Goal: Information Seeking & Learning: Learn about a topic

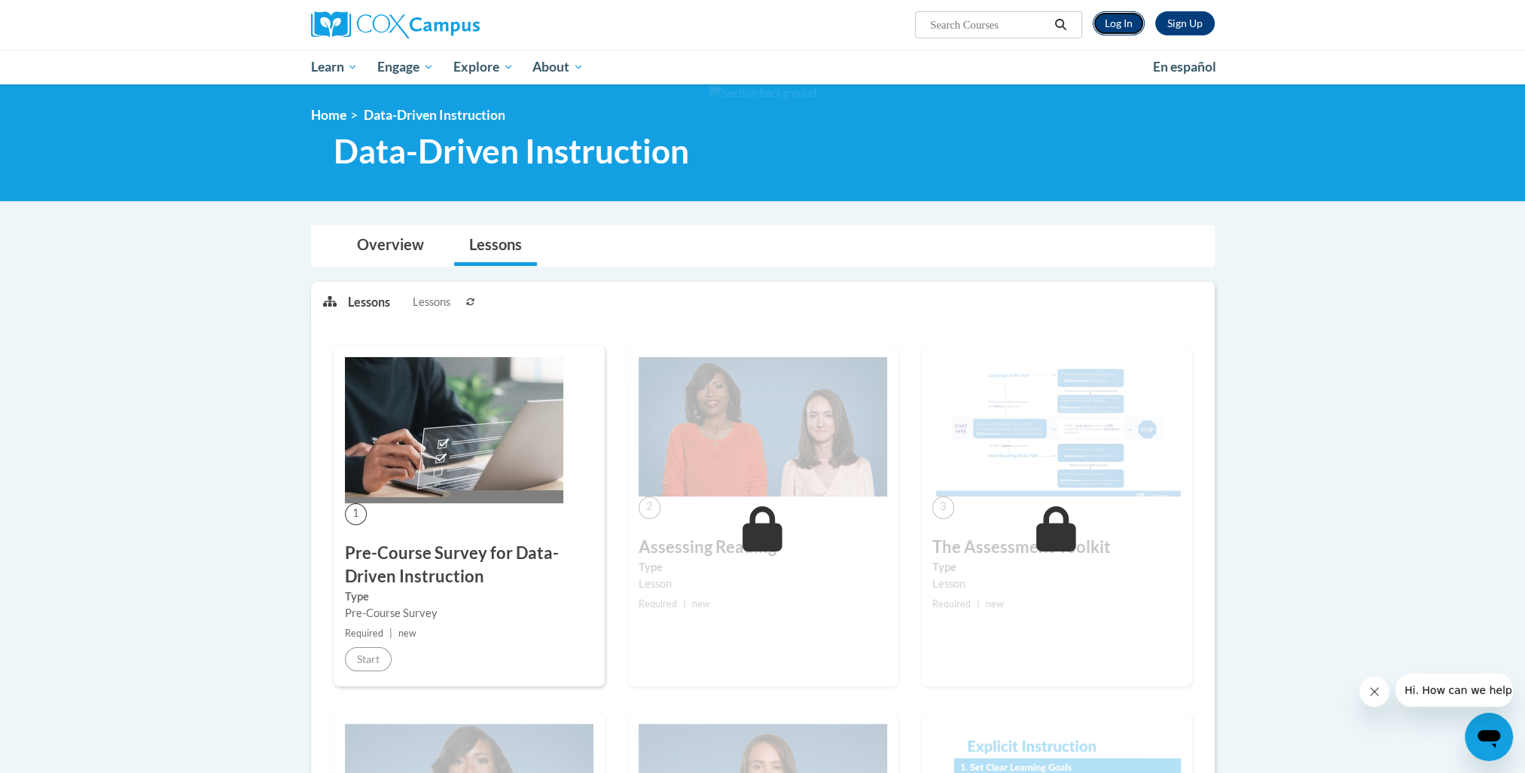
click at [1125, 32] on link "Log In" at bounding box center [1119, 23] width 52 height 24
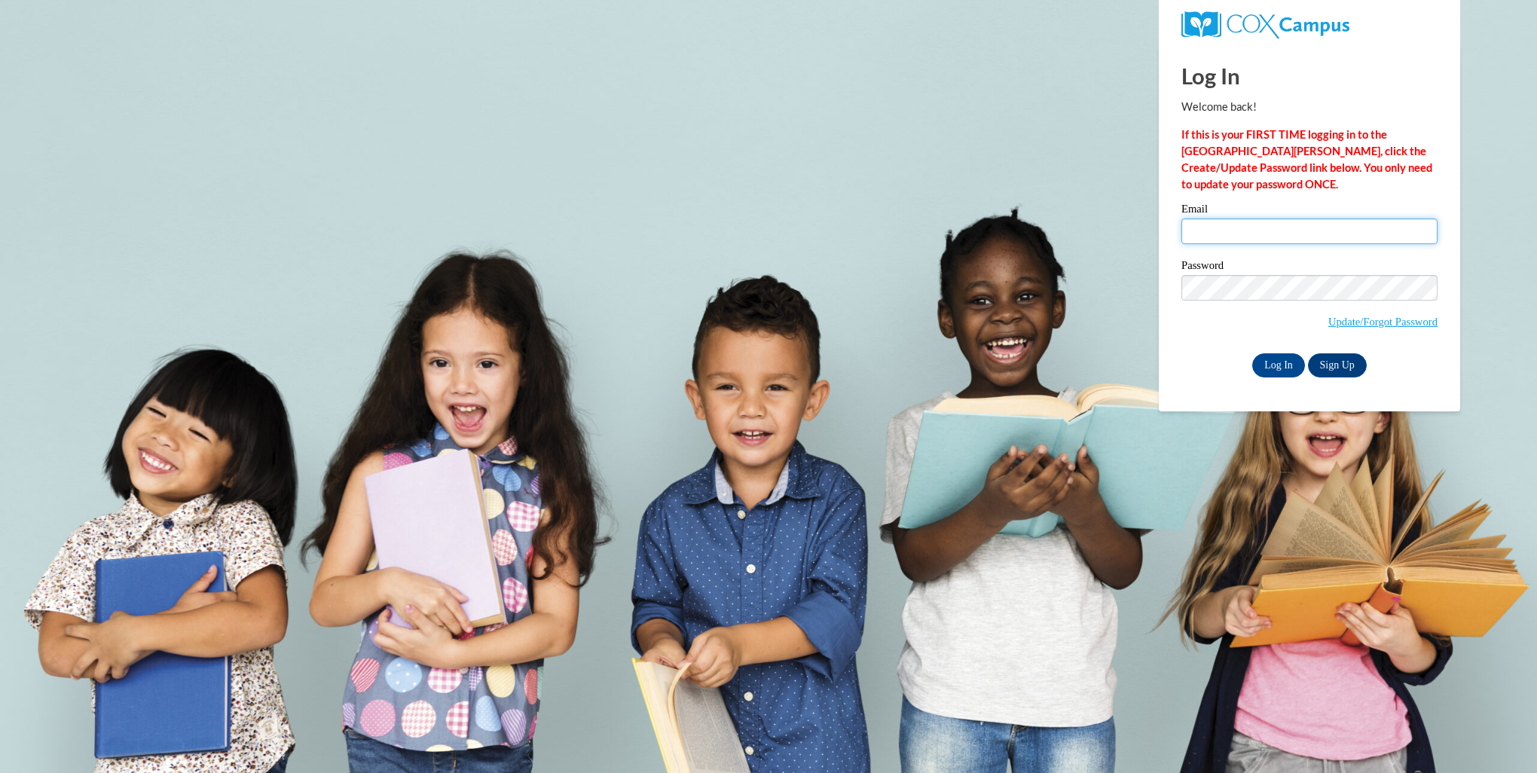
type input "along250@ivytech.edu"
click at [1271, 237] on input "along250@ivytech.edu" at bounding box center [1309, 231] width 256 height 26
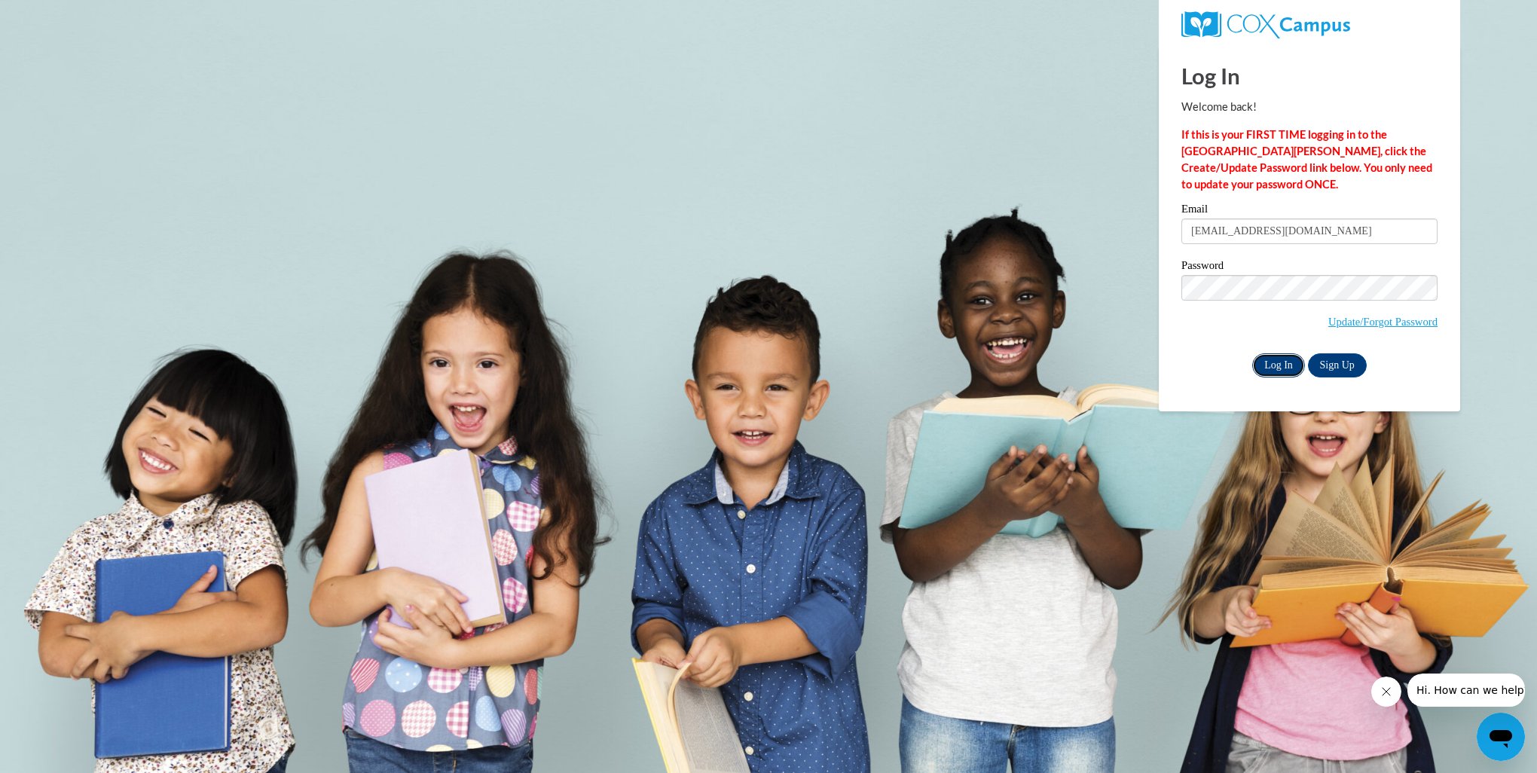
click at [1284, 374] on input "Log In" at bounding box center [1278, 365] width 53 height 24
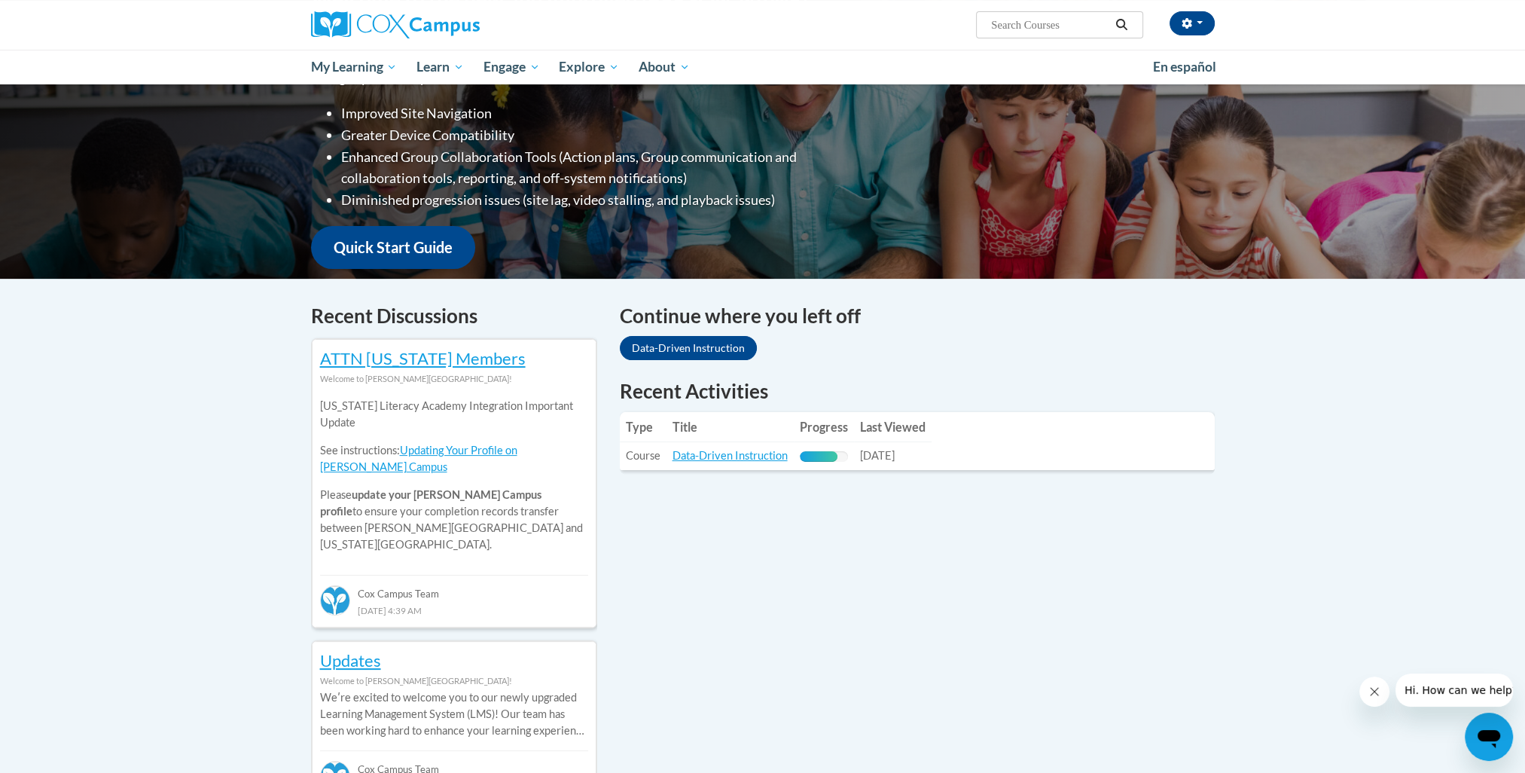
scroll to position [251, 0]
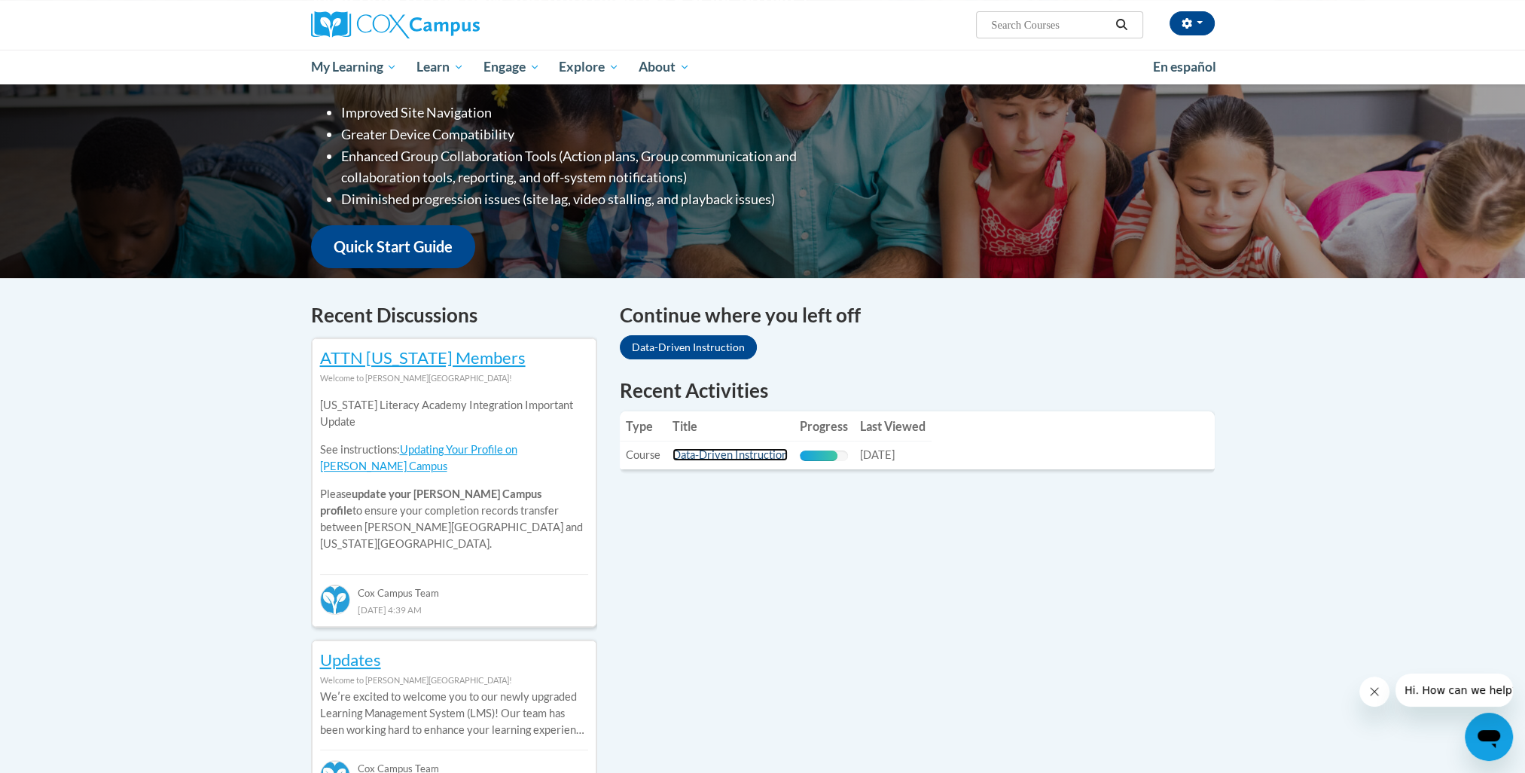
click at [743, 454] on link "Data-Driven Instruction" at bounding box center [730, 454] width 115 height 13
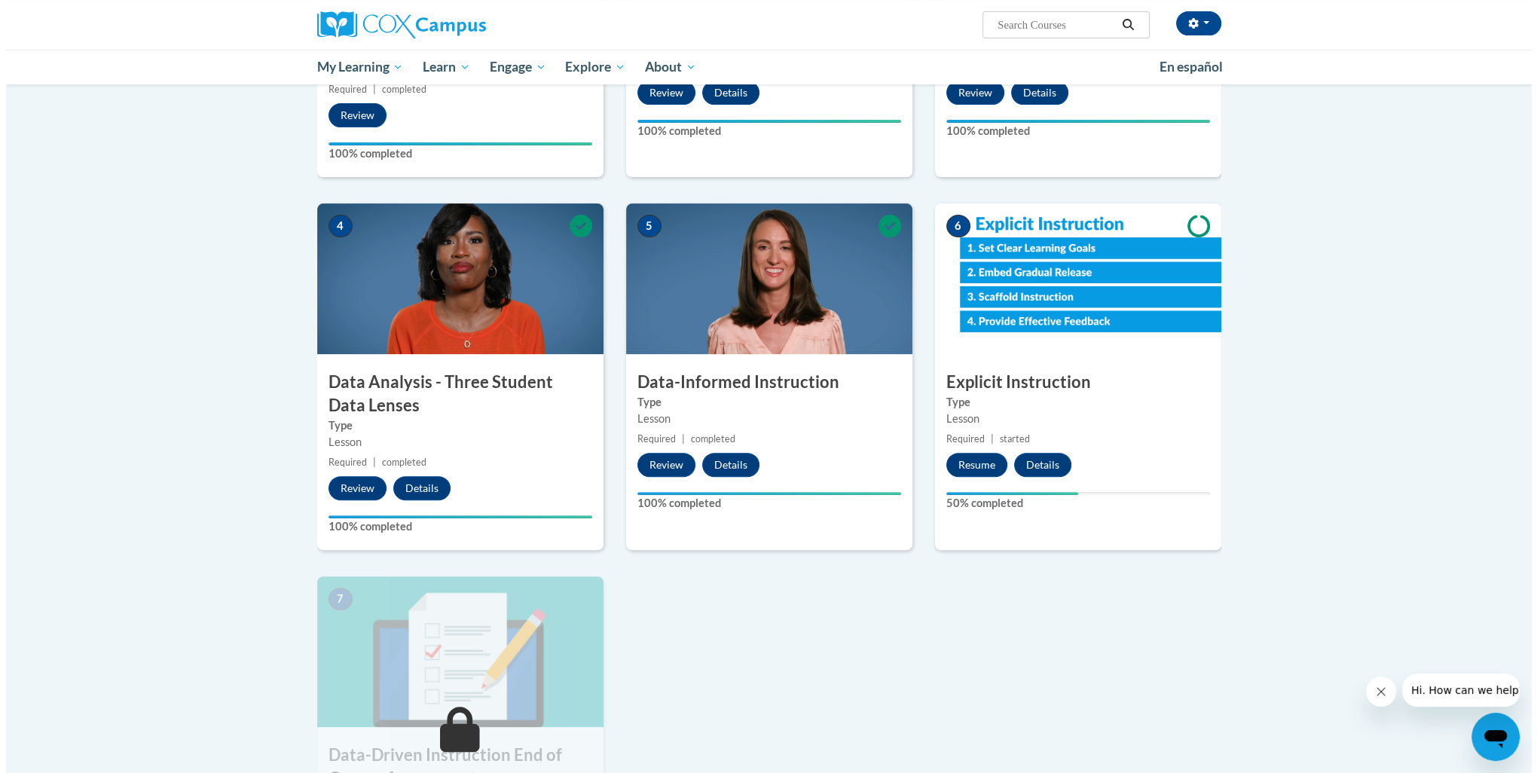
scroll to position [652, 0]
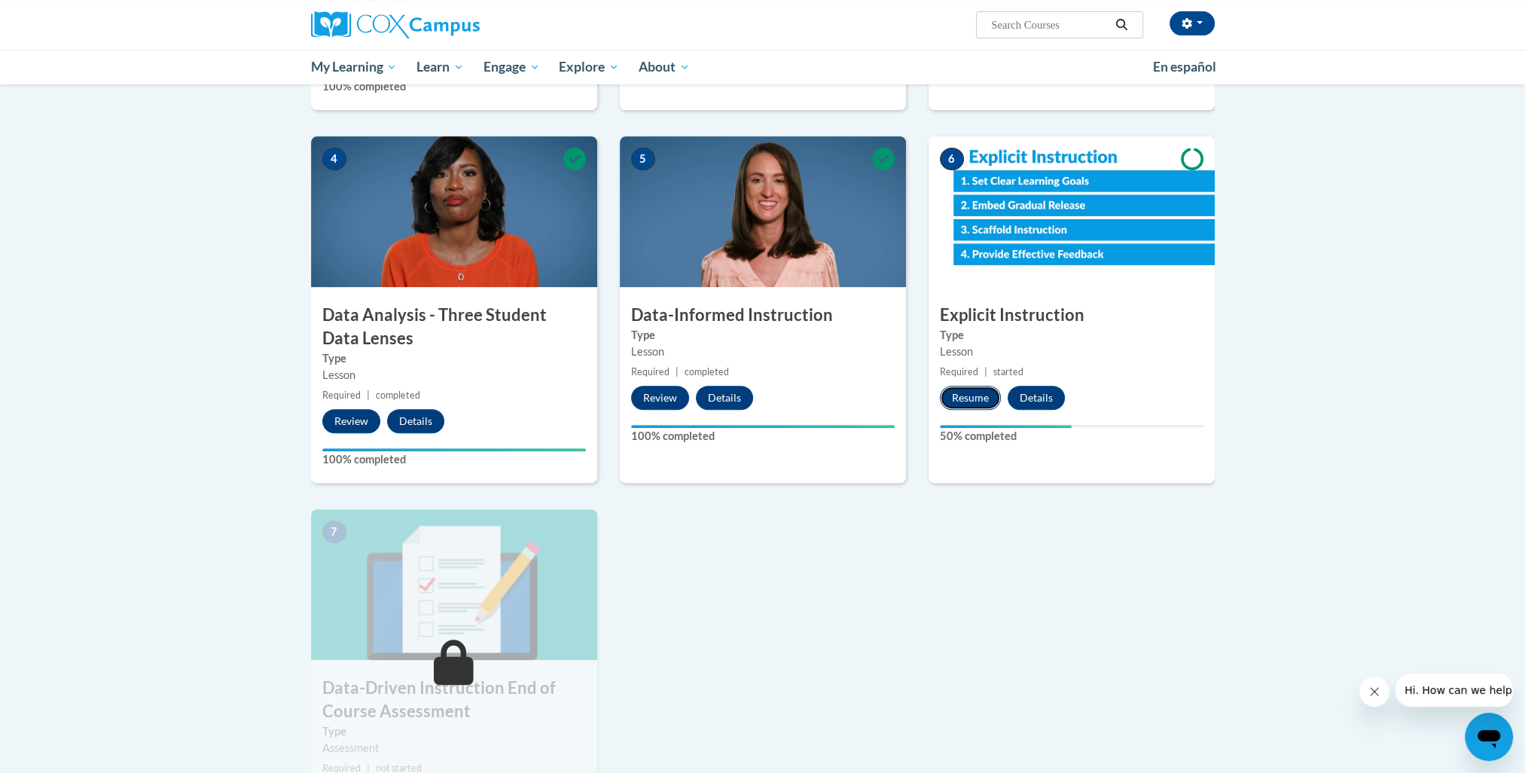
click at [970, 404] on button "Resume" at bounding box center [970, 398] width 61 height 24
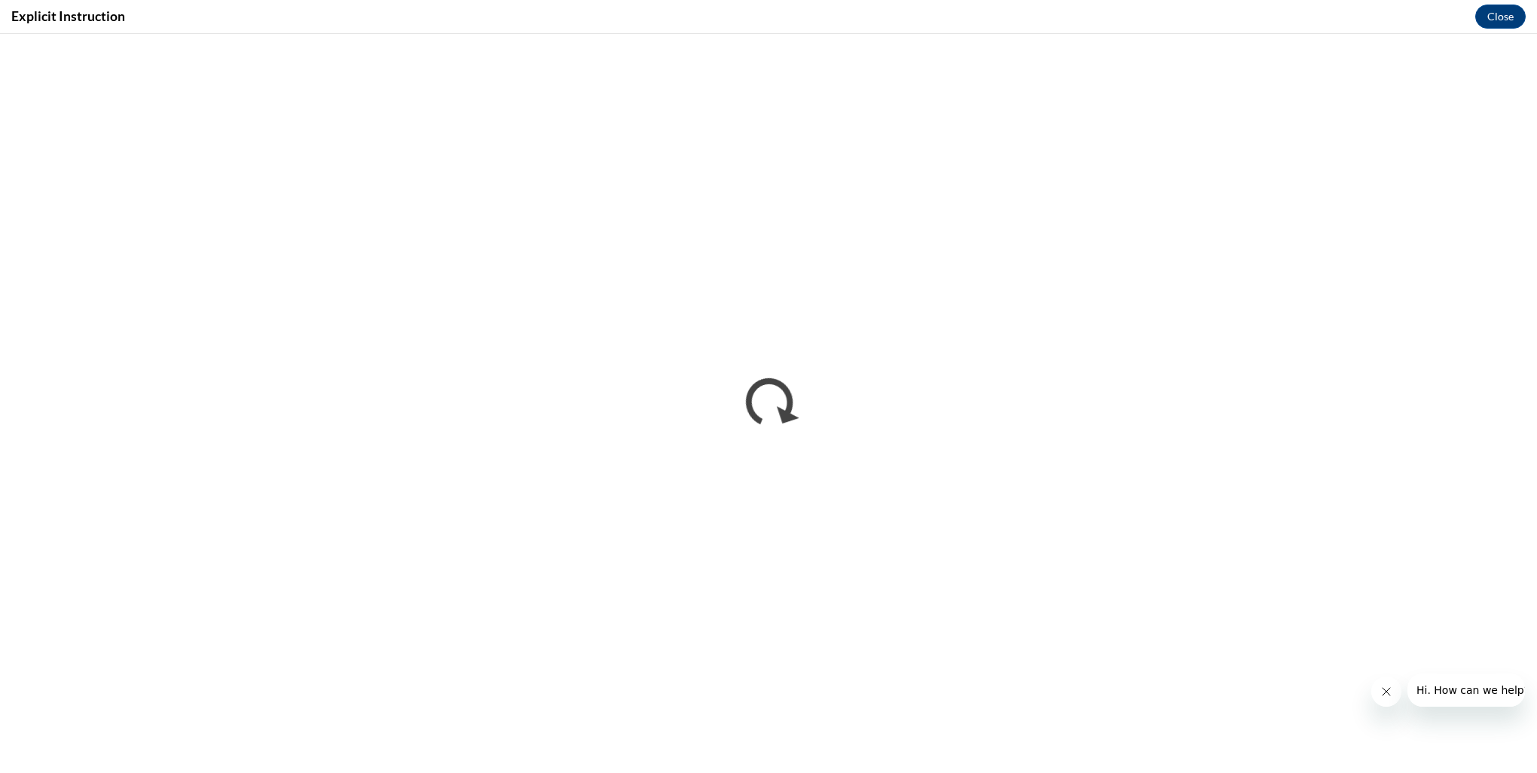
scroll to position [0, 0]
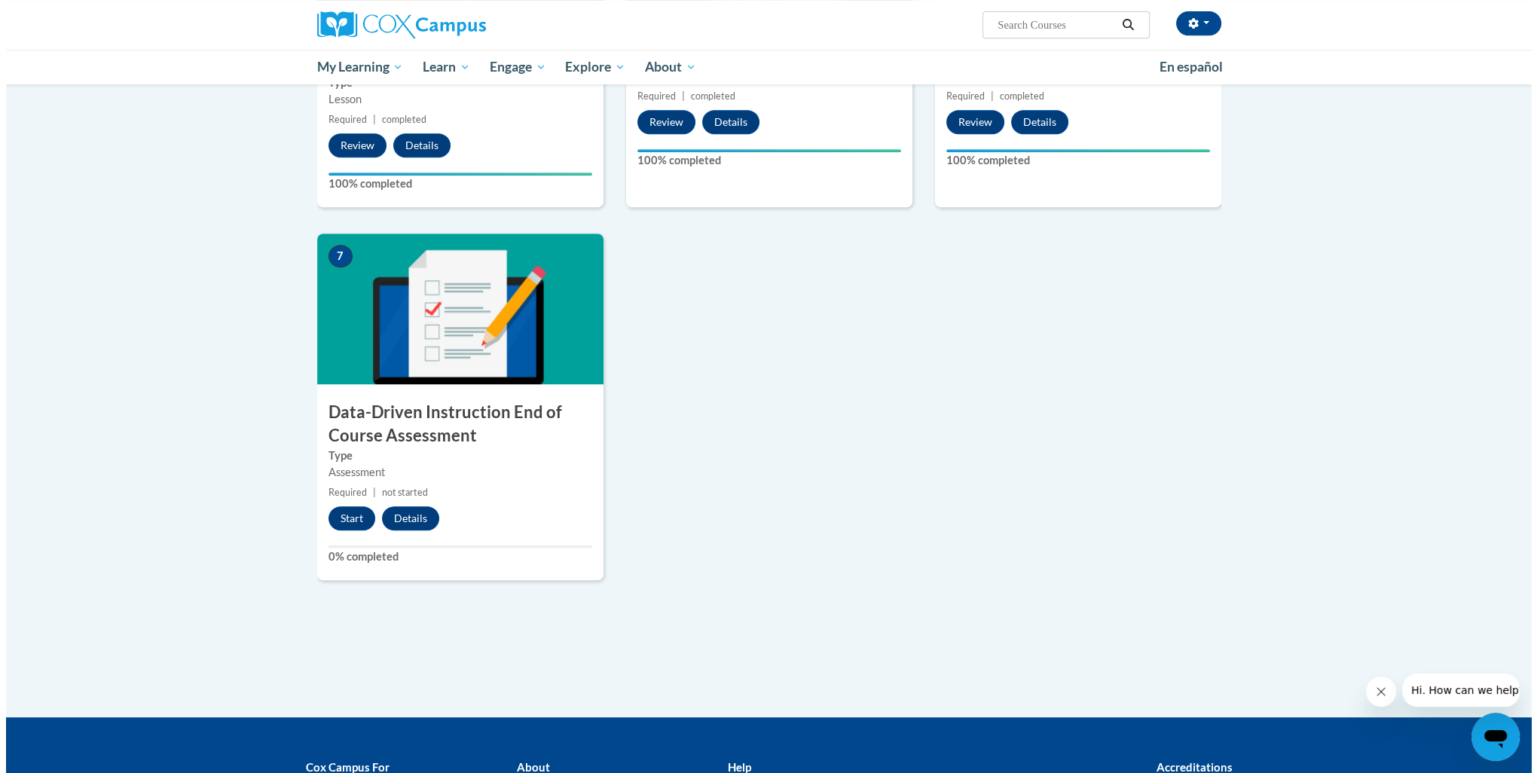
scroll to position [929, 0]
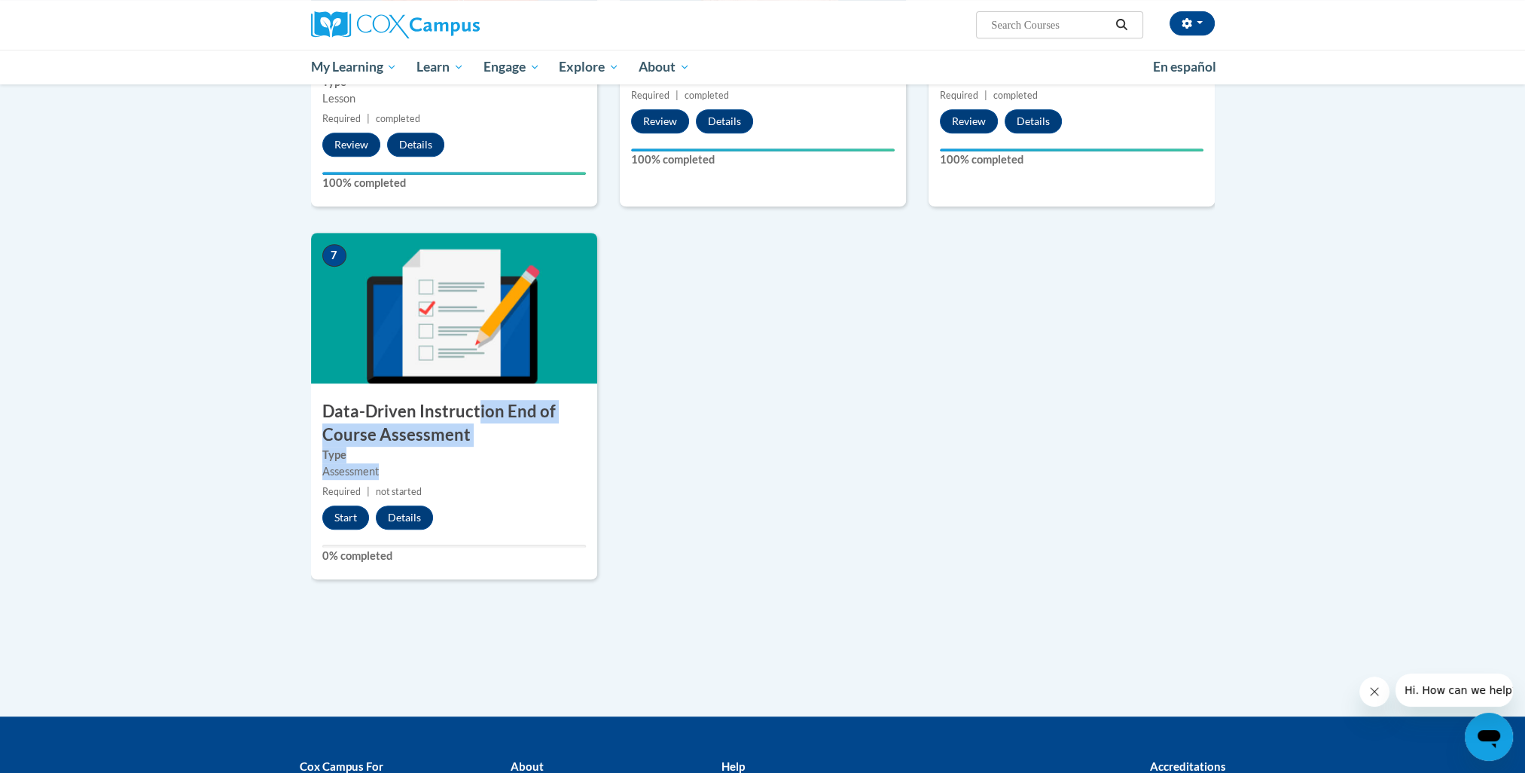
drag, startPoint x: 469, startPoint y: 444, endPoint x: 429, endPoint y: 492, distance: 62.0
click at [431, 490] on div "7 Data-Driven Instruction End of Course Assessment Type Assessment Required | n…" at bounding box center [454, 406] width 286 height 346
drag, startPoint x: 429, startPoint y: 492, endPoint x: 355, endPoint y: 520, distance: 79.2
click at [355, 520] on button "Start" at bounding box center [345, 517] width 47 height 24
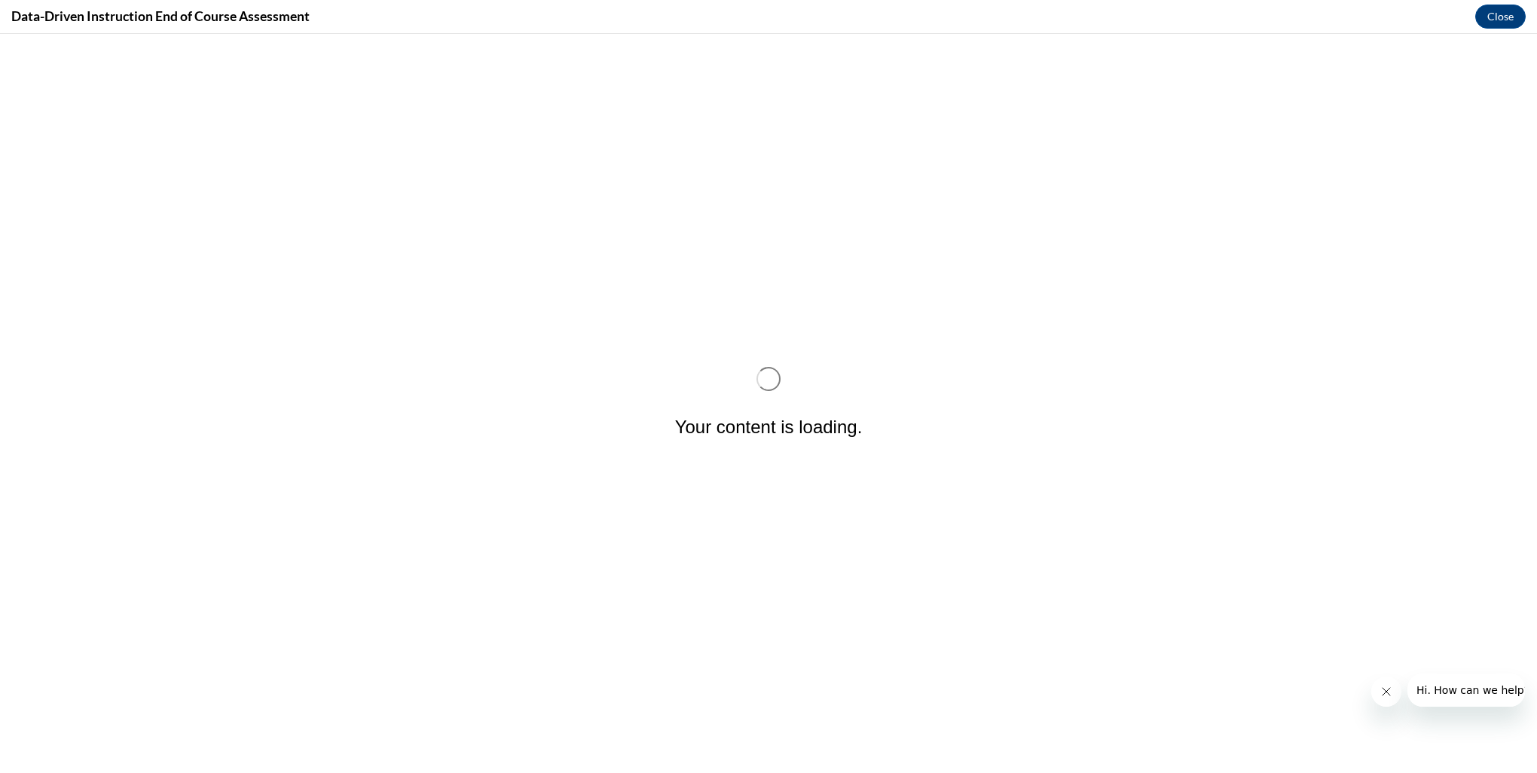
scroll to position [0, 0]
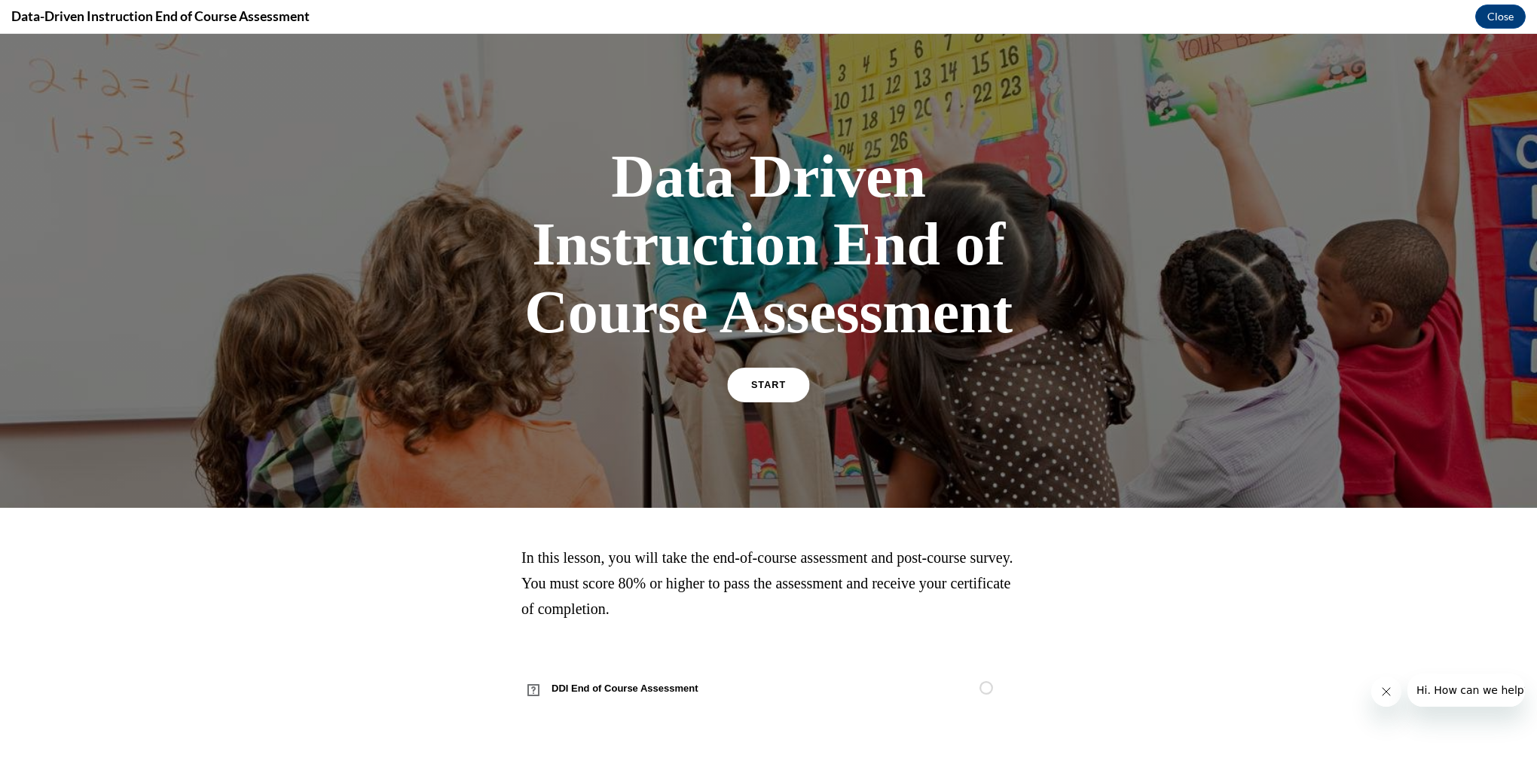
click at [750, 395] on link "START" at bounding box center [768, 385] width 82 height 35
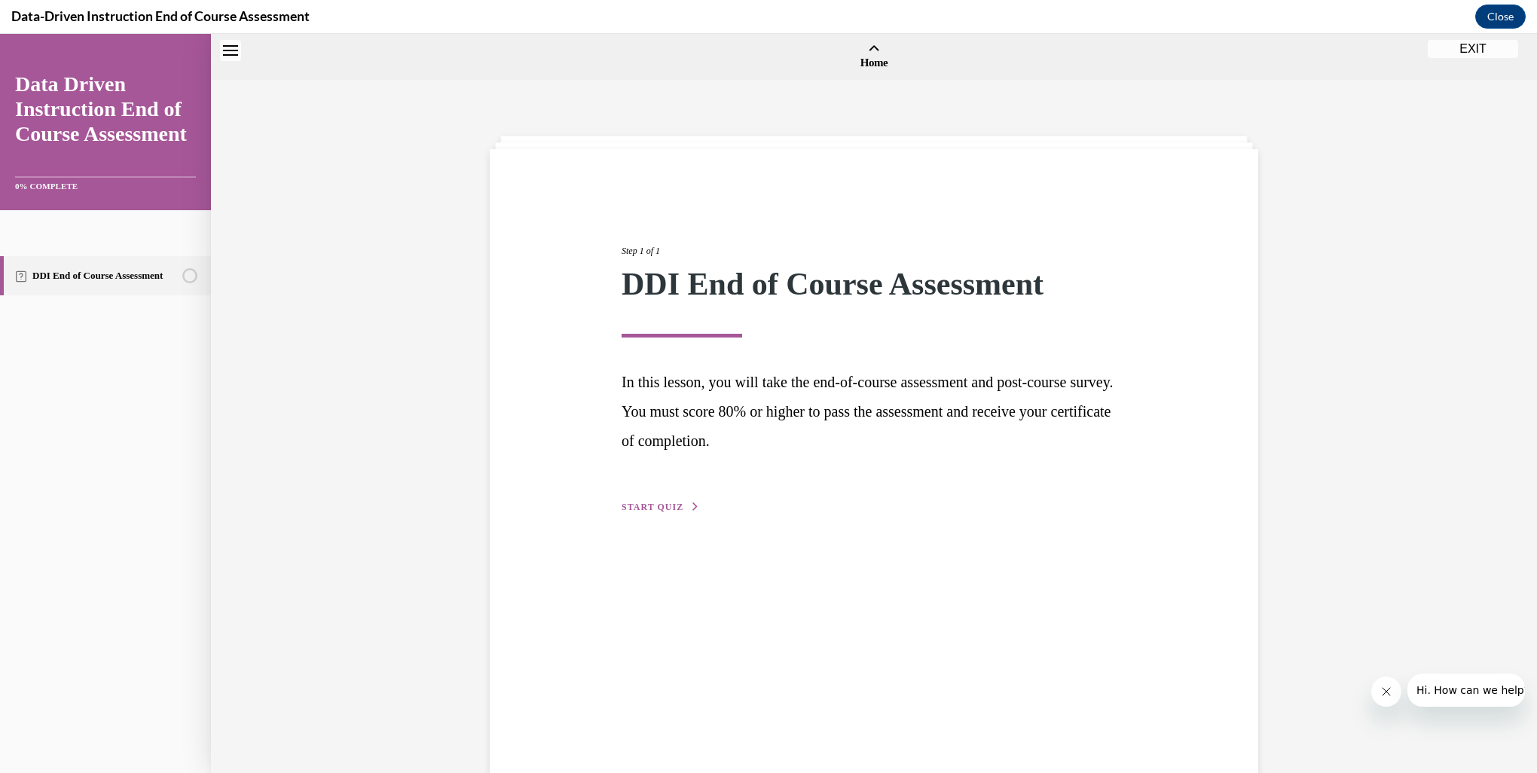
scroll to position [47, 0]
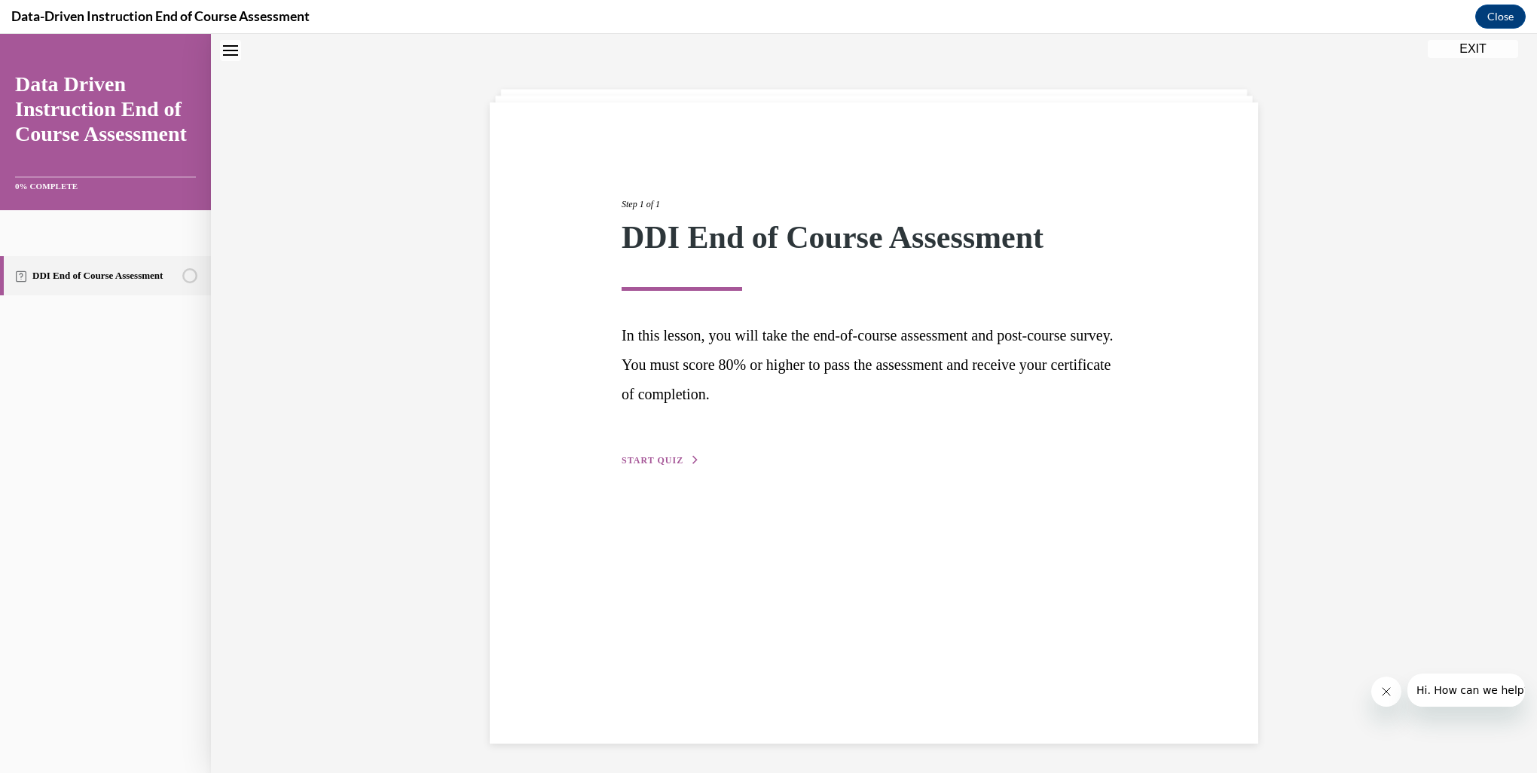
click at [665, 463] on span "START QUIZ" at bounding box center [652, 460] width 62 height 11
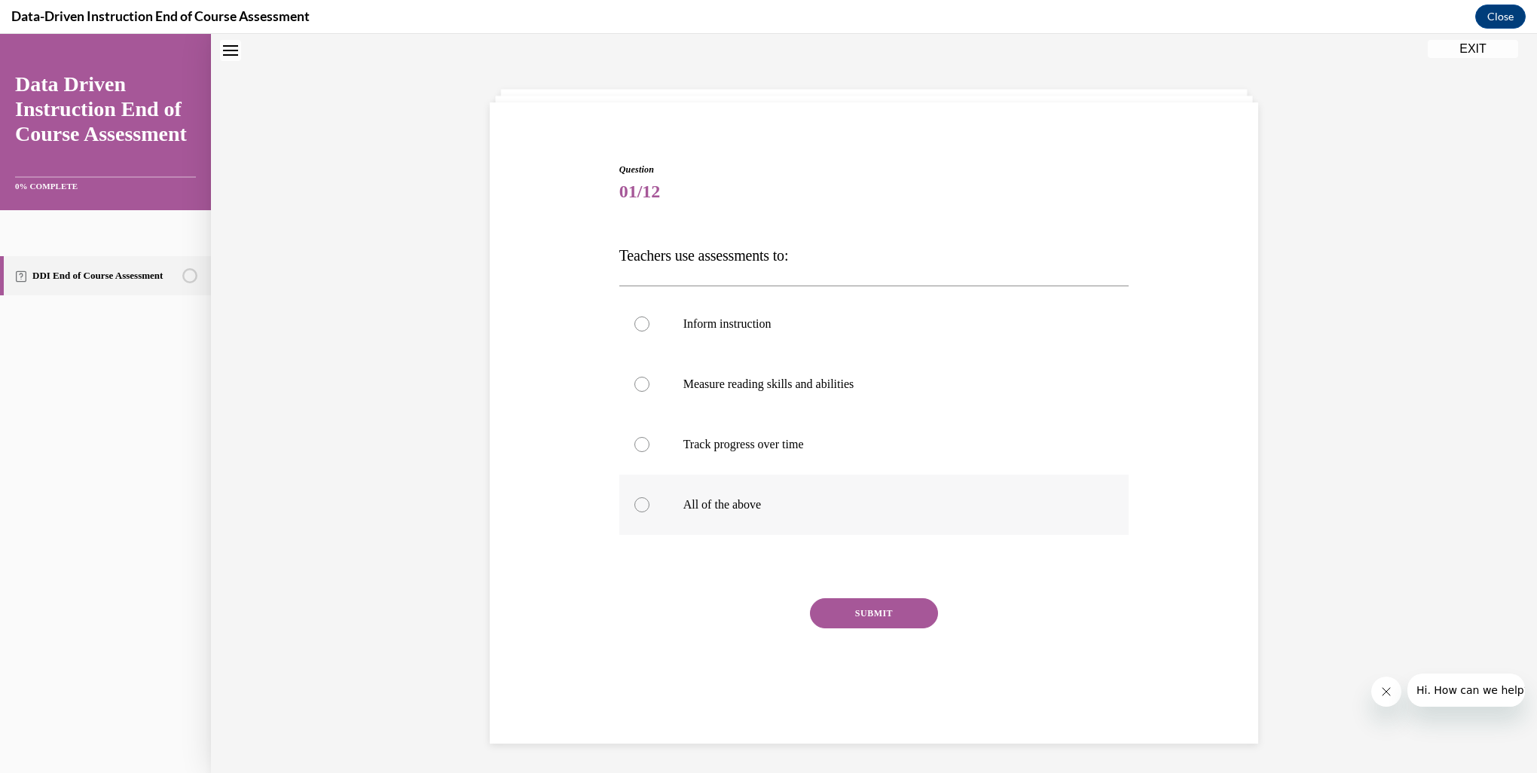
click at [707, 500] on p "All of the above" at bounding box center [887, 504] width 408 height 15
click at [649, 500] on input "All of the above" at bounding box center [641, 504] width 15 height 15
radio input "true"
click at [899, 610] on button "SUBMIT" at bounding box center [874, 613] width 128 height 30
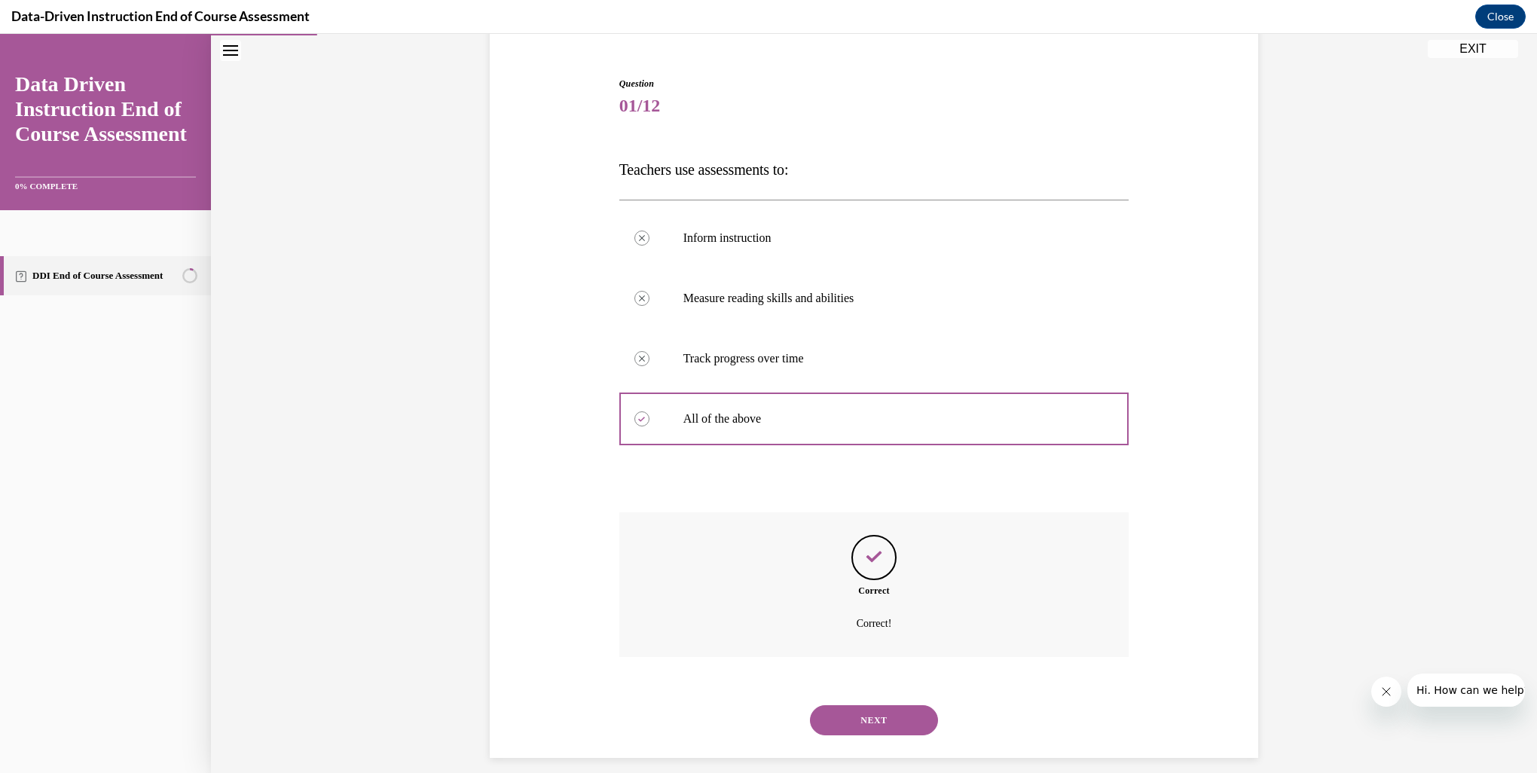
scroll to position [147, 0]
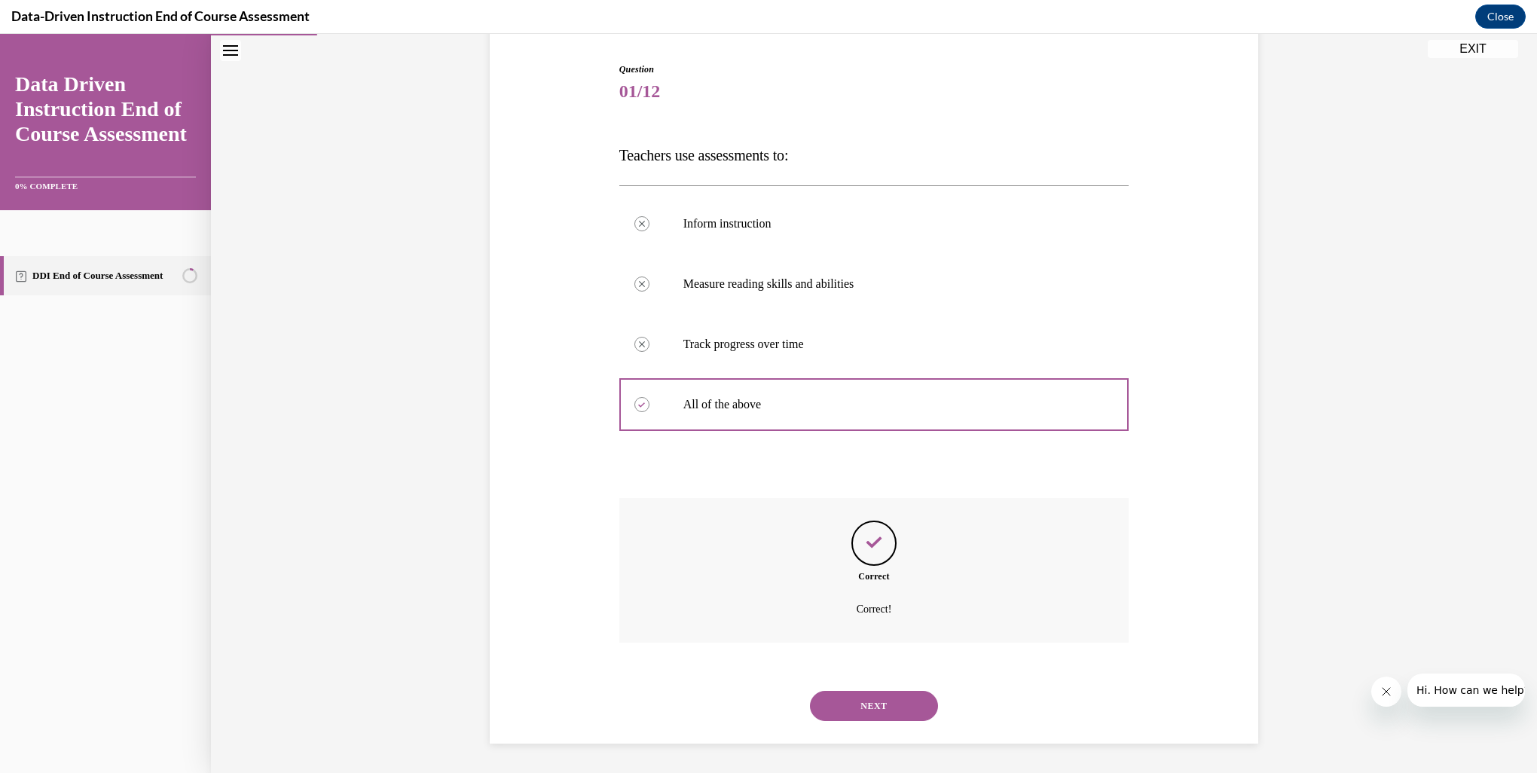
click at [872, 704] on button "NEXT" at bounding box center [874, 706] width 128 height 30
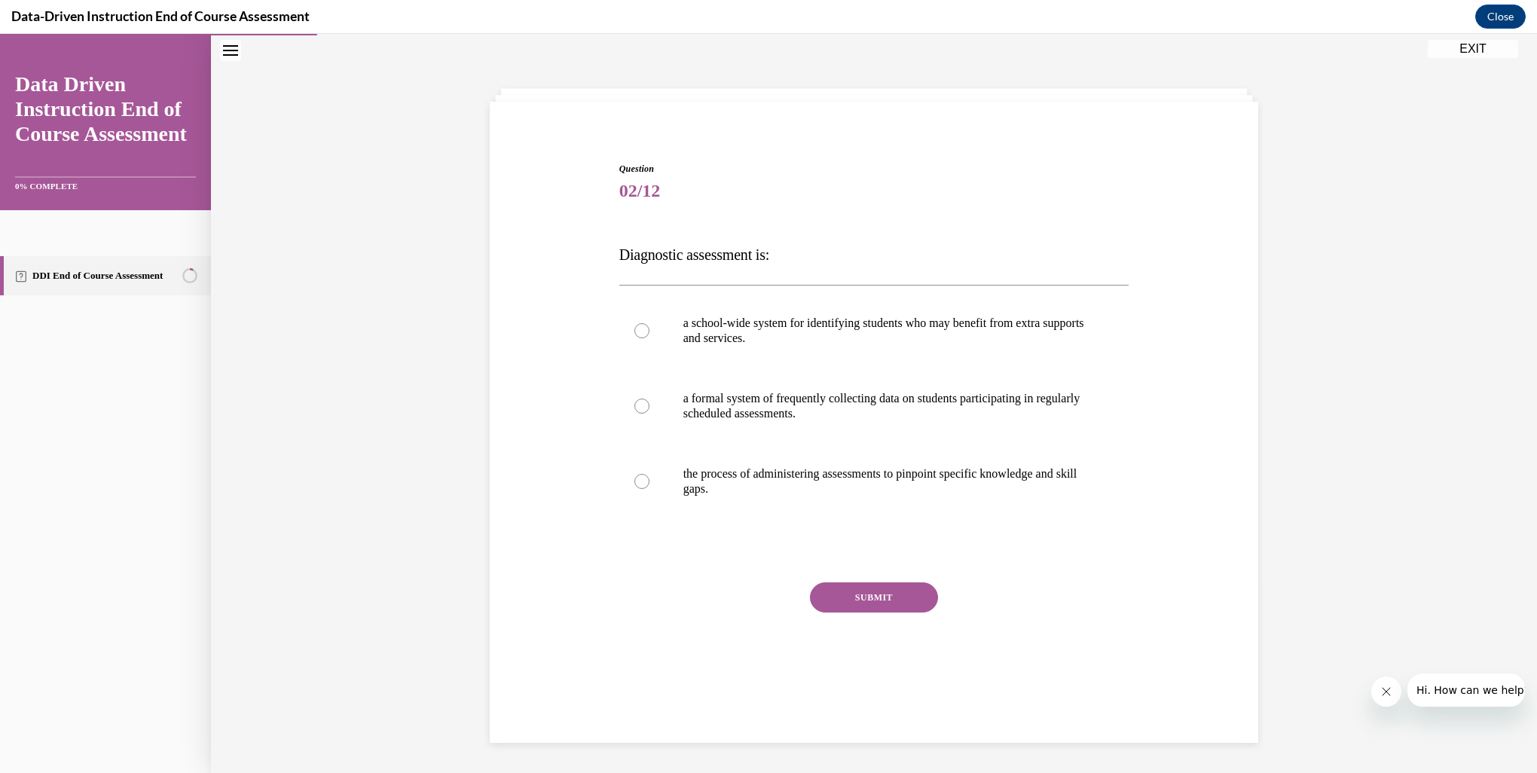
scroll to position [47, 0]
drag, startPoint x: 639, startPoint y: 332, endPoint x: 637, endPoint y: 324, distance: 8.6
click at [637, 326] on div at bounding box center [641, 330] width 15 height 15
click at [637, 326] on input "a school-wide system for identifying students who may benefit from extra suppor…" at bounding box center [641, 330] width 15 height 15
radio input "true"
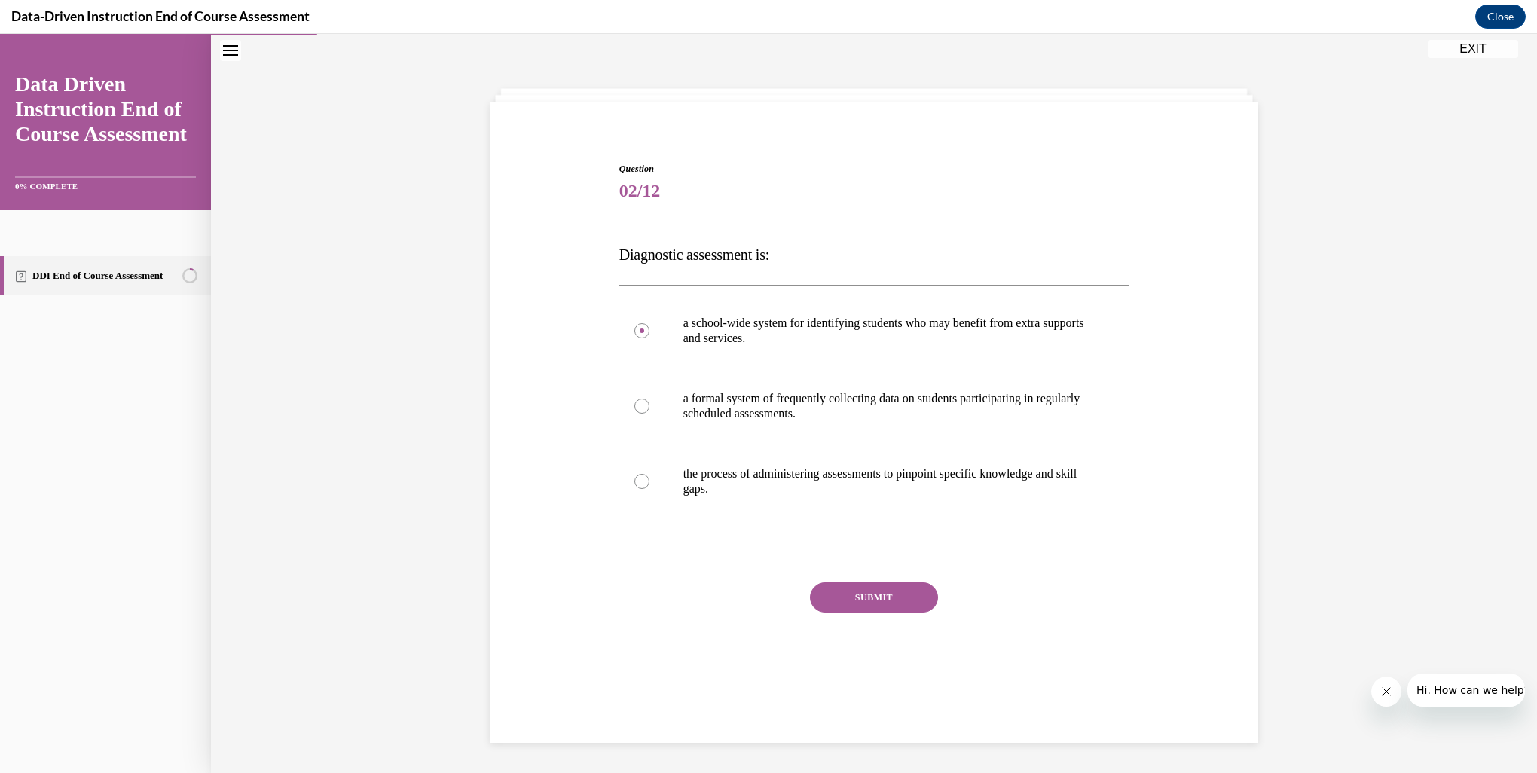
drag, startPoint x: 865, startPoint y: 600, endPoint x: 877, endPoint y: 583, distance: 20.5
click at [865, 599] on button "SUBMIT" at bounding box center [874, 597] width 128 height 30
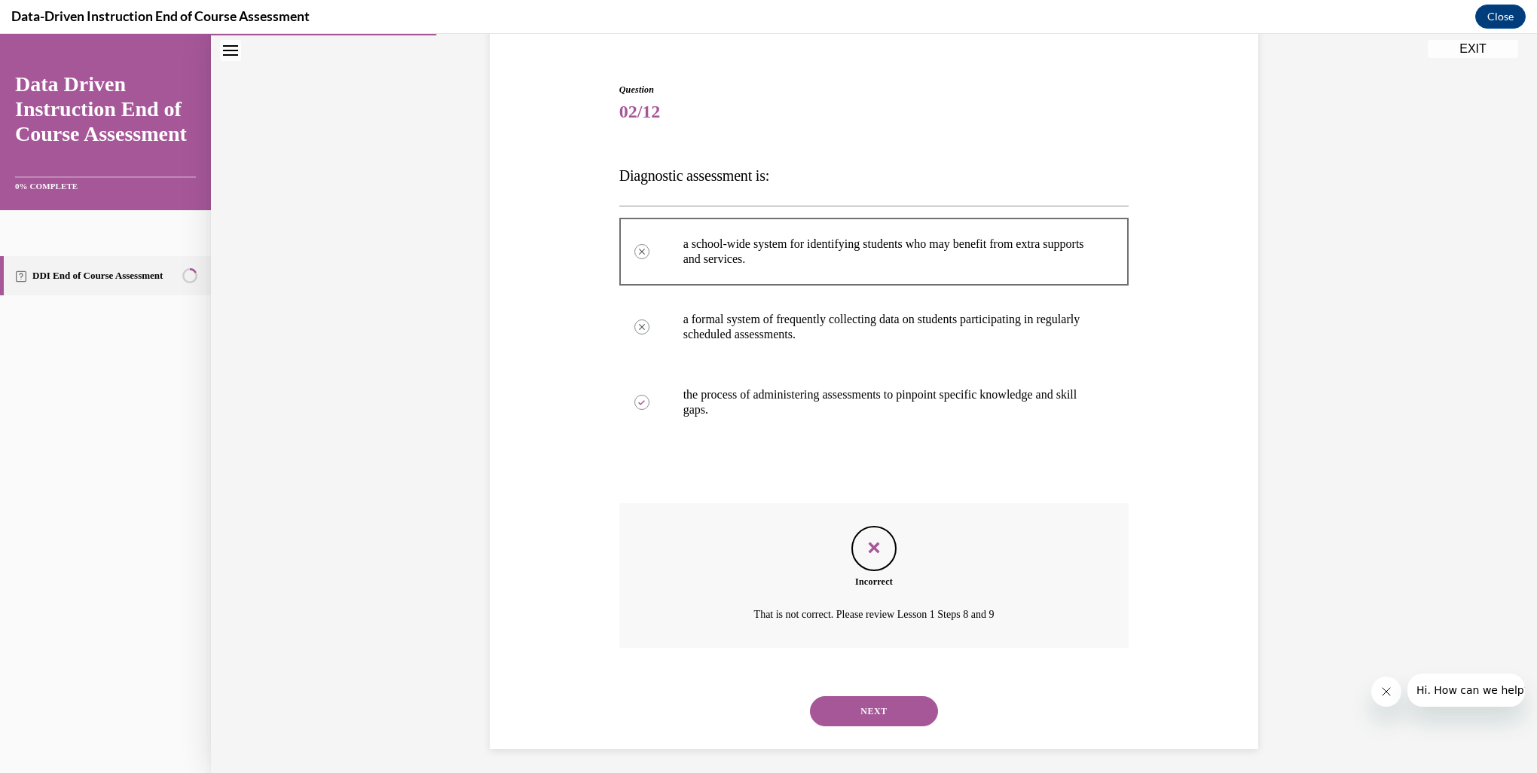
scroll to position [132, 0]
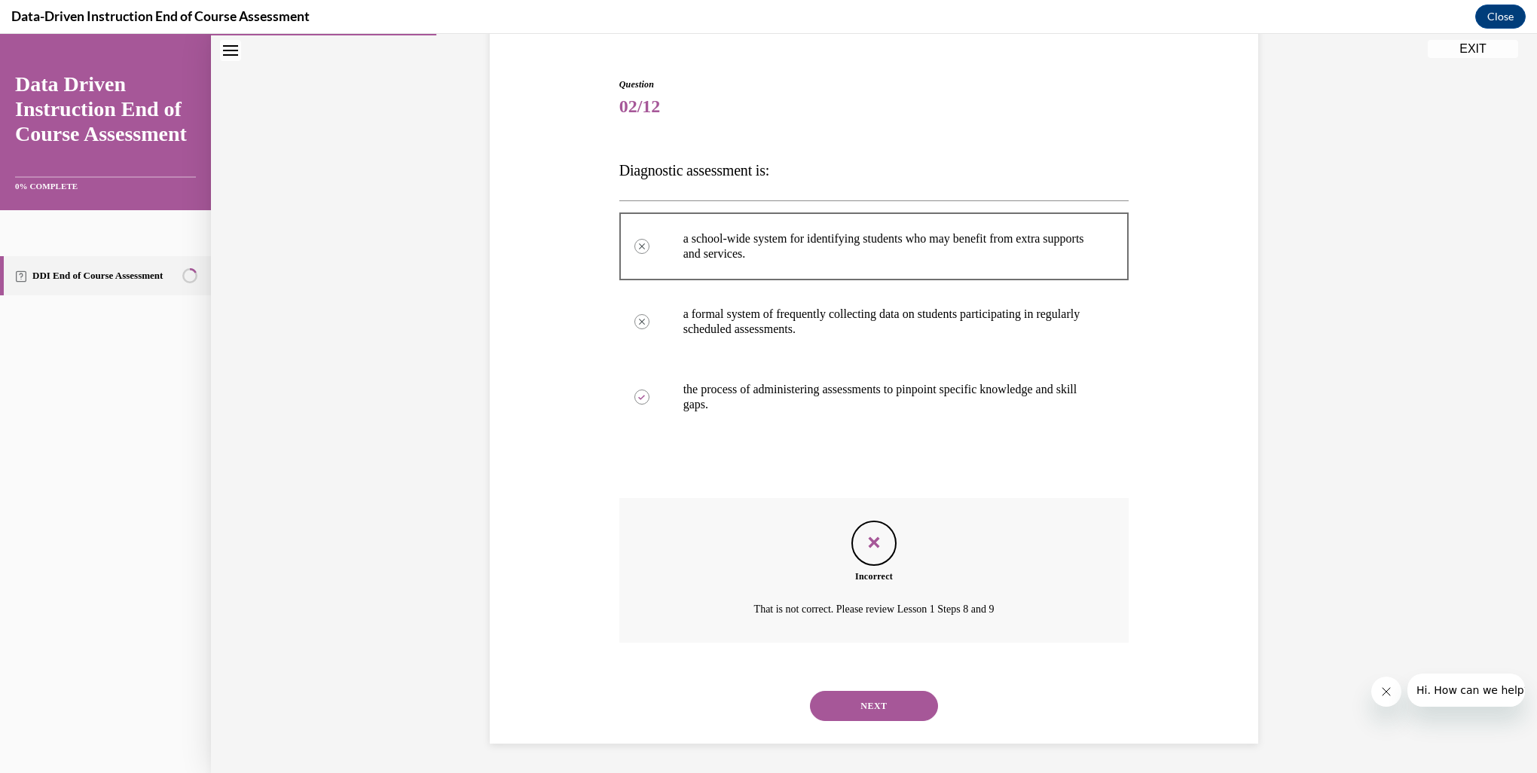
click at [869, 699] on button "NEXT" at bounding box center [874, 706] width 128 height 30
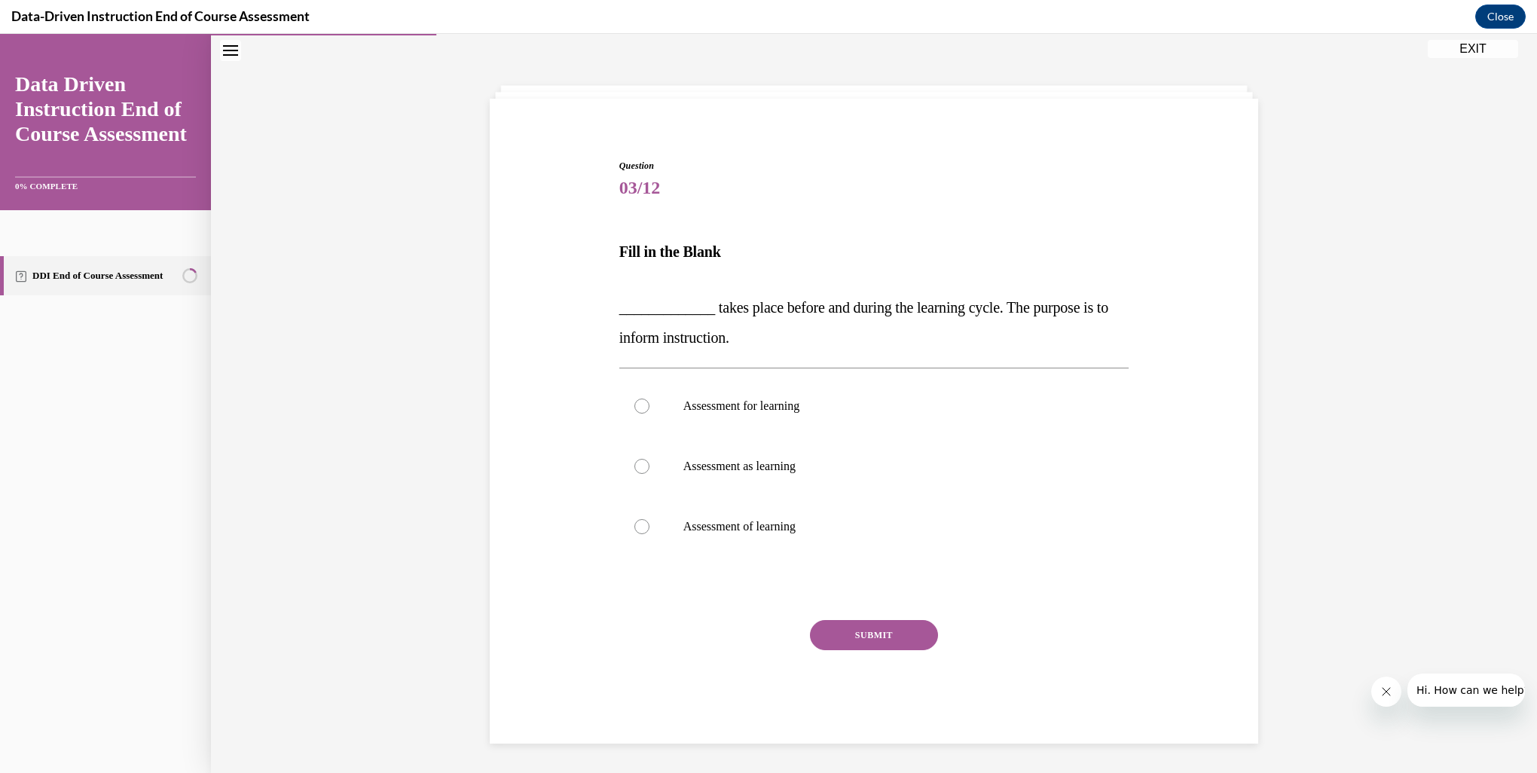
drag, startPoint x: 1110, startPoint y: 639, endPoint x: 1079, endPoint y: 627, distance: 32.5
click at [1079, 627] on div "SUBMIT" at bounding box center [874, 657] width 510 height 75
click at [639, 533] on label "Assessment of learning" at bounding box center [874, 526] width 510 height 60
click at [639, 533] on input "Assessment of learning" at bounding box center [641, 526] width 15 height 15
radio input "true"
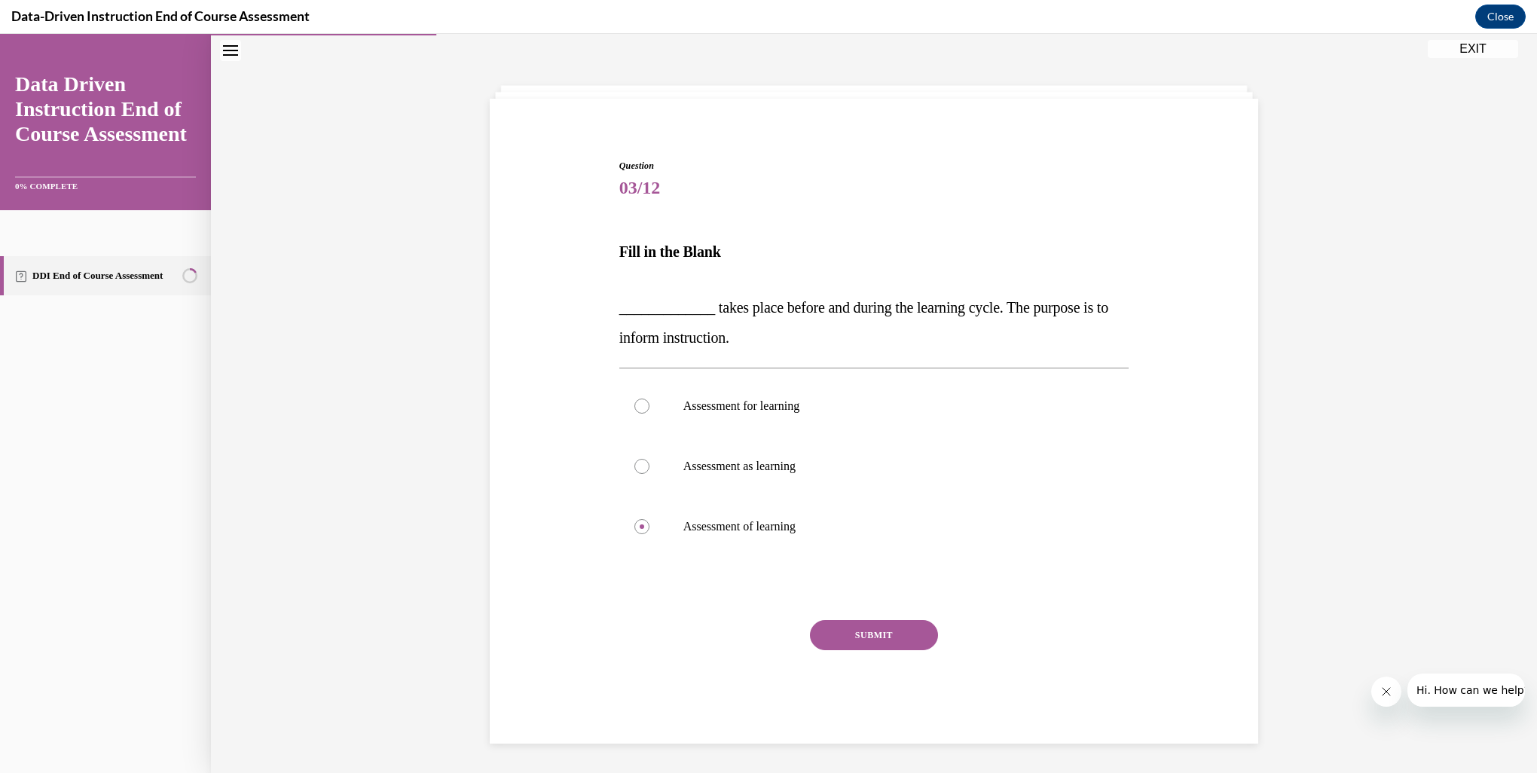
click at [854, 648] on button "SUBMIT" at bounding box center [874, 635] width 128 height 30
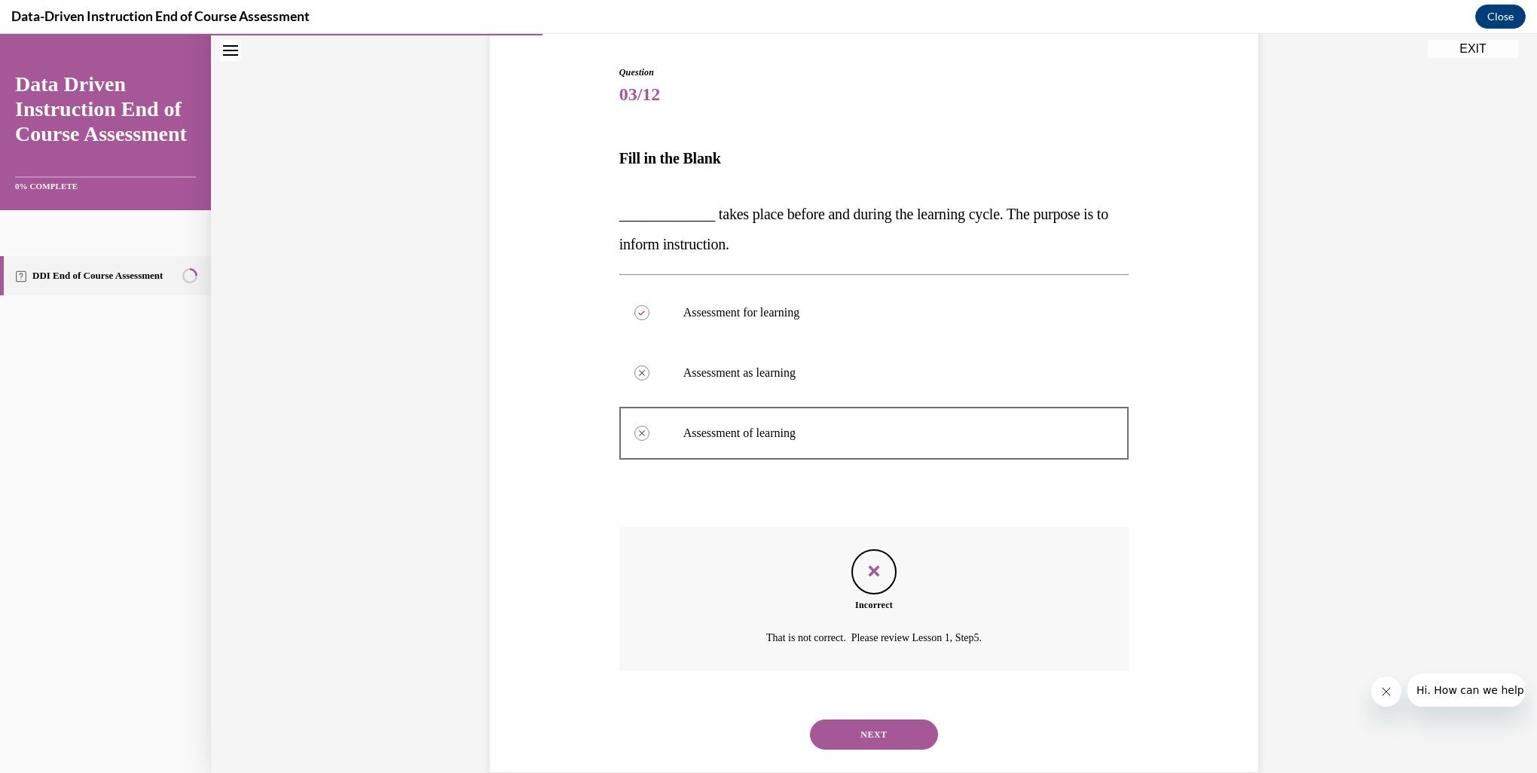
scroll to position [172, 0]
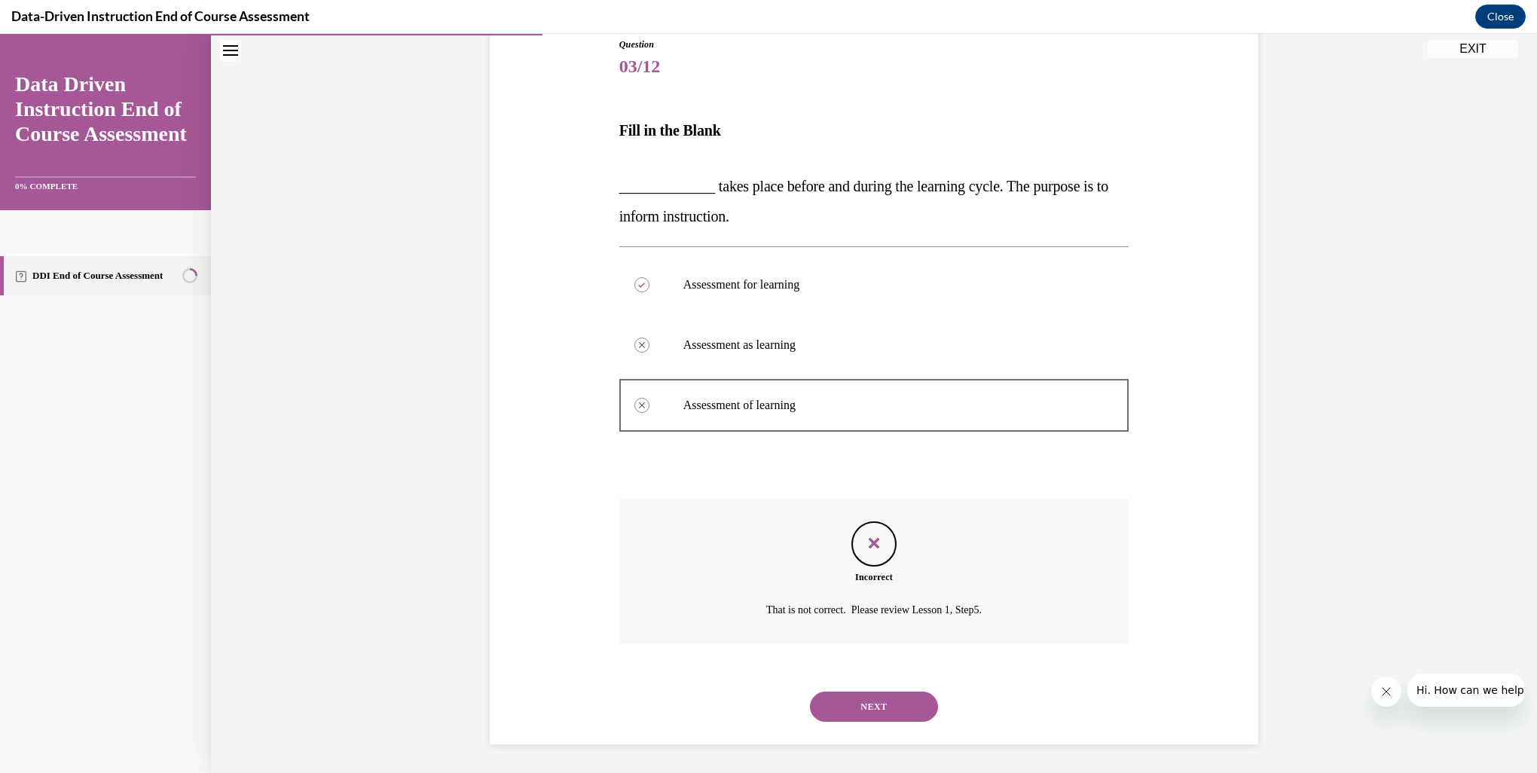
click at [868, 707] on button "NEXT" at bounding box center [874, 706] width 128 height 30
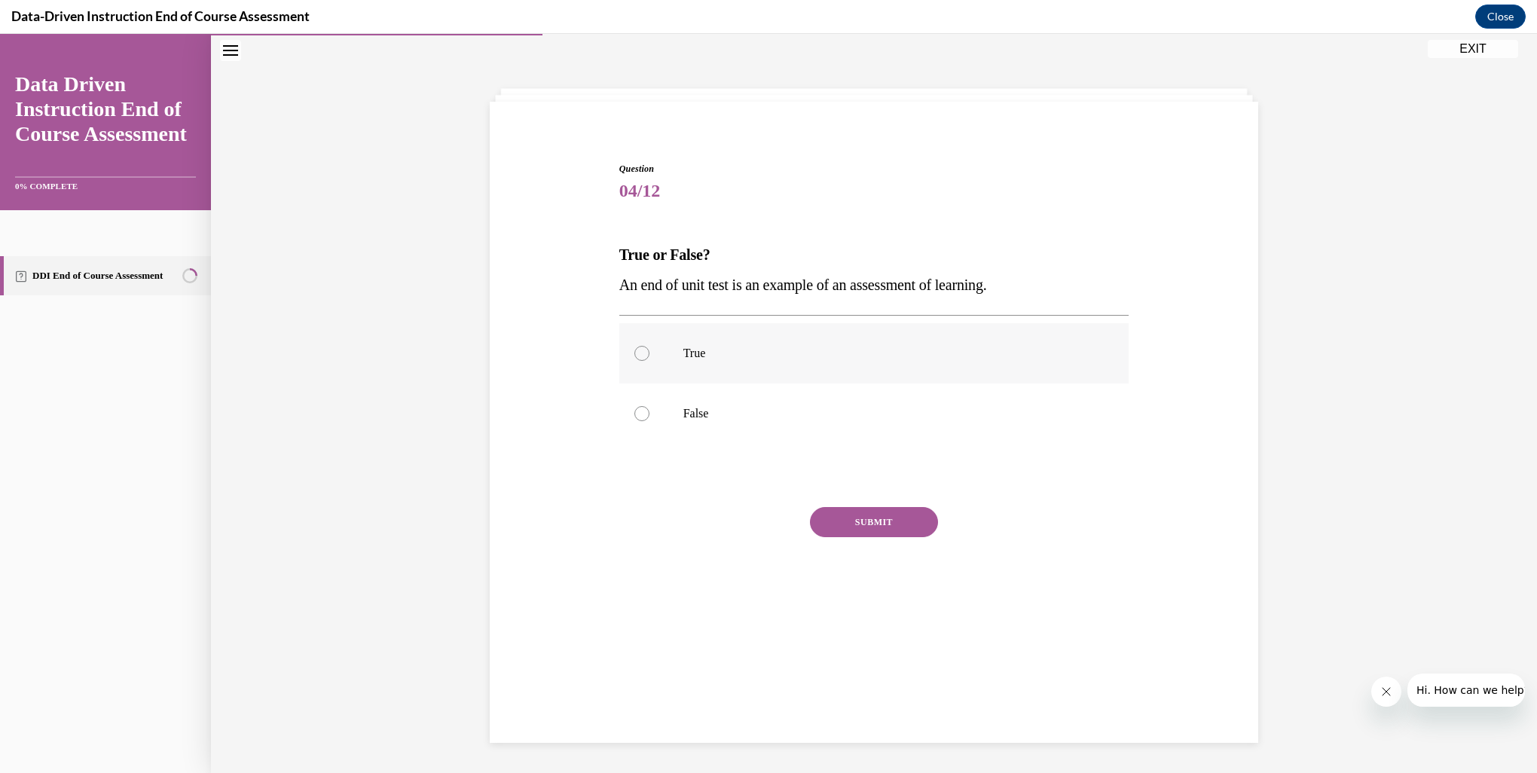
click at [636, 362] on label "True" at bounding box center [874, 353] width 510 height 60
click at [636, 361] on input "True" at bounding box center [641, 353] width 15 height 15
radio input "true"
click at [838, 534] on button "SUBMIT" at bounding box center [874, 522] width 128 height 30
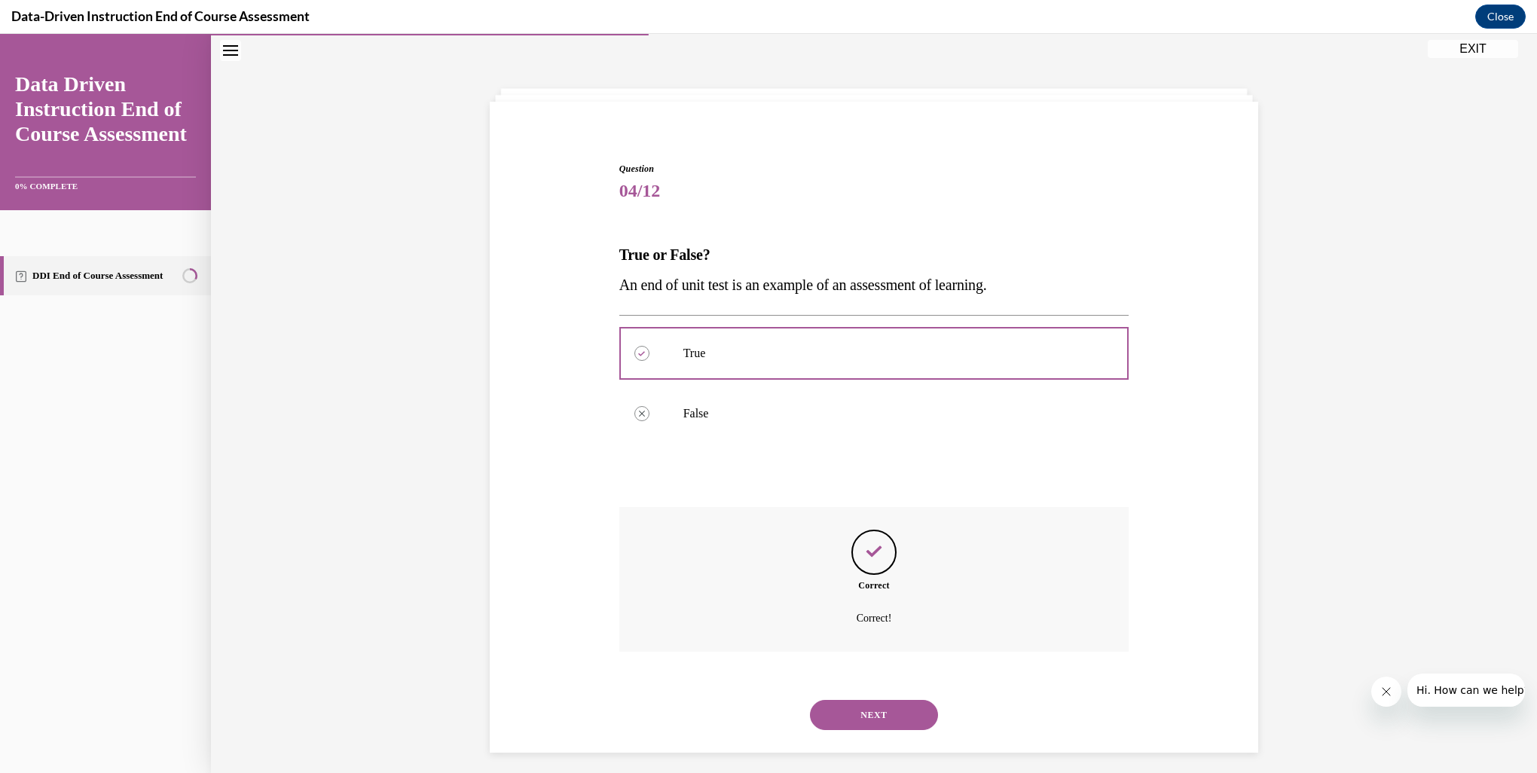
scroll to position [56, 0]
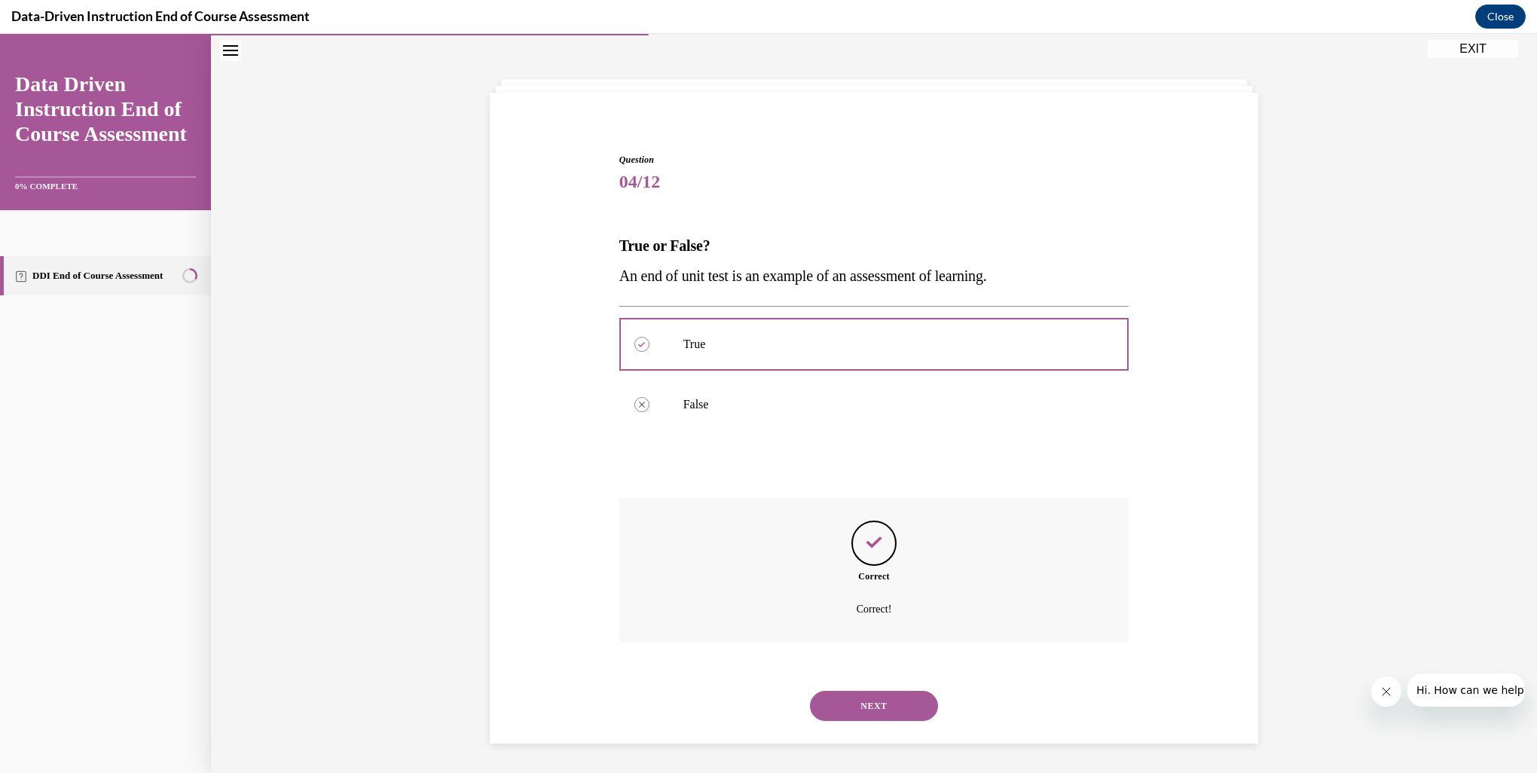
click at [850, 693] on button "NEXT" at bounding box center [874, 706] width 128 height 30
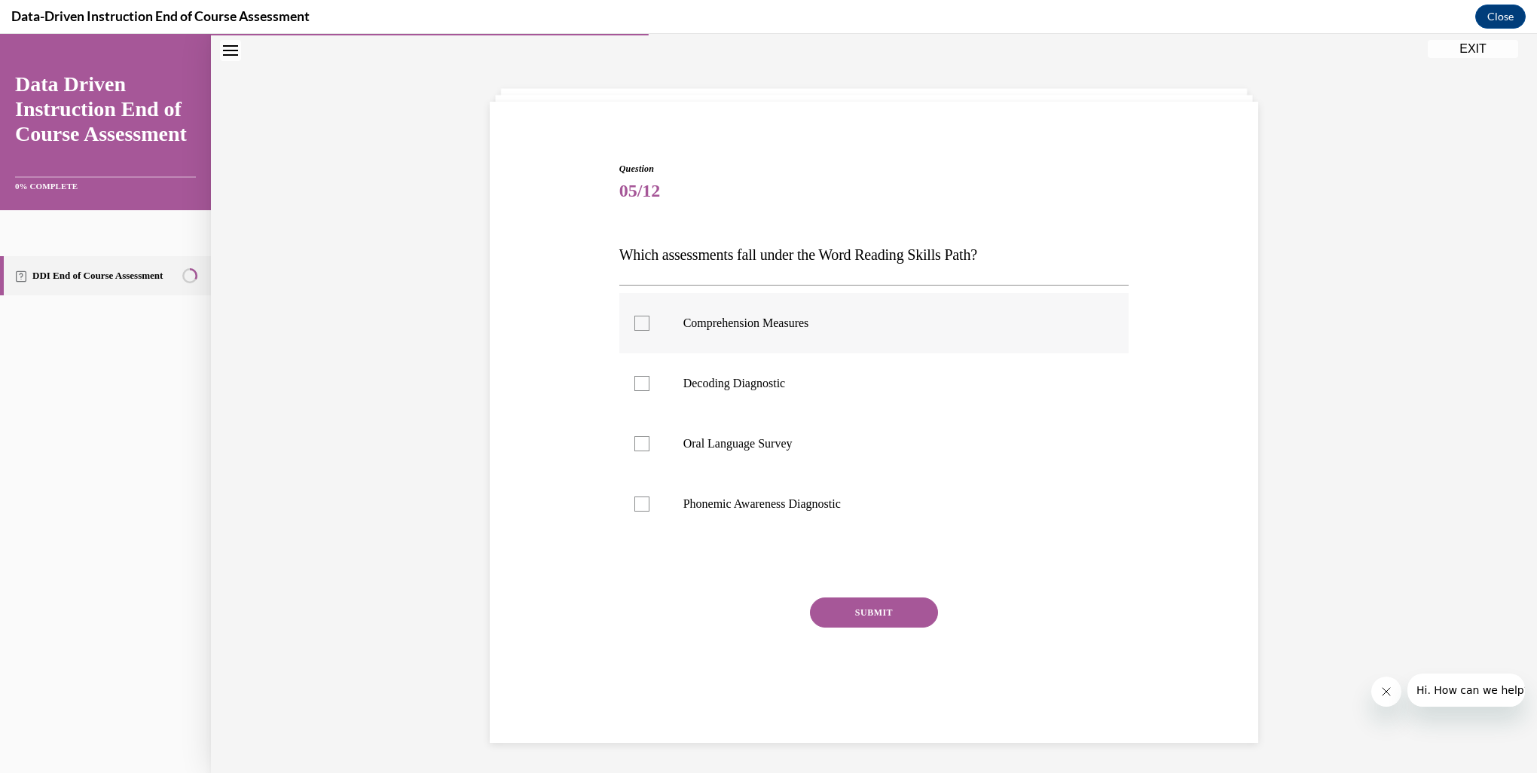
click at [636, 322] on div at bounding box center [641, 323] width 15 height 15
click at [636, 322] on input "Comprehension Measures" at bounding box center [641, 323] width 15 height 15
checkbox input "true"
click at [639, 382] on div at bounding box center [641, 383] width 15 height 15
click at [639, 382] on input "Decoding Diagnostic" at bounding box center [641, 383] width 15 height 15
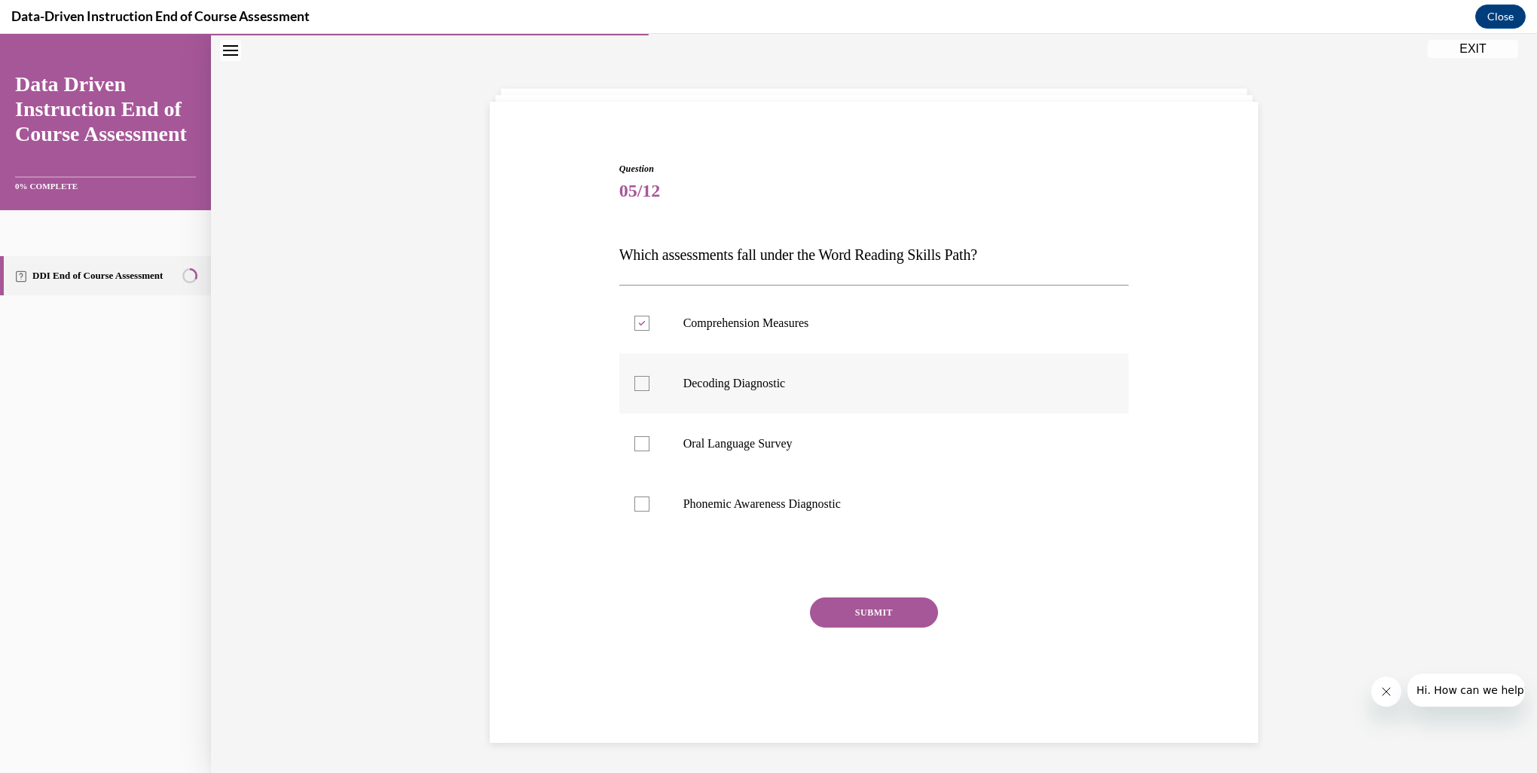
checkbox input "true"
drag, startPoint x: 637, startPoint y: 441, endPoint x: 638, endPoint y: 460, distance: 19.6
click at [637, 441] on div at bounding box center [641, 443] width 15 height 15
click at [637, 441] on input "Oral Language Survey" at bounding box center [641, 443] width 15 height 15
checkbox input "true"
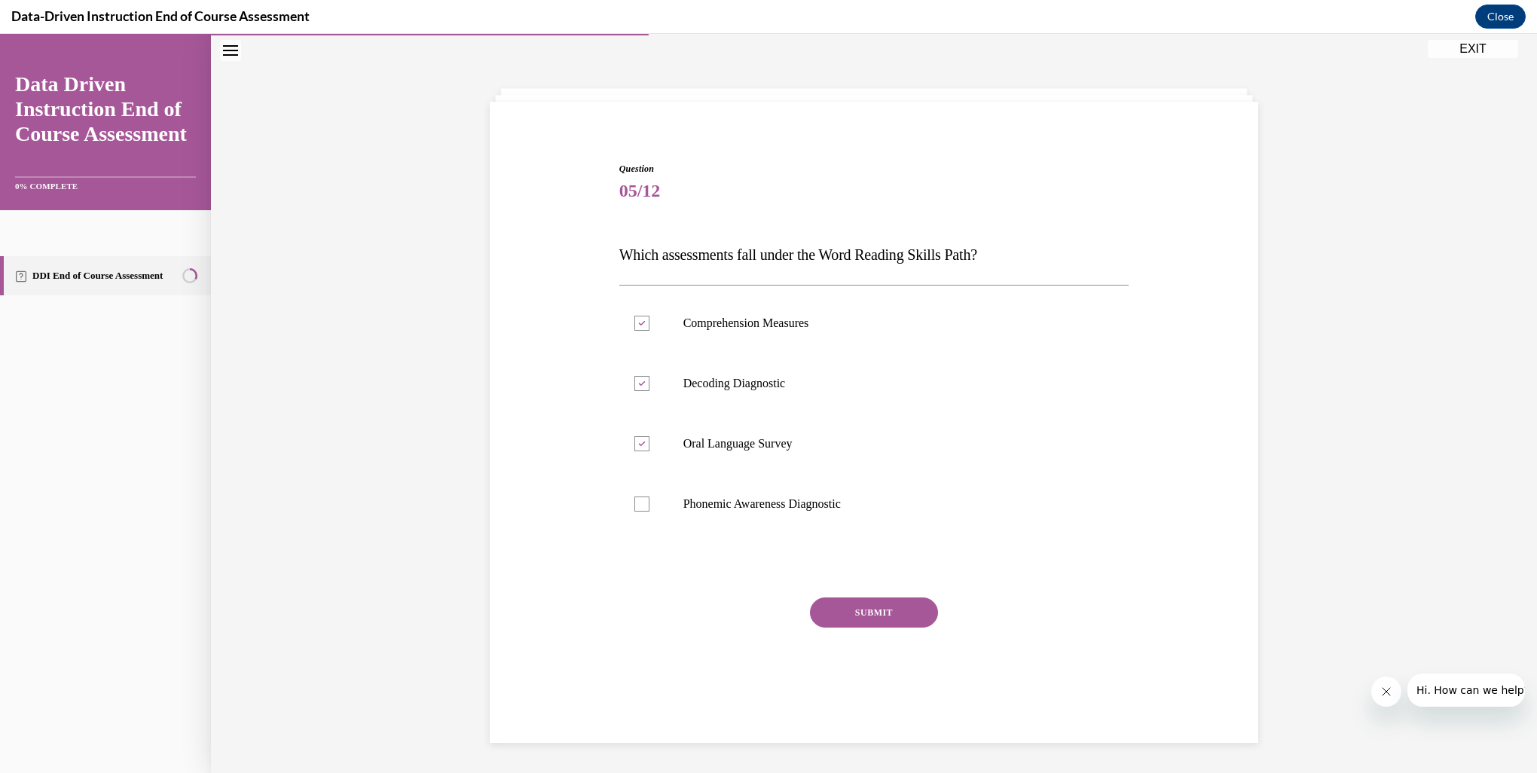
drag, startPoint x: 633, startPoint y: 505, endPoint x: 728, endPoint y: 566, distance: 112.8
click at [634, 507] on div at bounding box center [641, 503] width 15 height 15
click at [634, 507] on input "Phonemic Awareness Diagnostic" at bounding box center [641, 503] width 15 height 15
checkbox input "true"
click at [875, 620] on button "SUBMIT" at bounding box center [874, 612] width 128 height 30
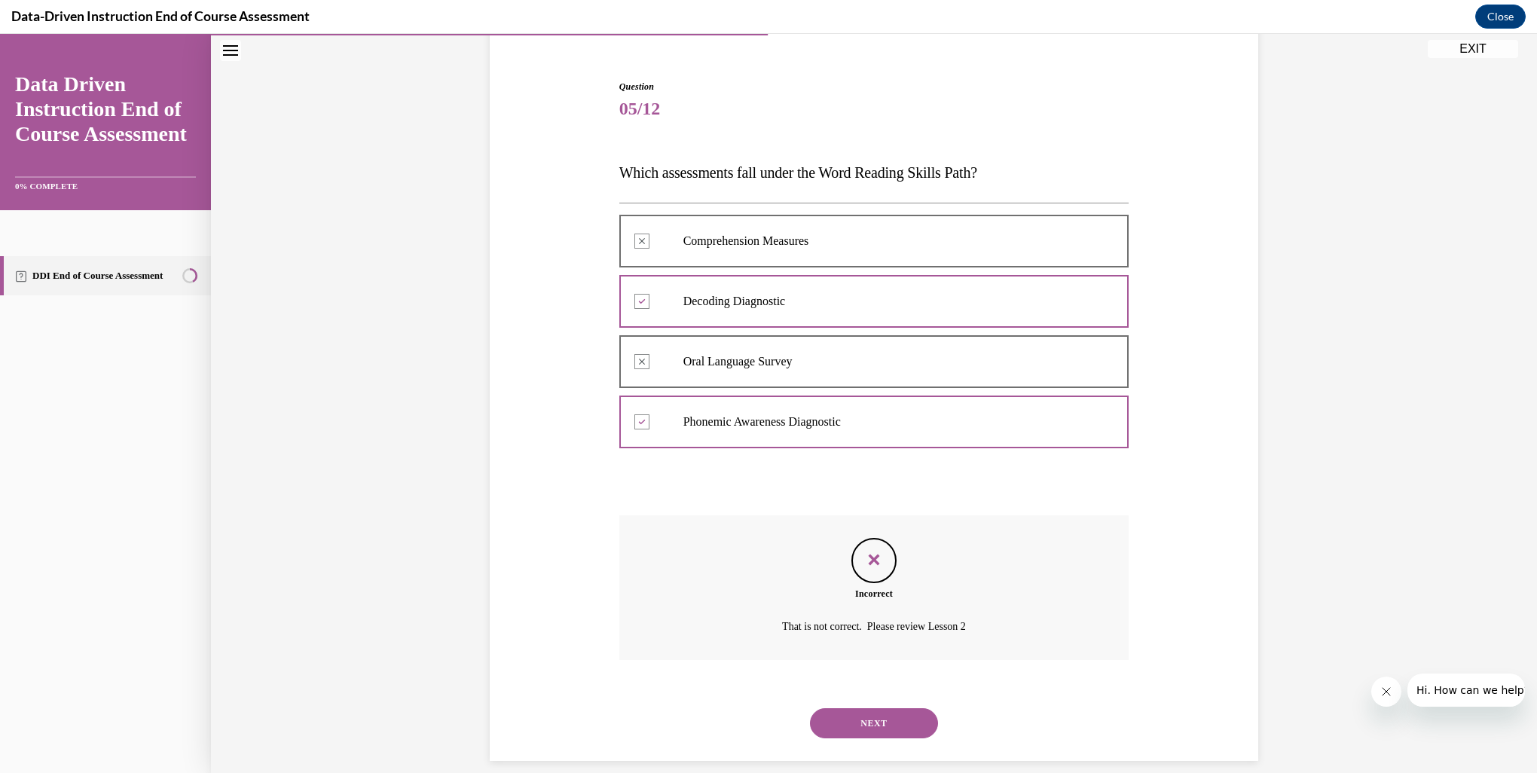
scroll to position [147, 0]
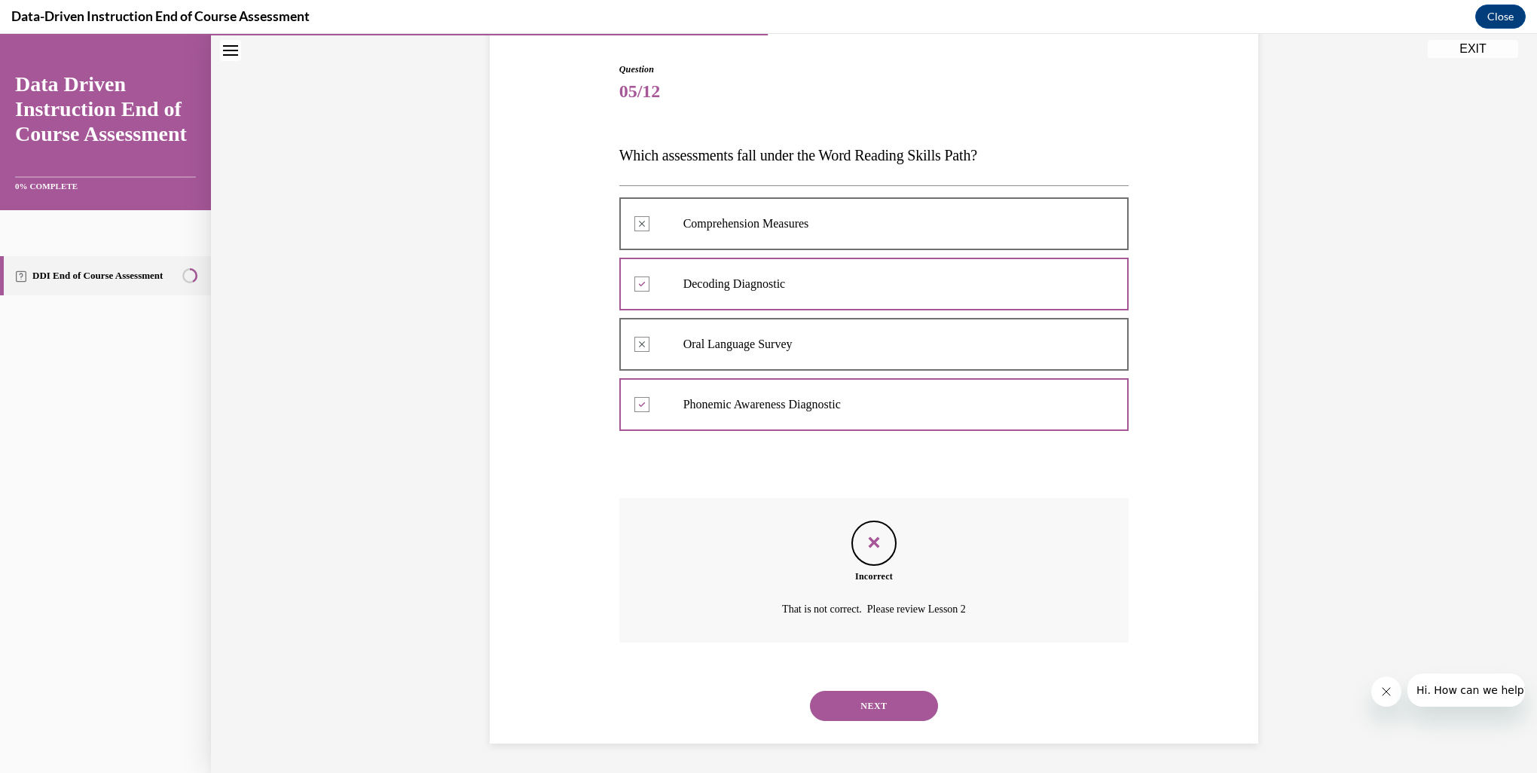
click at [871, 707] on button "NEXT" at bounding box center [874, 706] width 128 height 30
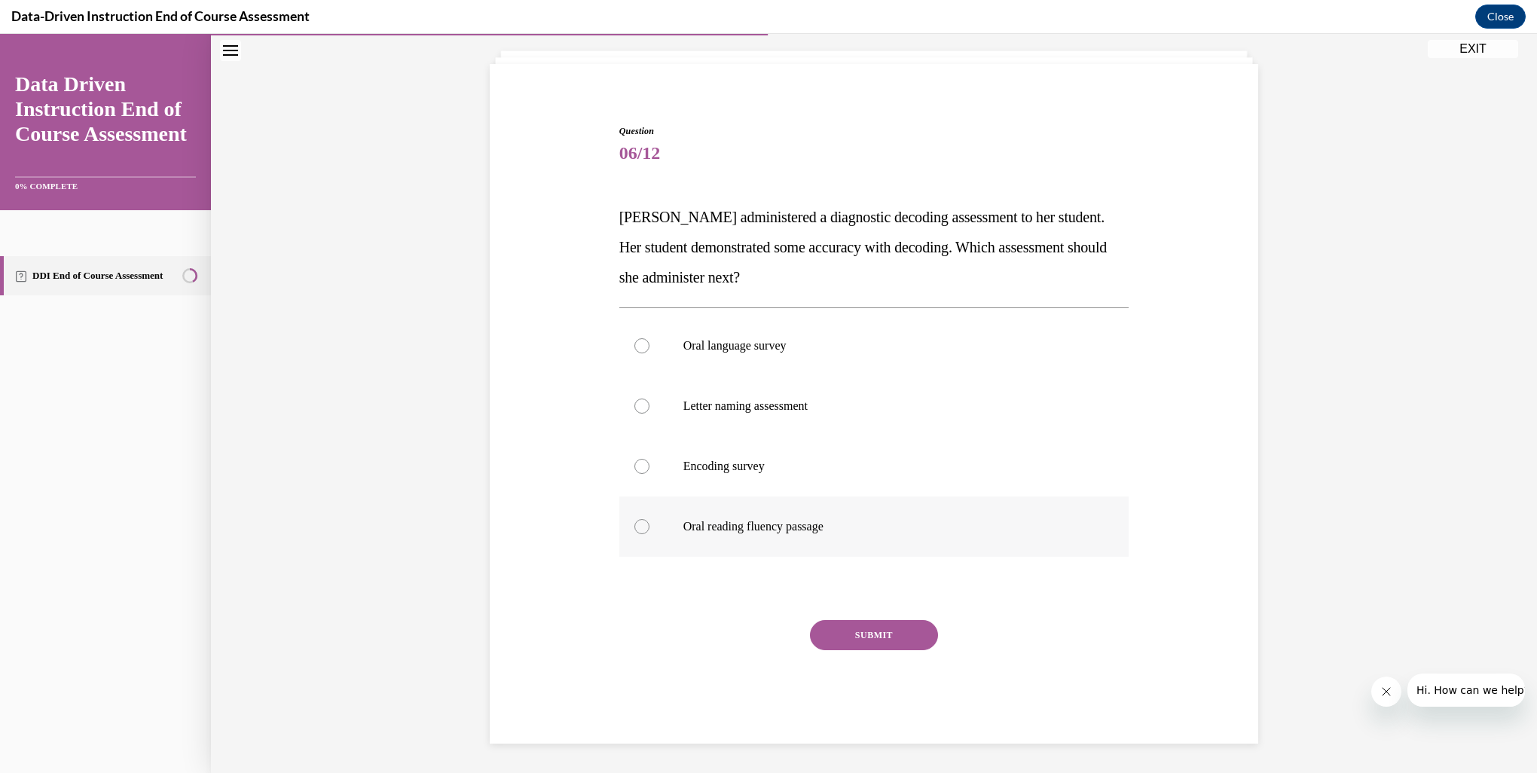
click at [638, 519] on div at bounding box center [641, 526] width 15 height 15
click at [638, 519] on input "Oral reading fluency passage" at bounding box center [641, 526] width 15 height 15
radio input "true"
click at [849, 639] on button "SUBMIT" at bounding box center [874, 635] width 128 height 30
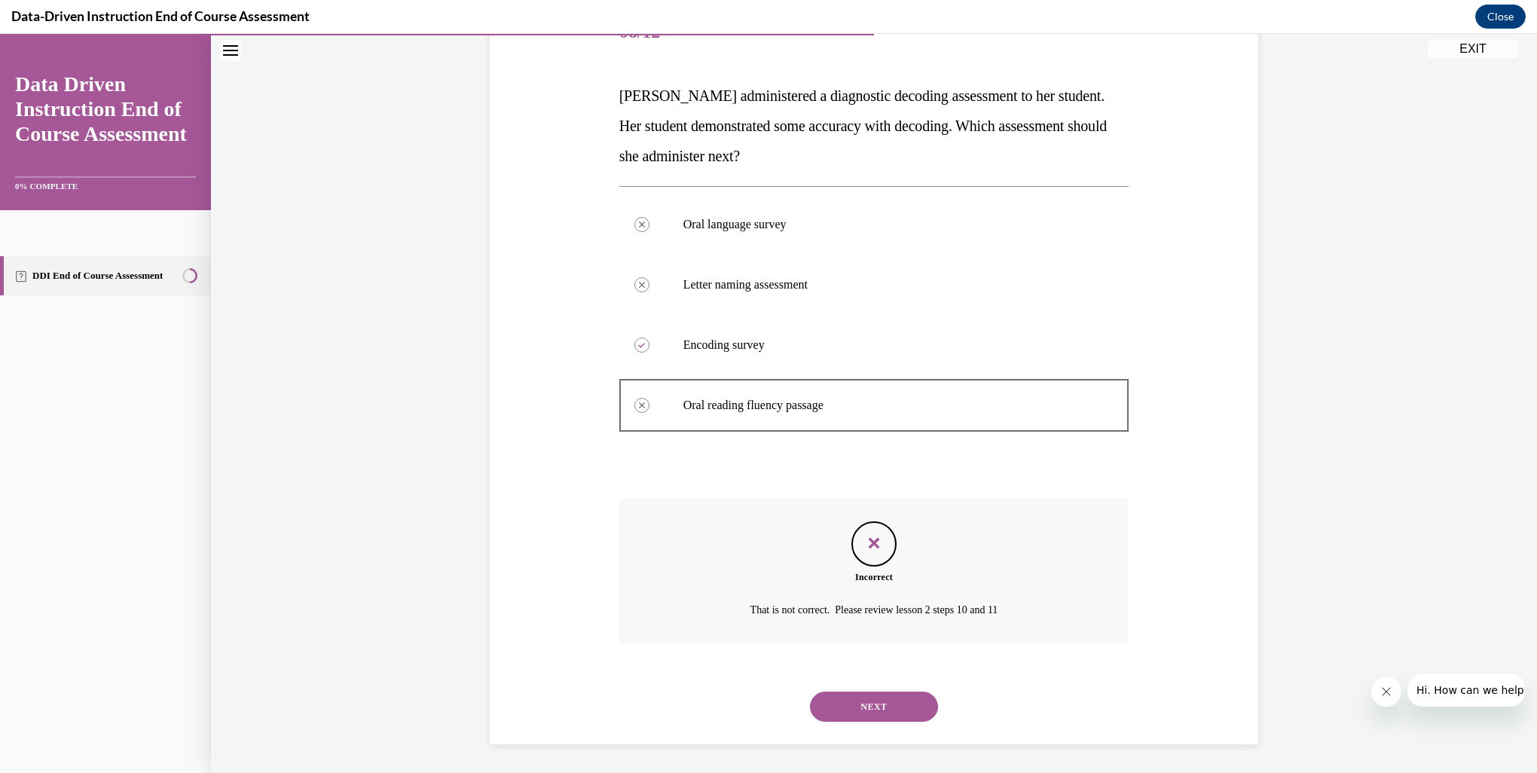
scroll to position [207, 0]
click at [856, 708] on button "NEXT" at bounding box center [874, 706] width 128 height 30
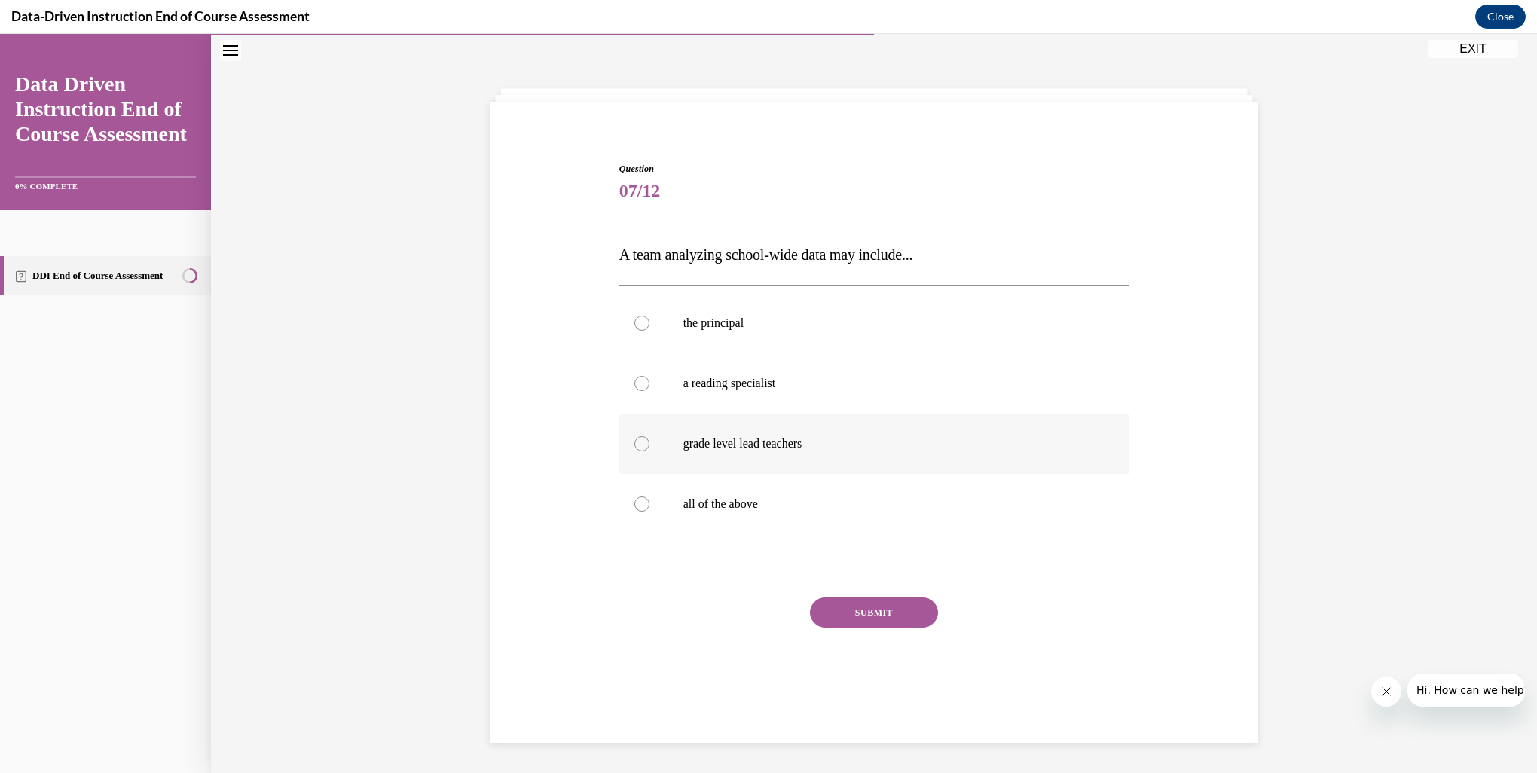
click at [634, 450] on div at bounding box center [641, 443] width 15 height 15
click at [634, 450] on input "grade level lead teachers" at bounding box center [641, 443] width 15 height 15
radio input "true"
click at [634, 386] on div at bounding box center [641, 383] width 15 height 15
click at [634, 386] on input "a reading specialist" at bounding box center [641, 383] width 15 height 15
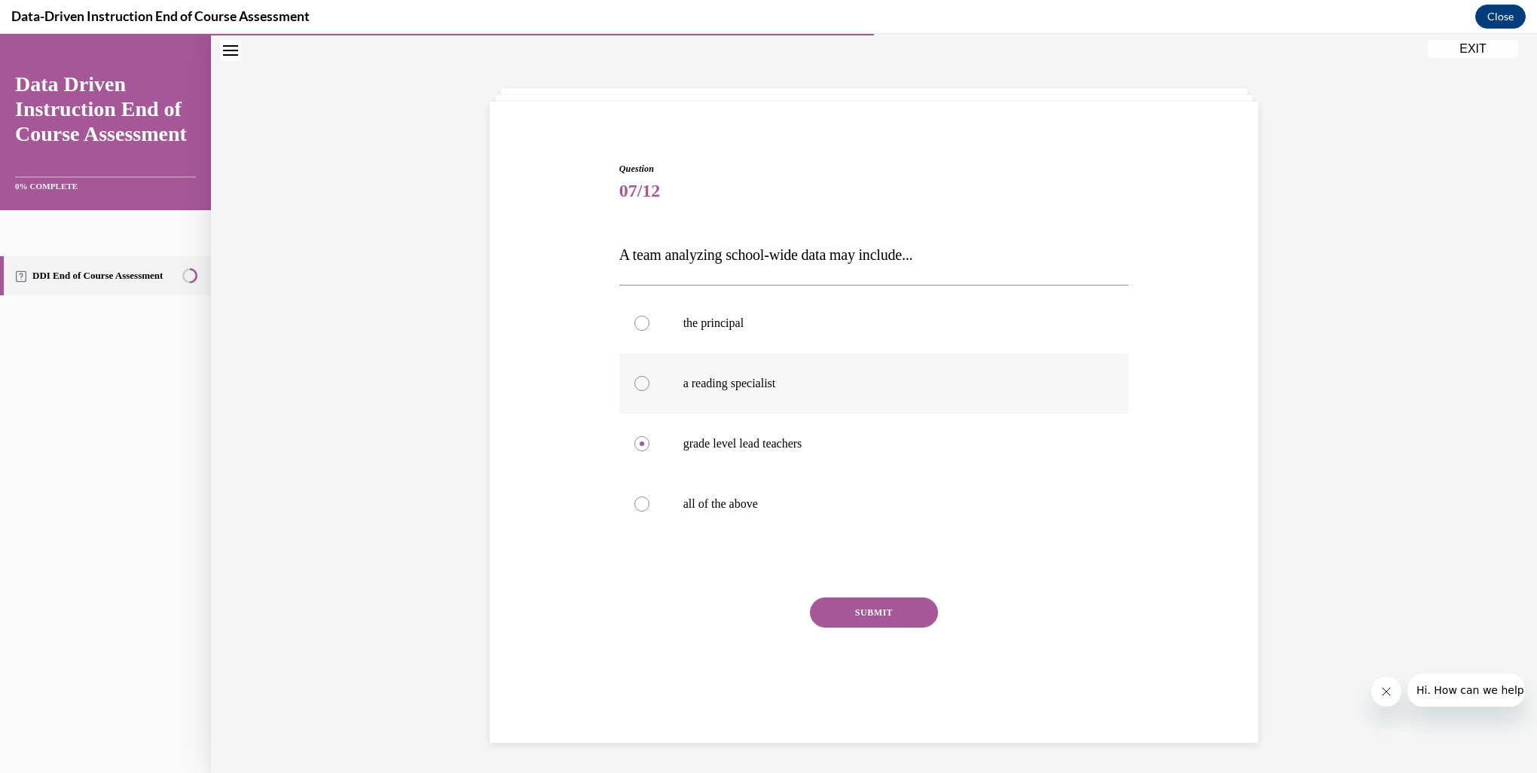
radio input "true"
click at [634, 448] on div at bounding box center [641, 443] width 15 height 15
click at [634, 448] on input "grade level lead teachers" at bounding box center [641, 443] width 15 height 15
radio input "true"
click at [866, 619] on button "SUBMIT" at bounding box center [874, 612] width 128 height 30
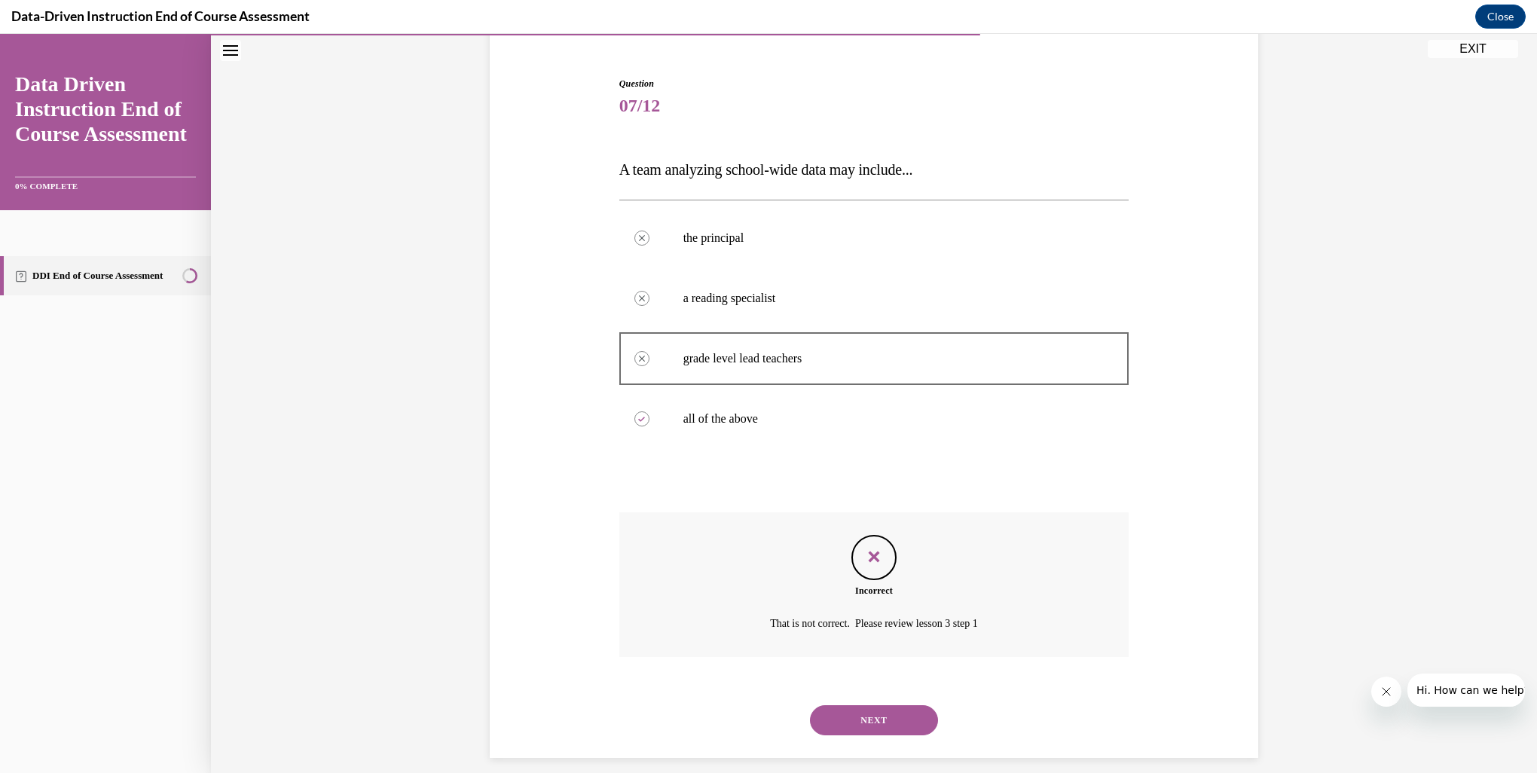
scroll to position [147, 0]
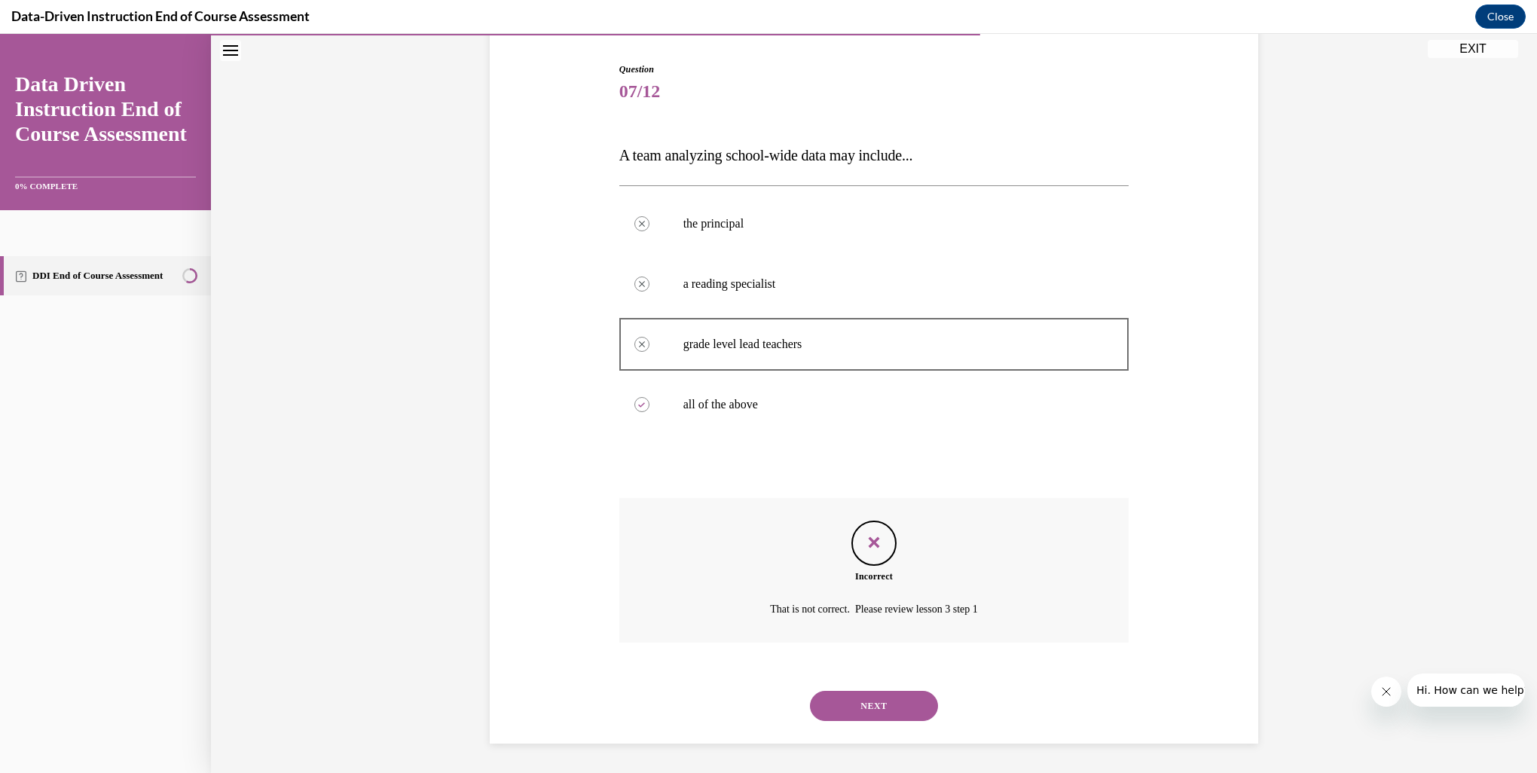
click at [872, 707] on button "NEXT" at bounding box center [874, 706] width 128 height 30
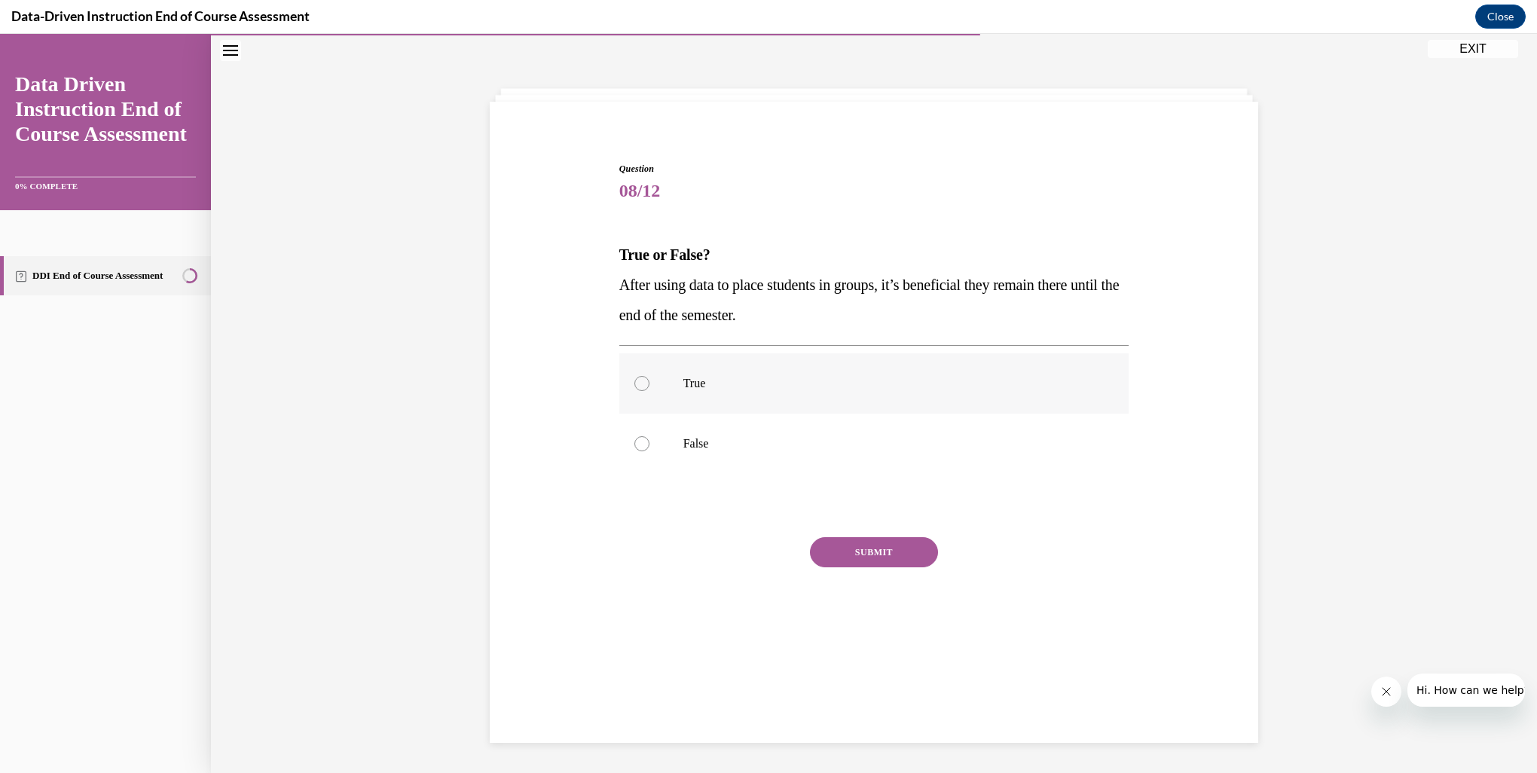
click at [641, 391] on label "True" at bounding box center [874, 383] width 510 height 60
click at [641, 391] on input "True" at bounding box center [641, 383] width 15 height 15
radio input "true"
click at [867, 551] on button "SUBMIT" at bounding box center [874, 552] width 128 height 30
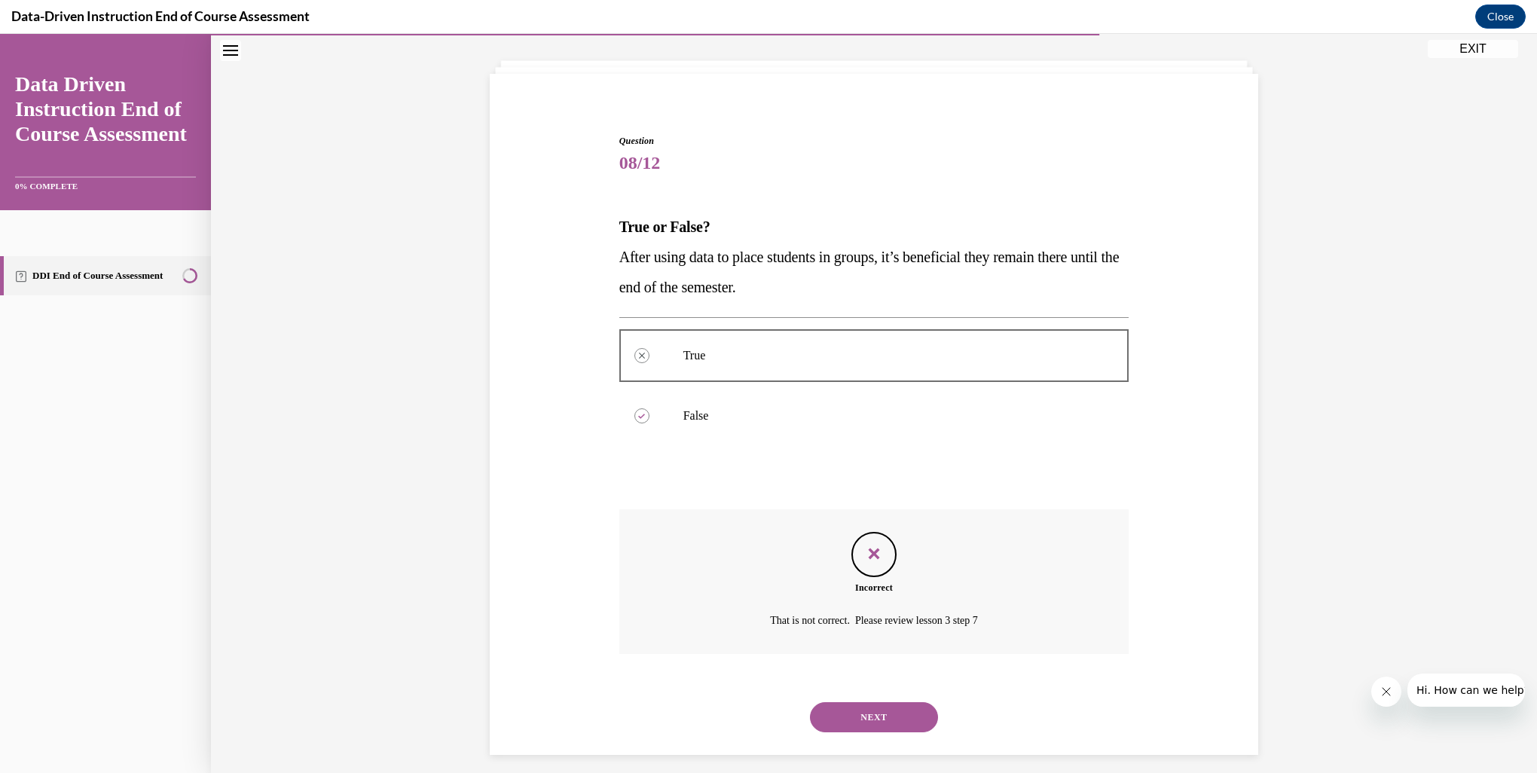
scroll to position [87, 0]
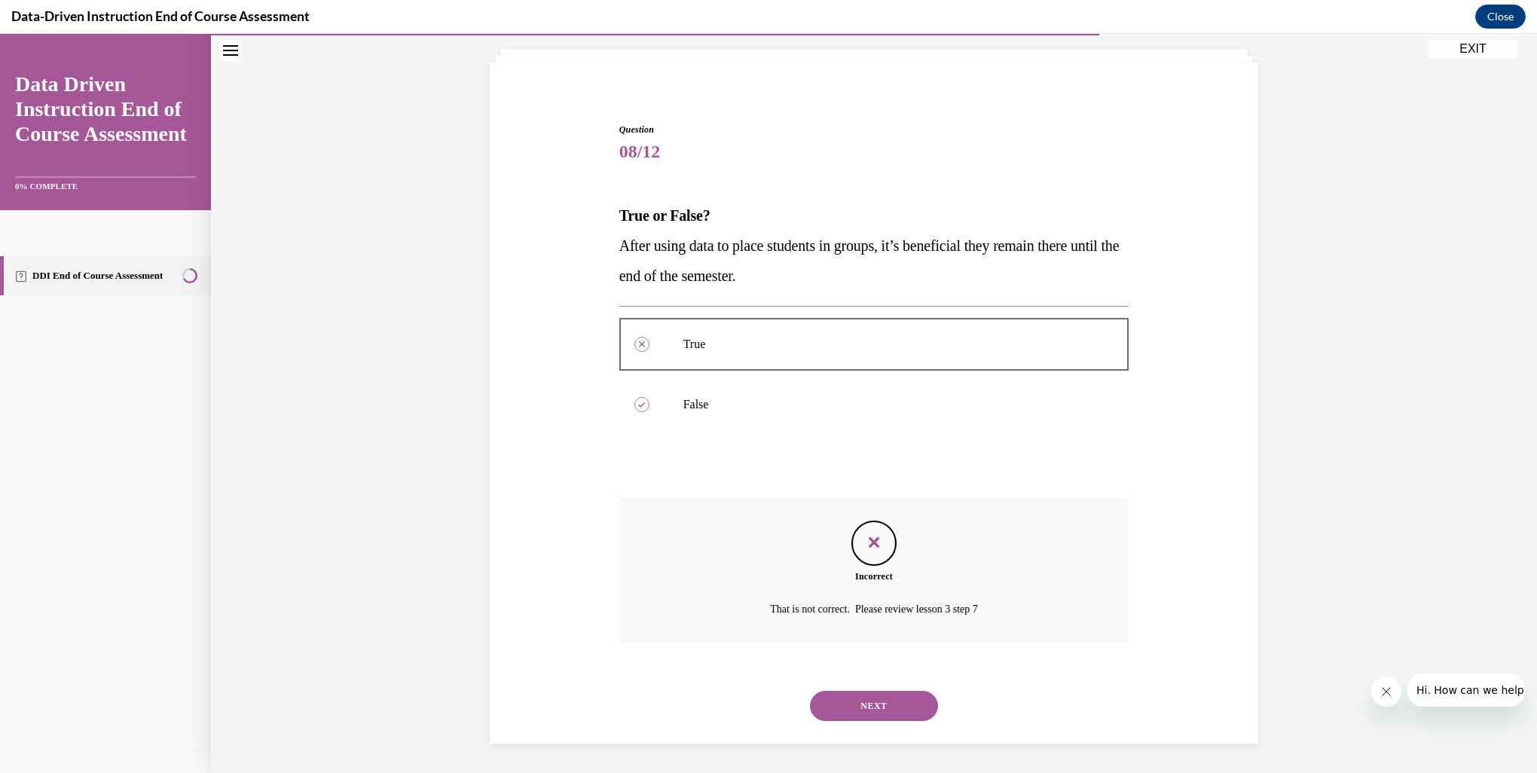
click at [877, 707] on button "NEXT" at bounding box center [874, 706] width 128 height 30
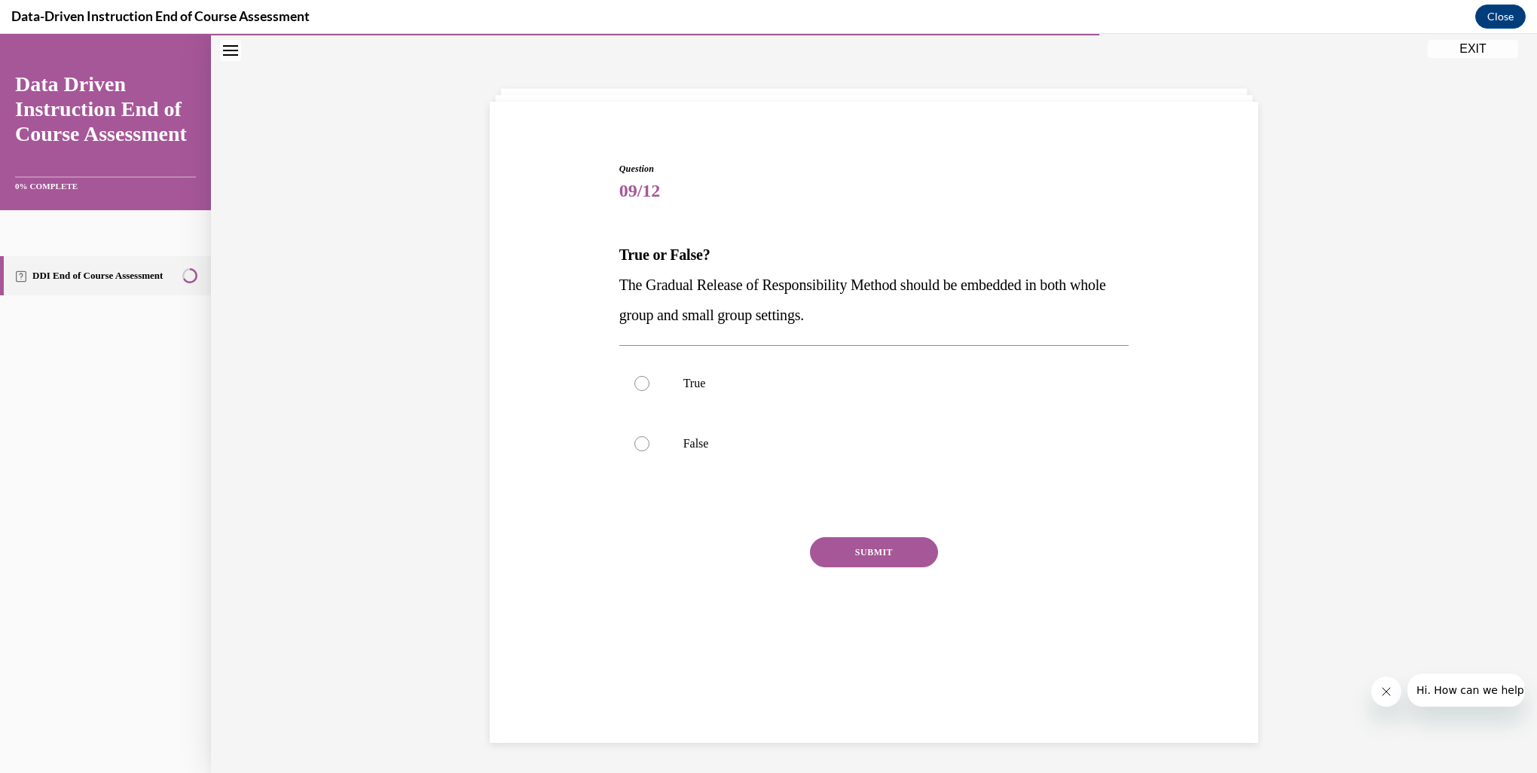
scroll to position [47, 0]
click at [636, 385] on div at bounding box center [641, 383] width 15 height 15
click at [636, 385] on input "True" at bounding box center [641, 383] width 15 height 15
radio input "true"
click at [814, 558] on button "SUBMIT" at bounding box center [874, 552] width 128 height 30
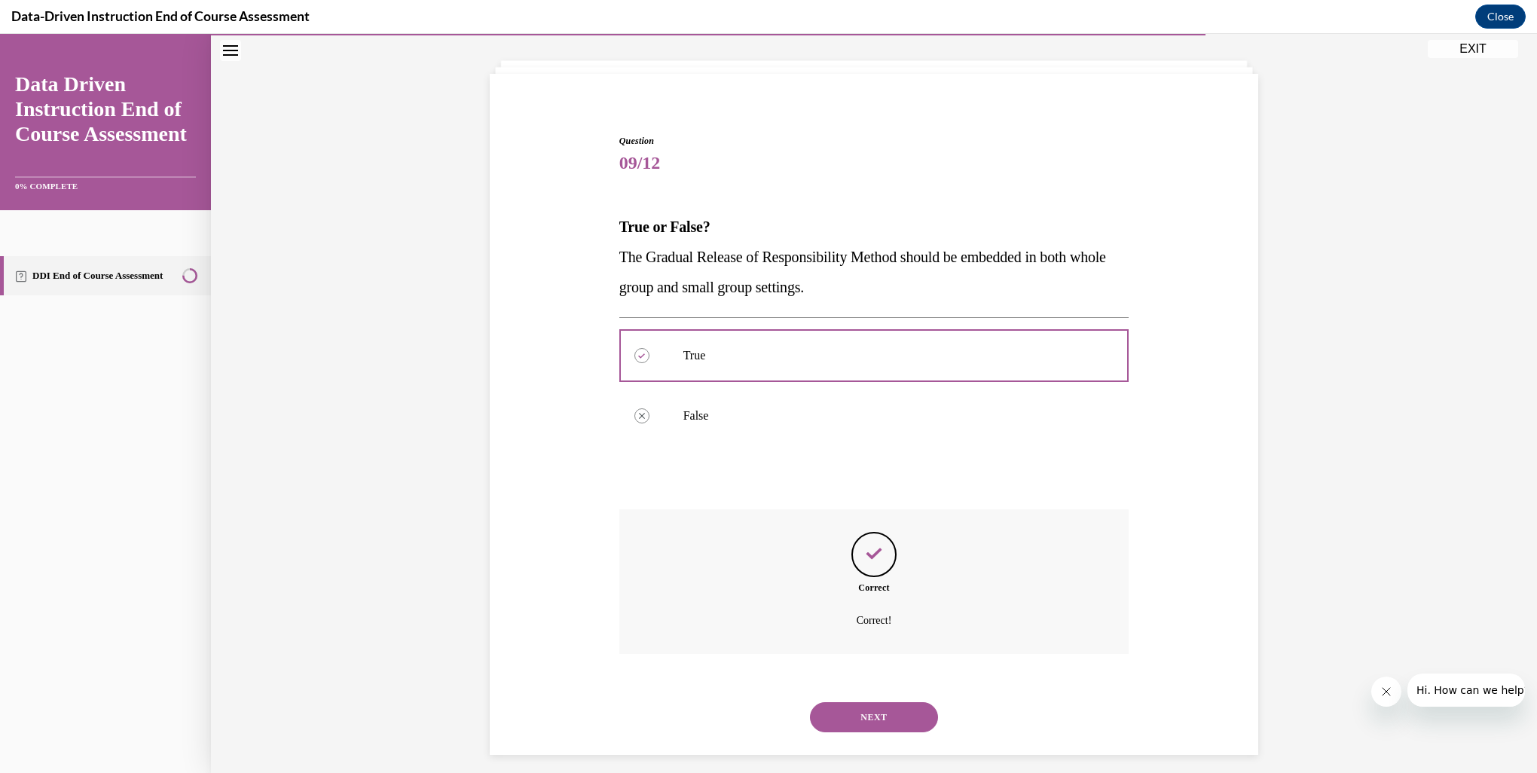
scroll to position [87, 0]
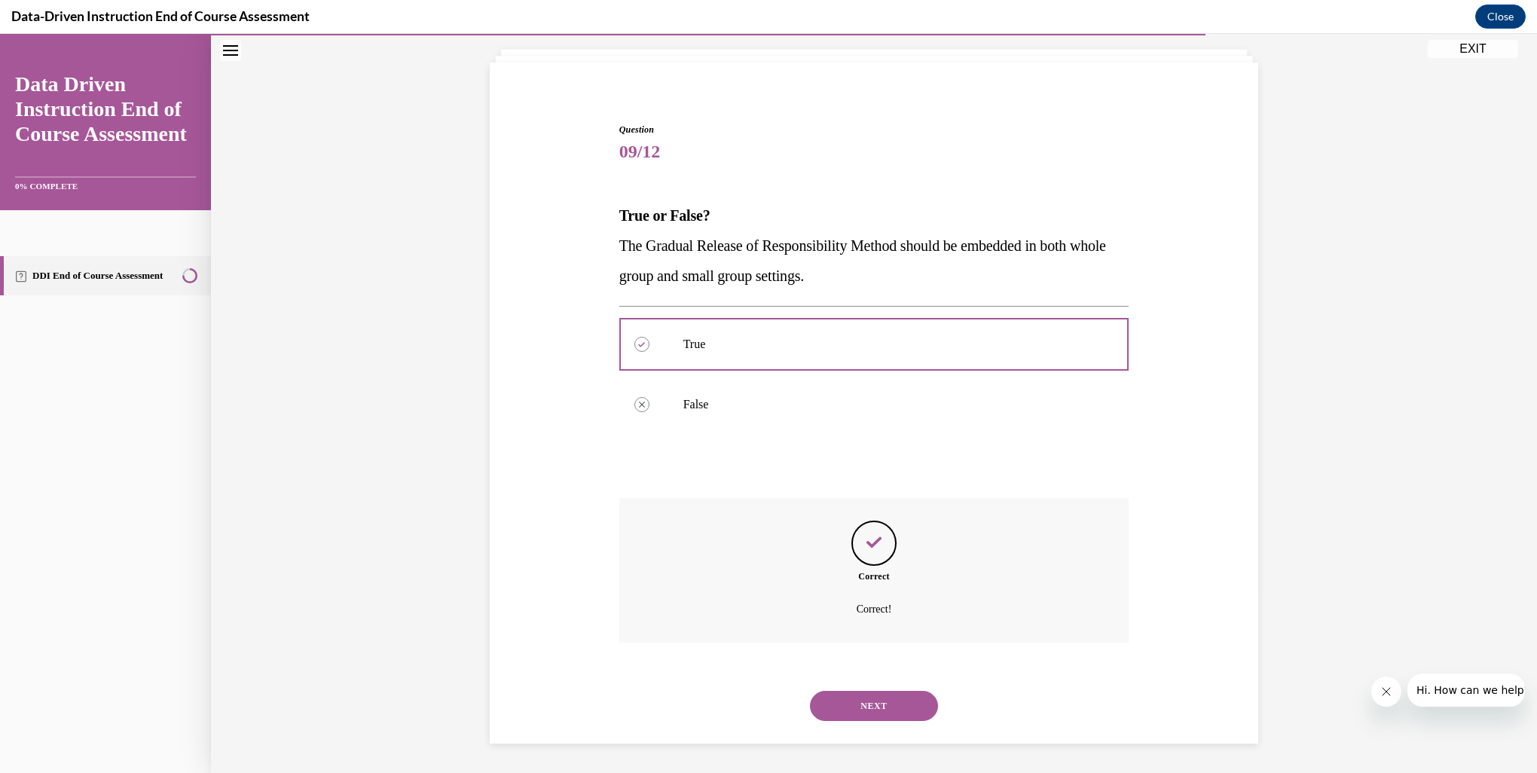
click at [880, 713] on button "NEXT" at bounding box center [874, 706] width 128 height 30
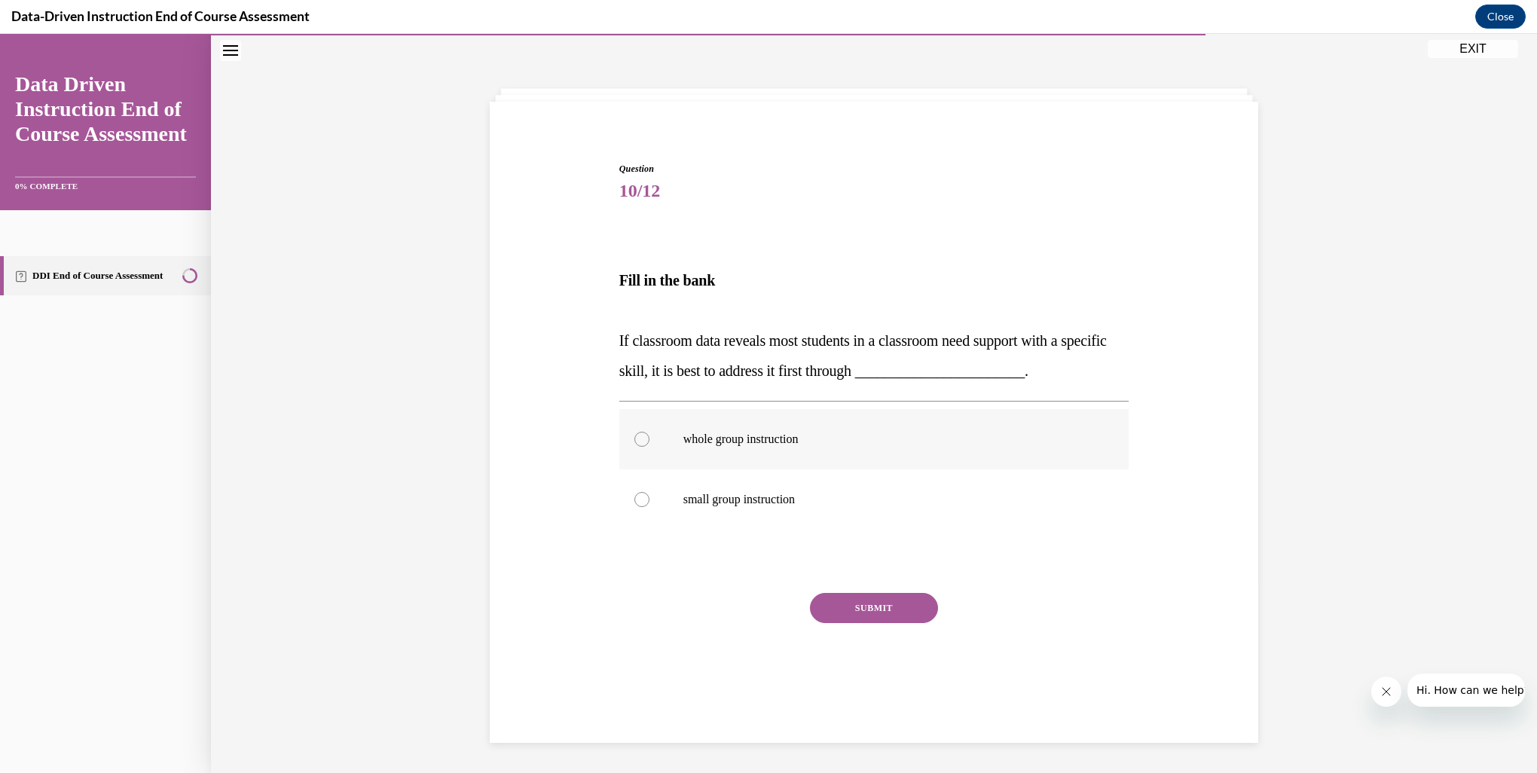
click at [634, 442] on div at bounding box center [641, 439] width 15 height 15
click at [634, 442] on input "whole group instruction" at bounding box center [641, 439] width 15 height 15
radio input "true"
click at [857, 613] on button "SUBMIT" at bounding box center [874, 608] width 128 height 30
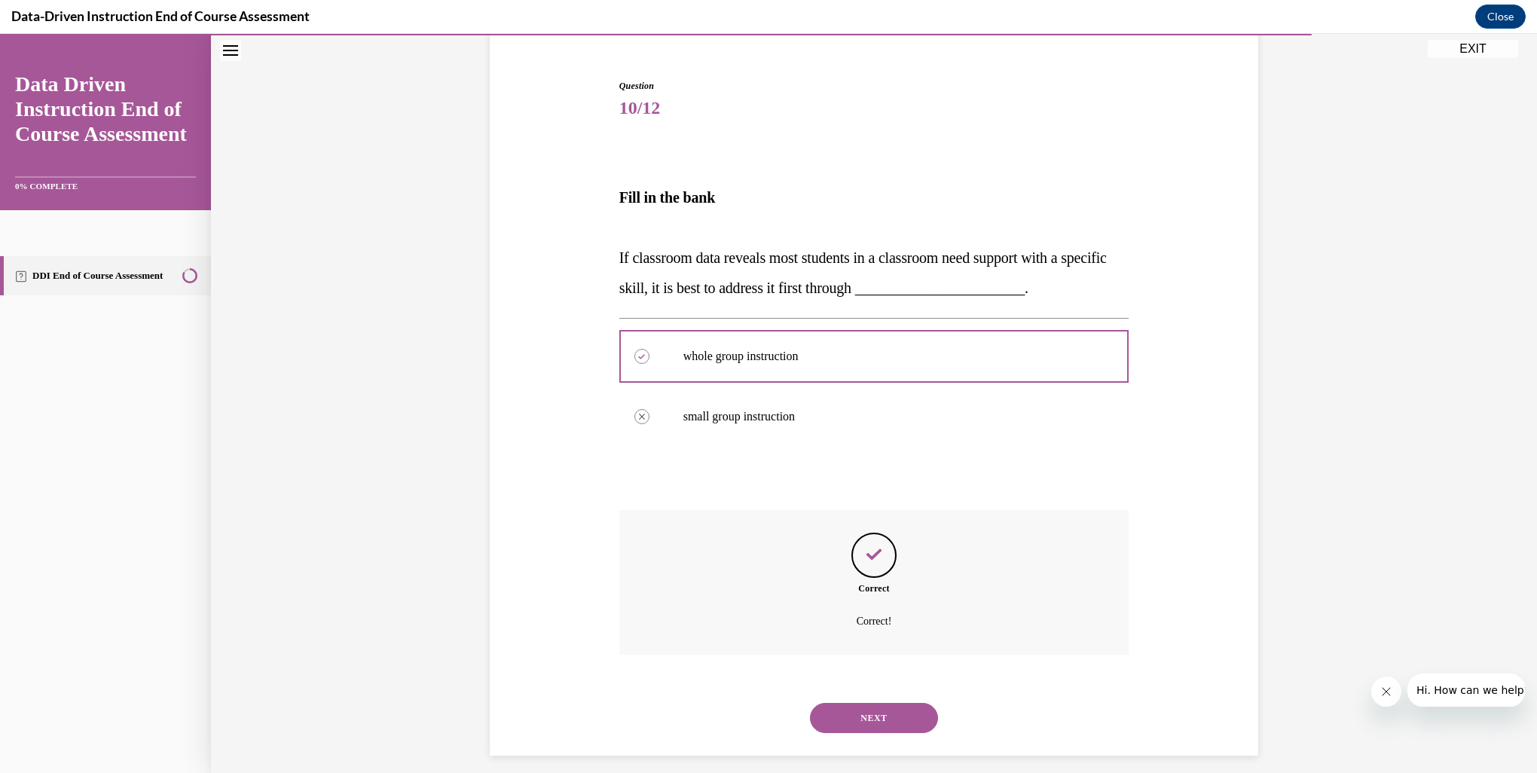
scroll to position [142, 0]
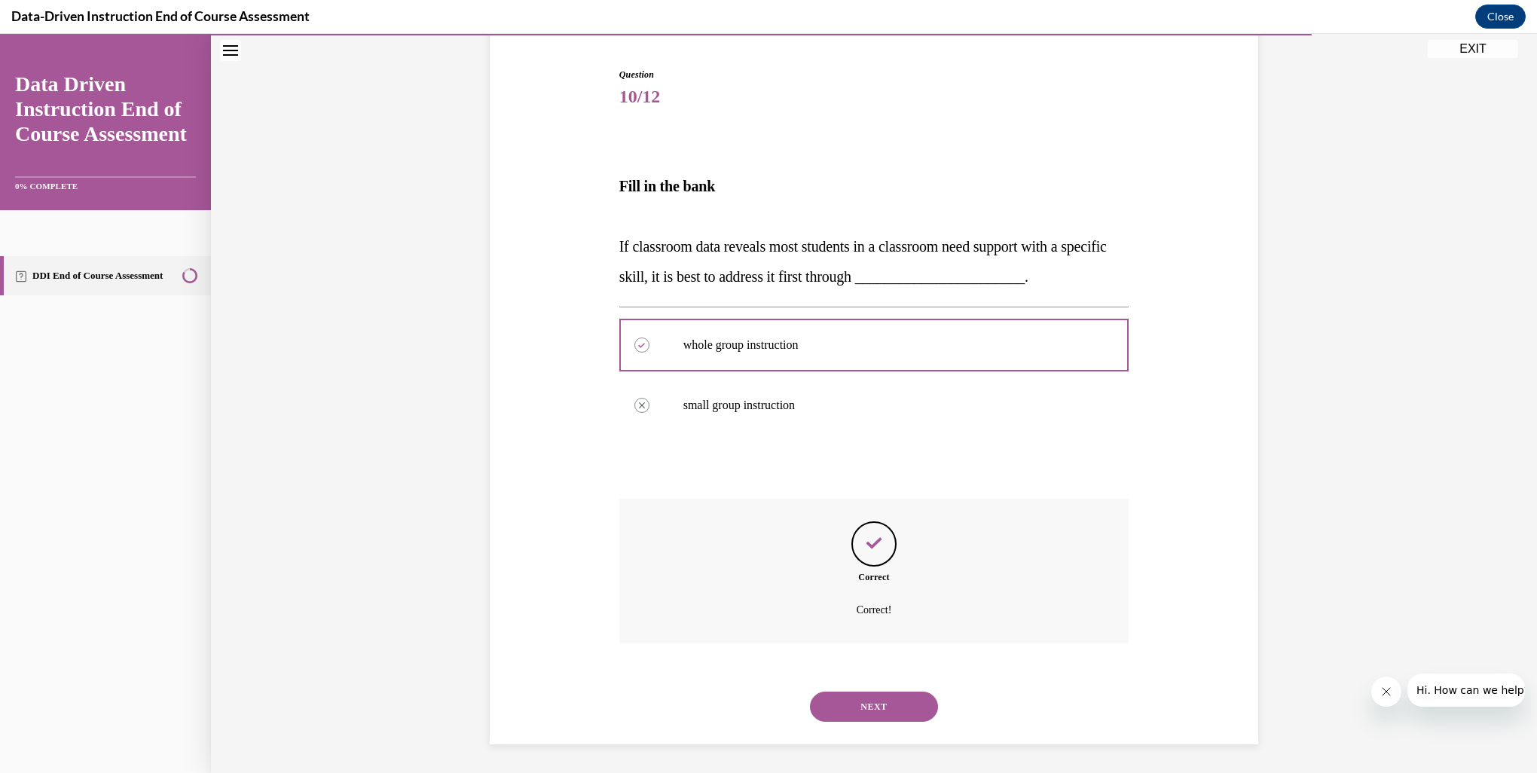
click at [874, 701] on button "NEXT" at bounding box center [874, 706] width 128 height 30
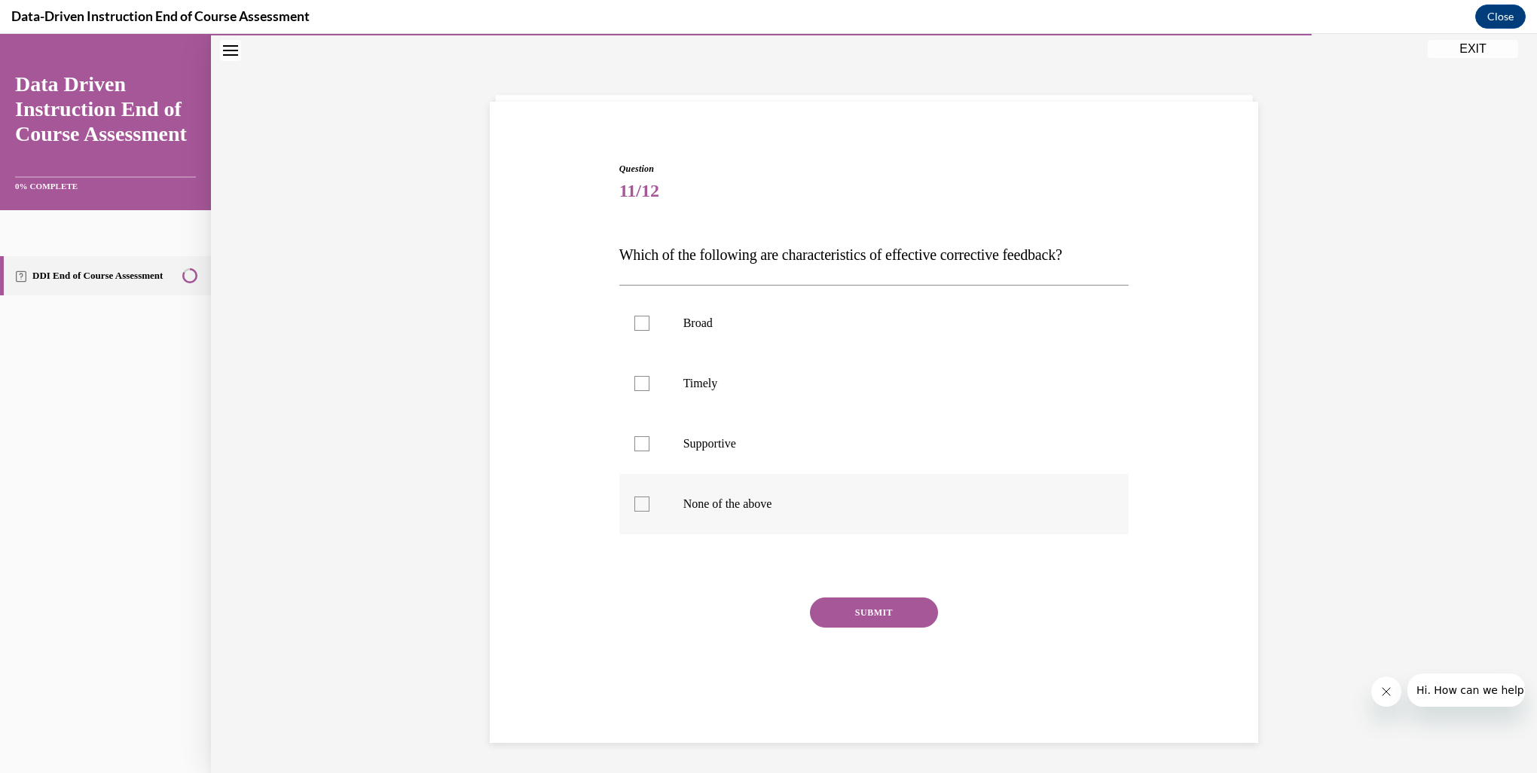
drag, startPoint x: 633, startPoint y: 507, endPoint x: 636, endPoint y: 517, distance: 11.0
click at [634, 506] on div at bounding box center [641, 503] width 15 height 15
click at [634, 506] on input "None of the above" at bounding box center [641, 503] width 15 height 15
checkbox input "true"
click at [822, 617] on button "SUBMIT" at bounding box center [874, 612] width 128 height 30
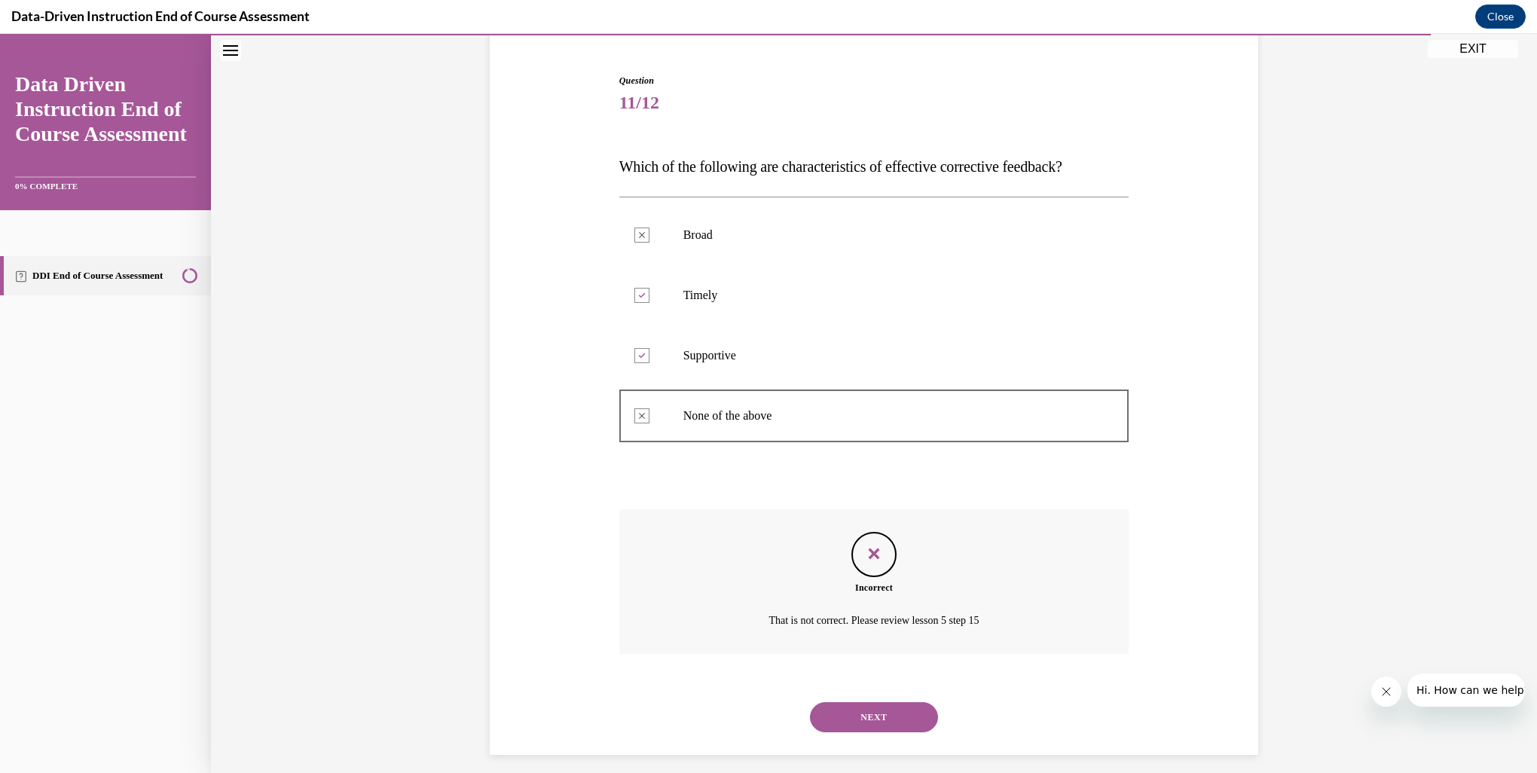
scroll to position [147, 0]
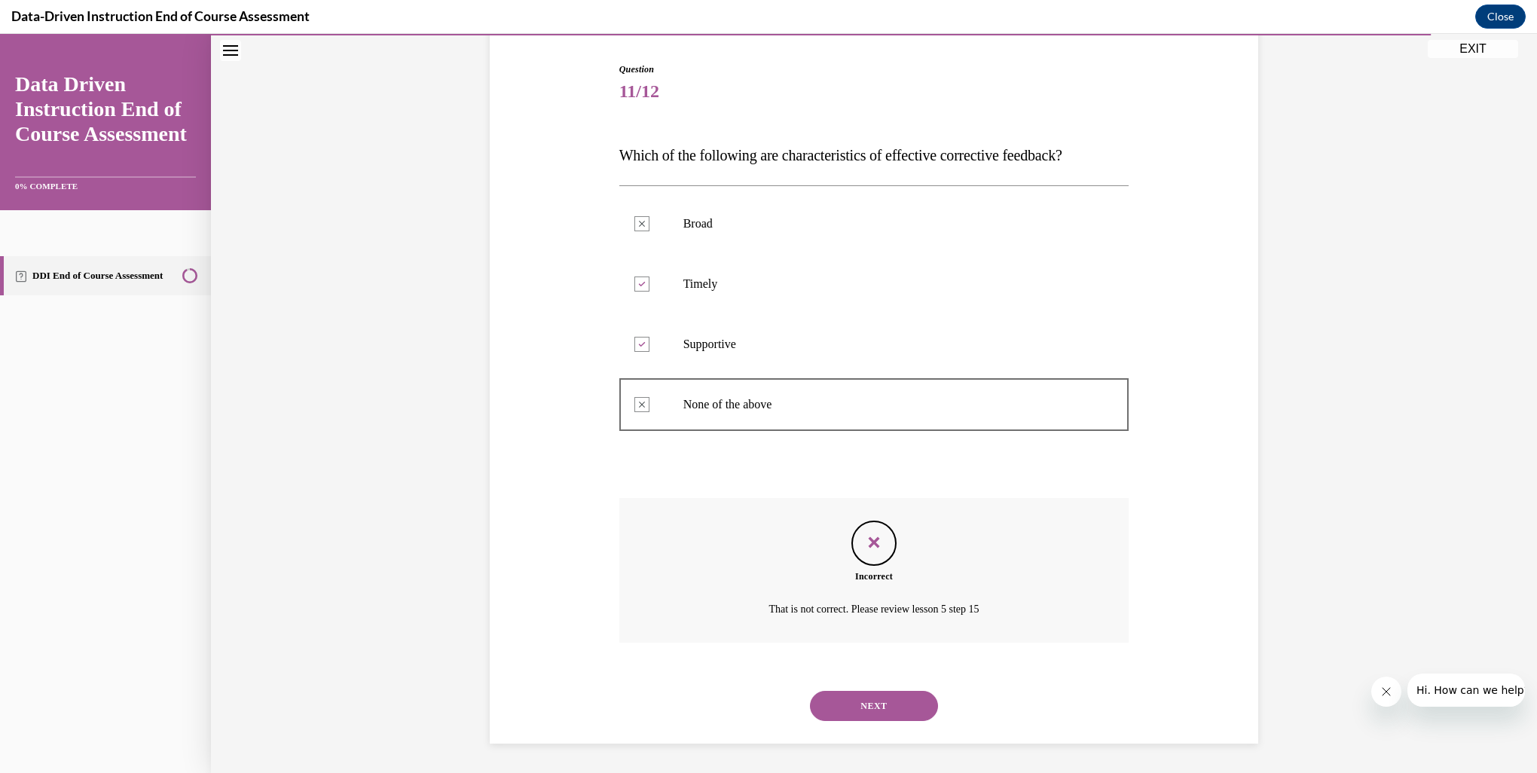
click at [913, 711] on button "NEXT" at bounding box center [874, 706] width 128 height 30
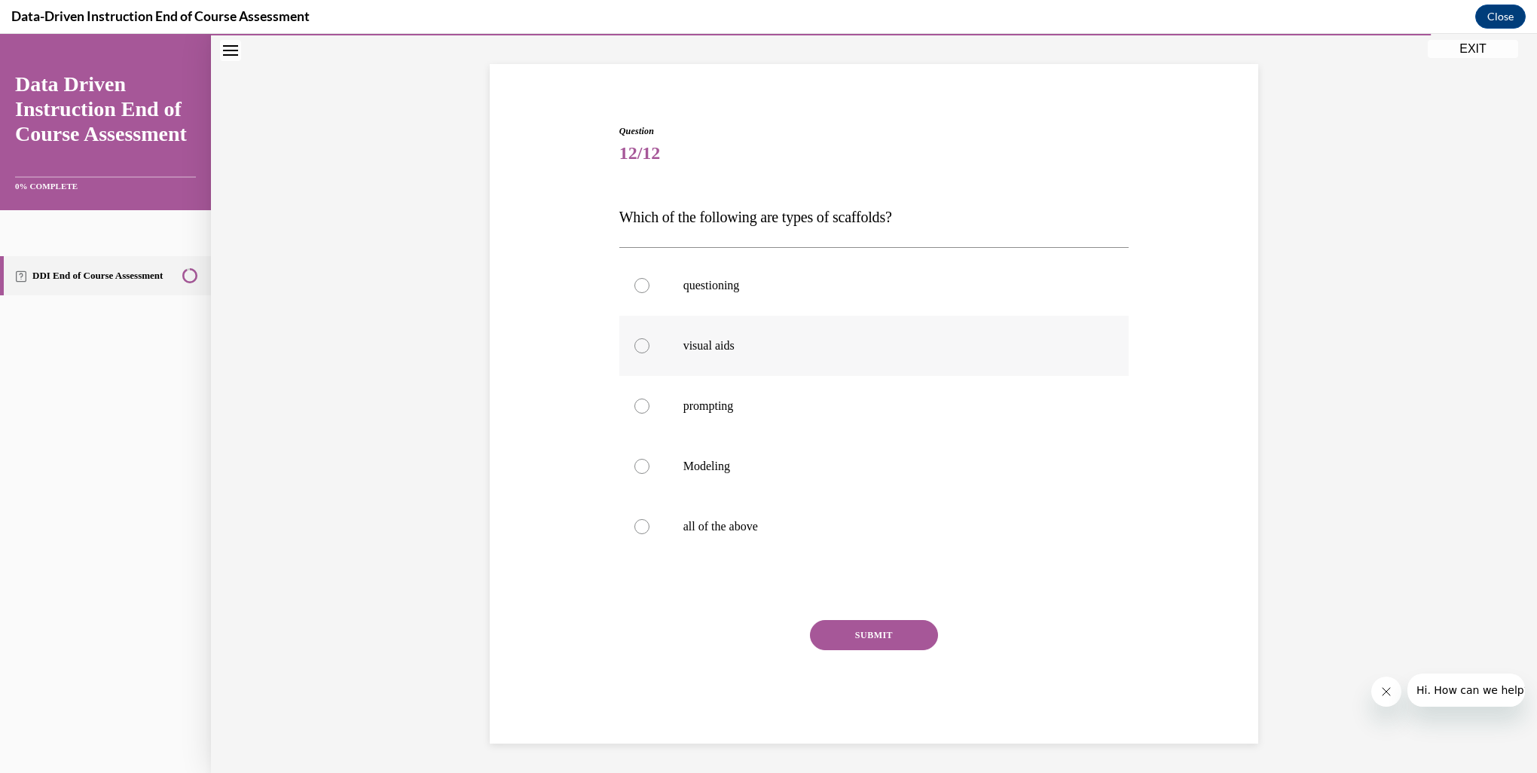
click at [638, 342] on div at bounding box center [641, 345] width 15 height 15
click at [638, 342] on input "visual aids" at bounding box center [641, 345] width 15 height 15
radio input "true"
click at [639, 404] on div at bounding box center [641, 405] width 15 height 15
click at [639, 404] on input "prompting" at bounding box center [641, 405] width 15 height 15
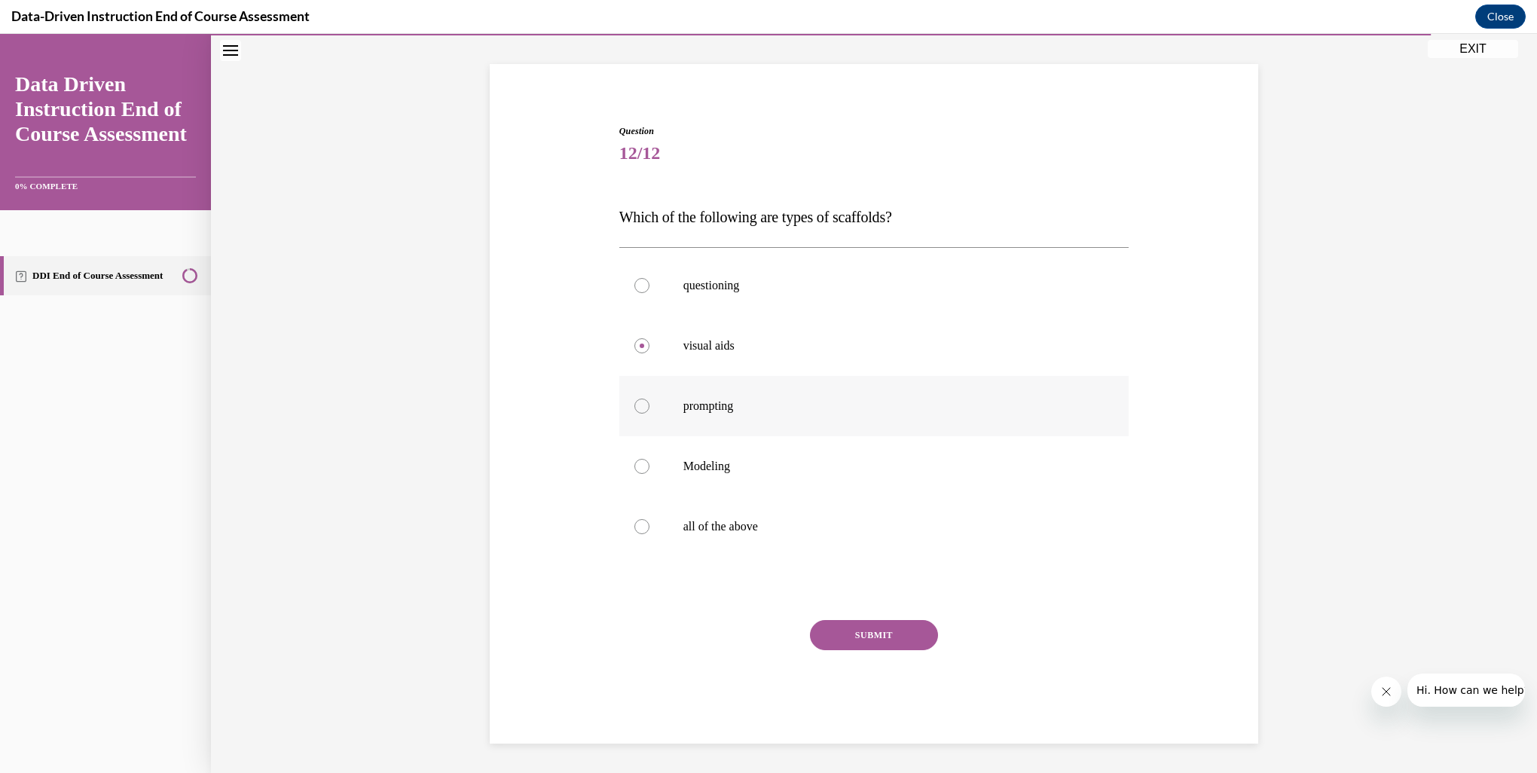
radio input "true"
click at [639, 469] on div at bounding box center [641, 466] width 15 height 15
click at [639, 469] on input "Modeling" at bounding box center [641, 466] width 15 height 15
radio input "true"
click at [639, 527] on div at bounding box center [641, 526] width 15 height 15
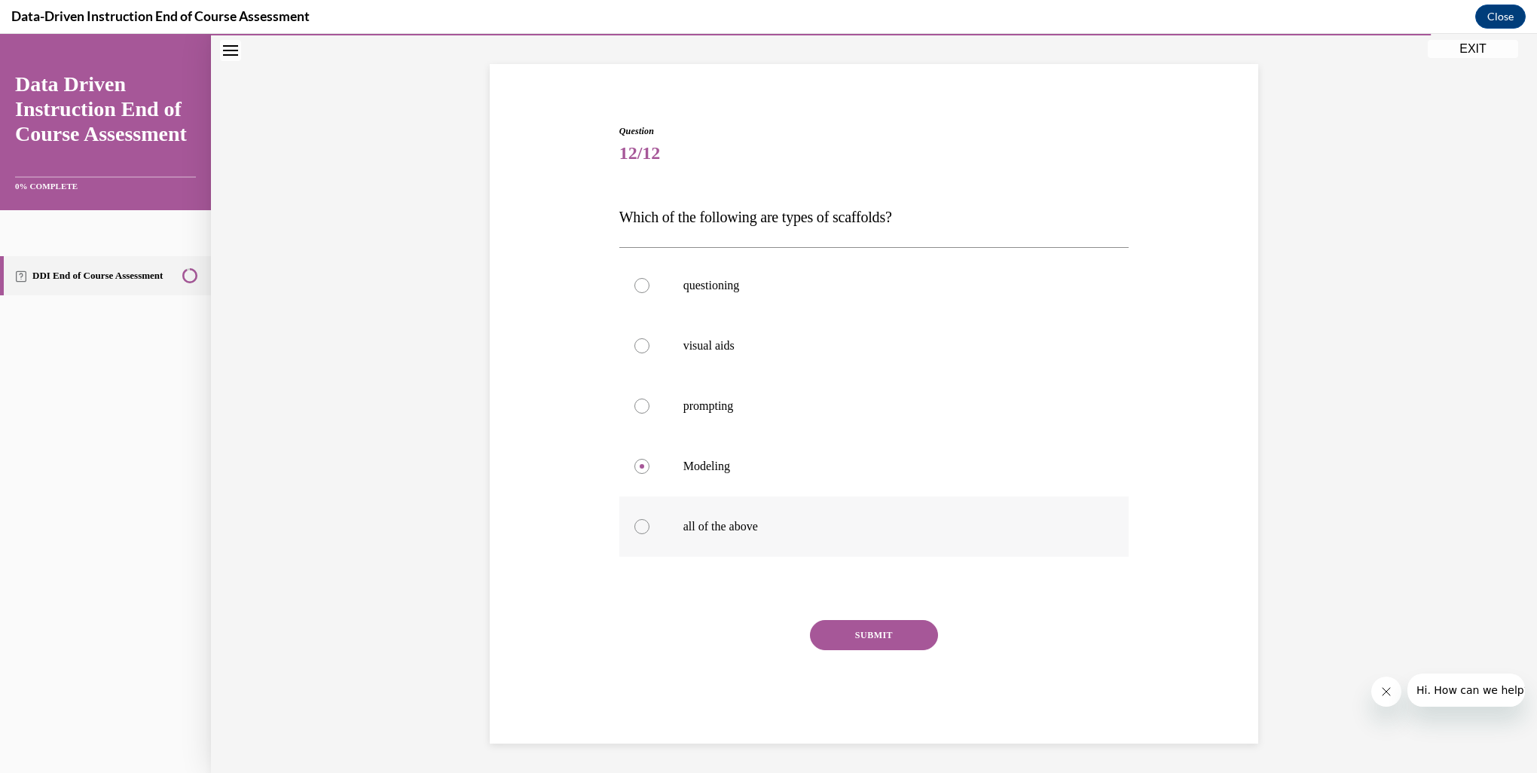
click at [639, 527] on input "all of the above" at bounding box center [641, 526] width 15 height 15
radio input "true"
click at [853, 636] on button "SUBMIT" at bounding box center [874, 635] width 128 height 30
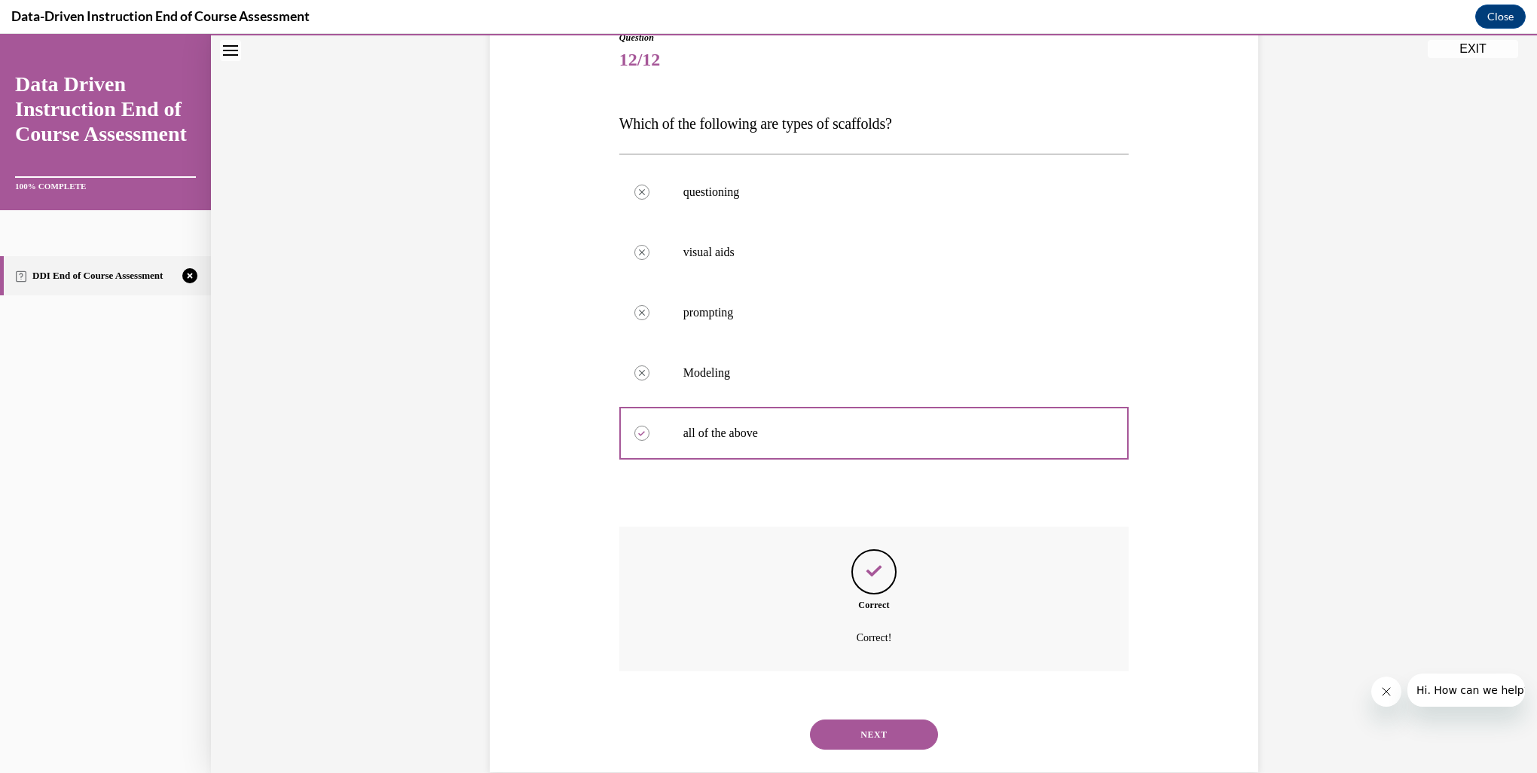
scroll to position [207, 0]
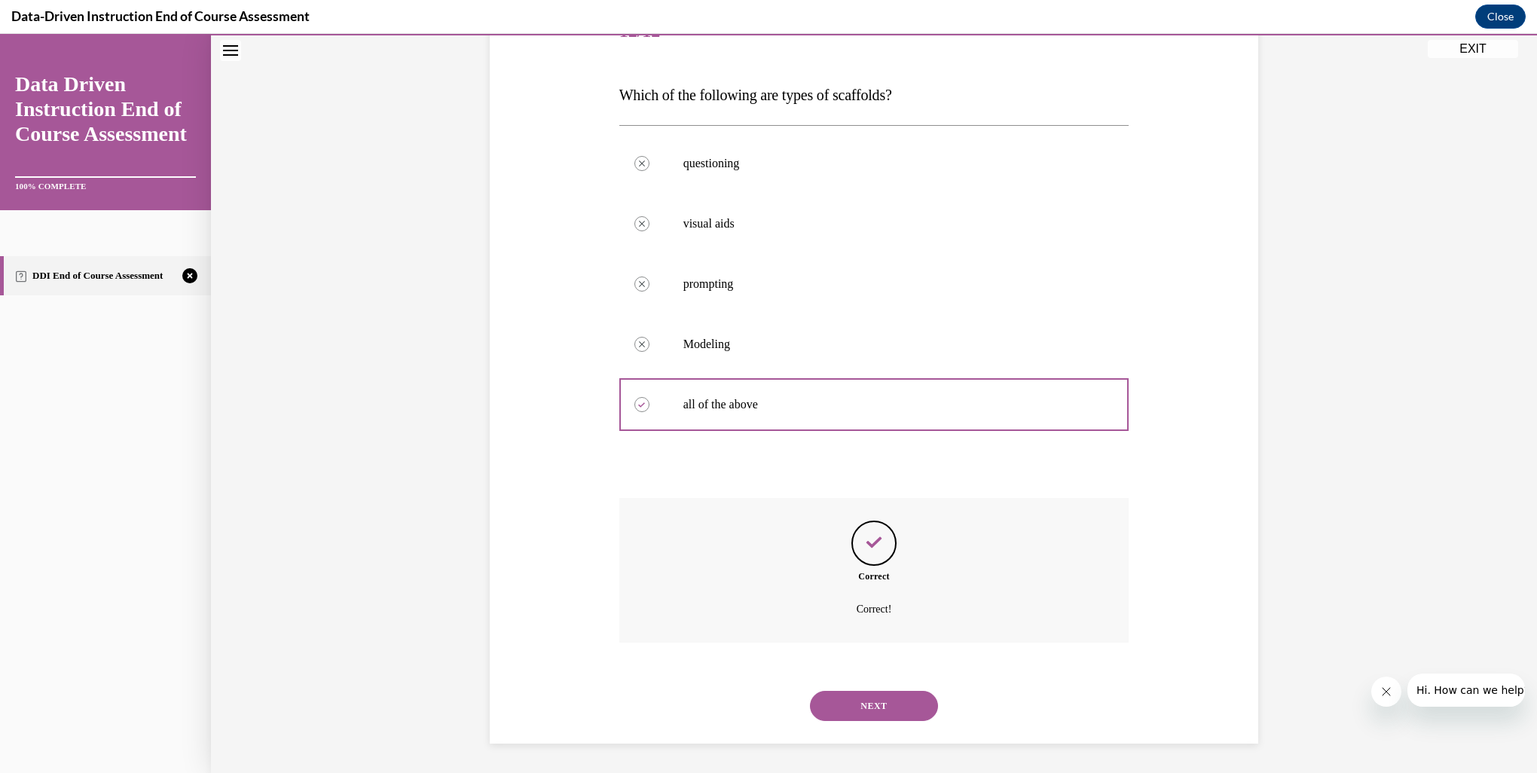
click at [874, 704] on button "NEXT" at bounding box center [874, 706] width 128 height 30
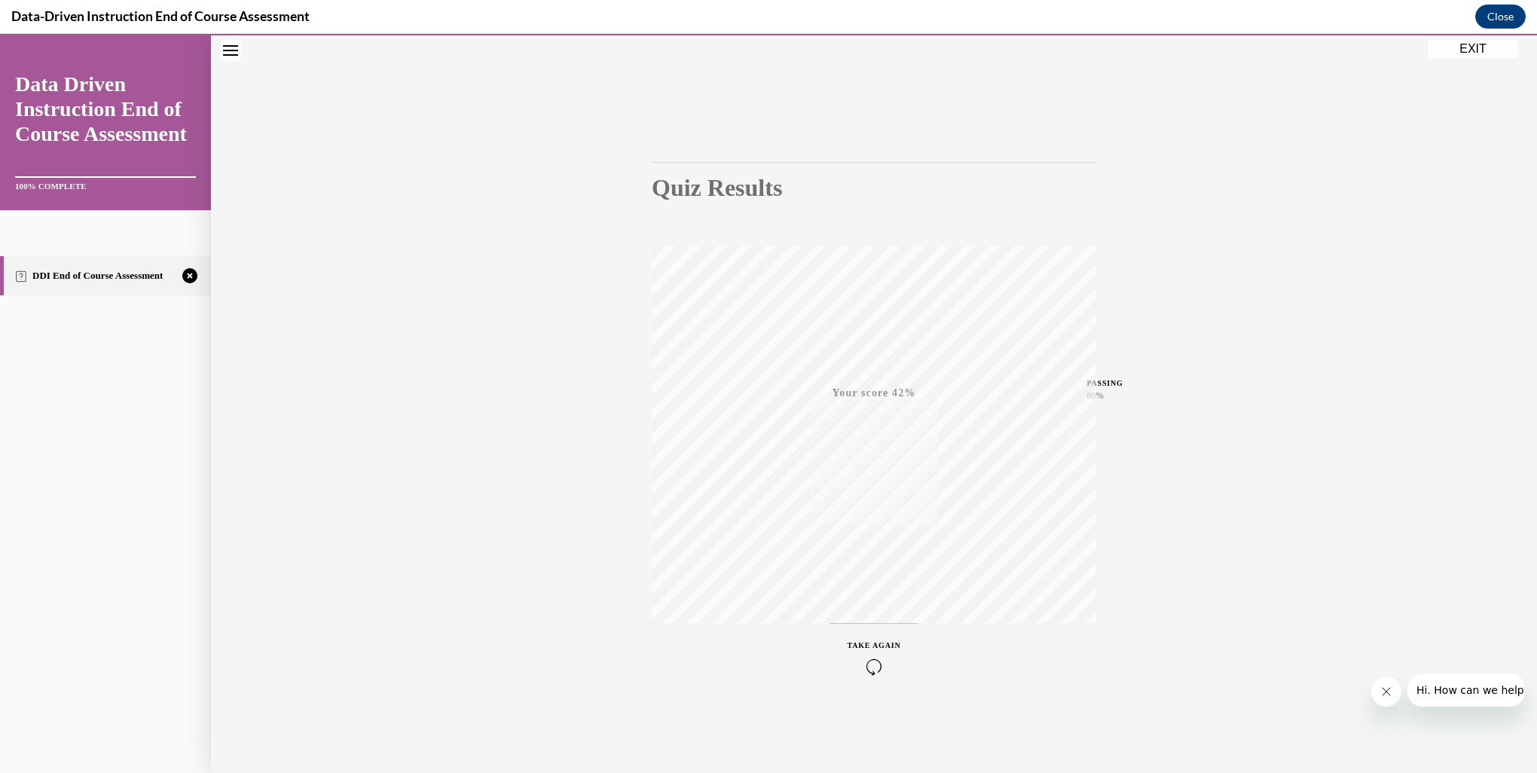
click at [866, 661] on icon "button" at bounding box center [873, 666] width 53 height 17
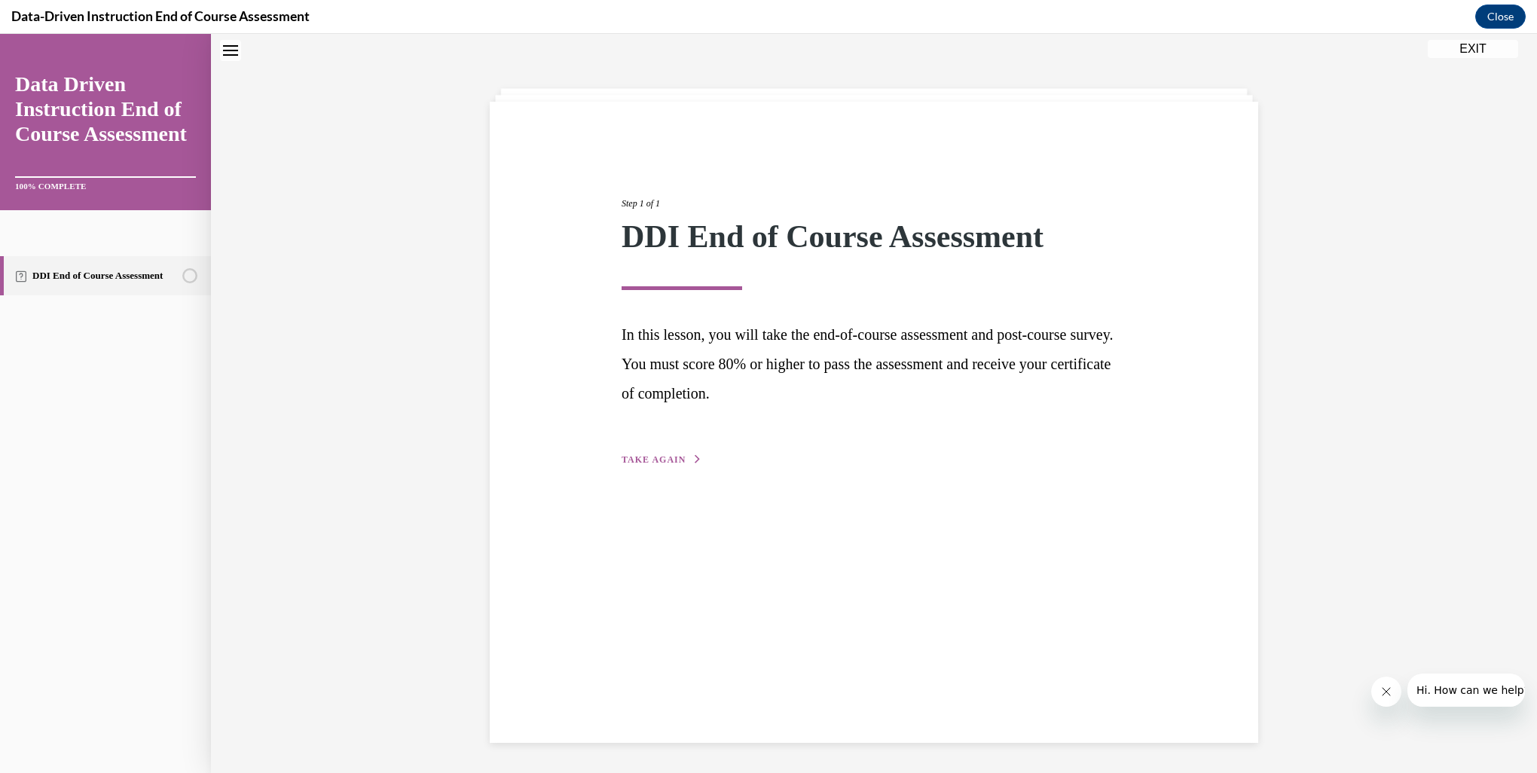
click at [637, 460] on span "TAKE AGAIN" at bounding box center [653, 459] width 64 height 11
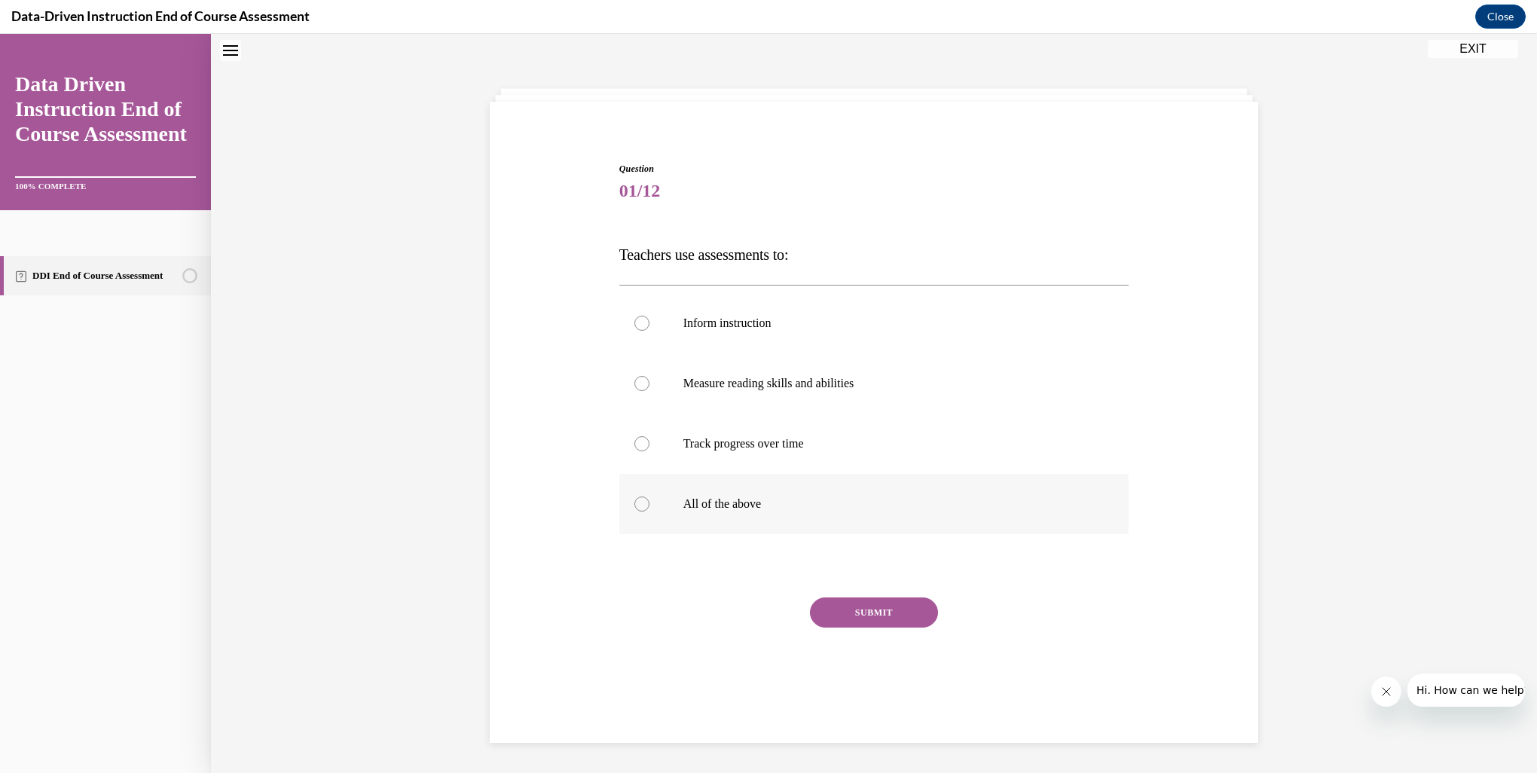
click at [638, 511] on label "All of the above" at bounding box center [874, 504] width 510 height 60
click at [638, 511] on input "All of the above" at bounding box center [641, 503] width 15 height 15
radio input "true"
click at [886, 612] on button "SUBMIT" at bounding box center [874, 612] width 128 height 30
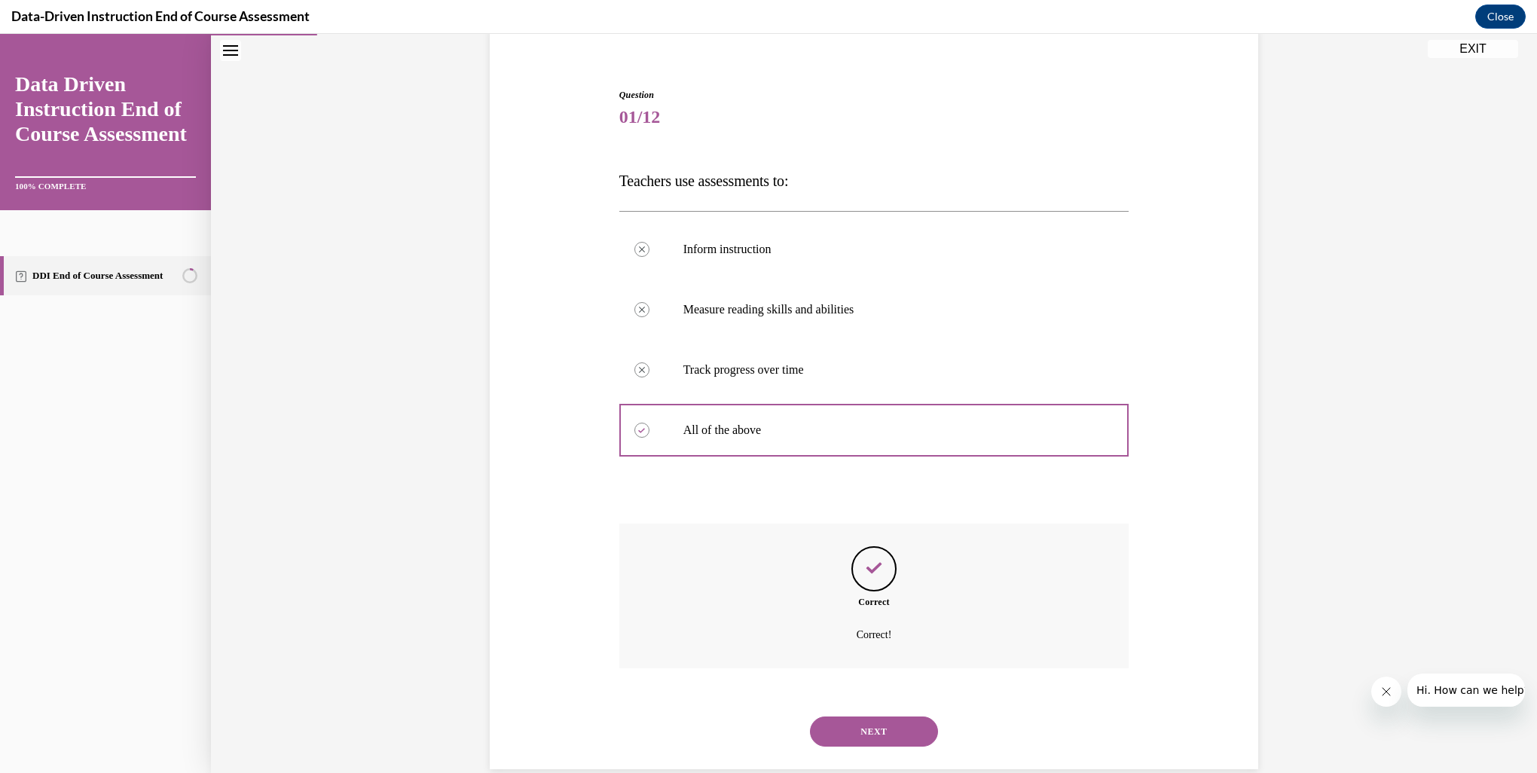
scroll to position [147, 0]
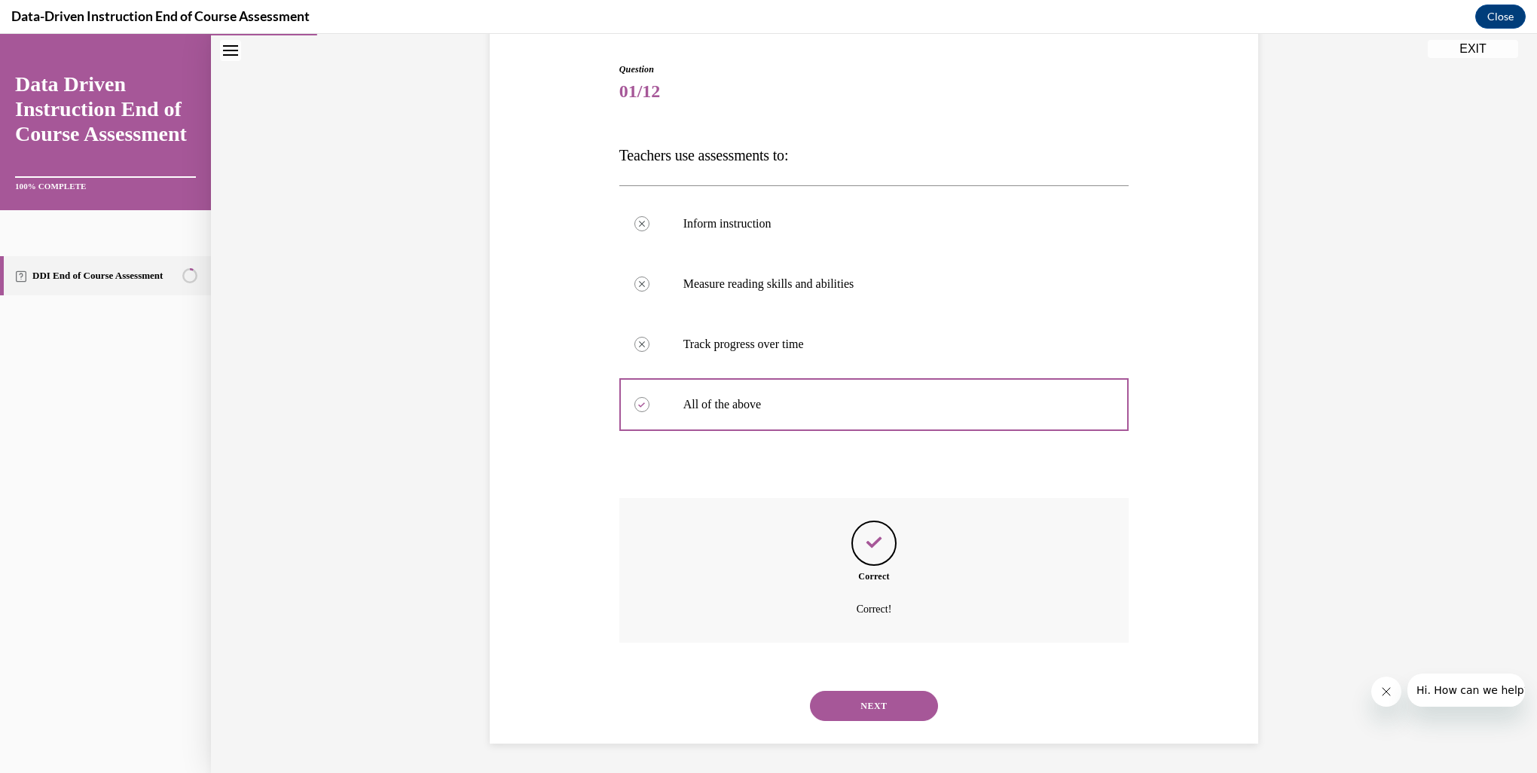
click at [901, 718] on button "NEXT" at bounding box center [874, 706] width 128 height 30
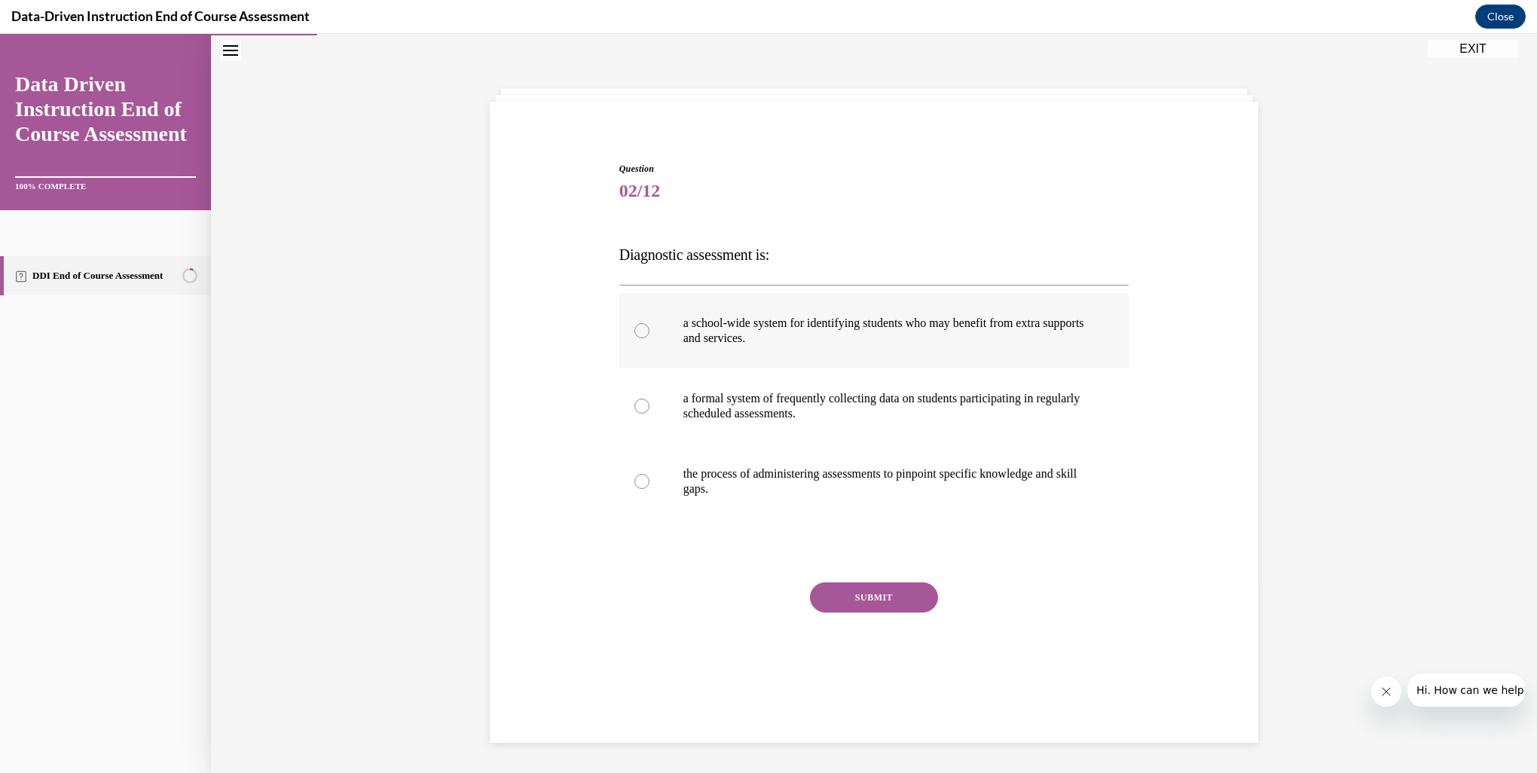
click at [639, 337] on label "a school-wide system for identifying students who may benefit from extra suppor…" at bounding box center [874, 330] width 510 height 75
click at [639, 337] on input "a school-wide system for identifying students who may benefit from extra suppor…" at bounding box center [641, 330] width 15 height 15
radio input "true"
click at [862, 597] on button "SUBMIT" at bounding box center [874, 597] width 128 height 30
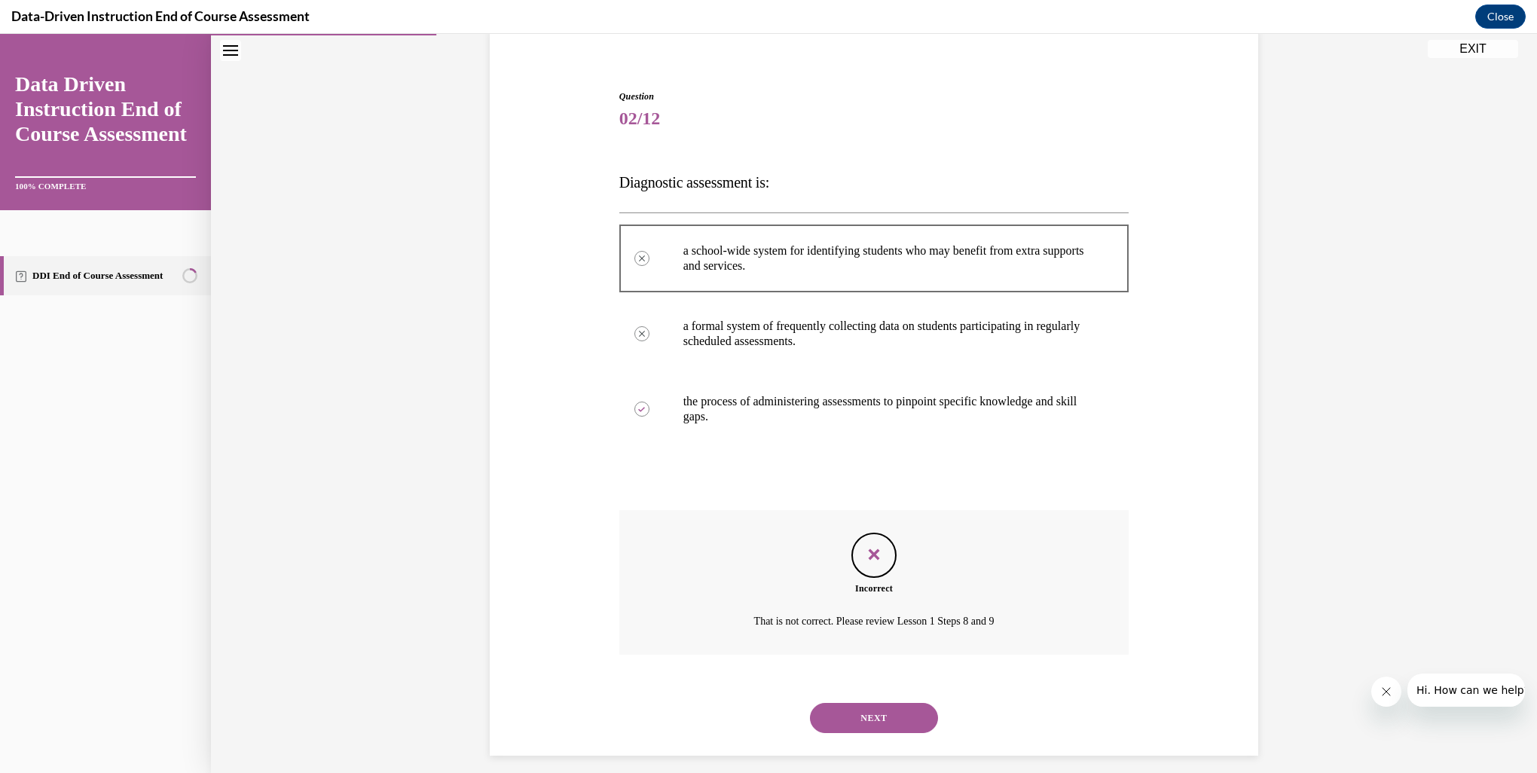
scroll to position [132, 0]
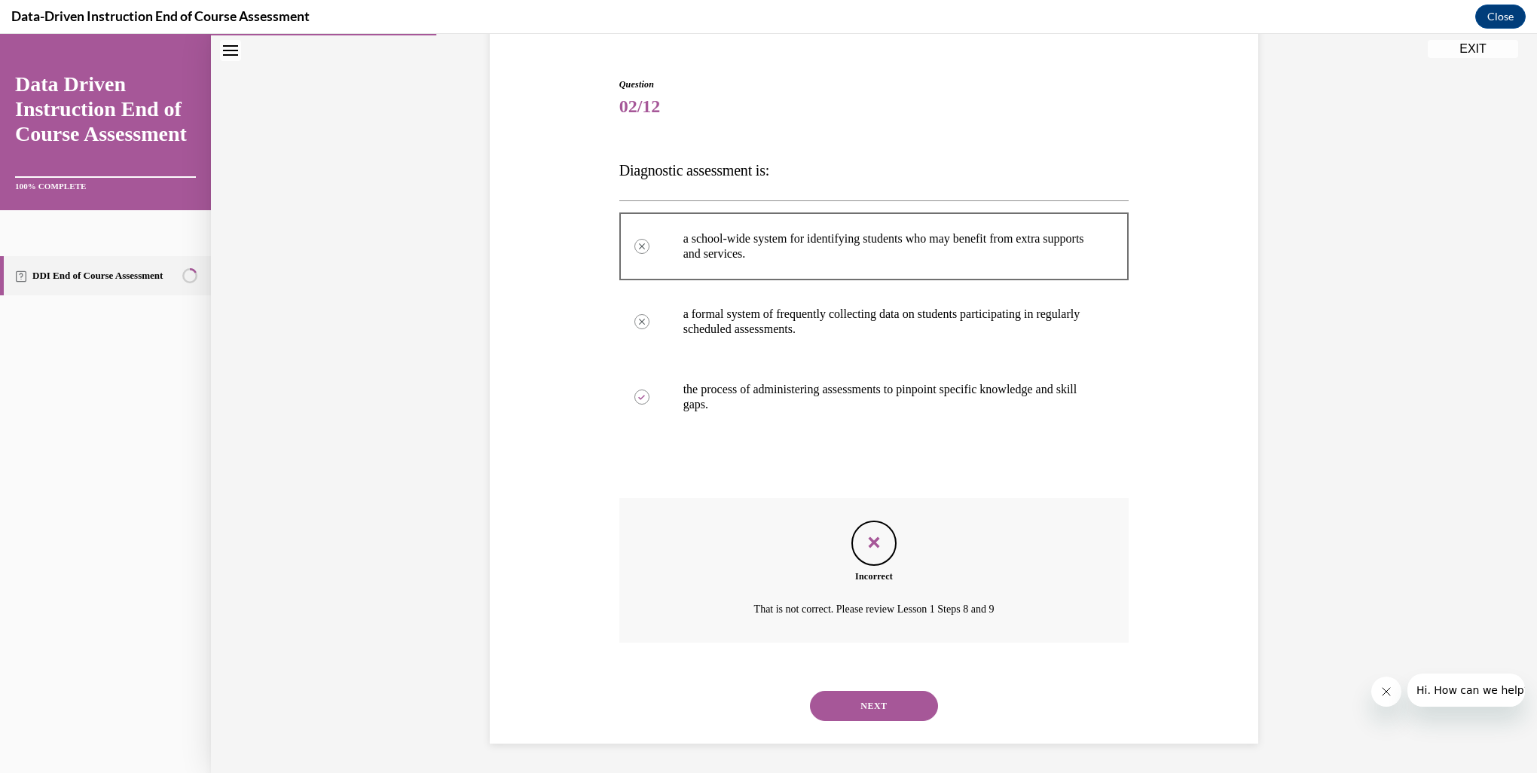
click at [882, 704] on button "NEXT" at bounding box center [874, 706] width 128 height 30
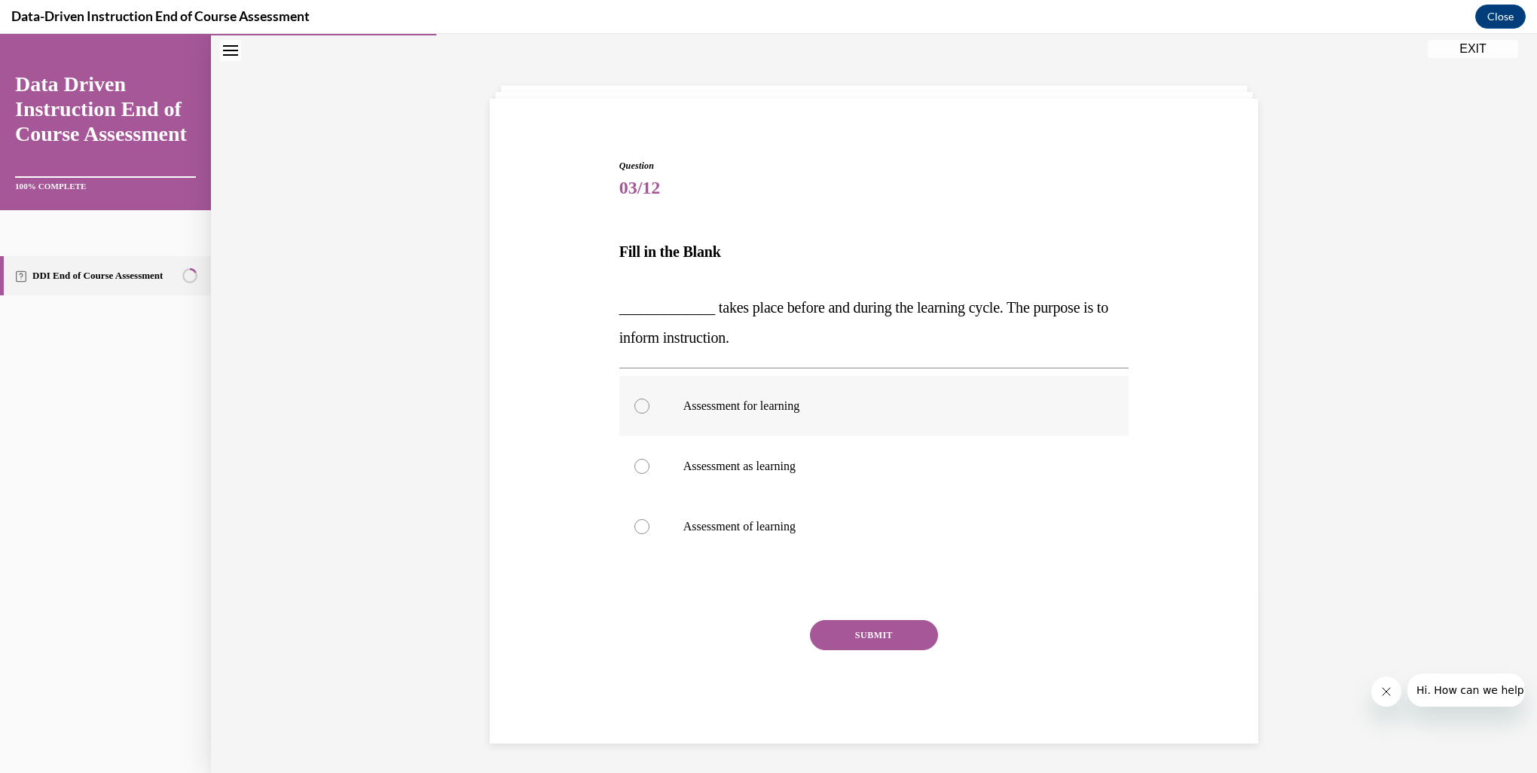
click at [639, 407] on div at bounding box center [641, 405] width 15 height 15
click at [639, 407] on input "Assessment for learning" at bounding box center [641, 405] width 15 height 15
radio input "true"
click at [844, 641] on button "SUBMIT" at bounding box center [874, 635] width 128 height 30
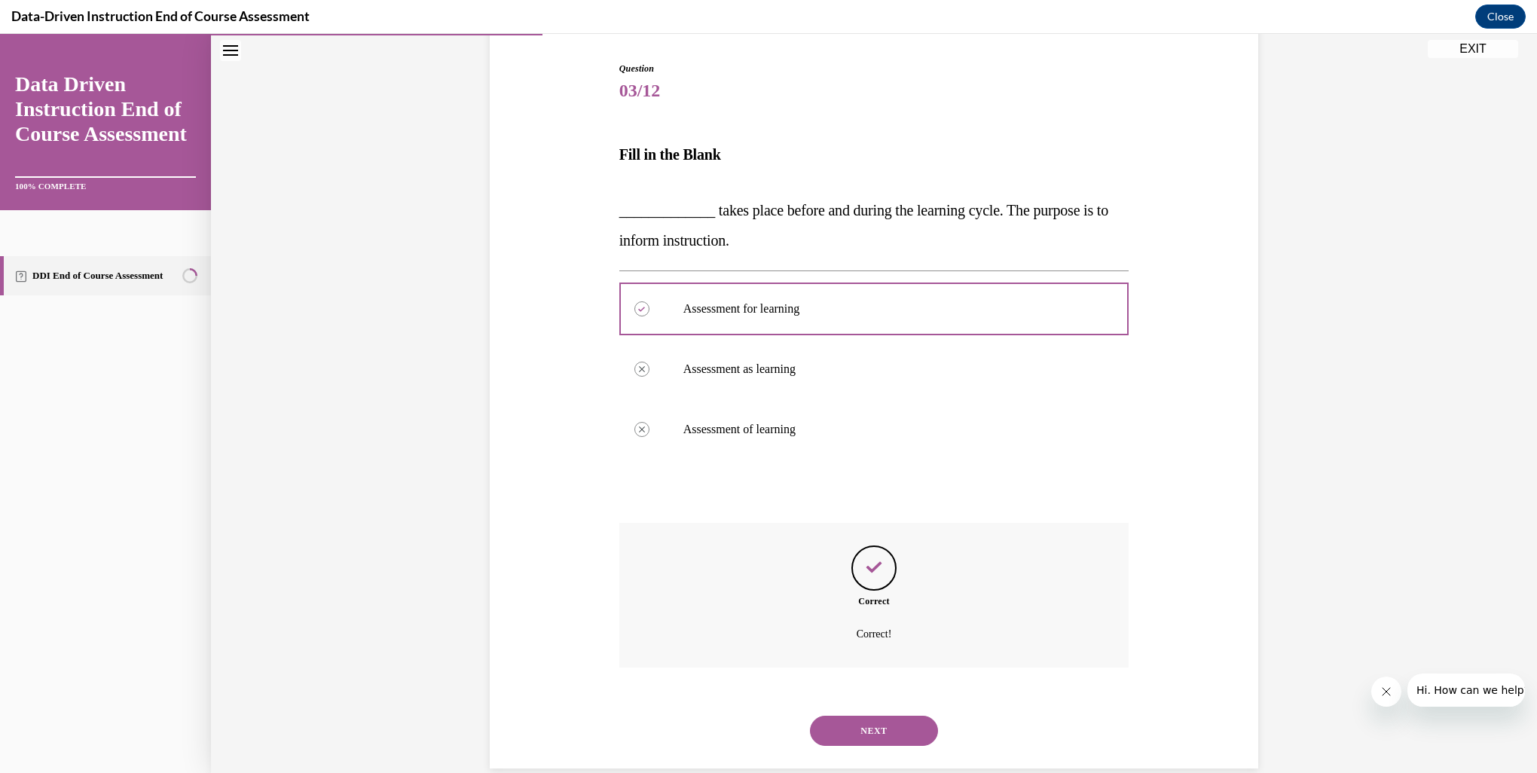
scroll to position [172, 0]
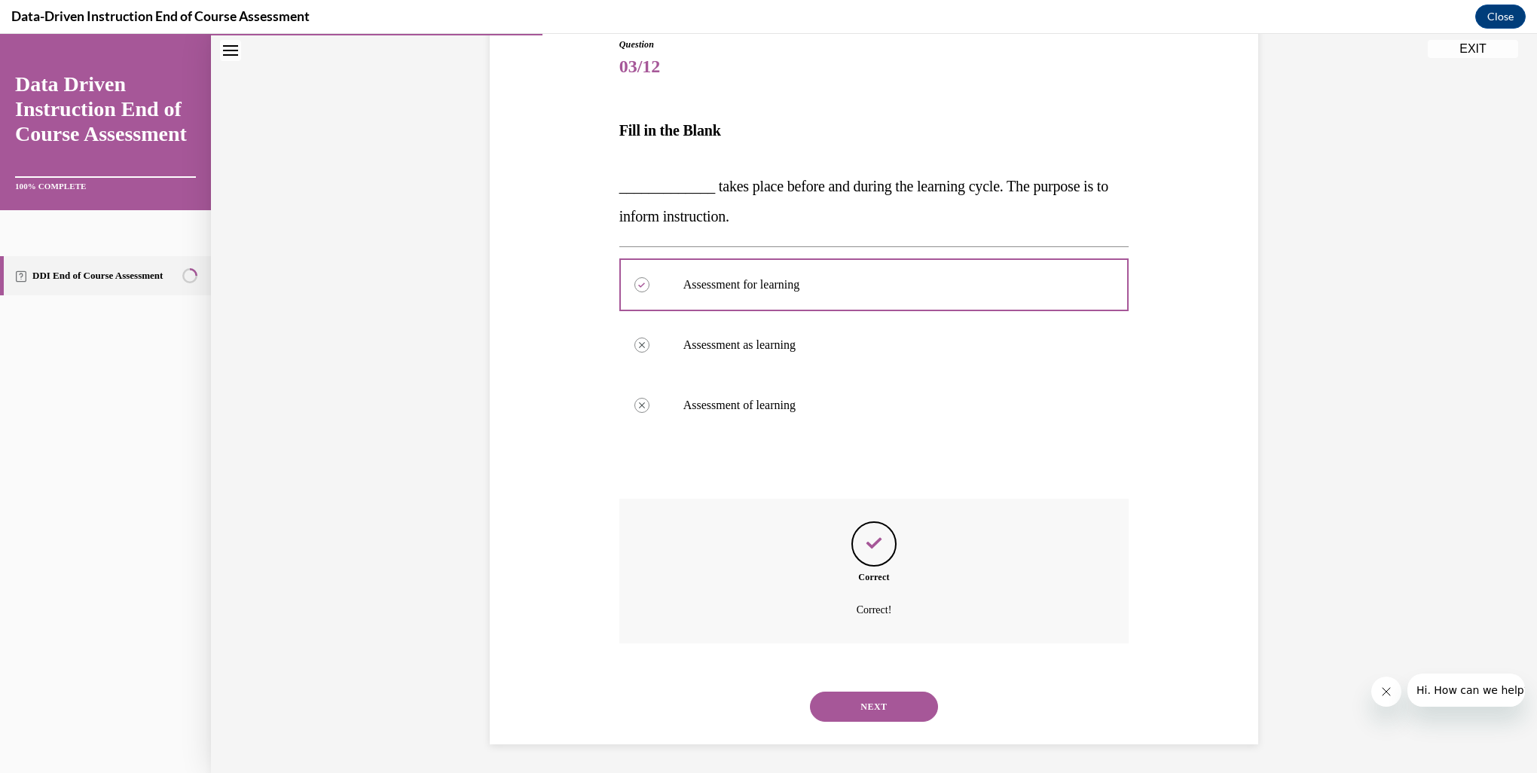
click at [859, 707] on button "NEXT" at bounding box center [874, 706] width 128 height 30
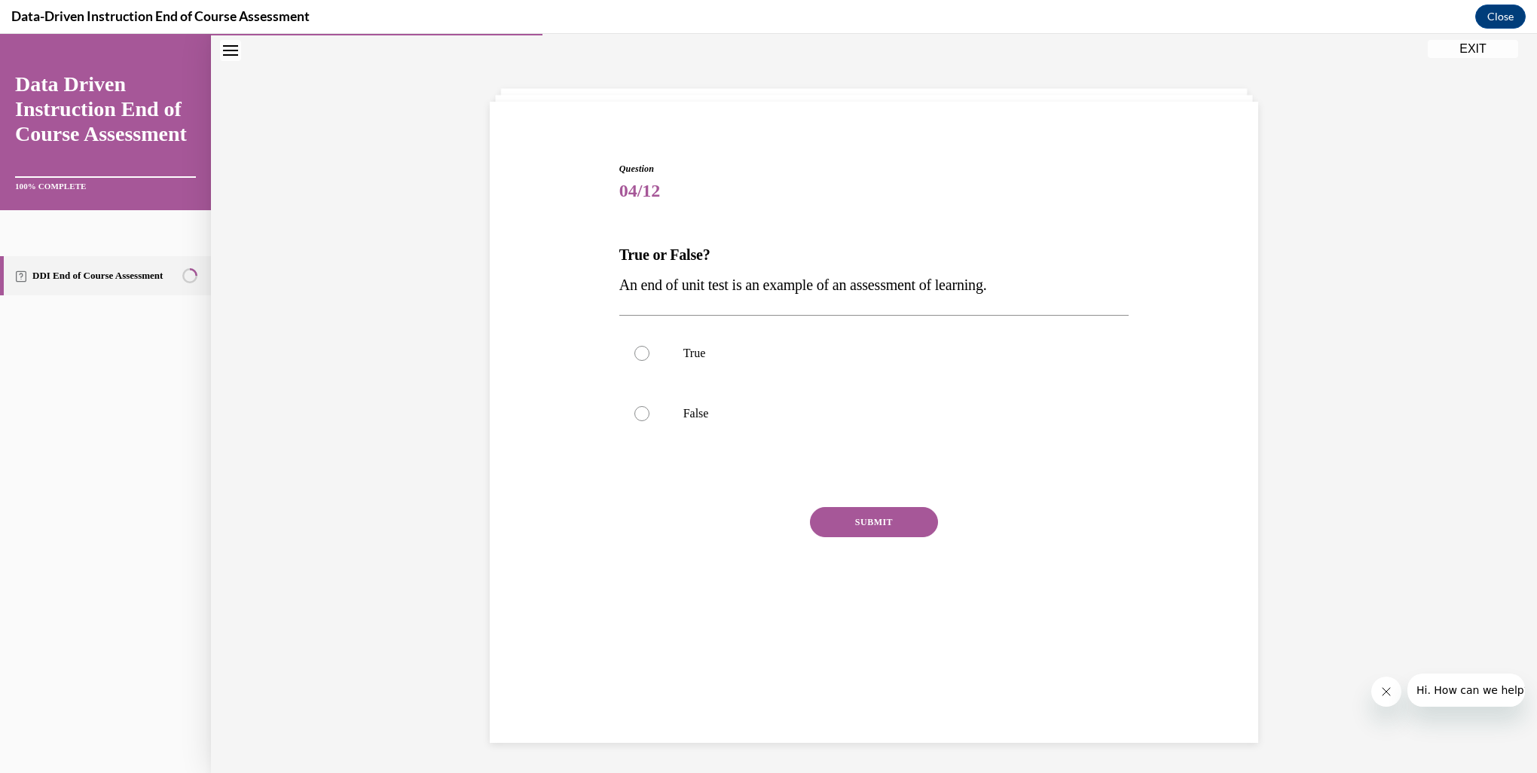
scroll to position [47, 0]
click at [636, 353] on div at bounding box center [641, 353] width 15 height 15
click at [636, 353] on input "True" at bounding box center [641, 353] width 15 height 15
radio input "true"
click at [823, 520] on button "SUBMIT" at bounding box center [874, 522] width 128 height 30
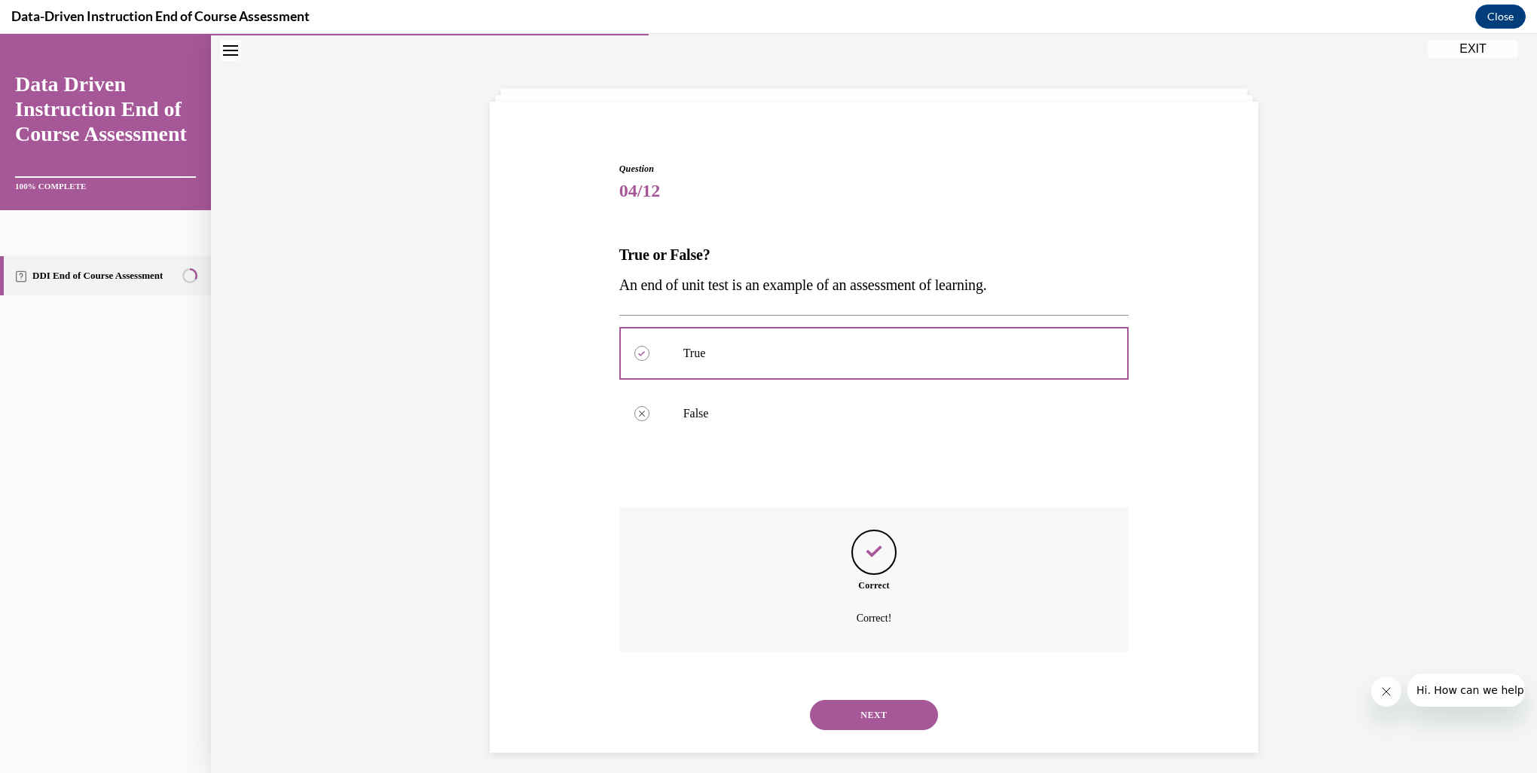
scroll to position [56, 0]
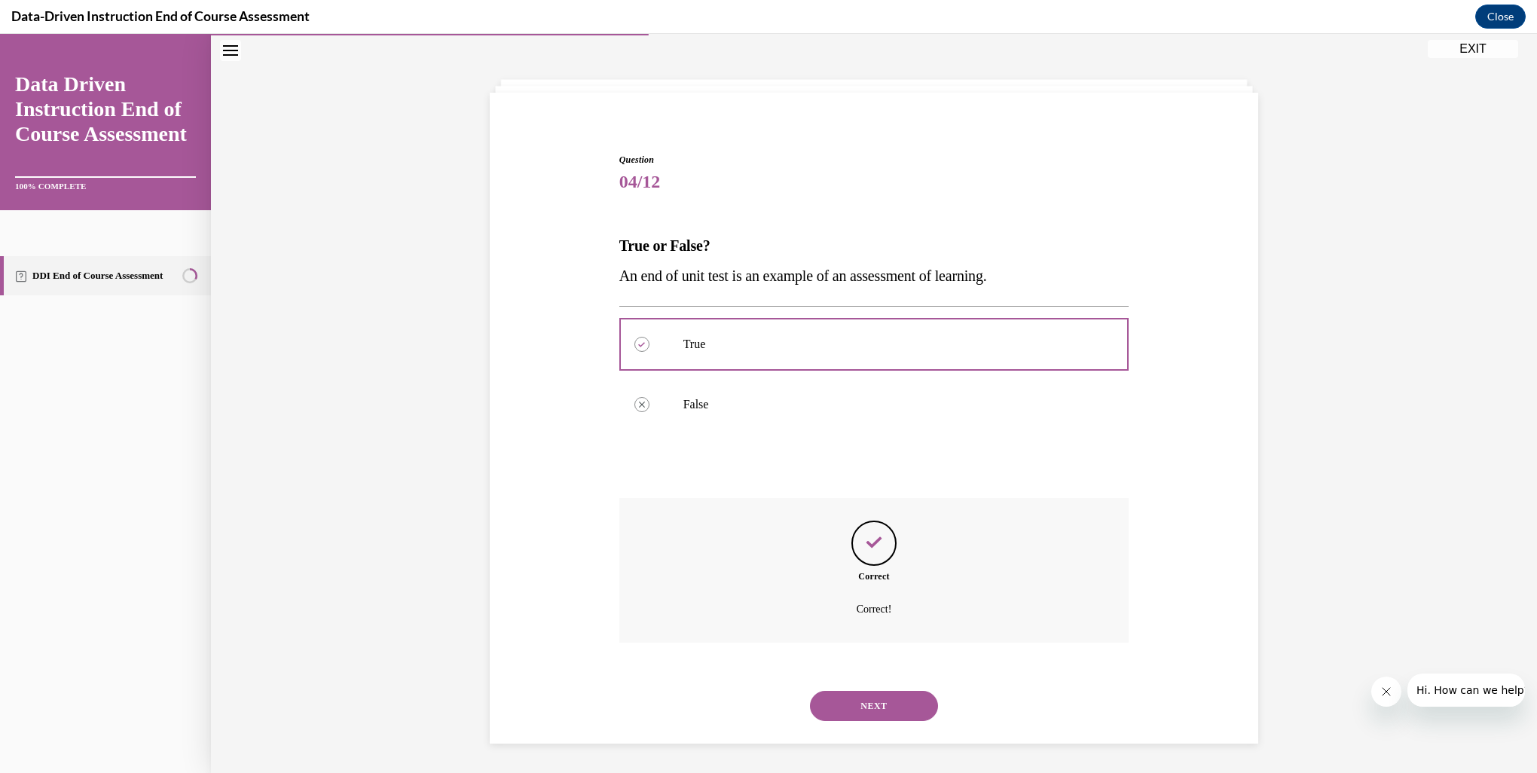
click at [868, 704] on button "NEXT" at bounding box center [874, 706] width 128 height 30
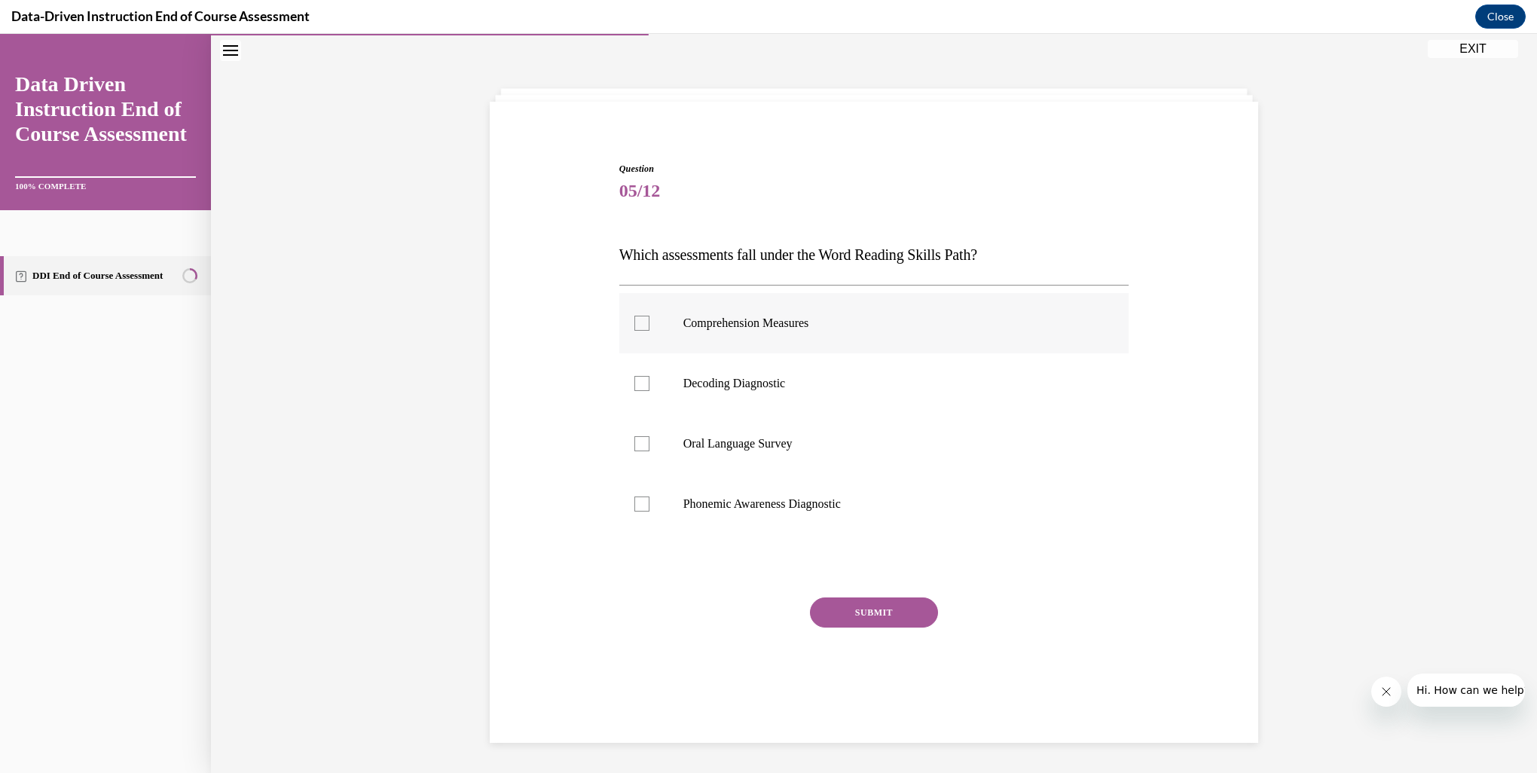
click at [633, 330] on label "Comprehension Measures" at bounding box center [874, 323] width 510 height 60
click at [634, 330] on input "Comprehension Measures" at bounding box center [641, 323] width 15 height 15
checkbox input "true"
drag, startPoint x: 637, startPoint y: 450, endPoint x: 630, endPoint y: 479, distance: 30.1
click at [636, 452] on label "Oral Language Survey" at bounding box center [874, 444] width 510 height 60
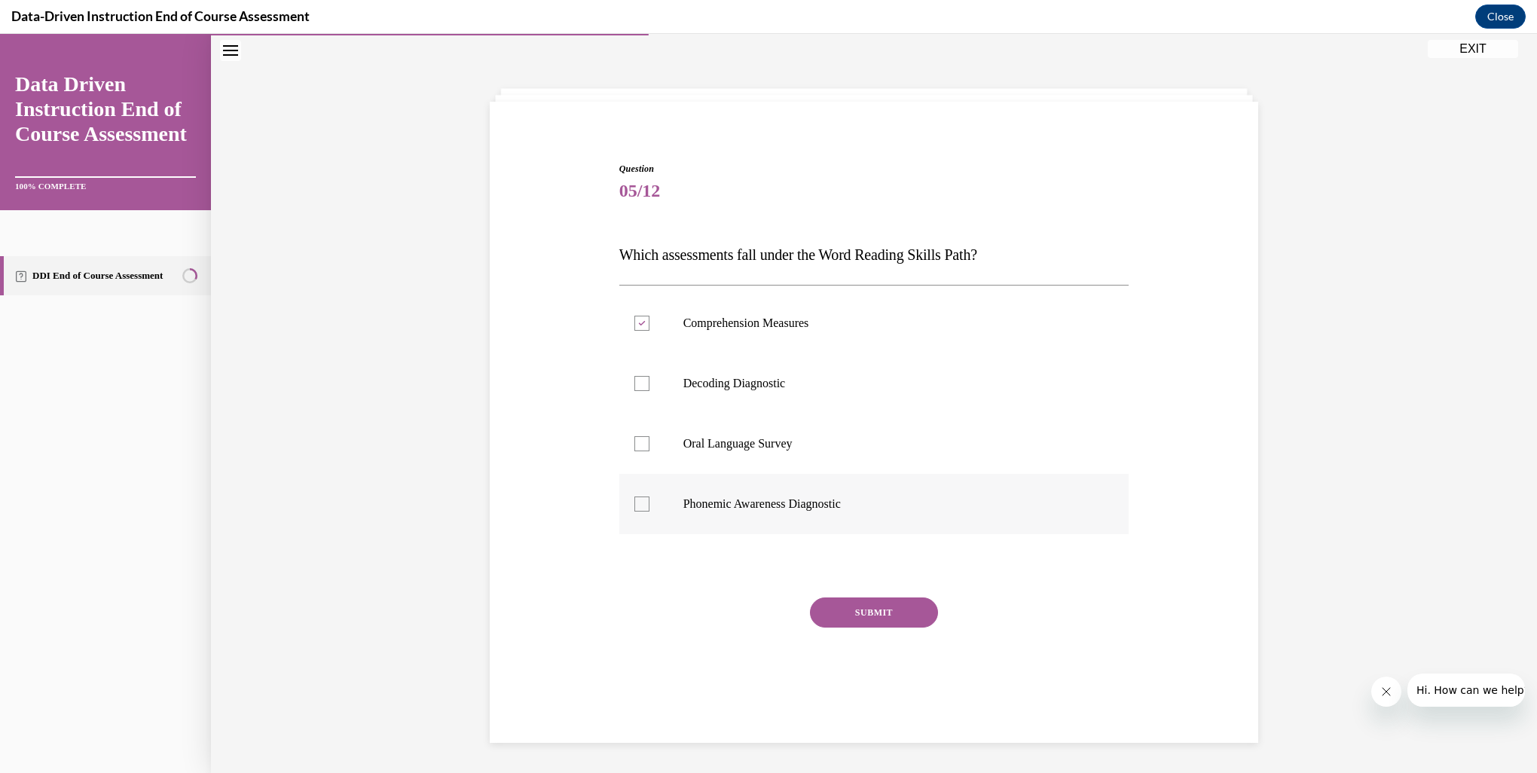
click at [636, 451] on input "Oral Language Survey" at bounding box center [641, 443] width 15 height 15
checkbox input "true"
click at [636, 512] on label "Phonemic Awareness Diagnostic" at bounding box center [874, 504] width 510 height 60
click at [636, 511] on input "Phonemic Awareness Diagnostic" at bounding box center [641, 503] width 15 height 15
checkbox input "true"
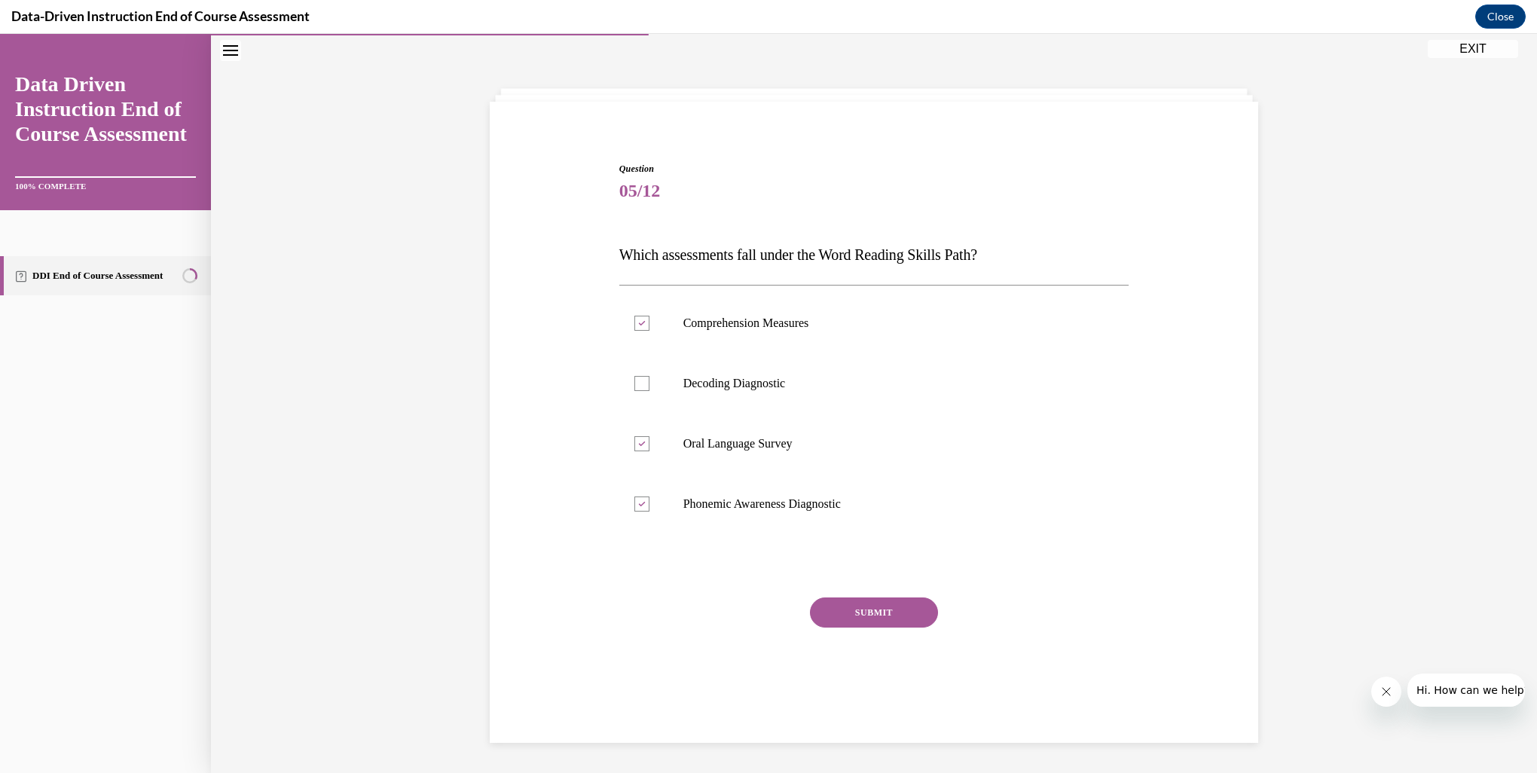
click at [873, 623] on button "SUBMIT" at bounding box center [874, 612] width 128 height 30
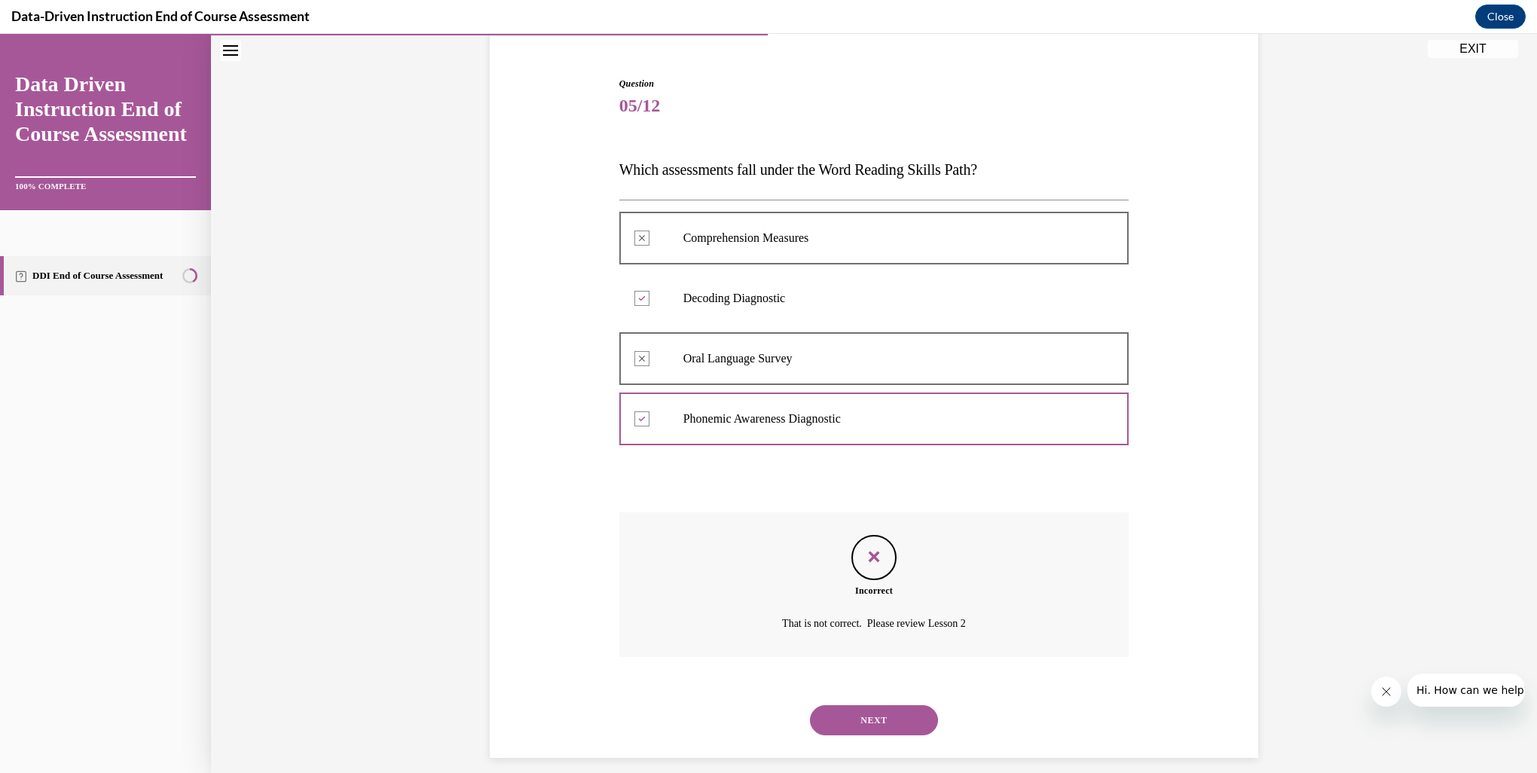
scroll to position [147, 0]
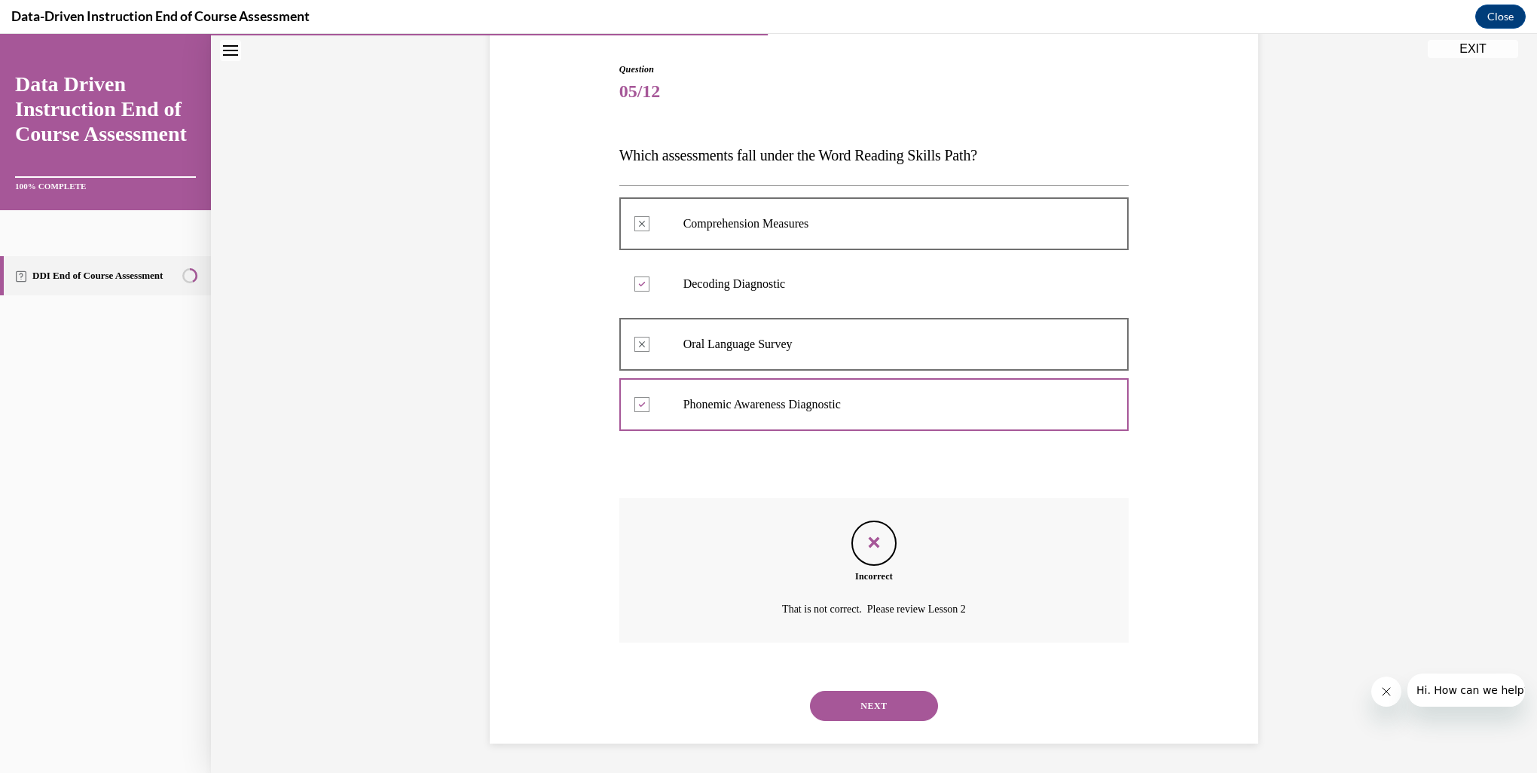
click at [864, 697] on button "NEXT" at bounding box center [874, 706] width 128 height 30
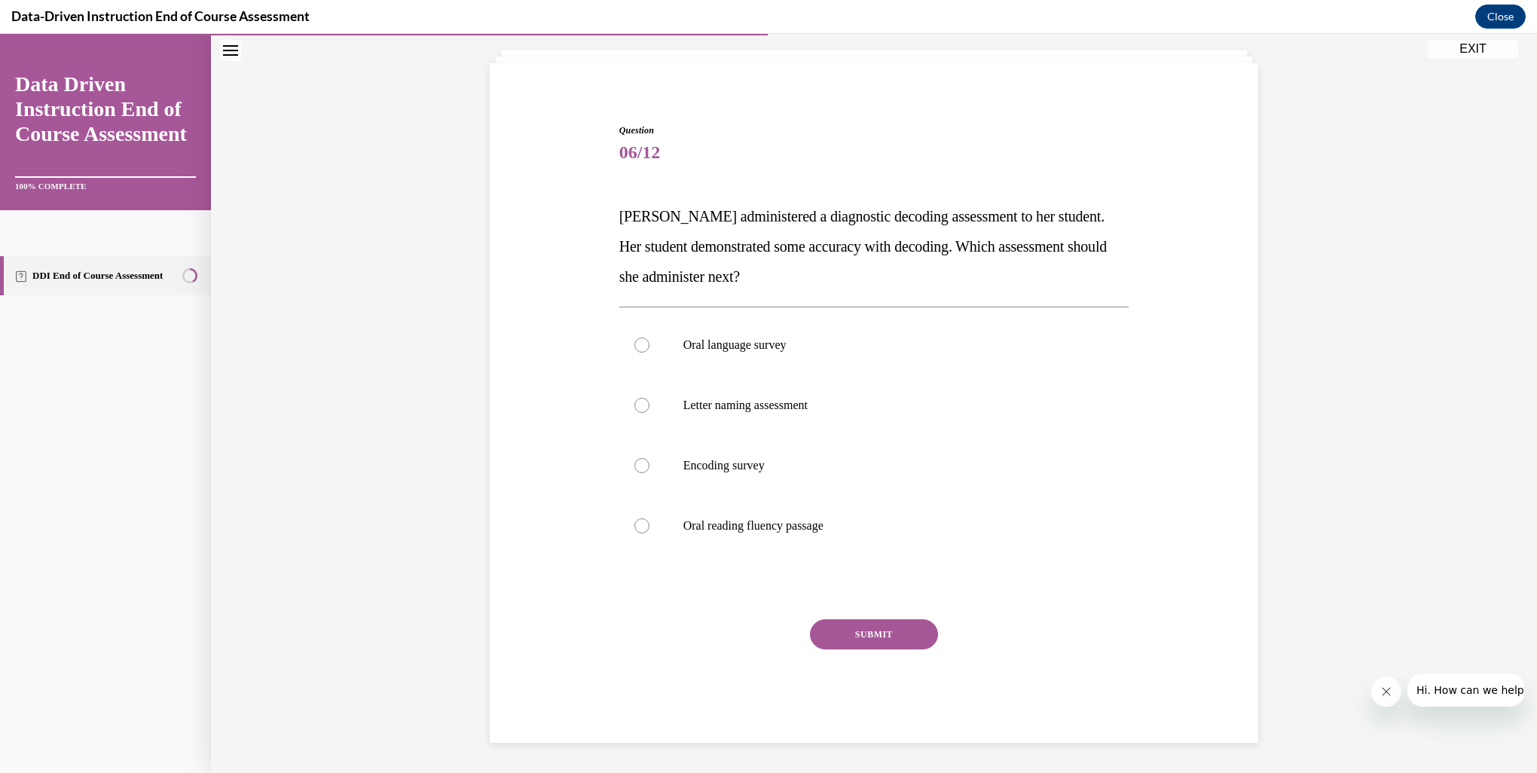
scroll to position [85, 0]
click at [636, 465] on div at bounding box center [641, 466] width 15 height 15
click at [636, 465] on input "Encoding survey" at bounding box center [641, 466] width 15 height 15
radio input "true"
click at [839, 634] on button "SUBMIT" at bounding box center [874, 635] width 128 height 30
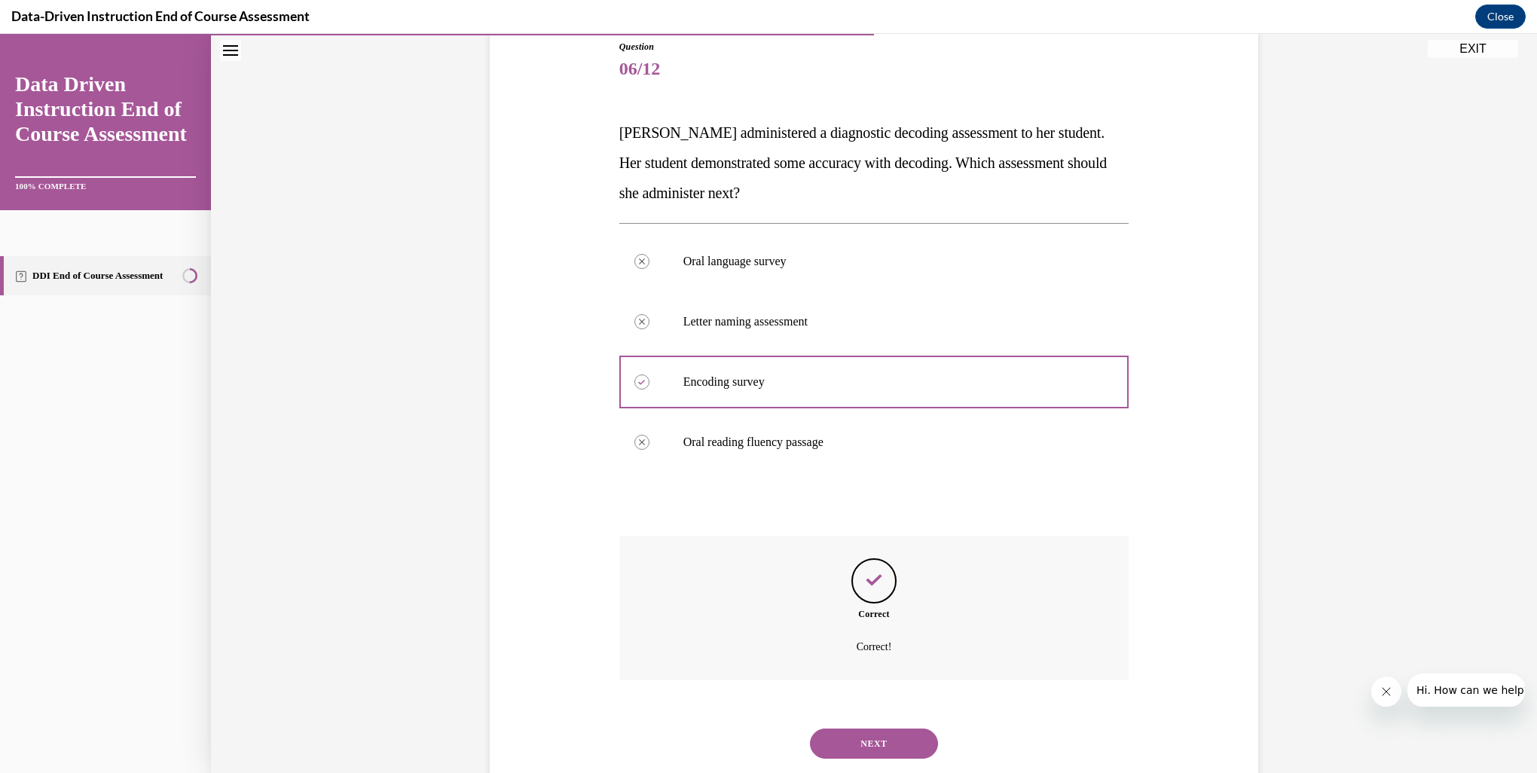
scroll to position [207, 0]
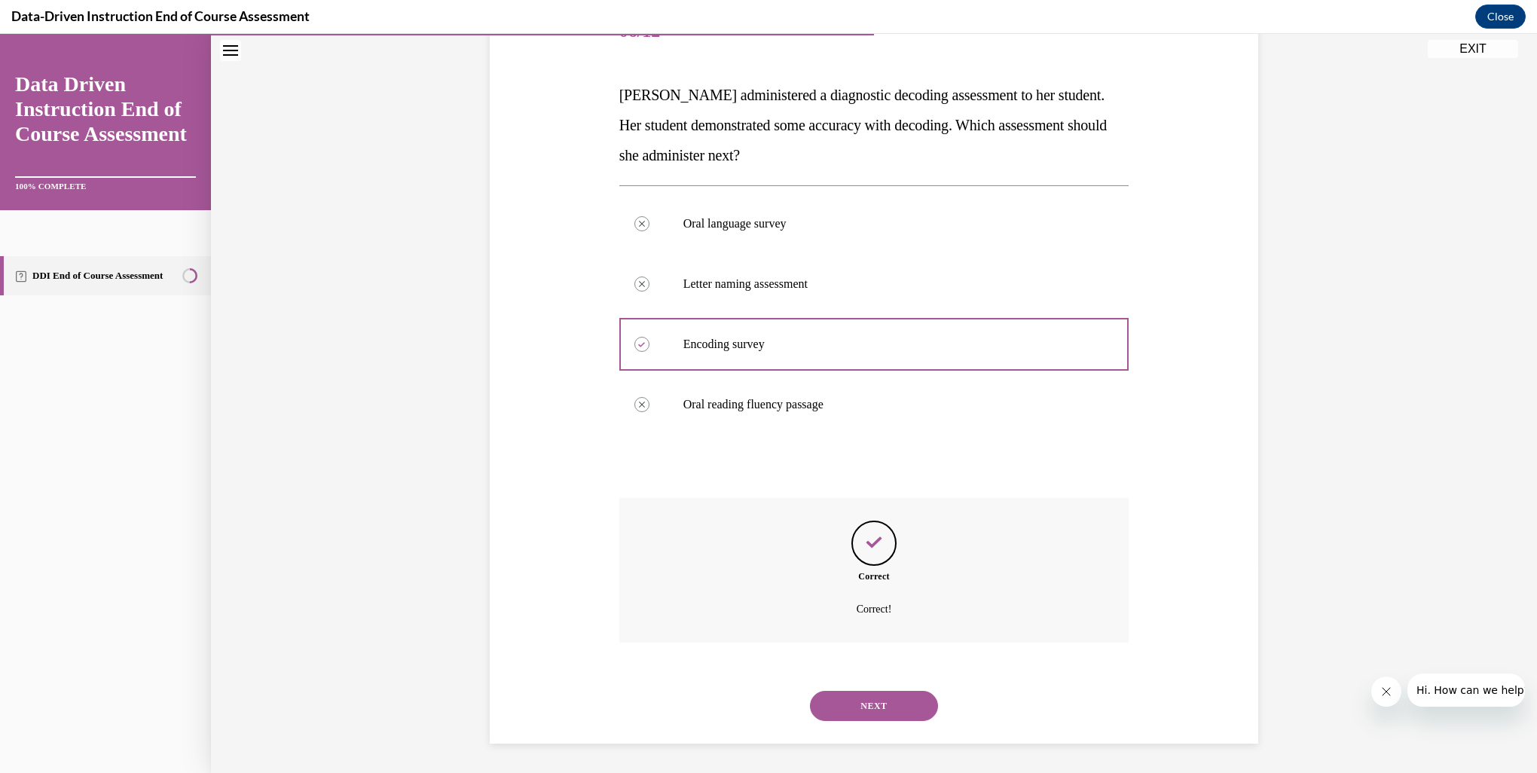
click at [873, 707] on button "NEXT" at bounding box center [874, 706] width 128 height 30
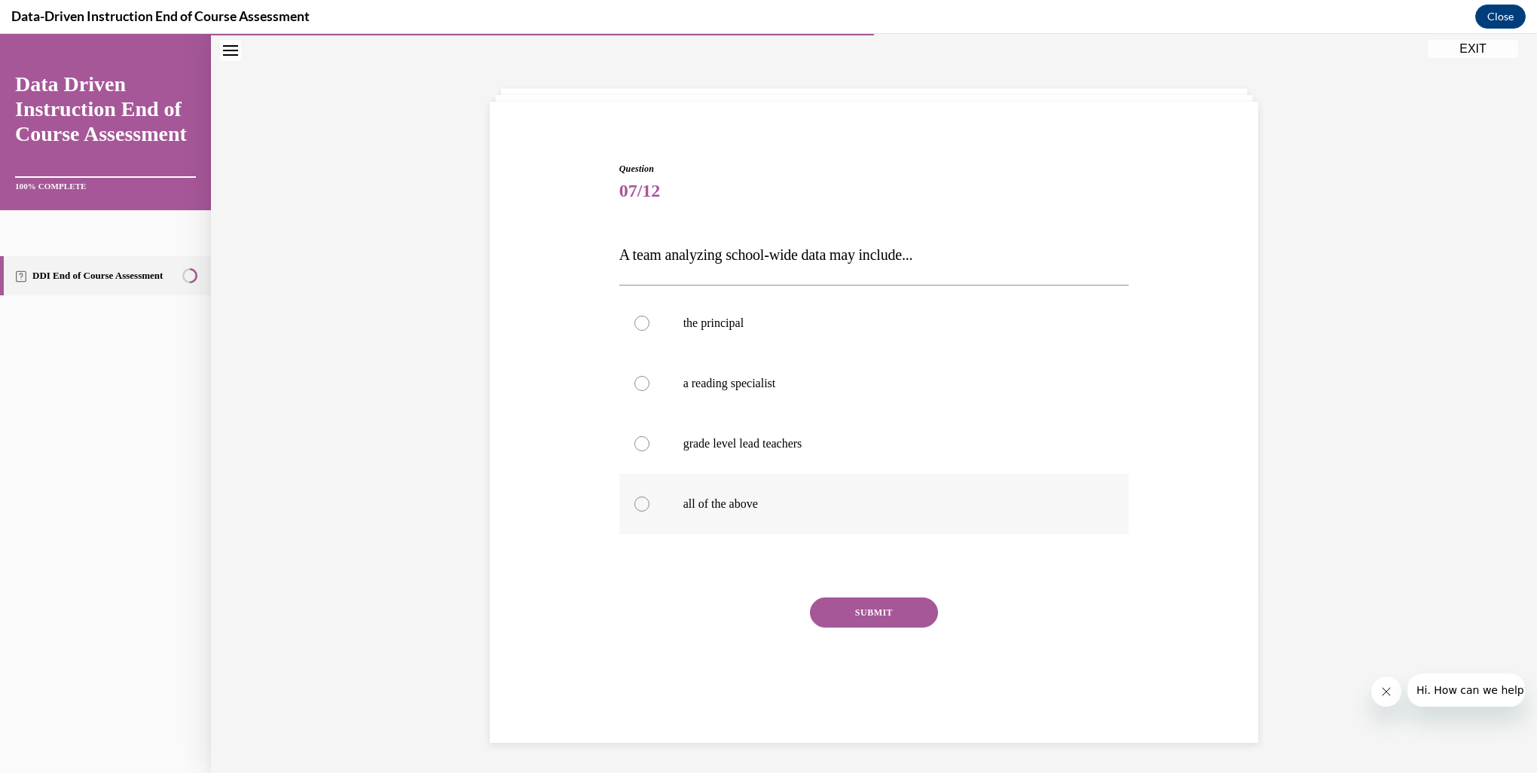
click at [639, 505] on div at bounding box center [641, 503] width 15 height 15
click at [639, 505] on input "all of the above" at bounding box center [641, 503] width 15 height 15
radio input "true"
click at [851, 616] on button "SUBMIT" at bounding box center [874, 612] width 128 height 30
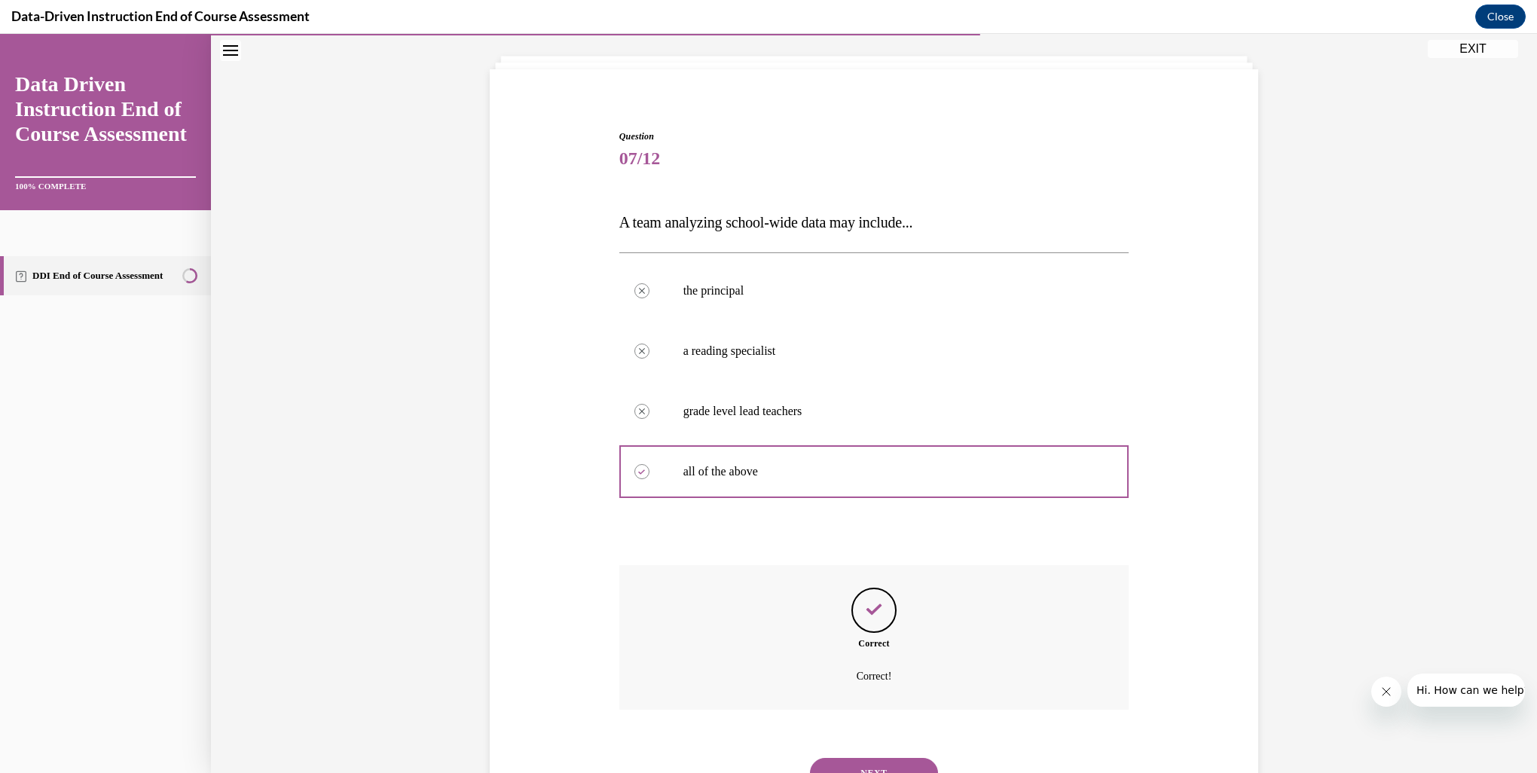
scroll to position [147, 0]
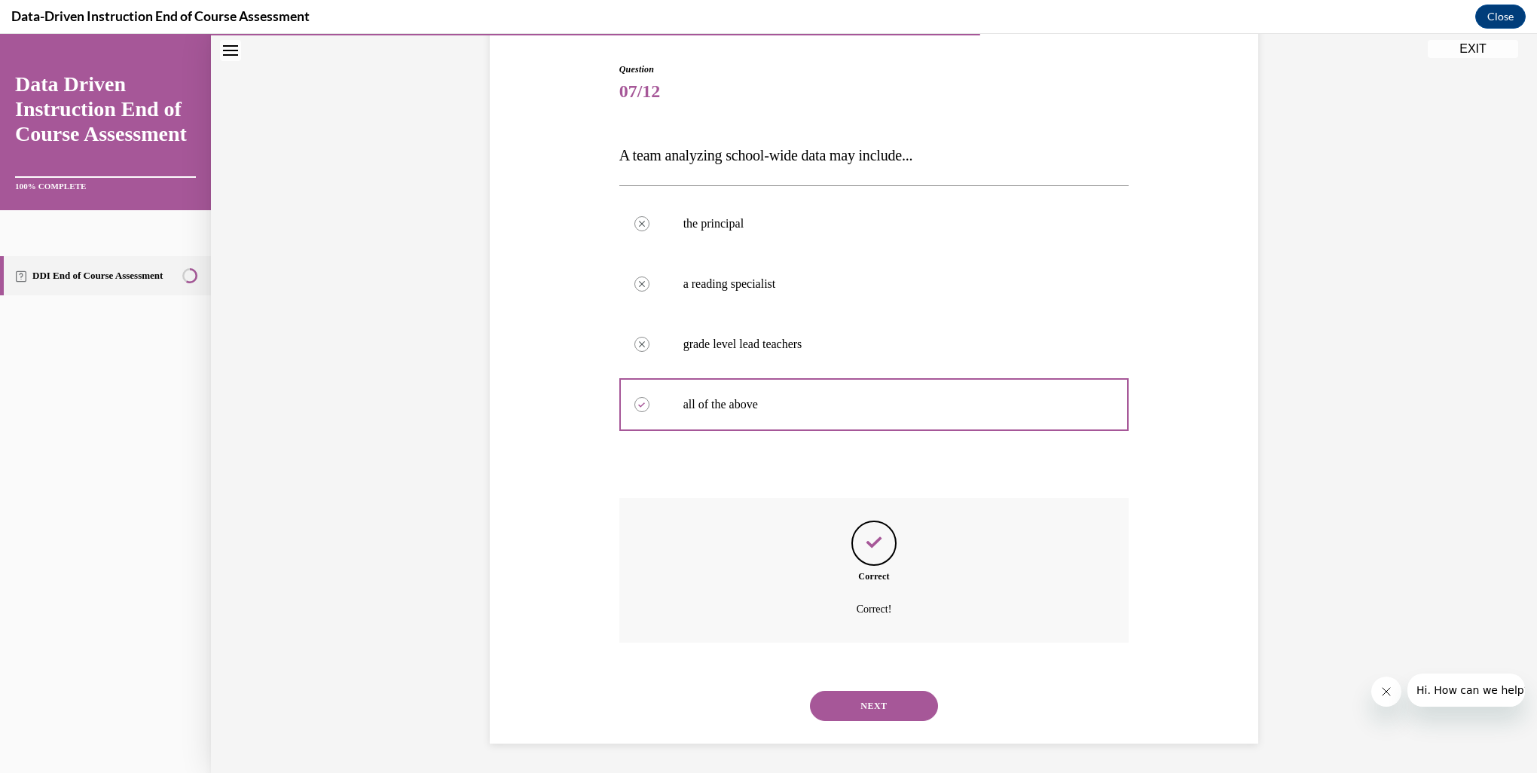
click at [850, 710] on button "NEXT" at bounding box center [874, 706] width 128 height 30
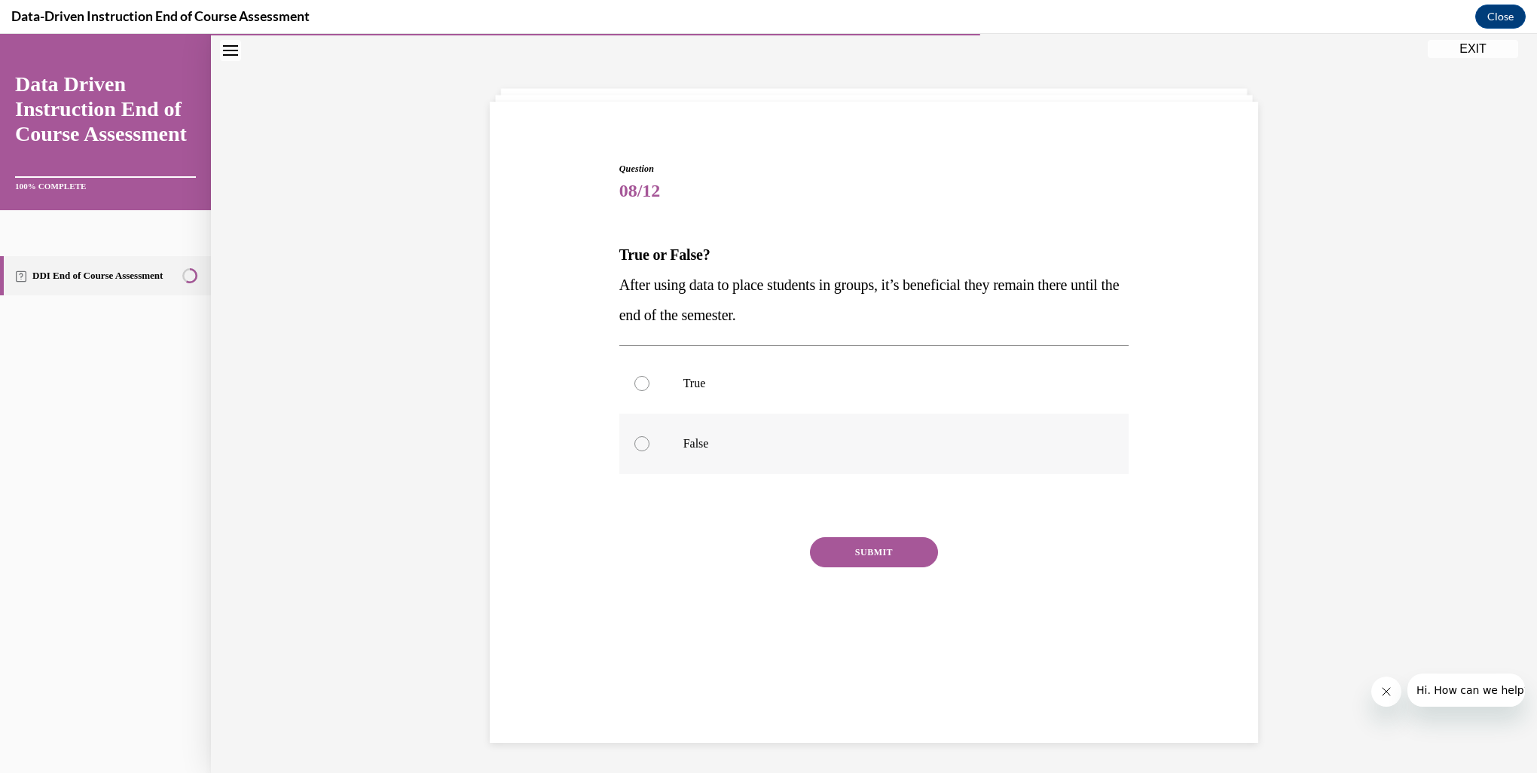
click at [639, 444] on div at bounding box center [641, 443] width 15 height 15
click at [639, 444] on input "False" at bounding box center [641, 443] width 15 height 15
radio input "true"
click at [829, 559] on button "SUBMIT" at bounding box center [874, 552] width 128 height 30
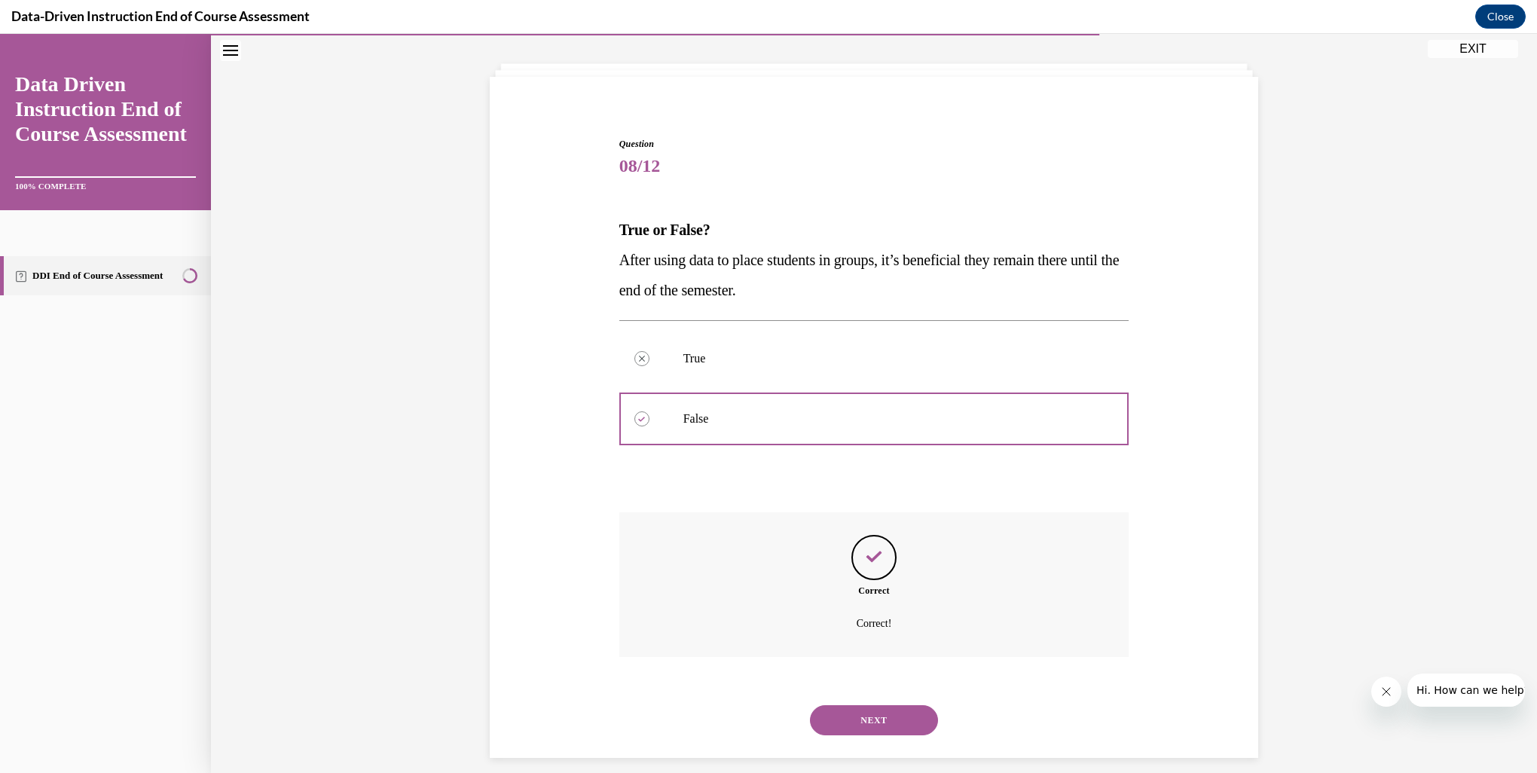
scroll to position [87, 0]
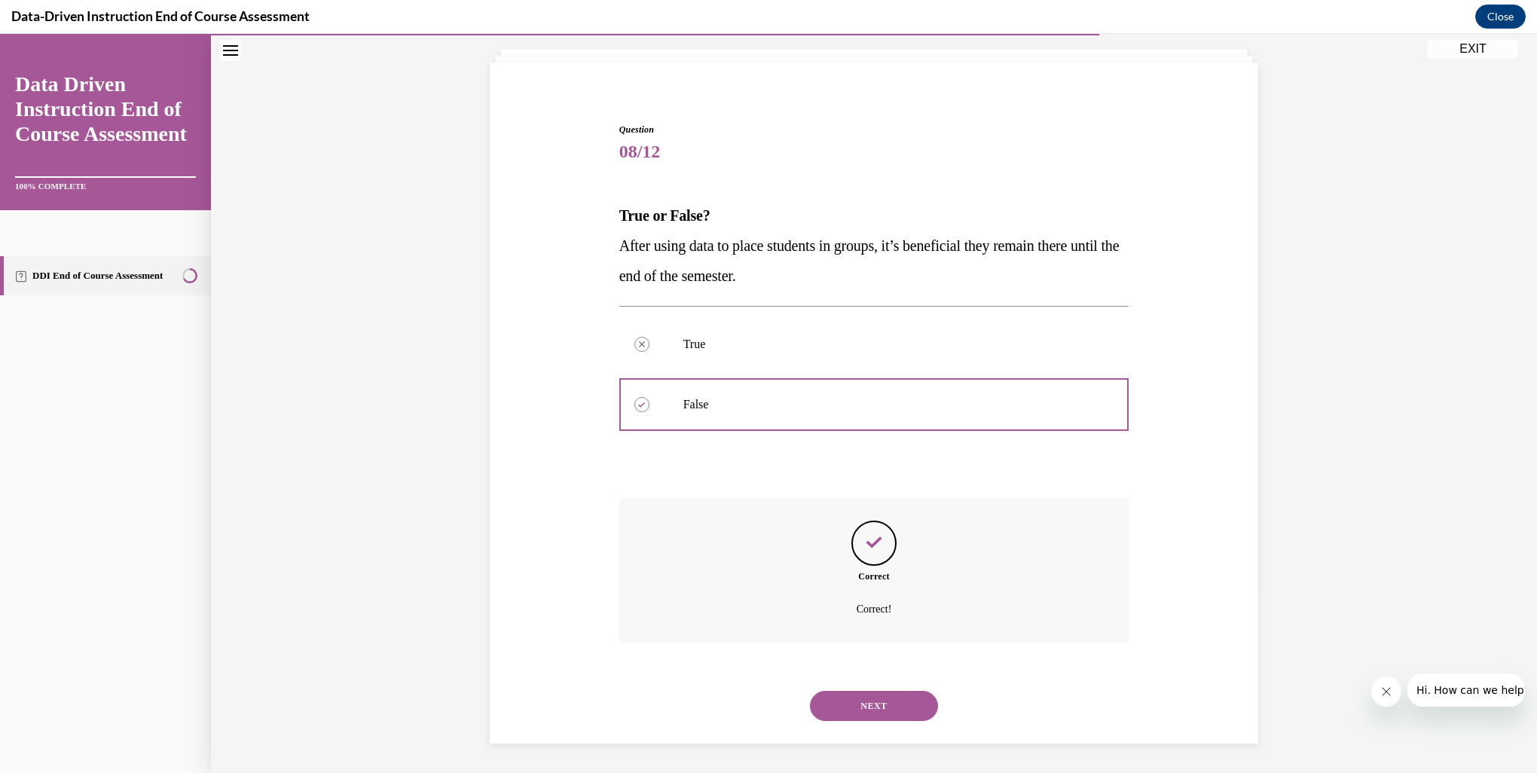
click at [875, 699] on button "NEXT" at bounding box center [874, 706] width 128 height 30
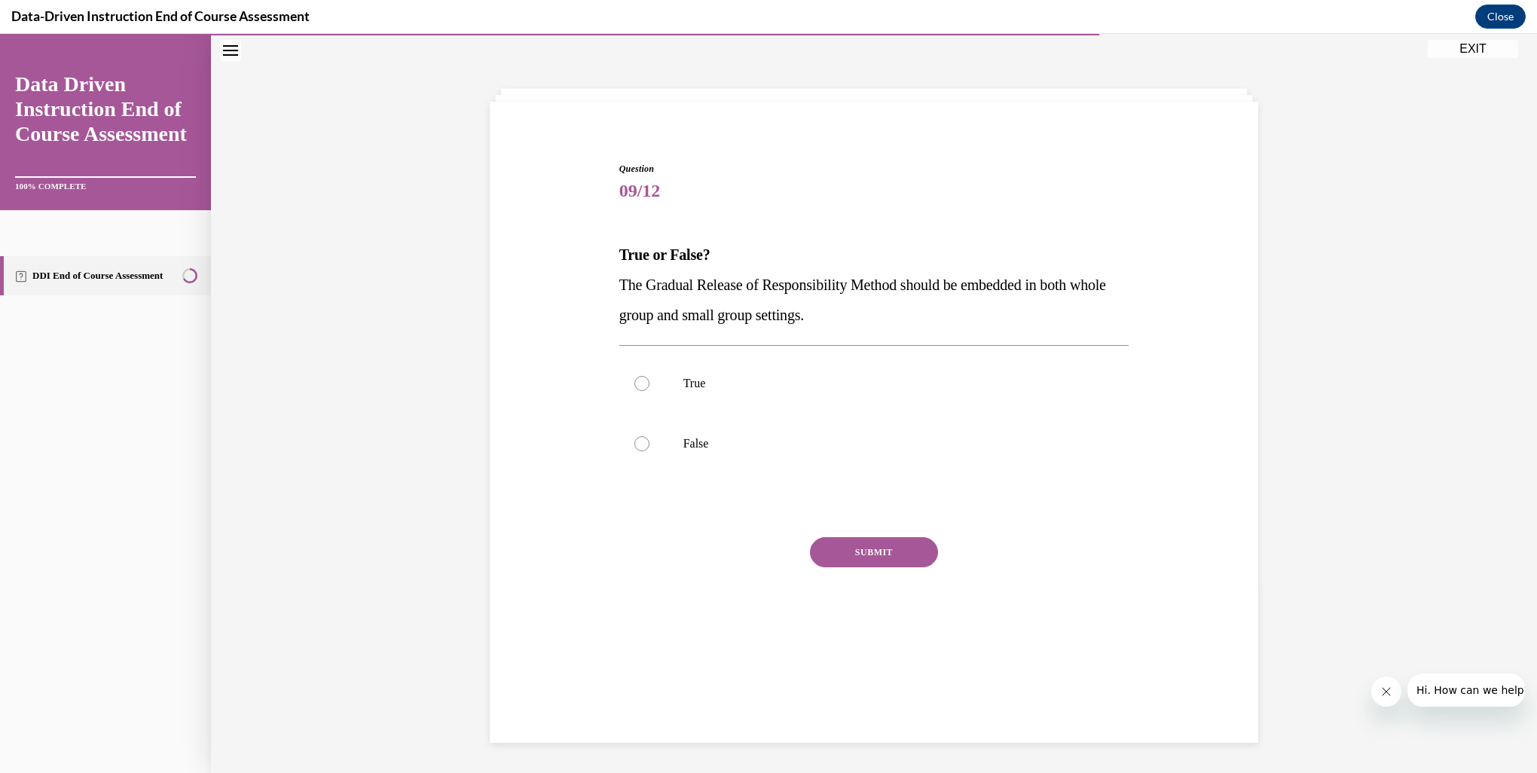
scroll to position [47, 0]
click at [634, 386] on div at bounding box center [641, 383] width 15 height 15
click at [634, 386] on input "True" at bounding box center [641, 383] width 15 height 15
radio input "true"
click at [854, 558] on button "SUBMIT" at bounding box center [874, 552] width 128 height 30
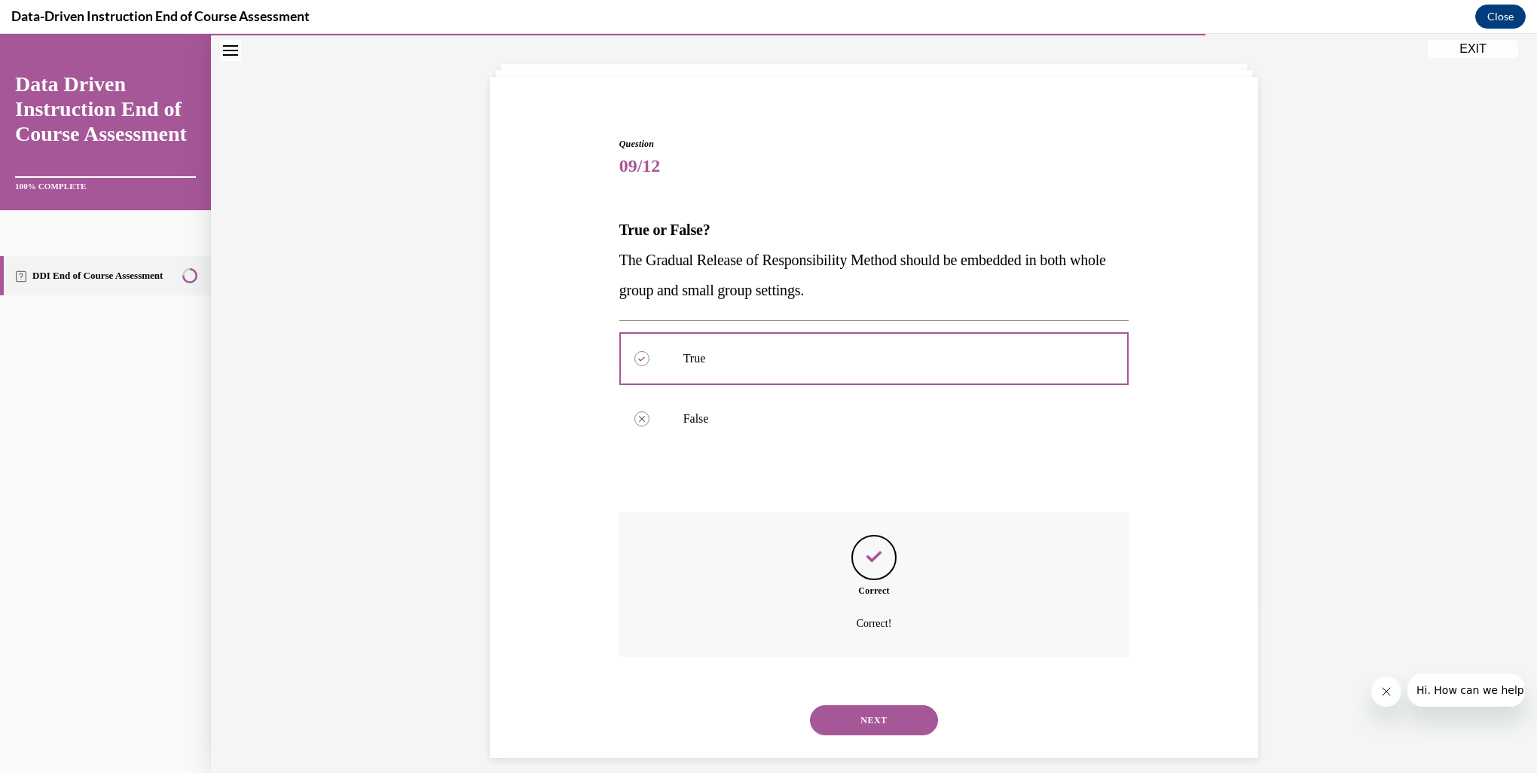
scroll to position [87, 0]
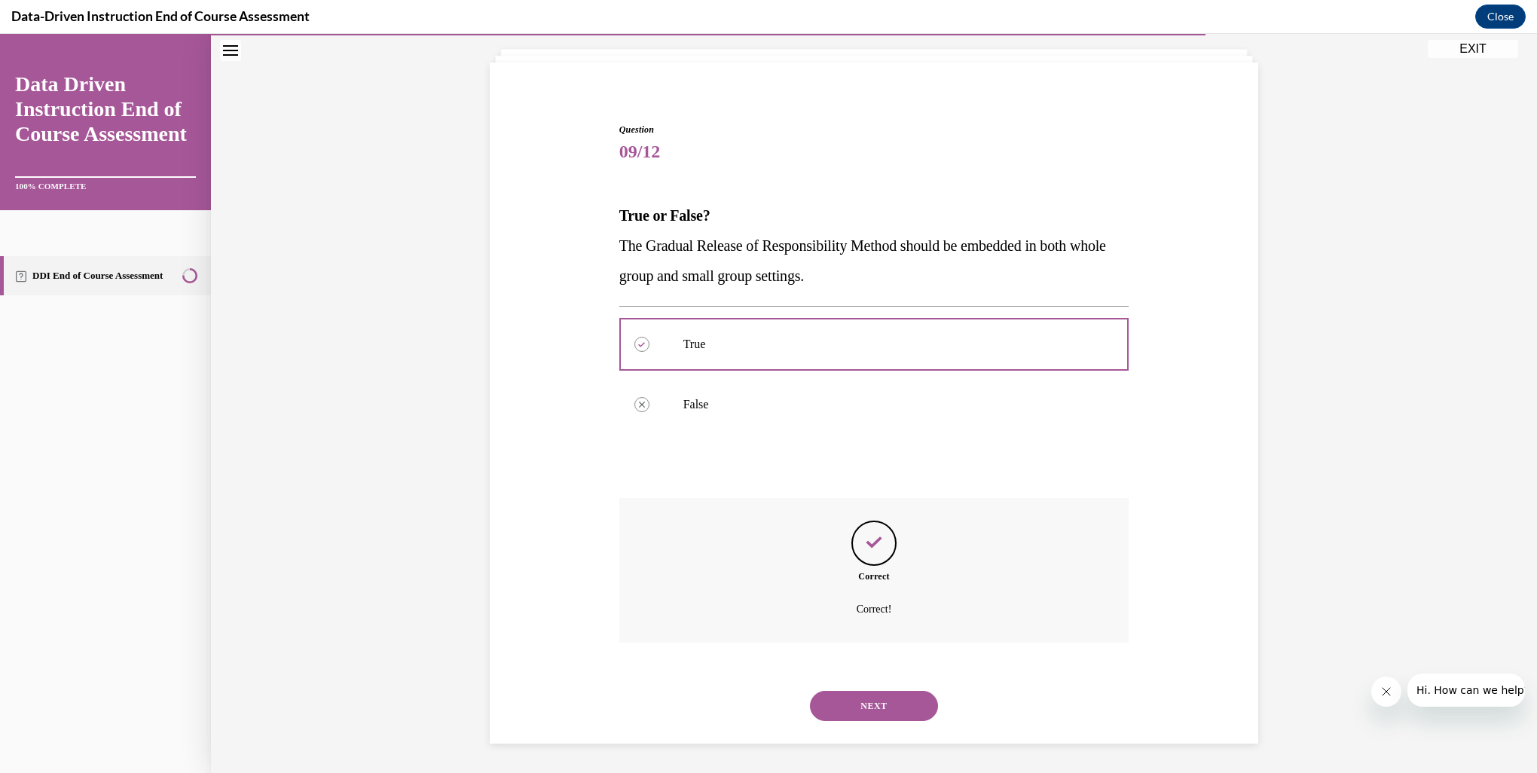
drag, startPoint x: 891, startPoint y: 707, endPoint x: 881, endPoint y: 720, distance: 16.7
click at [890, 707] on button "NEXT" at bounding box center [874, 706] width 128 height 30
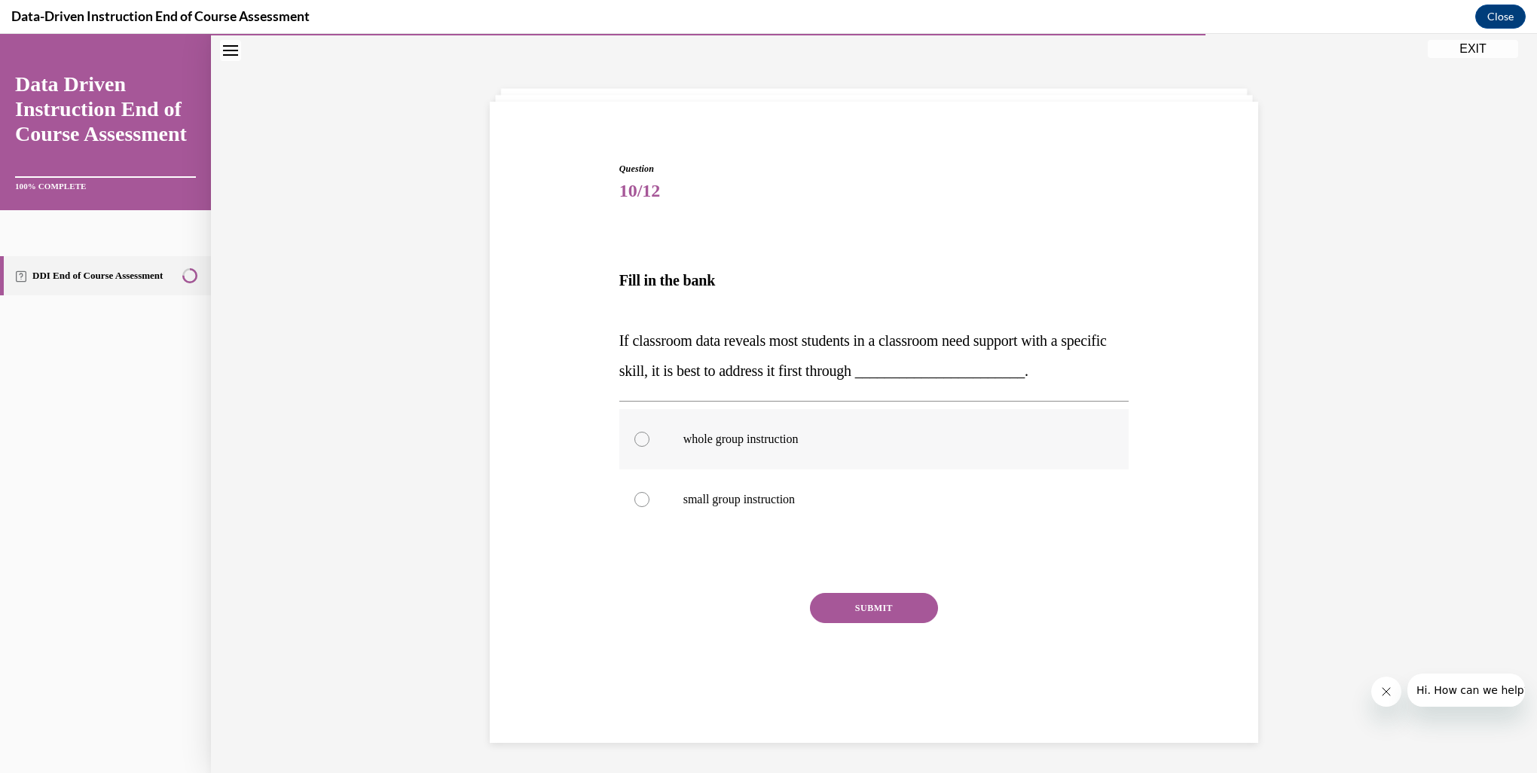
click at [730, 436] on p "whole group instruction" at bounding box center [887, 439] width 408 height 15
click at [649, 436] on input "whole group instruction" at bounding box center [641, 439] width 15 height 15
radio input "true"
click at [884, 619] on button "SUBMIT" at bounding box center [874, 608] width 128 height 30
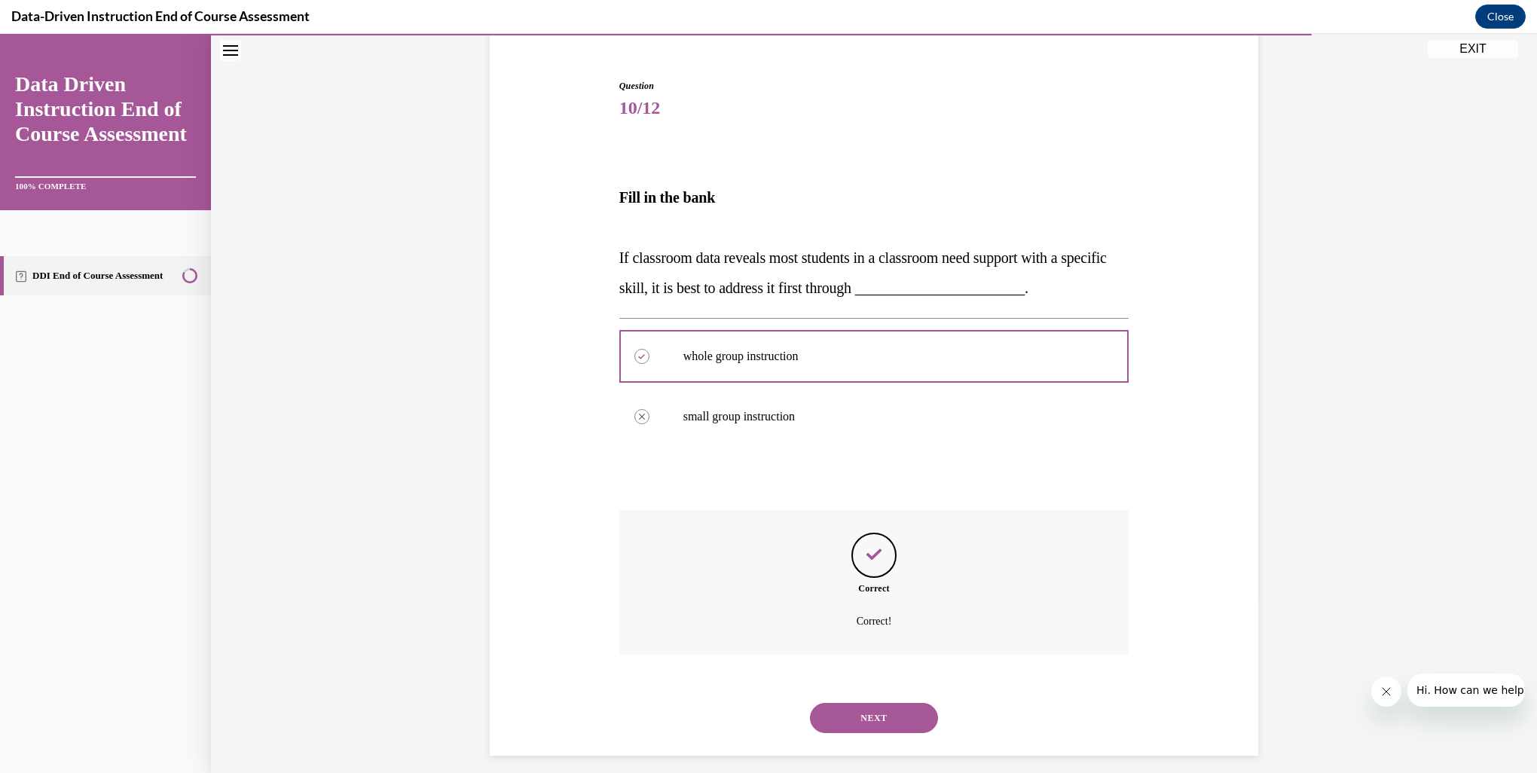
scroll to position [142, 0]
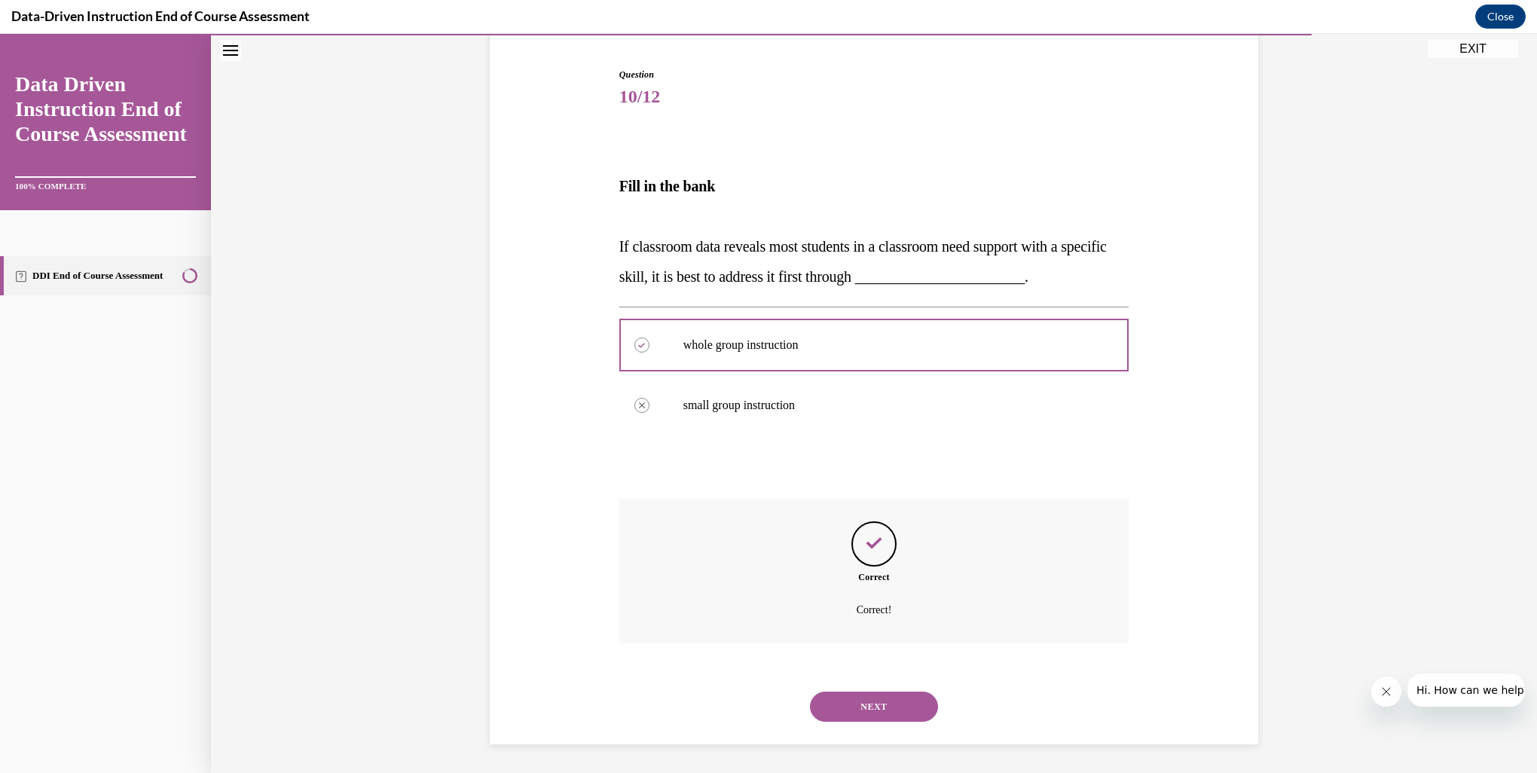
click at [907, 710] on button "NEXT" at bounding box center [874, 706] width 128 height 30
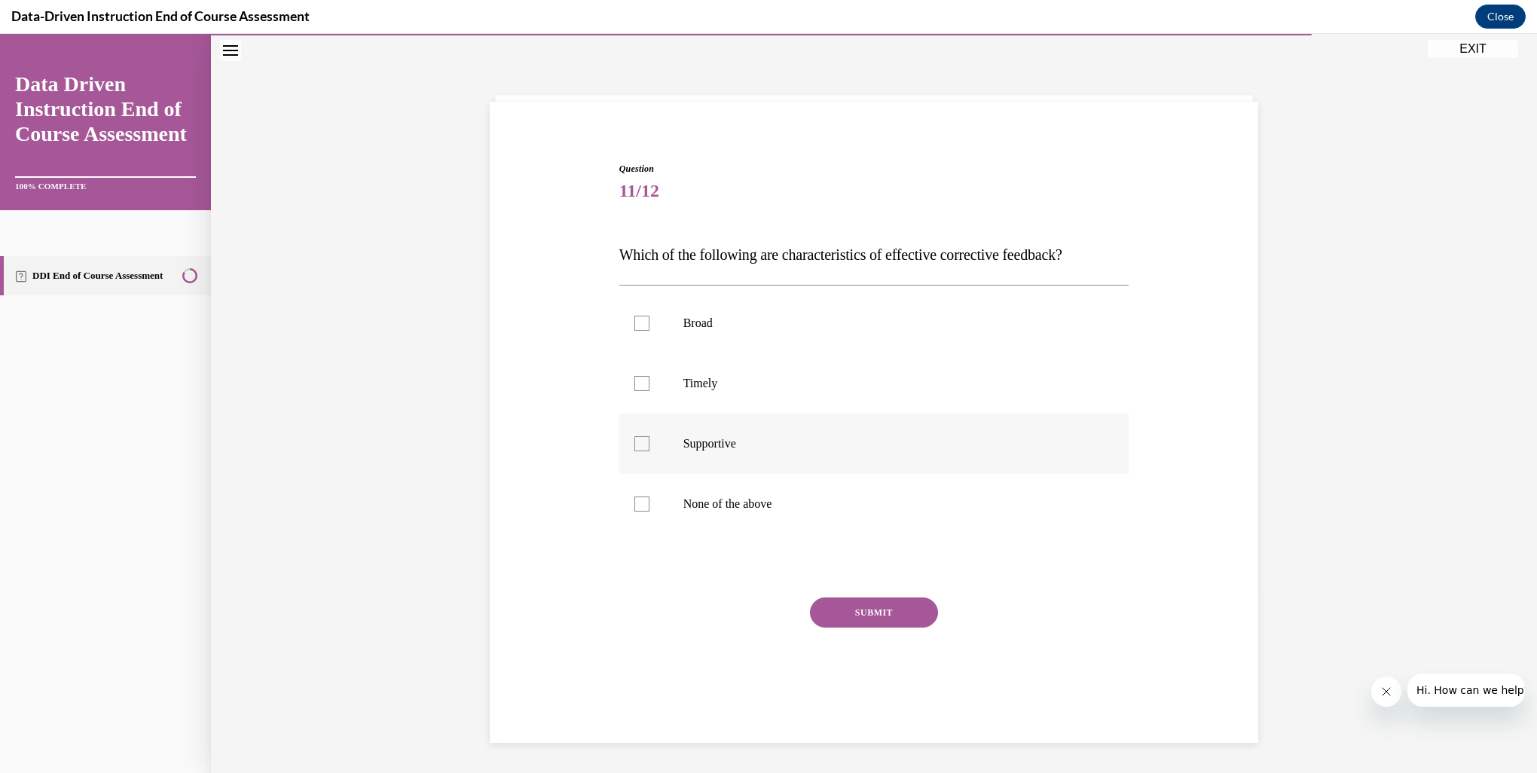
click at [634, 440] on div at bounding box center [641, 443] width 15 height 15
click at [634, 440] on input "Supportive" at bounding box center [641, 443] width 15 height 15
checkbox input "true"
click at [639, 380] on div at bounding box center [641, 383] width 15 height 15
click at [639, 380] on input "Timely" at bounding box center [641, 383] width 15 height 15
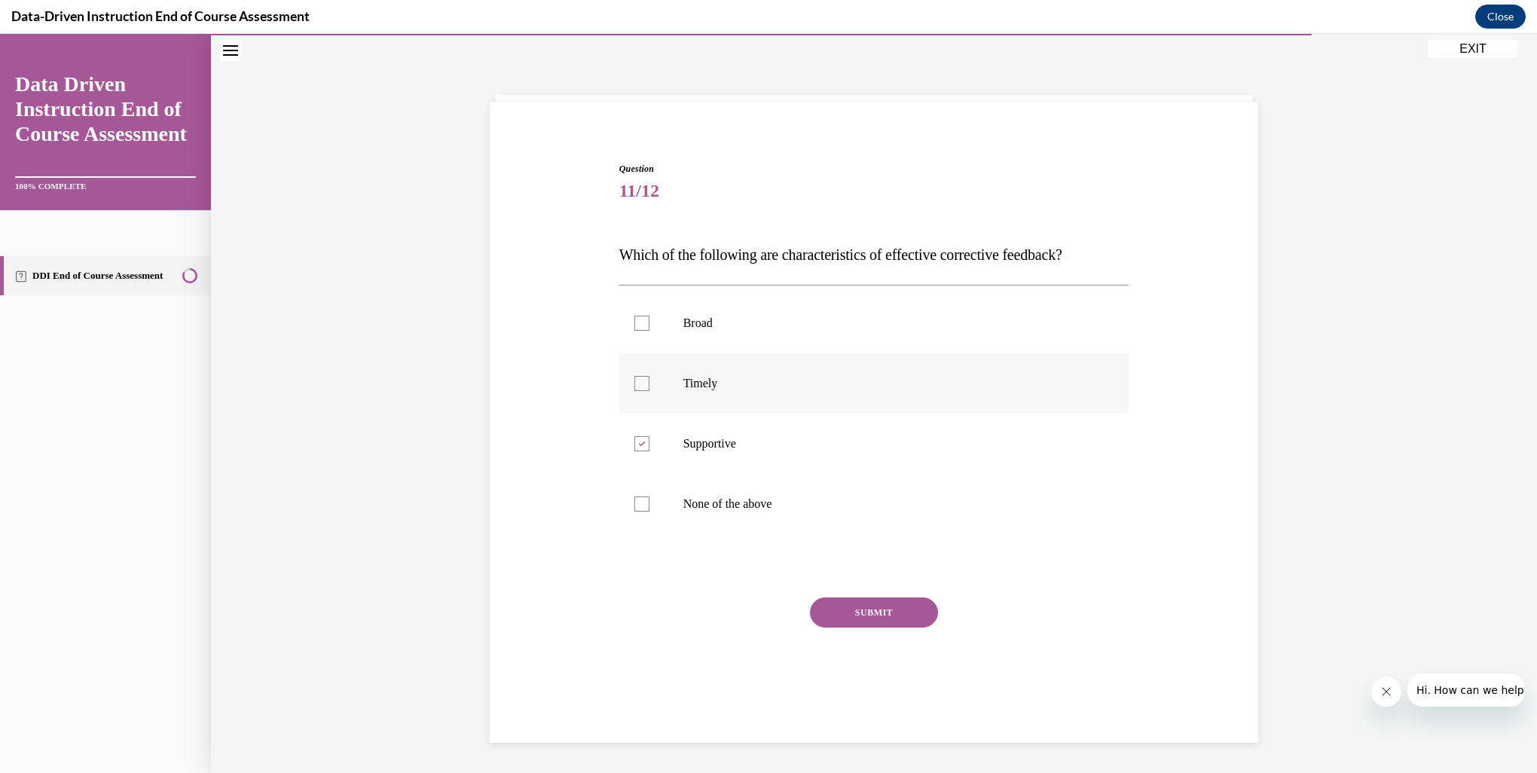
checkbox input "true"
click at [634, 325] on div at bounding box center [641, 323] width 15 height 15
click at [634, 325] on input "Broad" at bounding box center [641, 323] width 15 height 15
checkbox input "true"
click at [859, 614] on button "SUBMIT" at bounding box center [874, 612] width 128 height 30
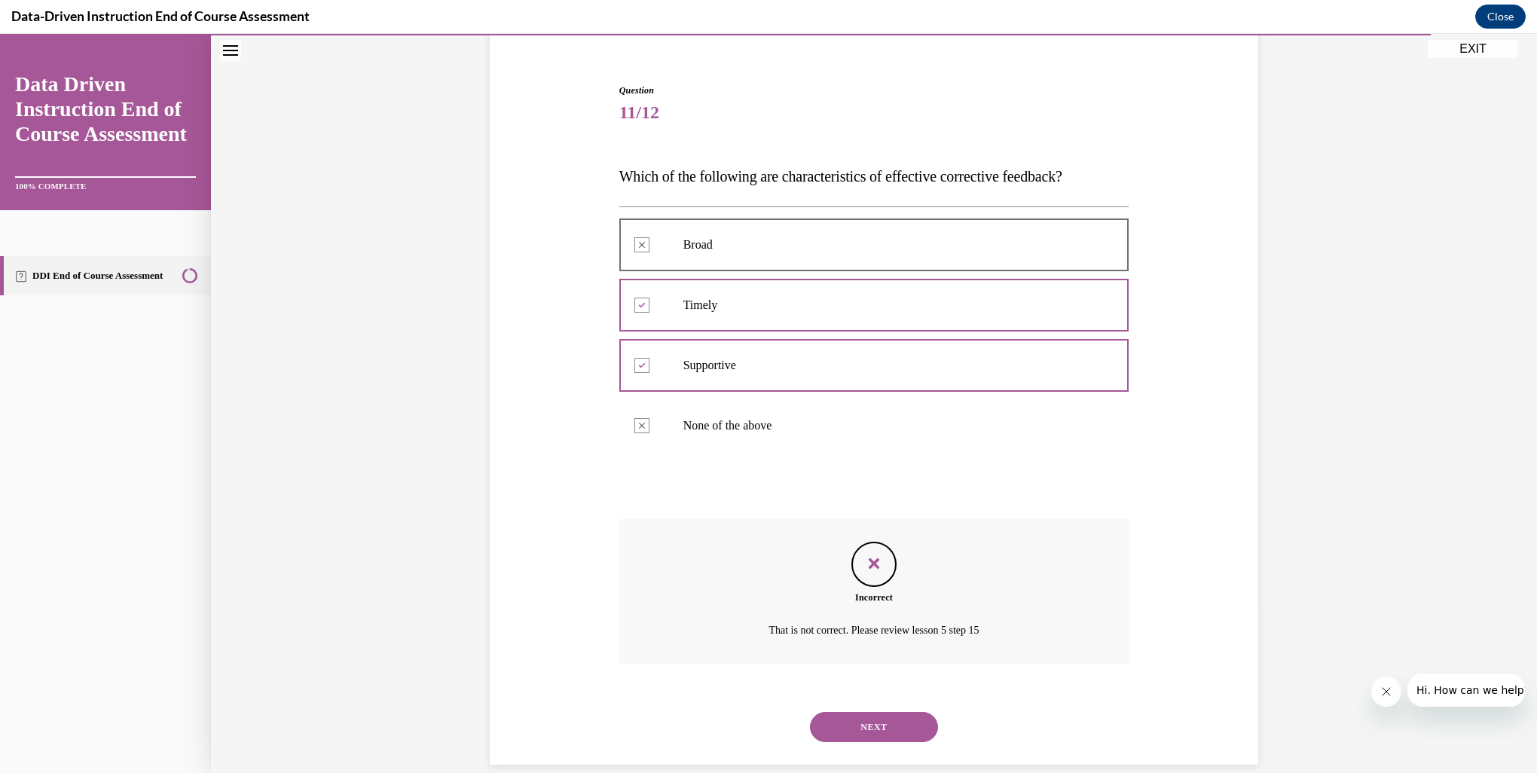
scroll to position [147, 0]
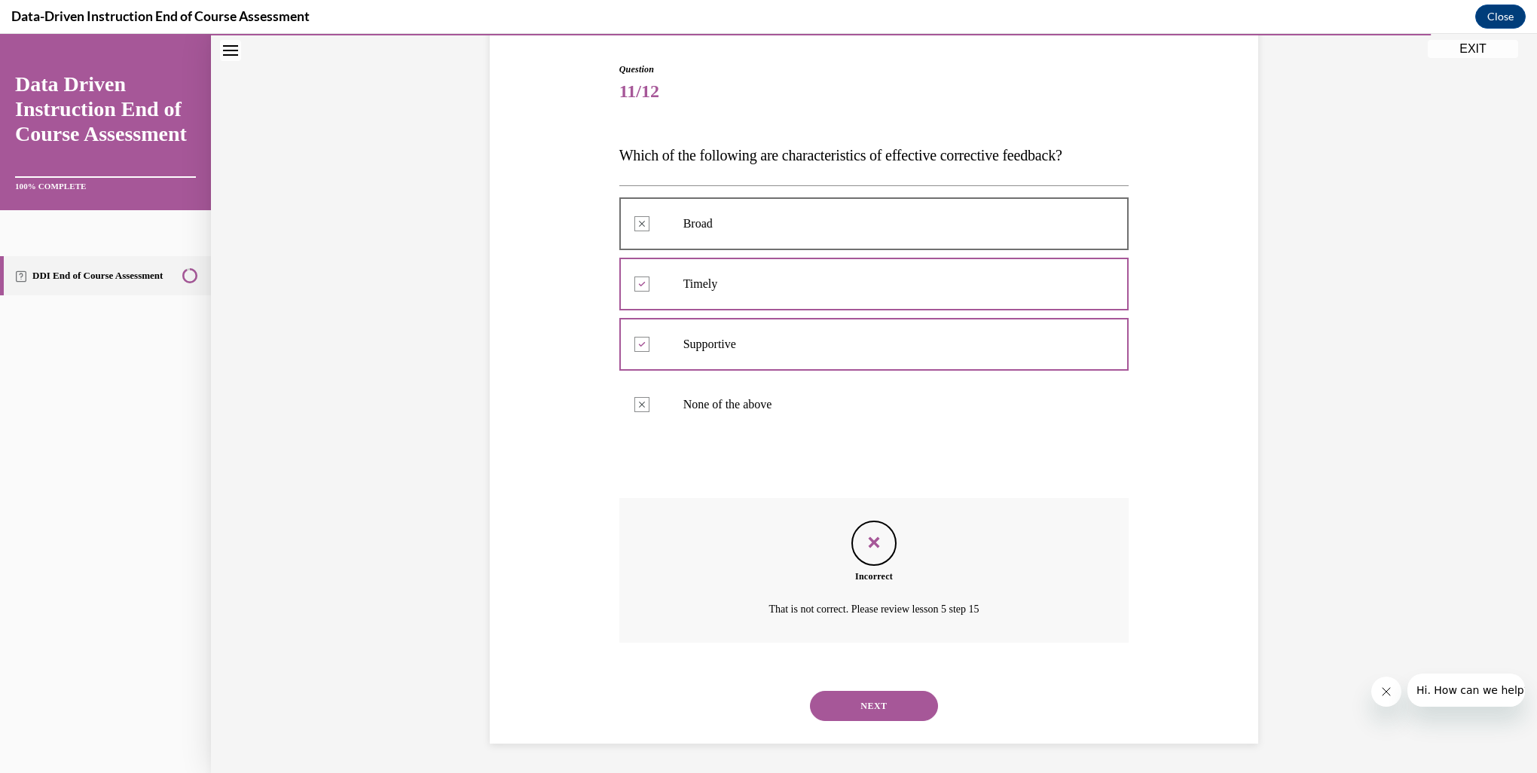
click at [900, 713] on button "NEXT" at bounding box center [874, 706] width 128 height 30
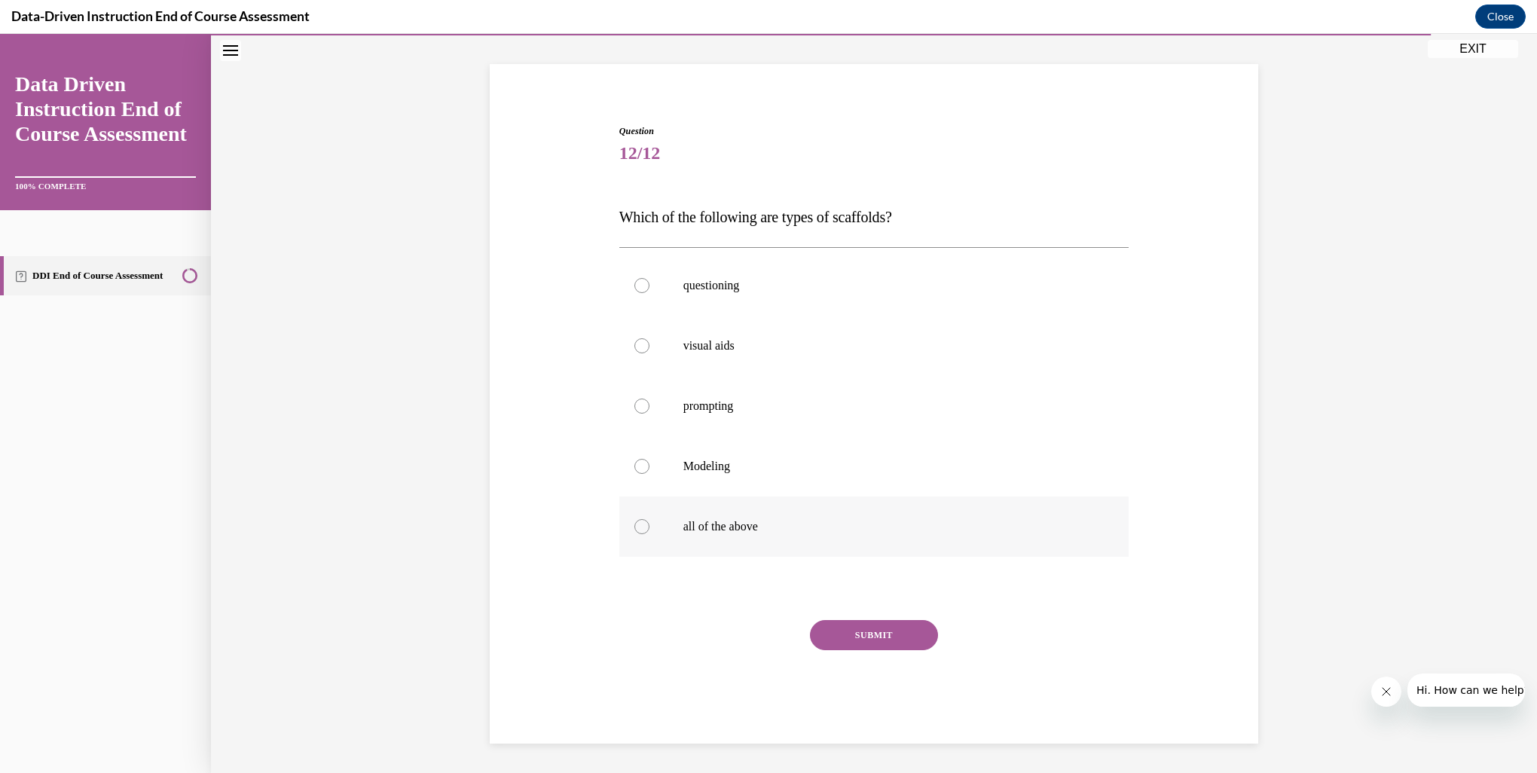
click at [639, 527] on div at bounding box center [641, 526] width 15 height 15
click at [639, 527] on input "all of the above" at bounding box center [641, 526] width 15 height 15
radio input "true"
click at [838, 635] on button "SUBMIT" at bounding box center [874, 635] width 128 height 30
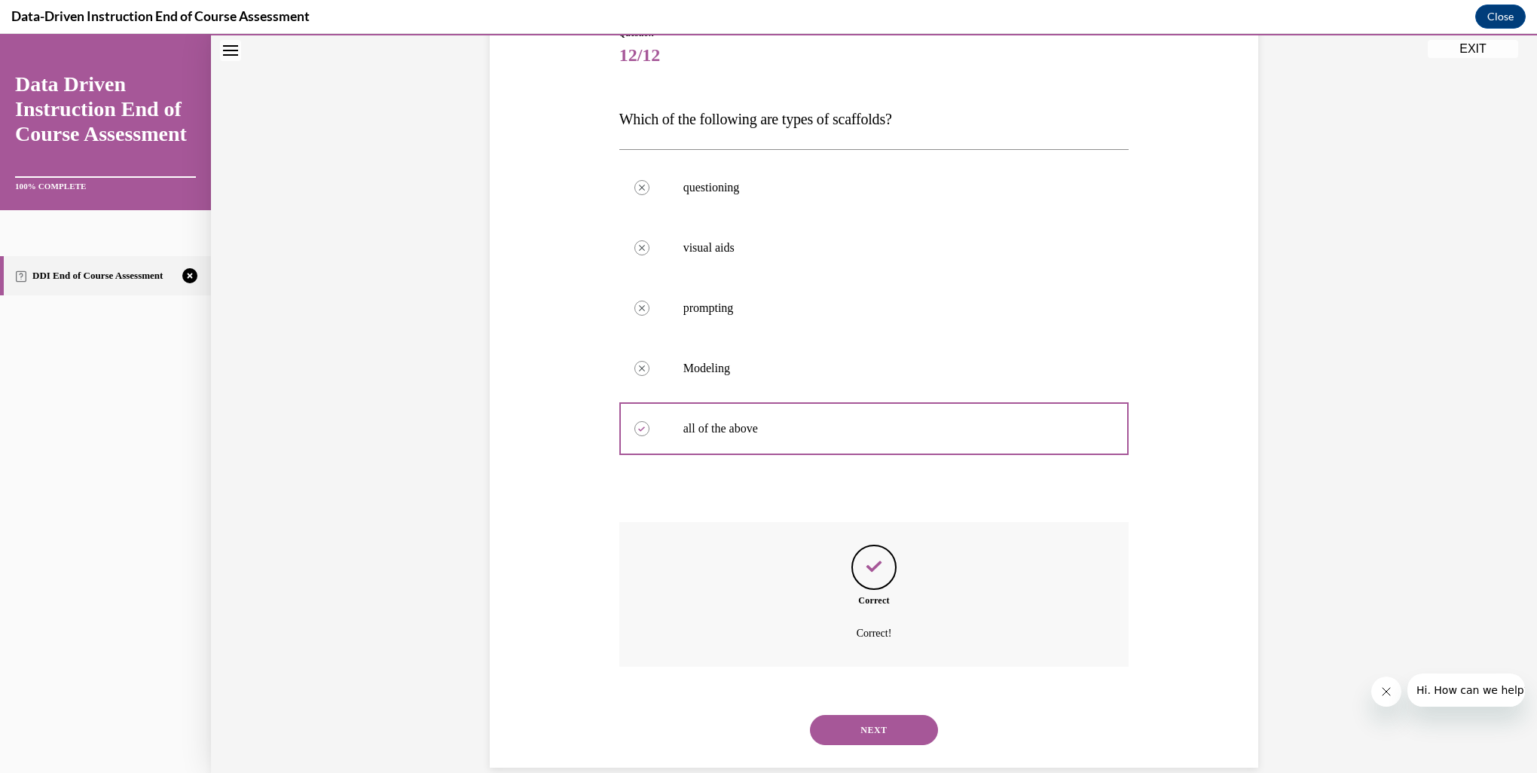
scroll to position [207, 0]
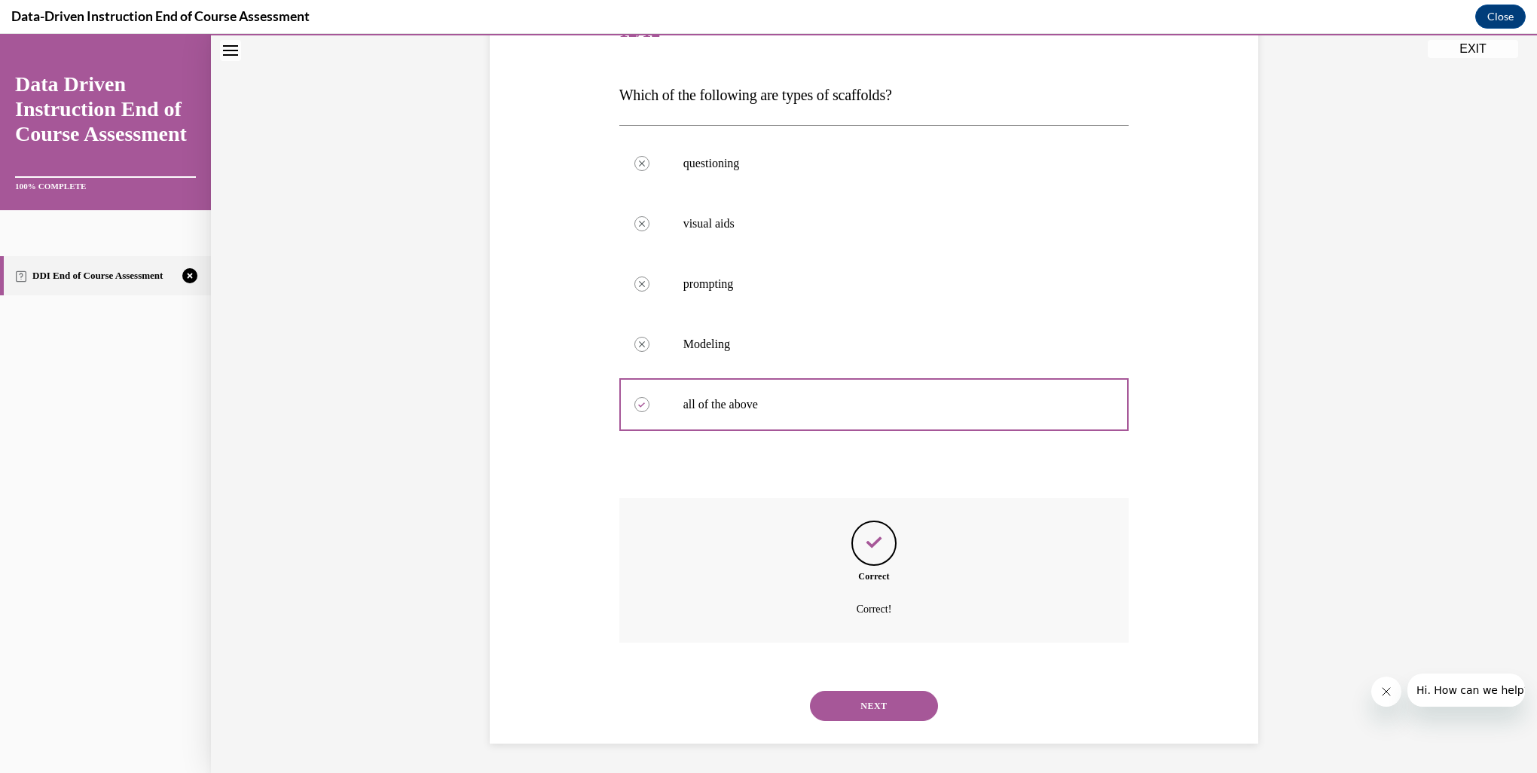
click at [872, 701] on button "NEXT" at bounding box center [874, 706] width 128 height 30
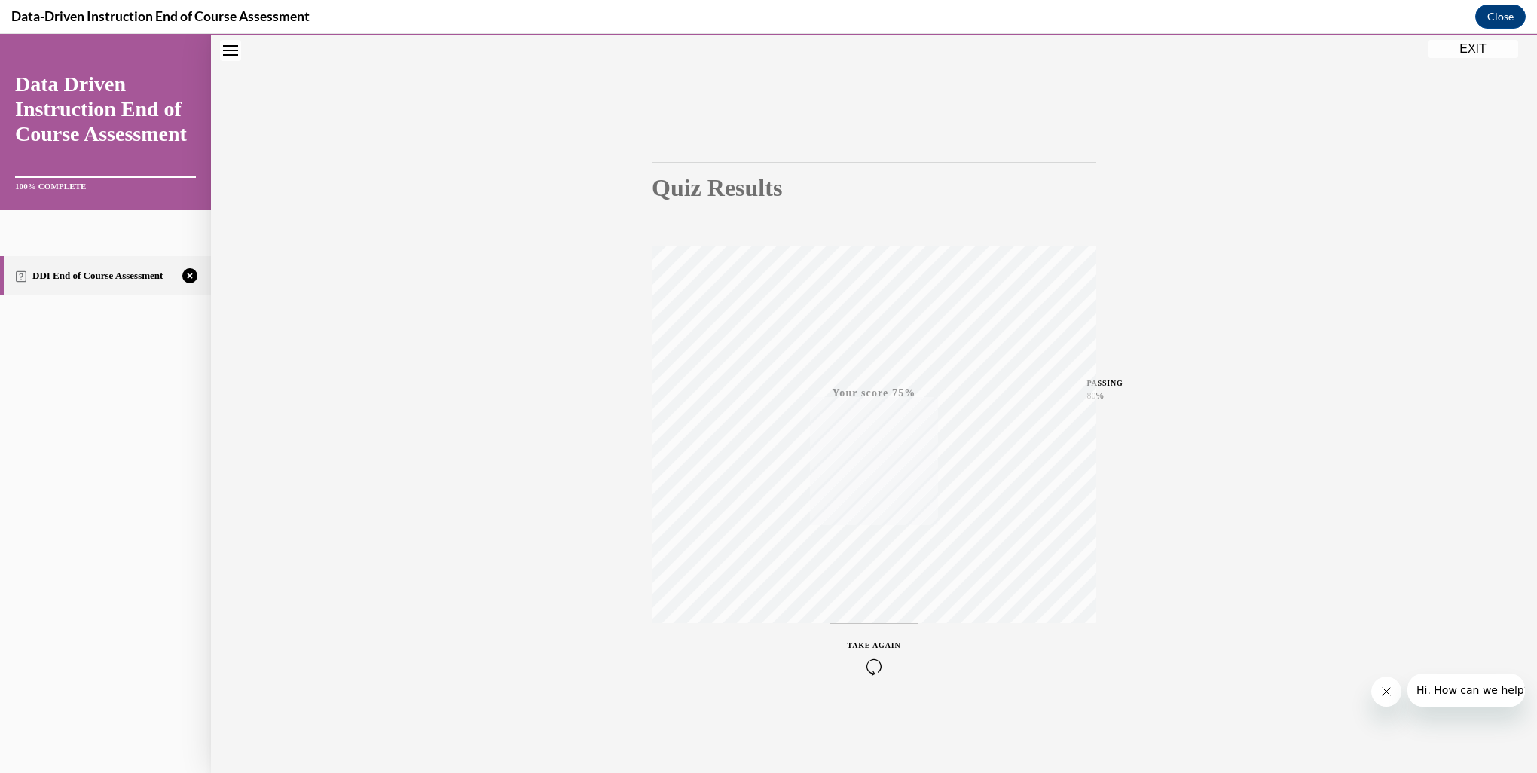
click at [867, 646] on span "TAKE AGAIN" at bounding box center [873, 645] width 53 height 8
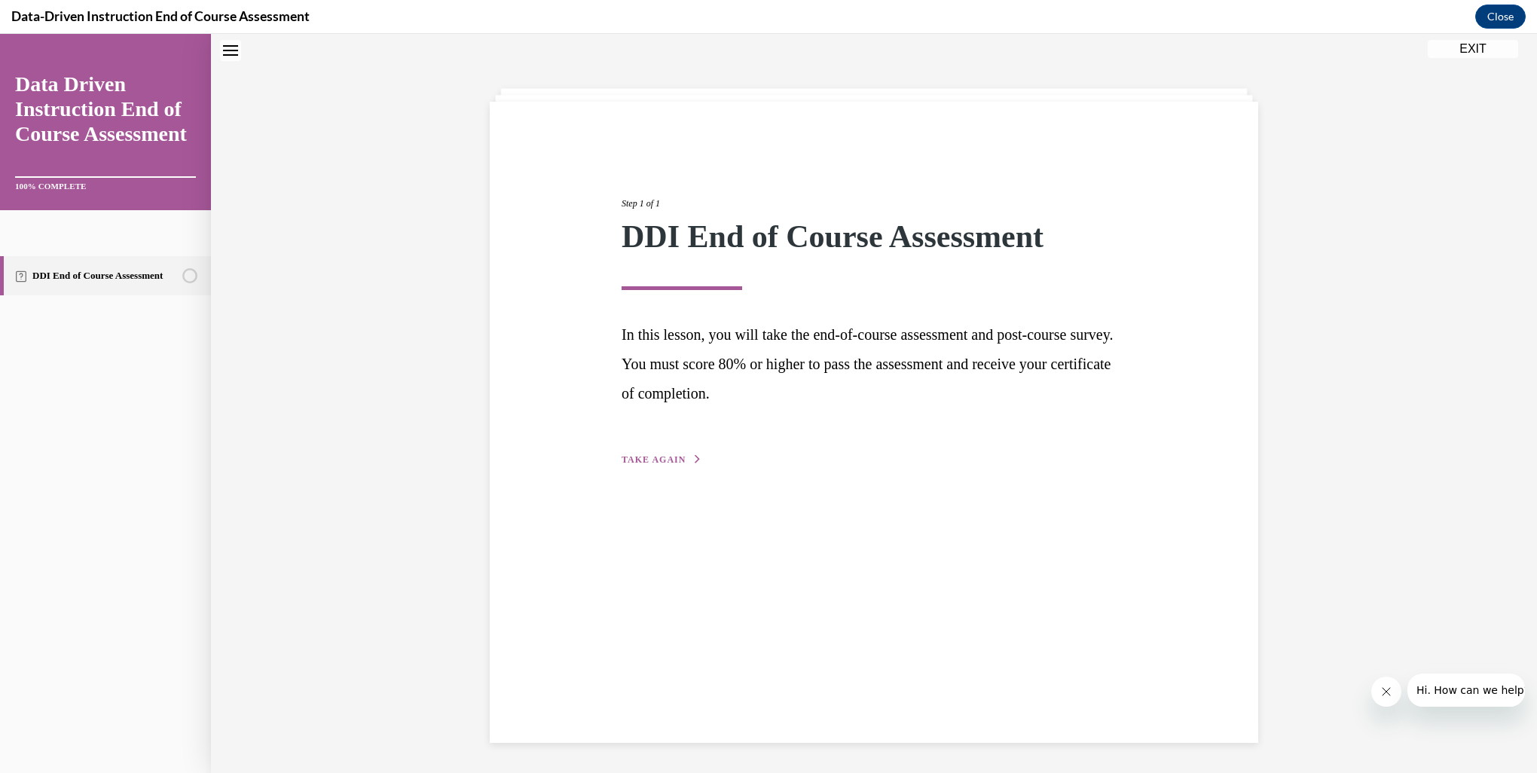
click at [649, 456] on span "TAKE AGAIN" at bounding box center [653, 459] width 64 height 11
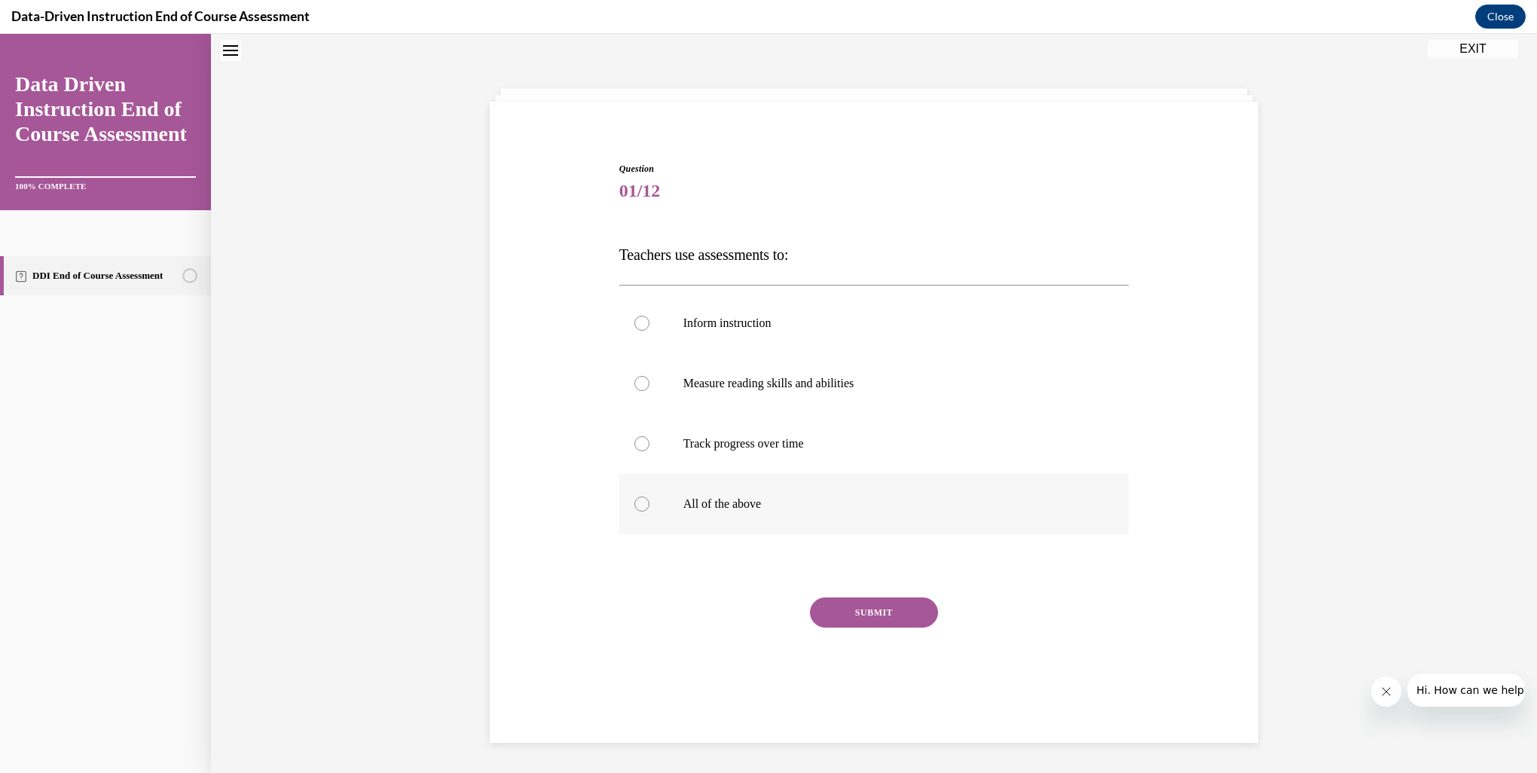
click at [634, 509] on div at bounding box center [641, 503] width 15 height 15
click at [634, 509] on input "All of the above" at bounding box center [641, 503] width 15 height 15
radio input "true"
click at [859, 618] on button "SUBMIT" at bounding box center [874, 612] width 128 height 30
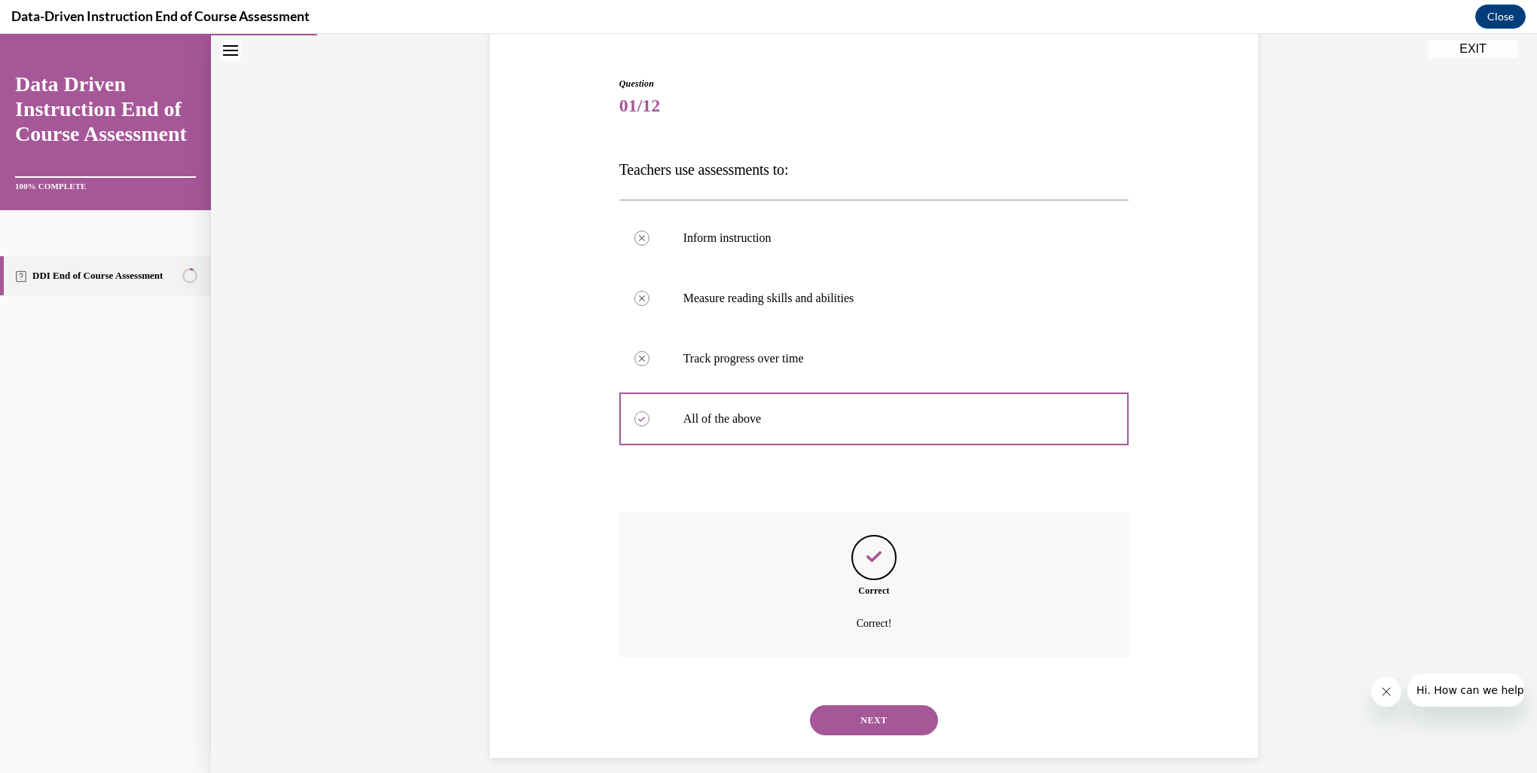
scroll to position [147, 0]
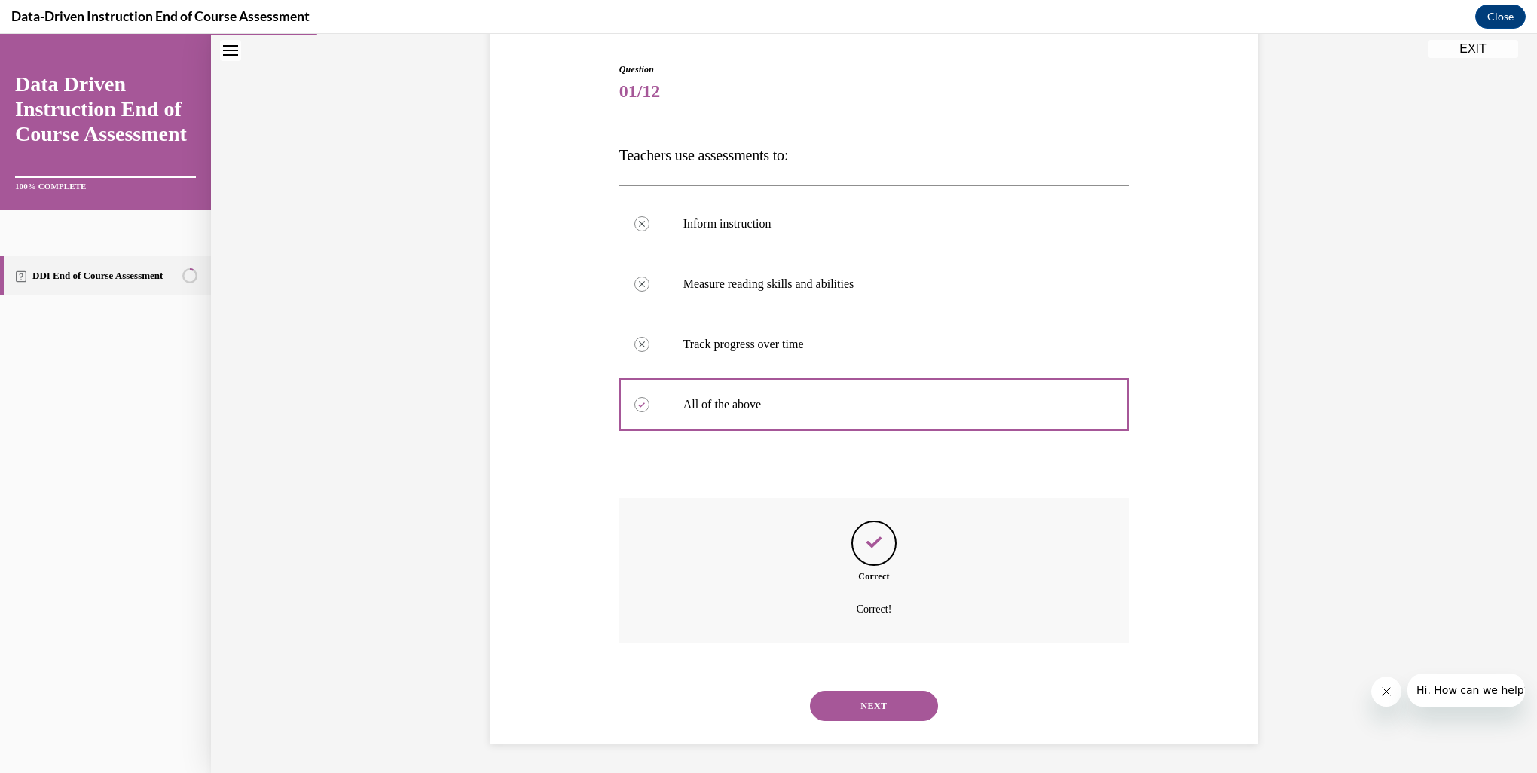
click at [889, 699] on button "NEXT" at bounding box center [874, 706] width 128 height 30
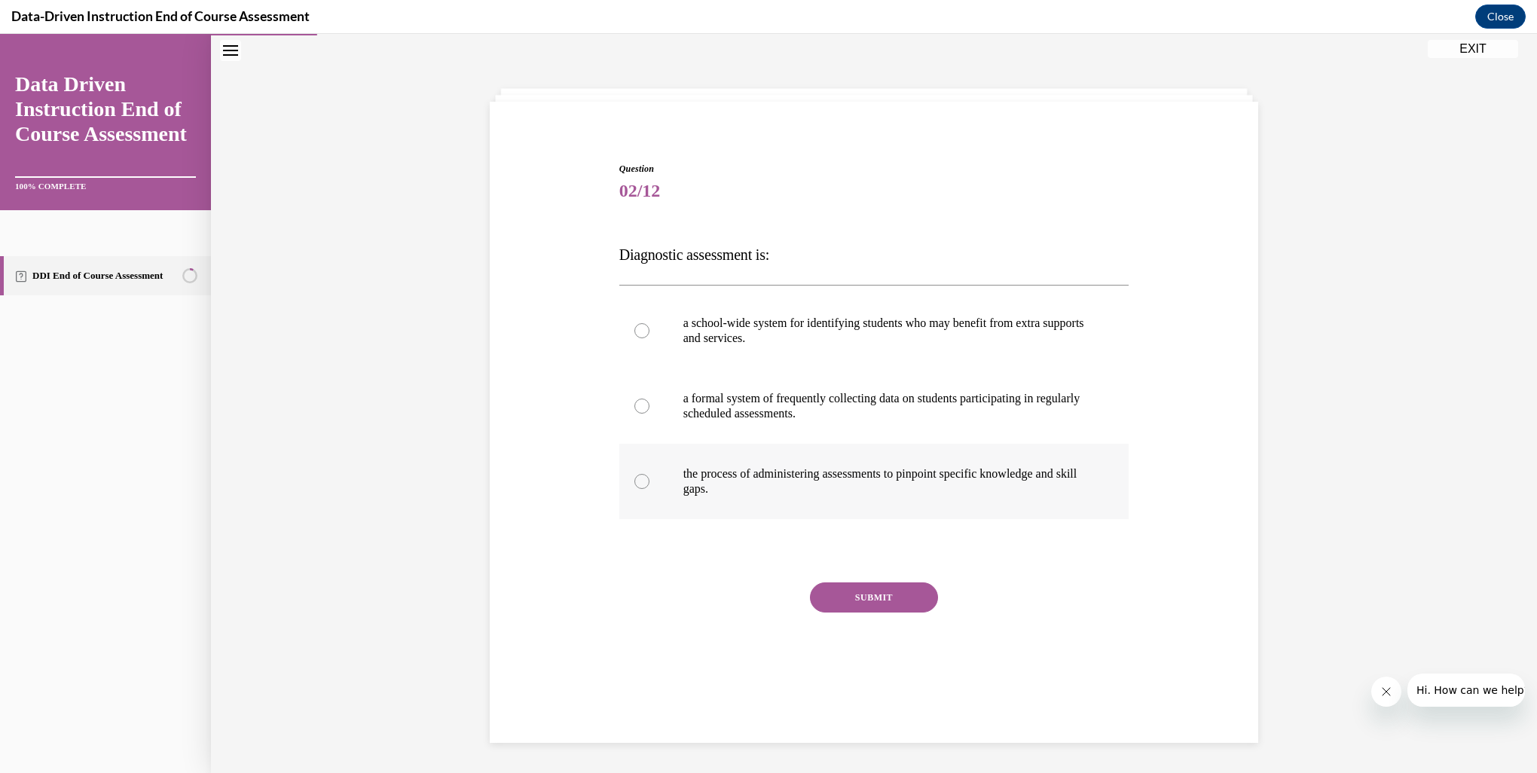
drag, startPoint x: 638, startPoint y: 484, endPoint x: 655, endPoint y: 496, distance: 21.1
click at [638, 485] on div at bounding box center [641, 481] width 15 height 15
click at [638, 485] on input "the process of administering assessments to pinpoint specific knowledge and ski…" at bounding box center [641, 481] width 15 height 15
radio input "true"
click at [838, 604] on button "SUBMIT" at bounding box center [874, 597] width 128 height 30
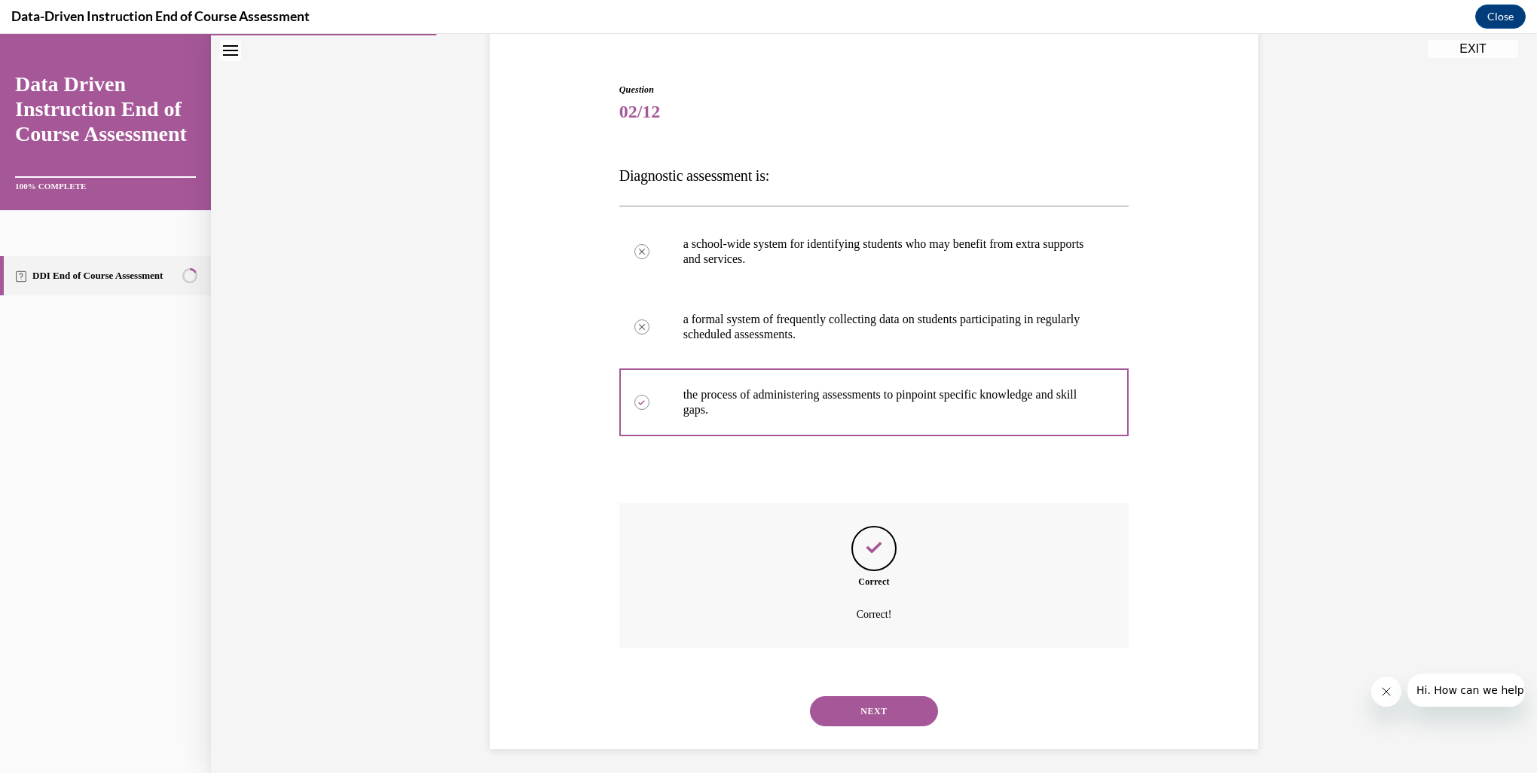
scroll to position [132, 0]
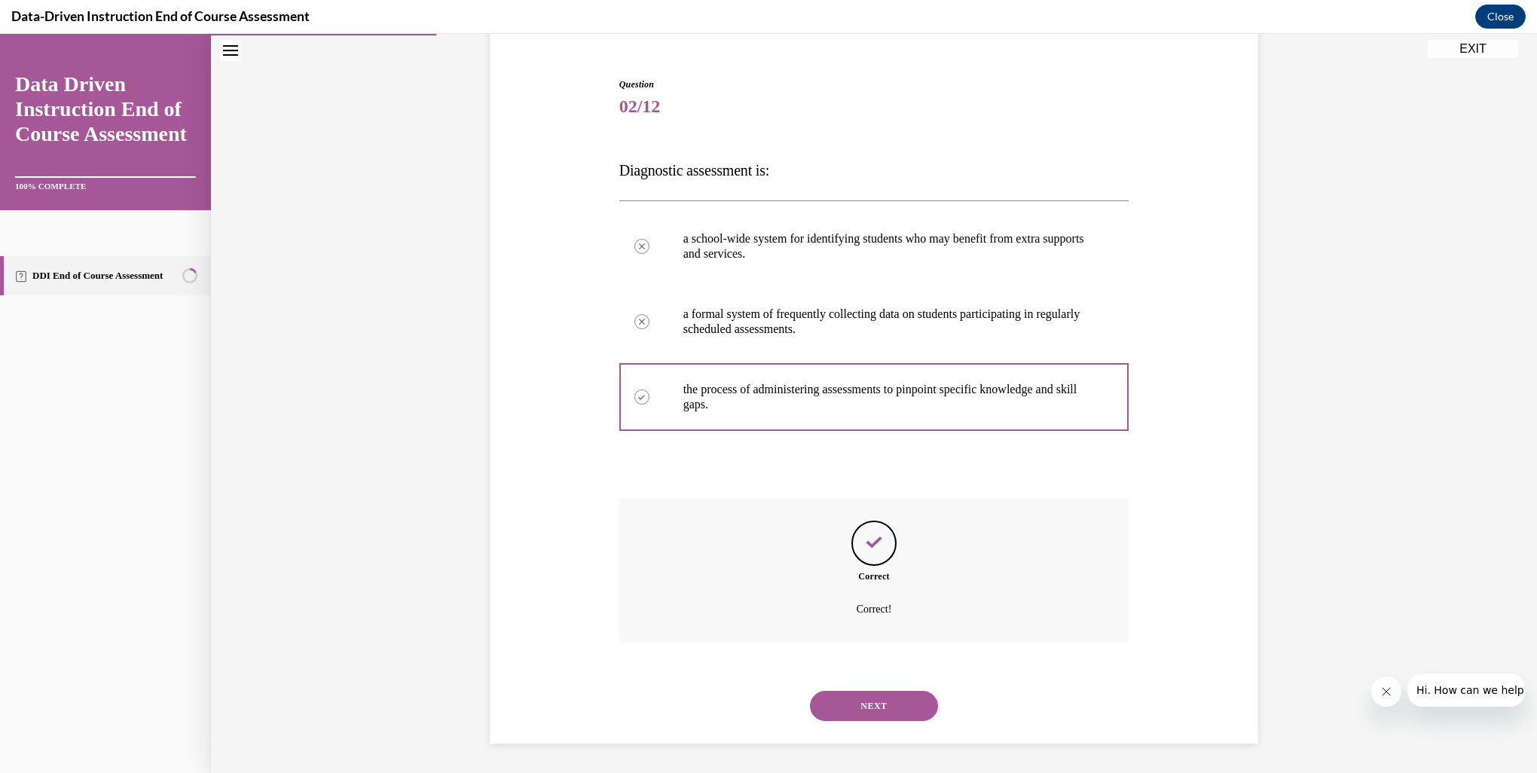
click at [887, 702] on button "NEXT" at bounding box center [874, 706] width 128 height 30
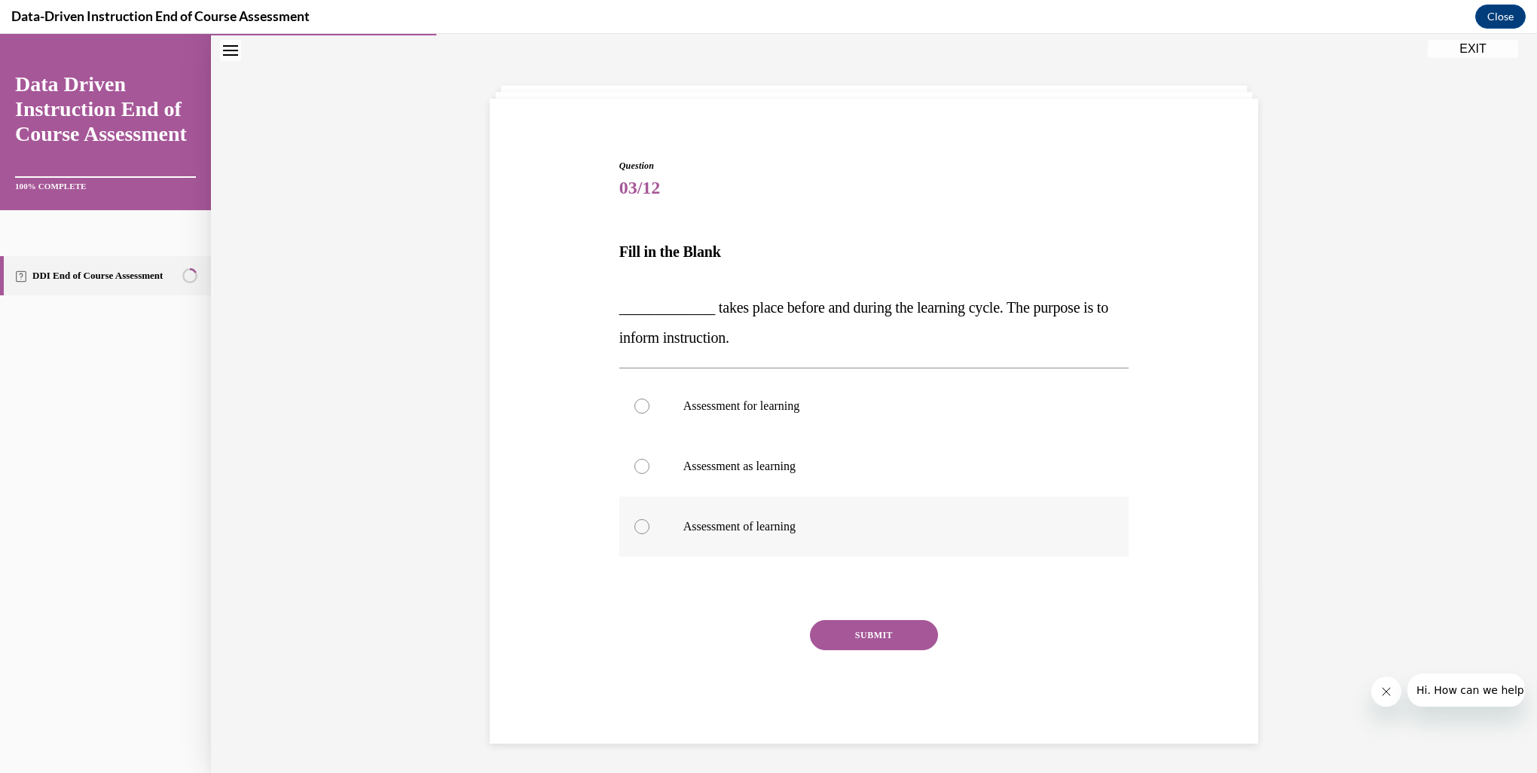
click at [636, 529] on div at bounding box center [641, 526] width 15 height 15
click at [636, 529] on input "Assessment of learning" at bounding box center [641, 526] width 15 height 15
radio input "true"
drag, startPoint x: 637, startPoint y: 462, endPoint x: 688, endPoint y: 493, distance: 59.8
click at [639, 465] on div at bounding box center [641, 466] width 15 height 15
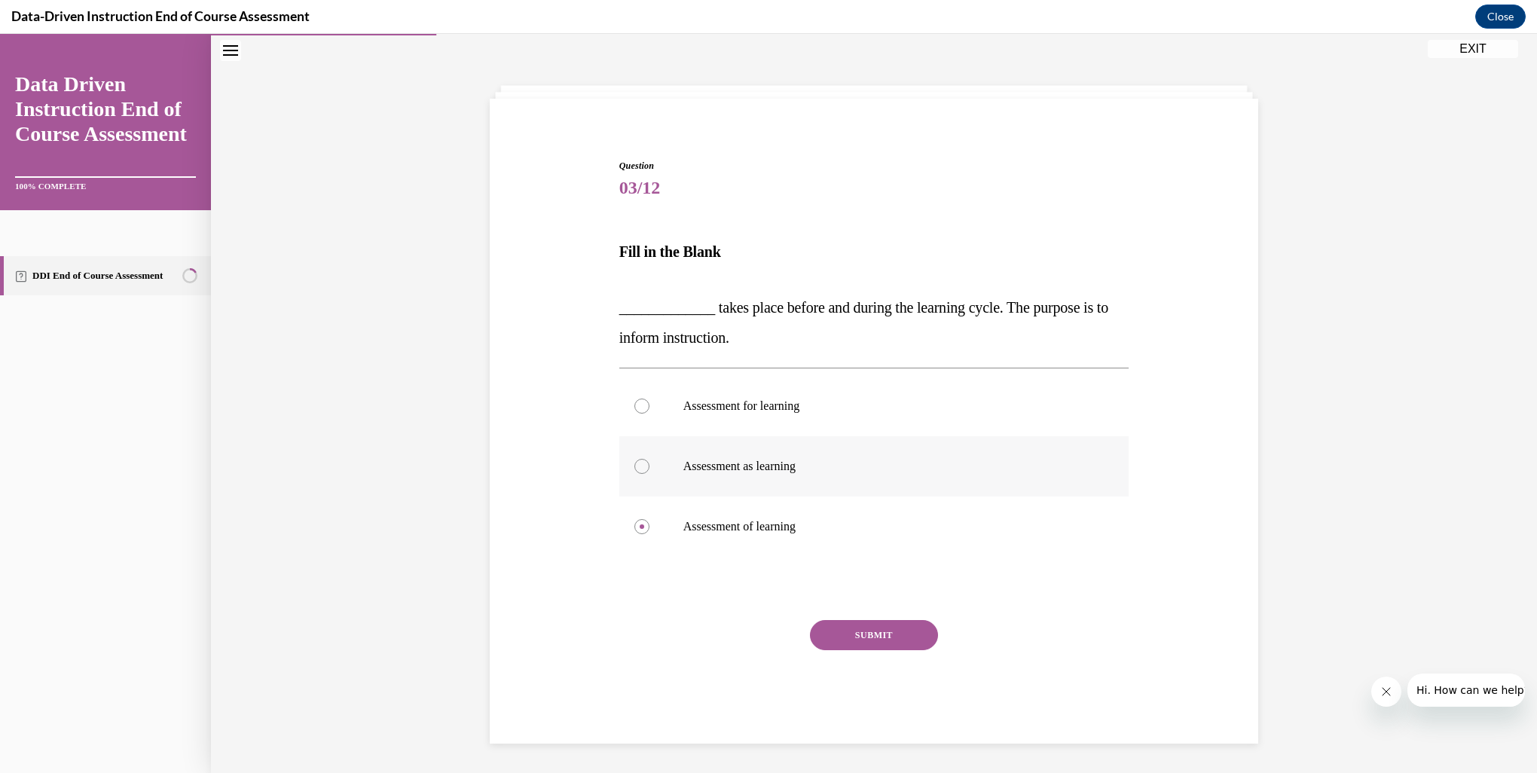
click at [639, 465] on input "Assessment as learning" at bounding box center [641, 466] width 15 height 15
radio input "true"
click at [862, 633] on button "SUBMIT" at bounding box center [874, 635] width 128 height 30
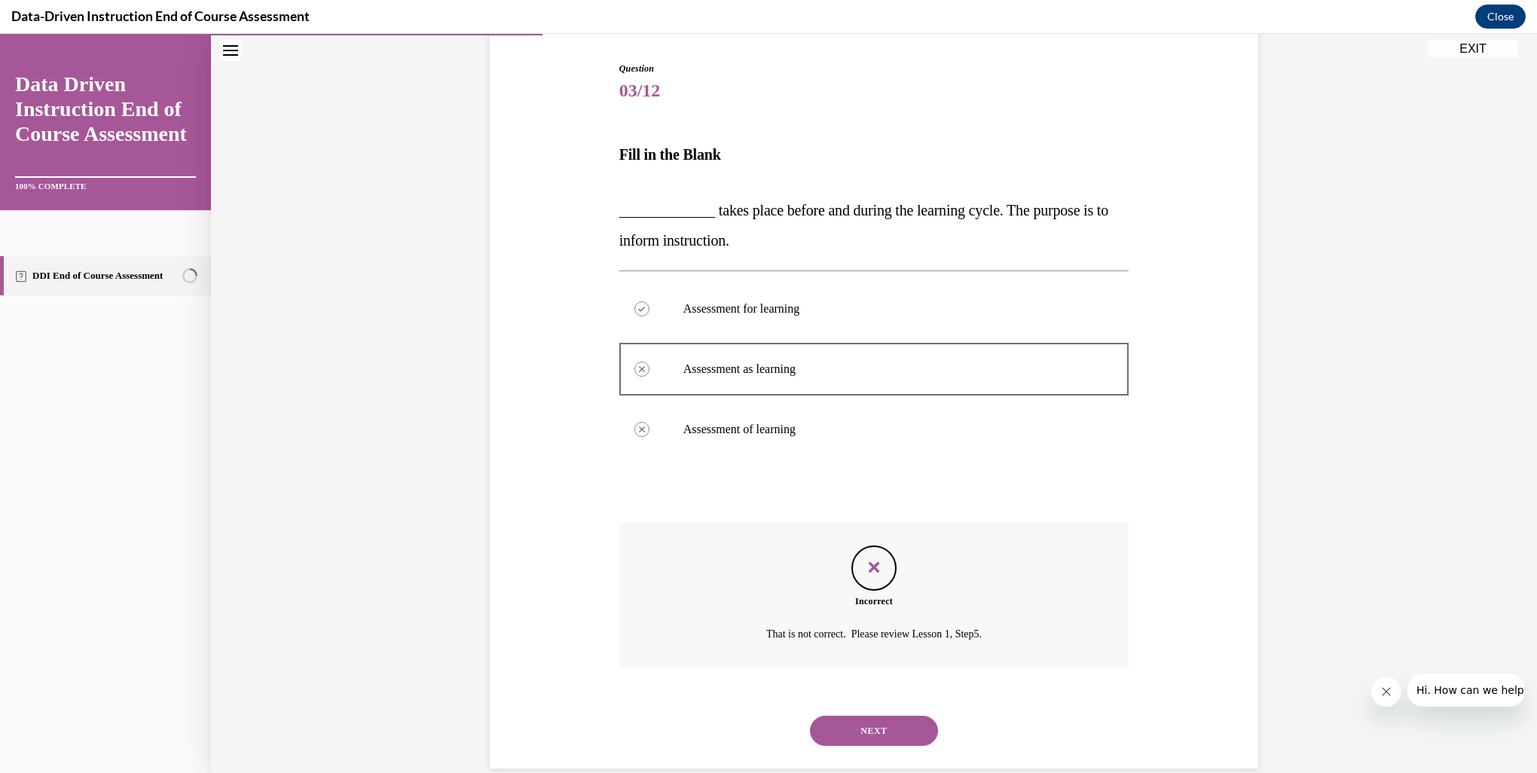
scroll to position [172, 0]
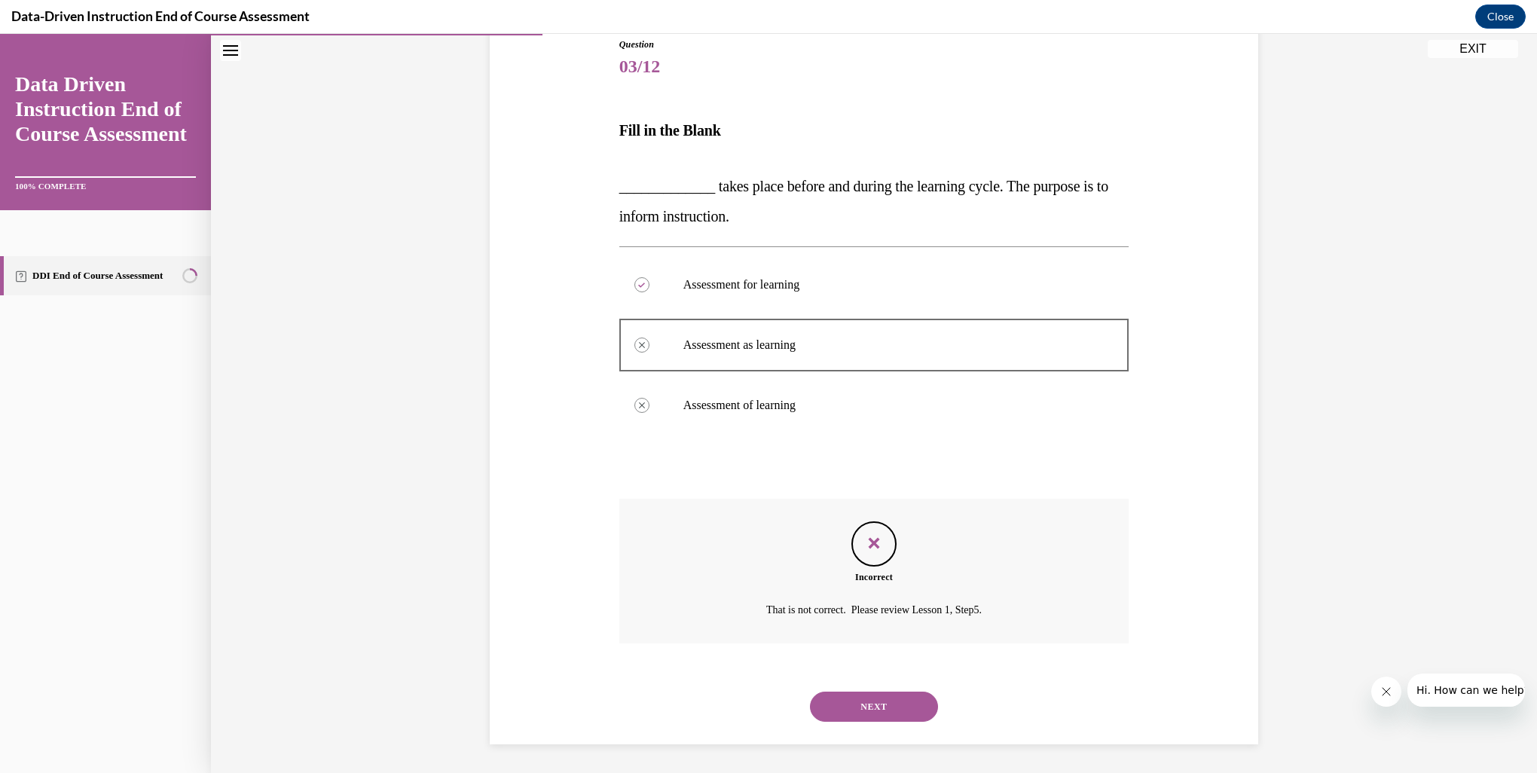
click at [889, 699] on button "NEXT" at bounding box center [874, 706] width 128 height 30
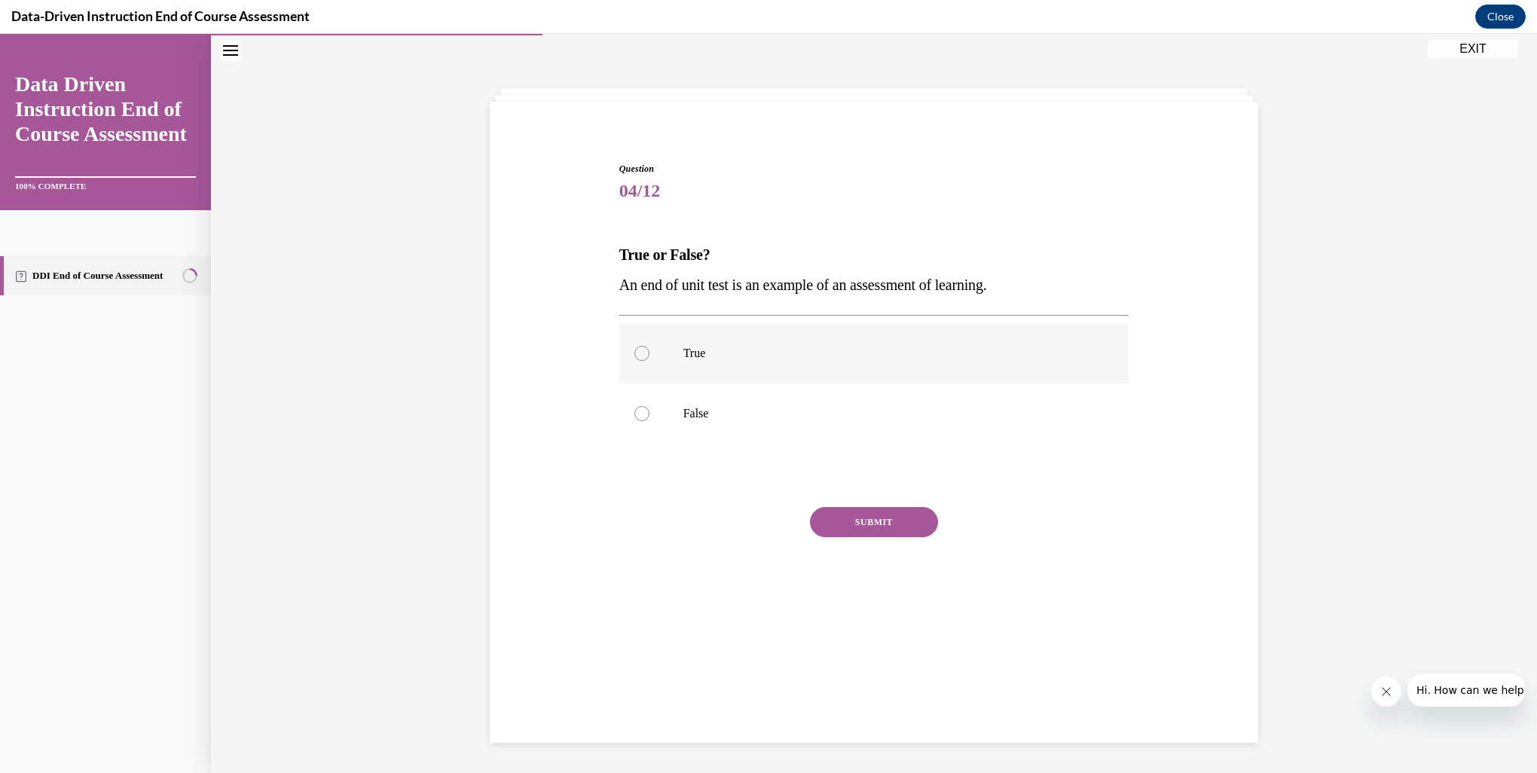
drag, startPoint x: 633, startPoint y: 359, endPoint x: 641, endPoint y: 363, distance: 9.4
click at [634, 358] on div at bounding box center [641, 353] width 15 height 15
click at [634, 358] on input "True" at bounding box center [641, 353] width 15 height 15
radio input "true"
click at [859, 530] on button "SUBMIT" at bounding box center [874, 522] width 128 height 30
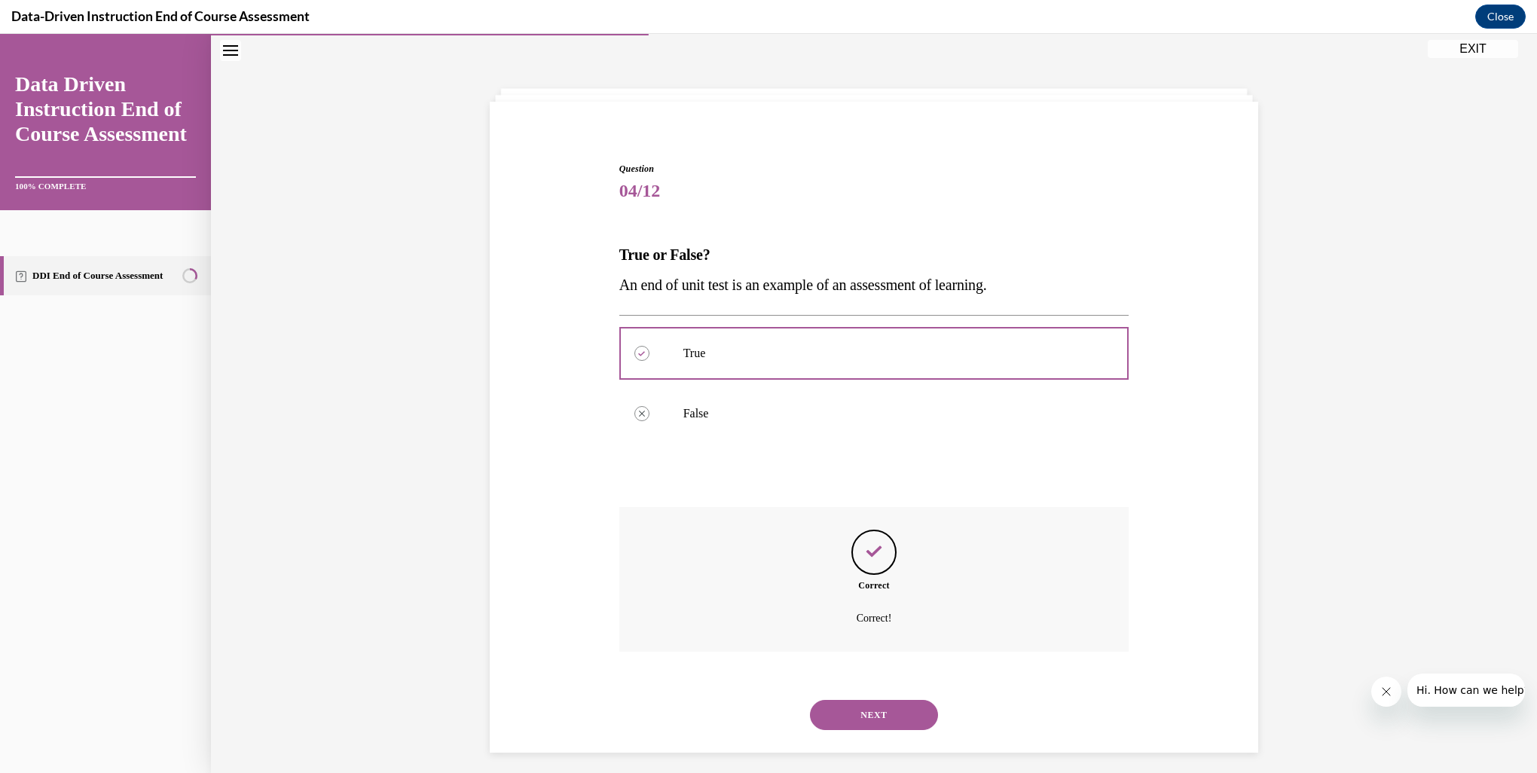
scroll to position [56, 0]
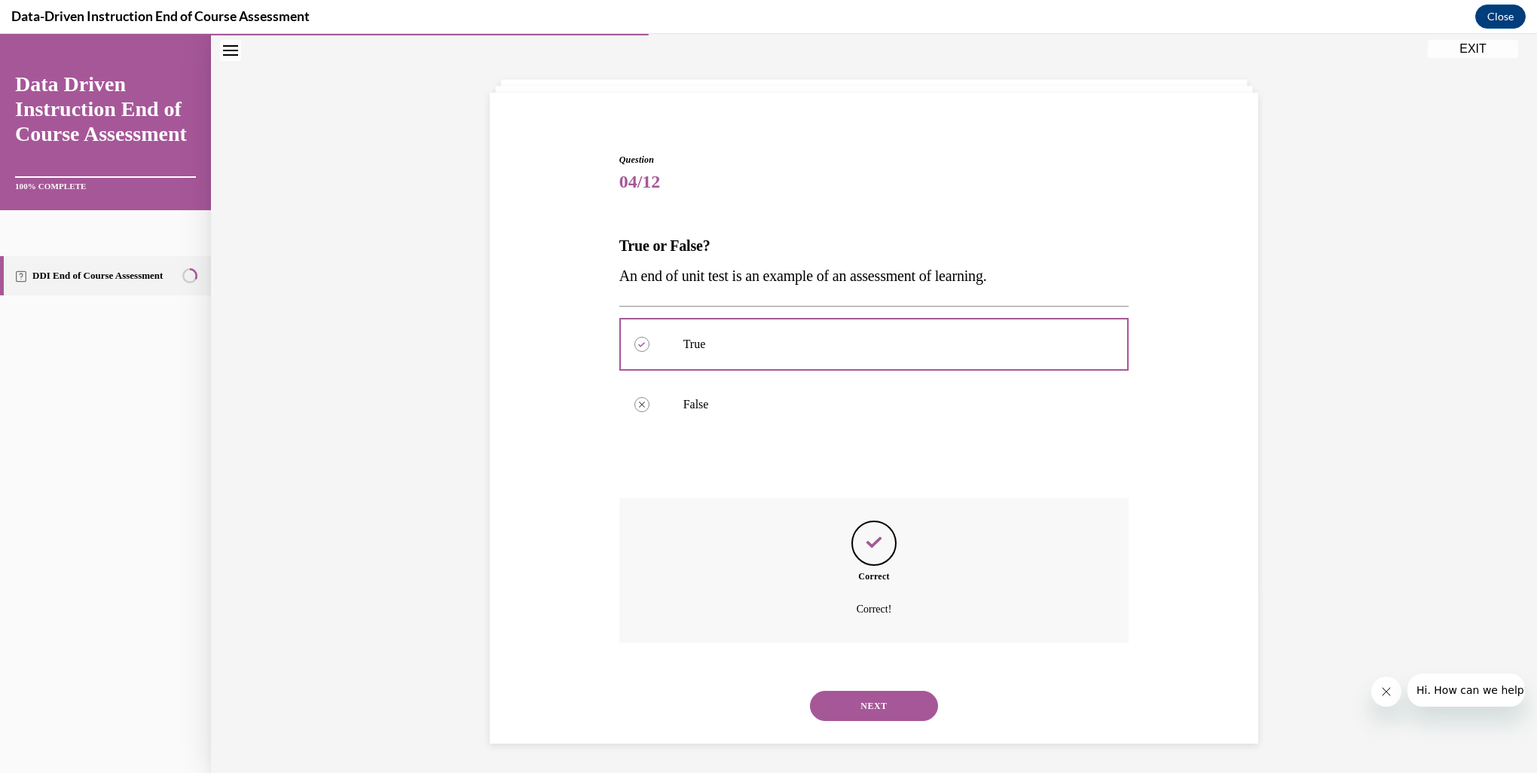
click at [830, 713] on button "NEXT" at bounding box center [874, 706] width 128 height 30
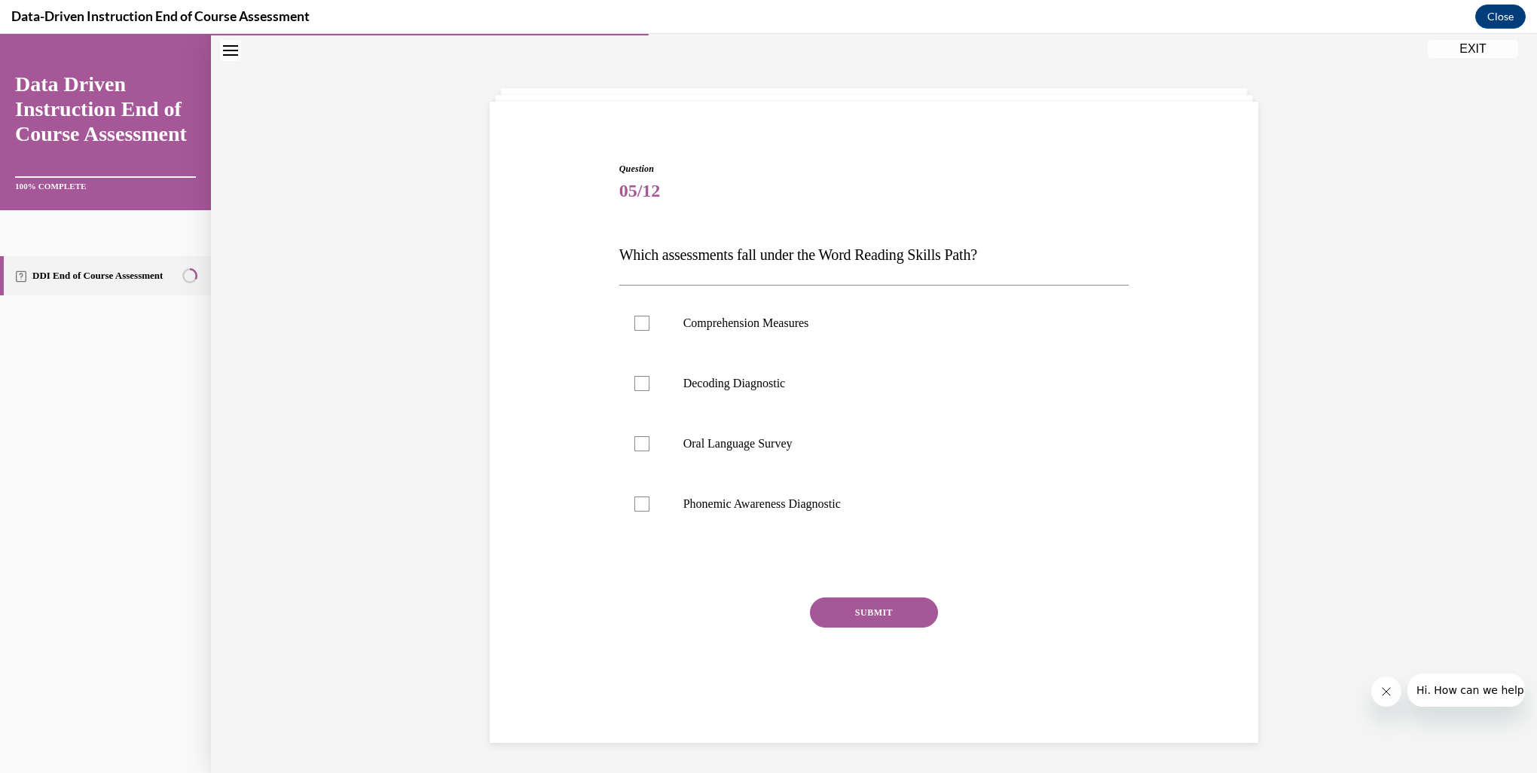
scroll to position [47, 0]
click at [640, 380] on div at bounding box center [641, 383] width 15 height 15
click at [640, 380] on input "Decoding Diagnostic" at bounding box center [641, 383] width 15 height 15
checkbox input "true"
click at [639, 507] on div at bounding box center [641, 503] width 15 height 15
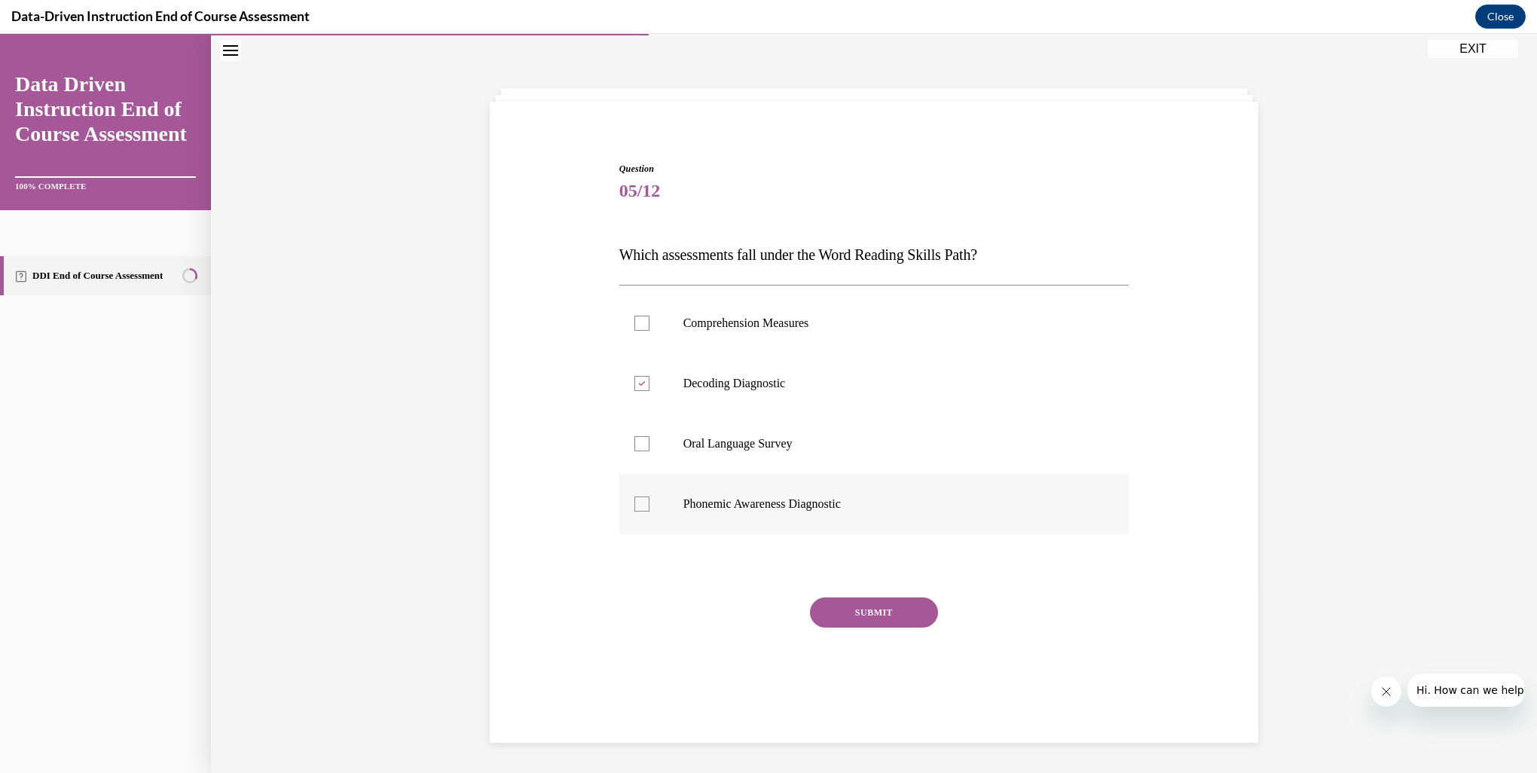
click at [639, 507] on input "Phonemic Awareness Diagnostic" at bounding box center [641, 503] width 15 height 15
checkbox input "true"
click at [826, 613] on button "SUBMIT" at bounding box center [874, 612] width 128 height 30
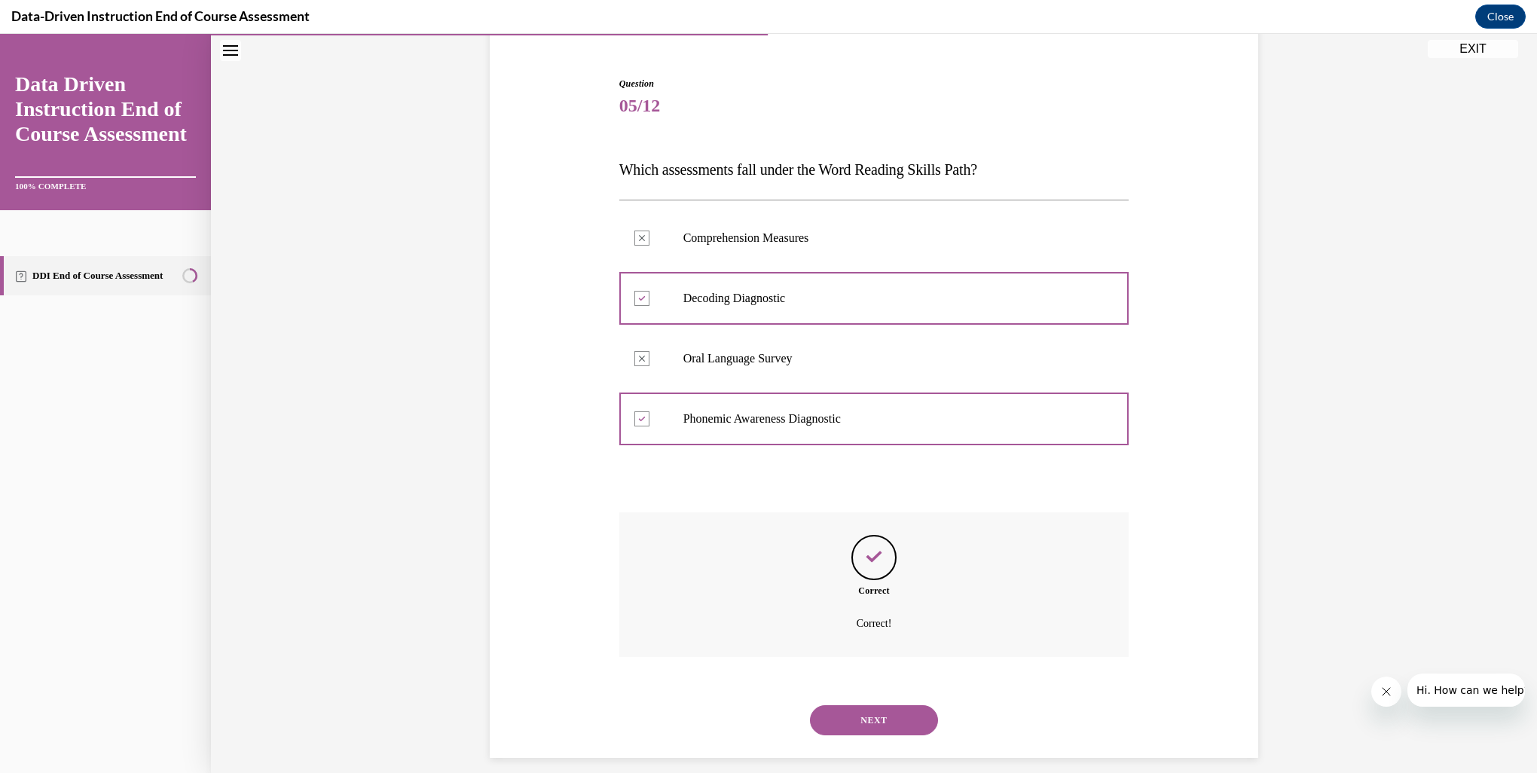
scroll to position [147, 0]
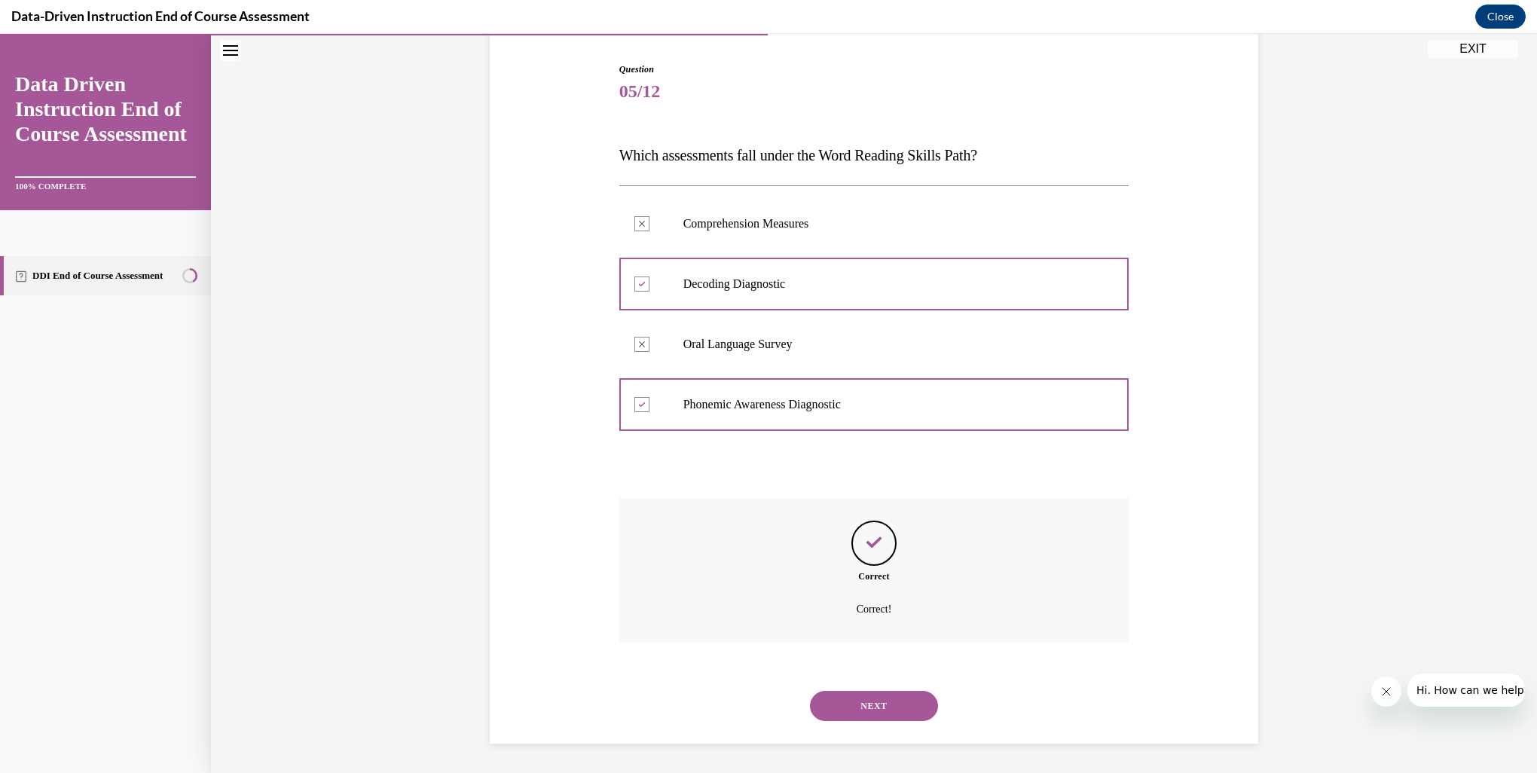
click at [856, 704] on button "NEXT" at bounding box center [874, 706] width 128 height 30
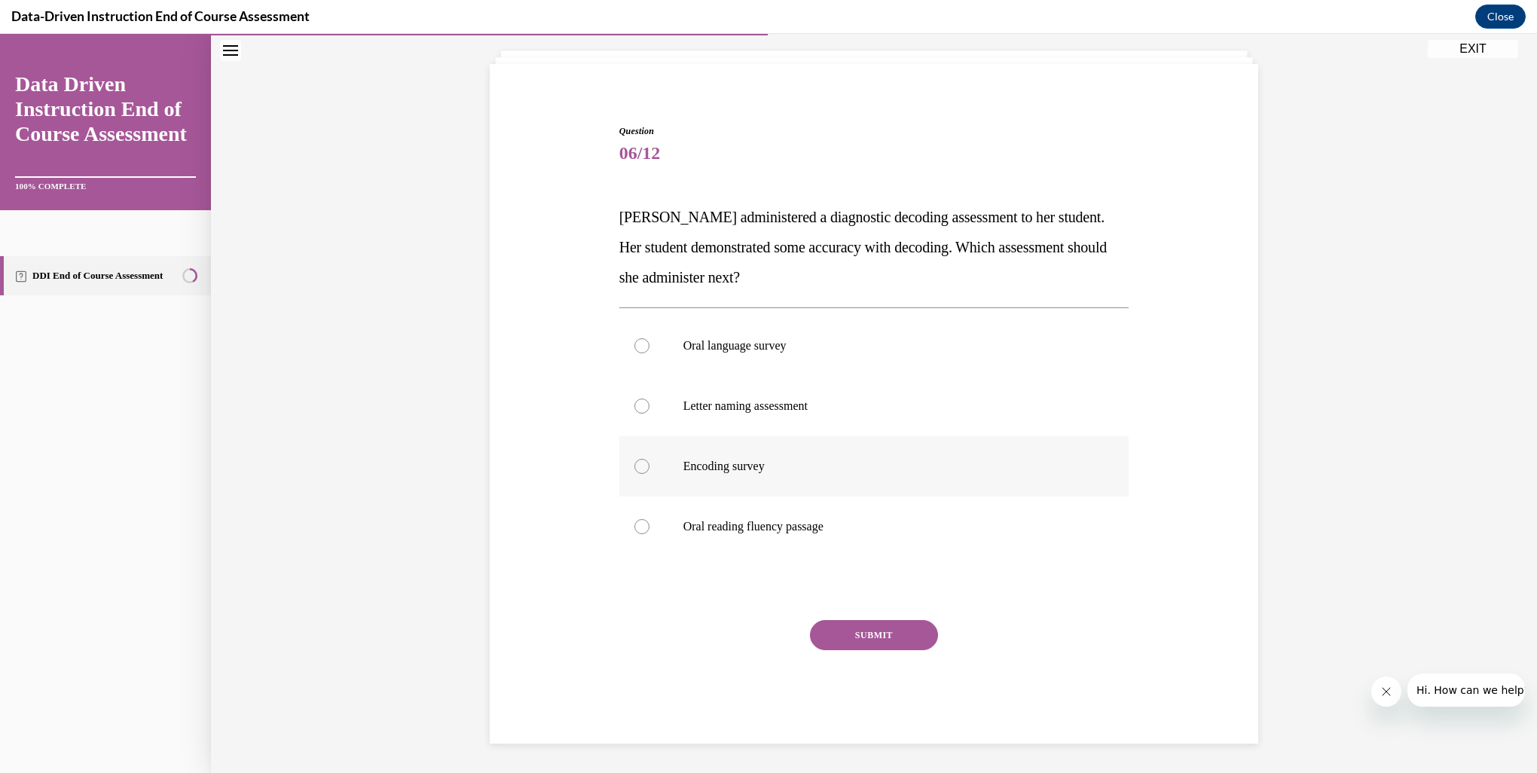
click at [684, 465] on p "Encoding survey" at bounding box center [887, 466] width 408 height 15
click at [649, 465] on input "Encoding survey" at bounding box center [641, 466] width 15 height 15
radio input "true"
click at [844, 640] on button "SUBMIT" at bounding box center [874, 635] width 128 height 30
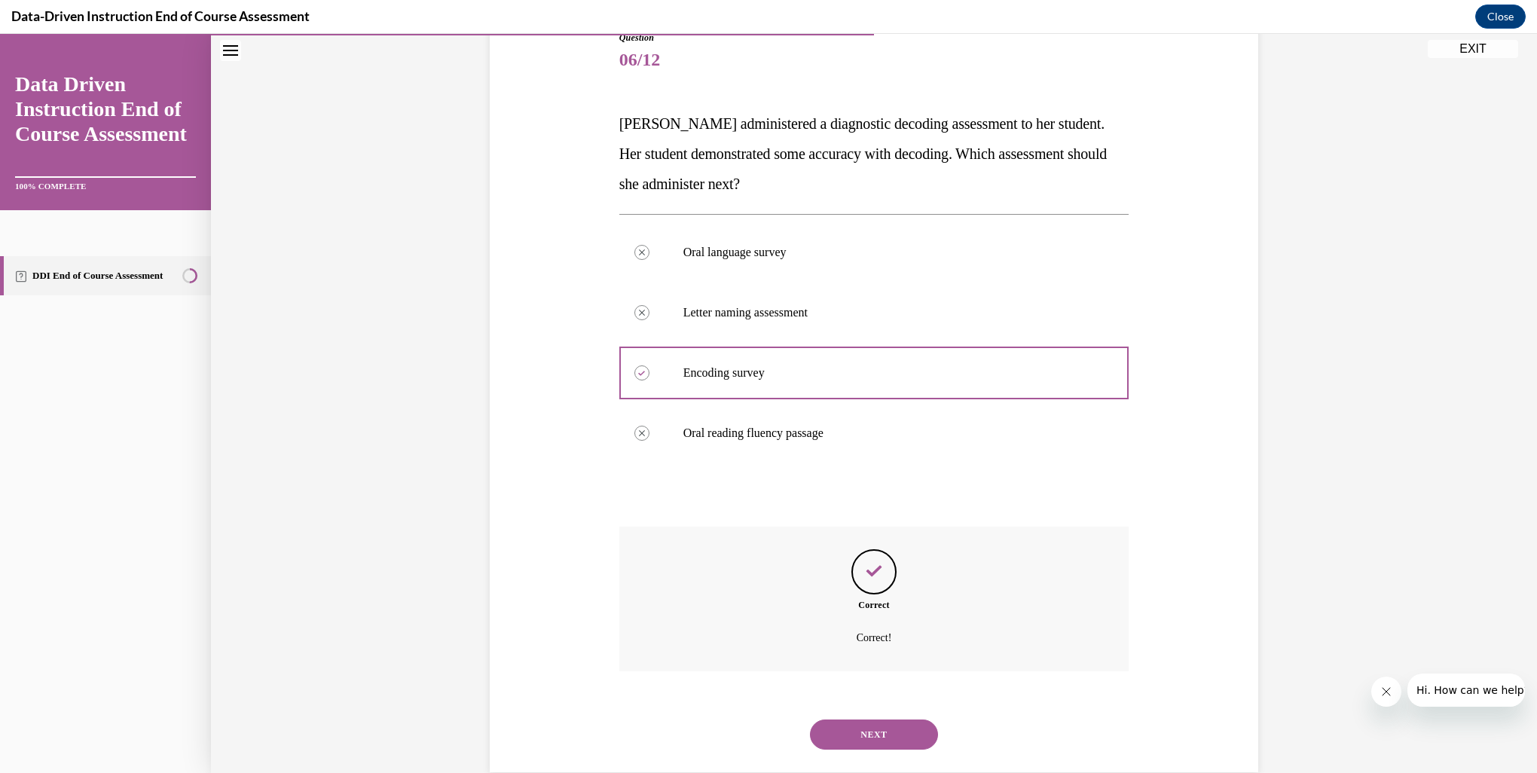
scroll to position [207, 0]
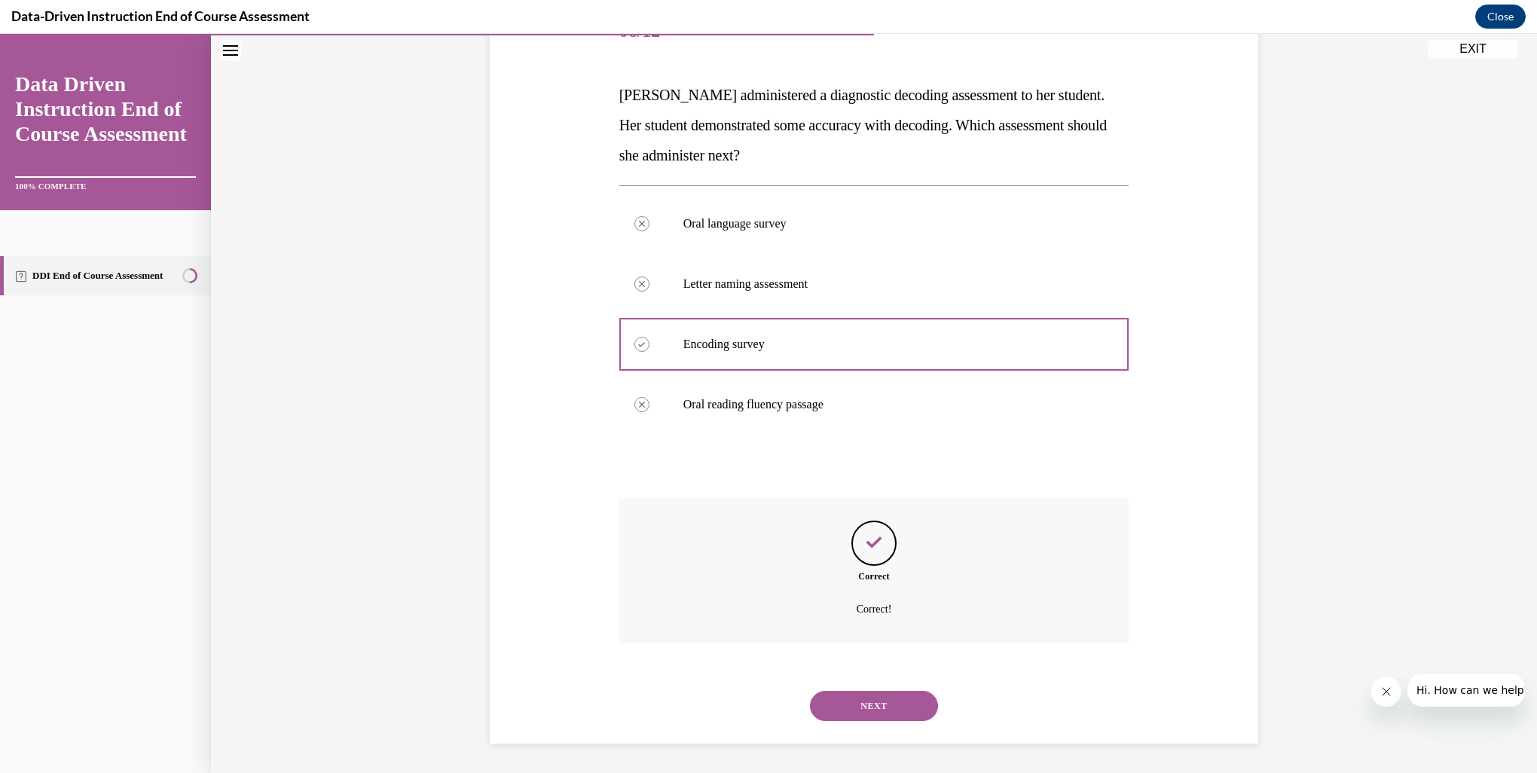
click at [871, 714] on button "NEXT" at bounding box center [874, 706] width 128 height 30
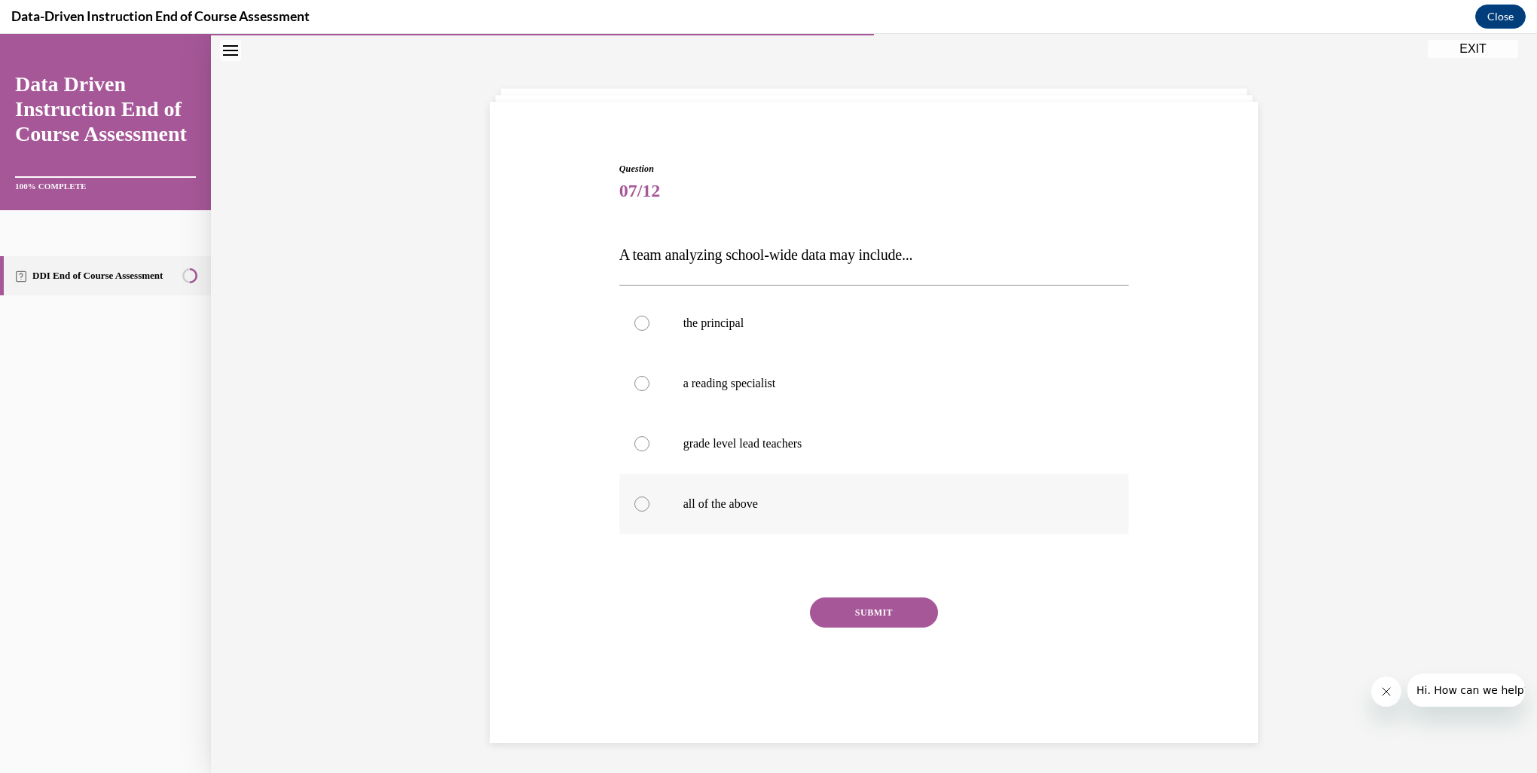
click at [694, 502] on p "all of the above" at bounding box center [887, 503] width 408 height 15
click at [649, 502] on input "all of the above" at bounding box center [641, 503] width 15 height 15
radio input "true"
click at [837, 615] on button "SUBMIT" at bounding box center [874, 612] width 128 height 30
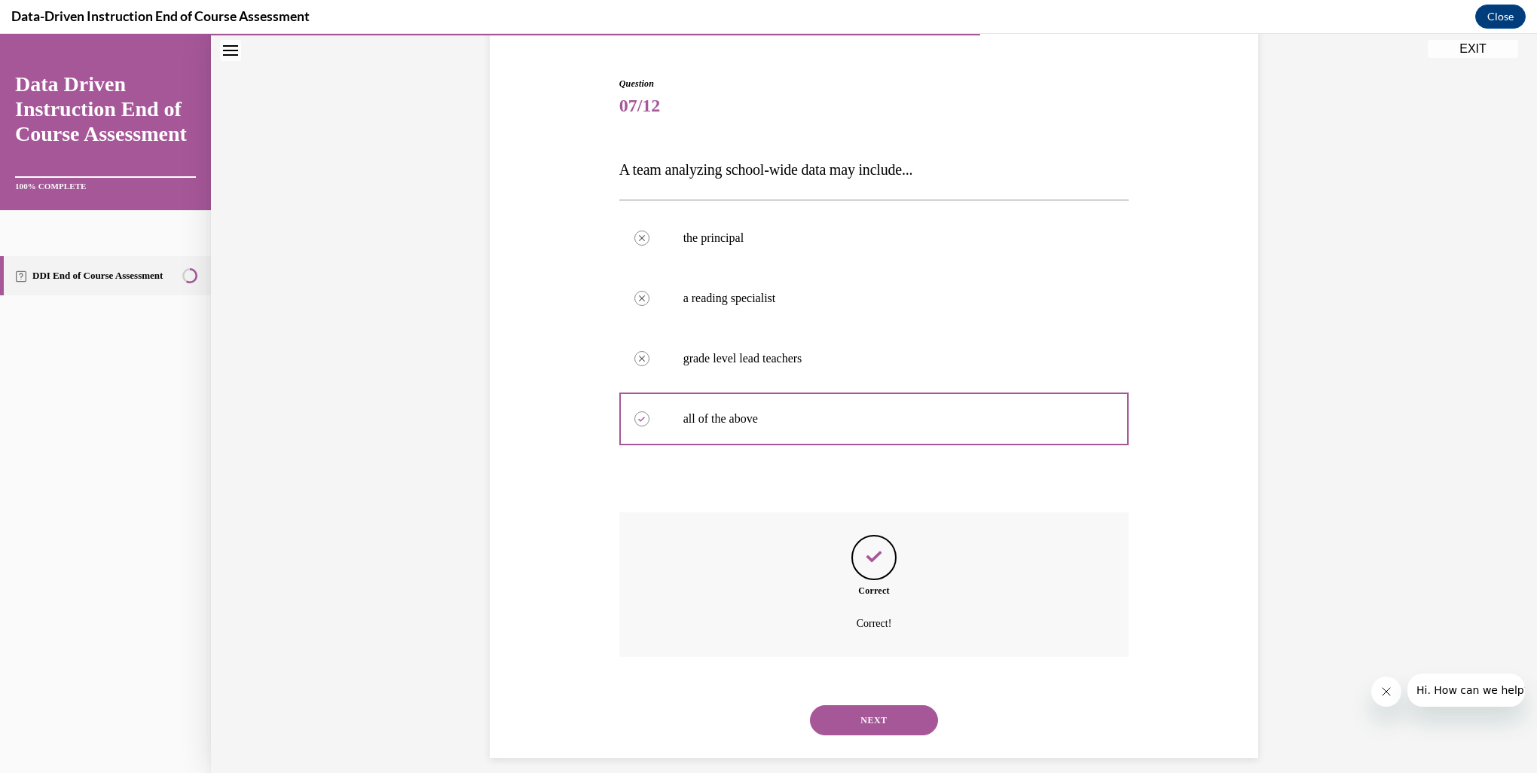
scroll to position [147, 0]
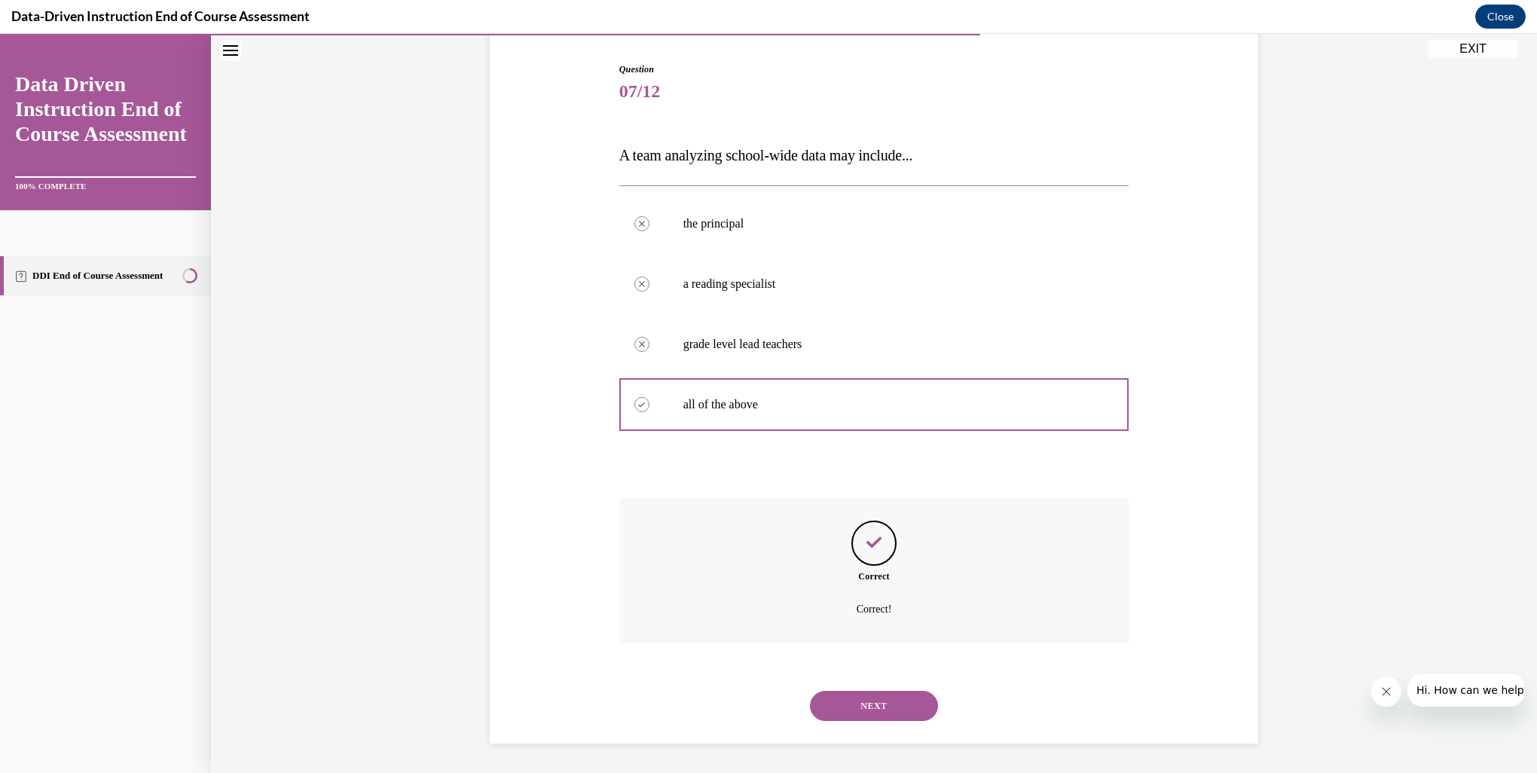
click at [833, 701] on button "NEXT" at bounding box center [874, 706] width 128 height 30
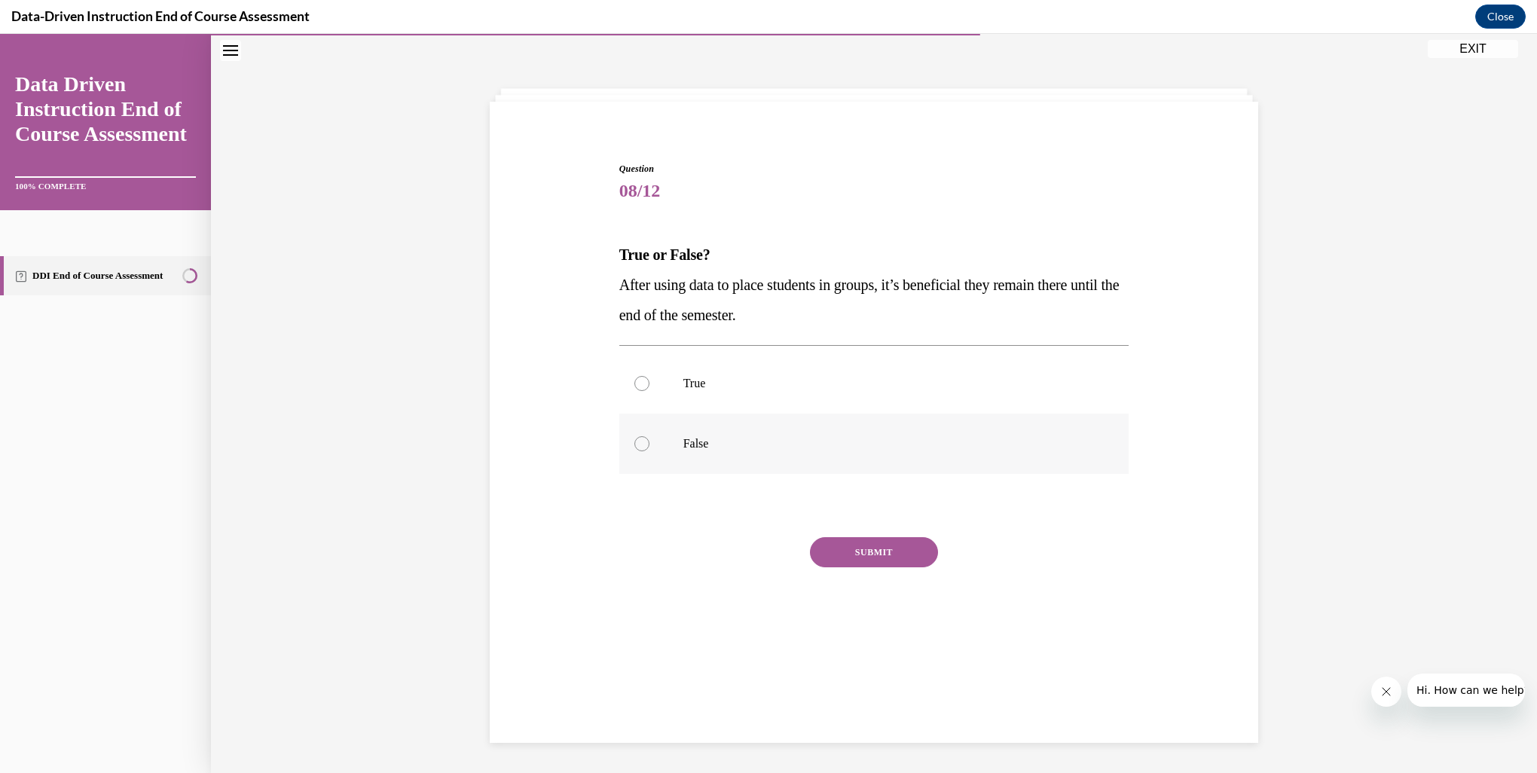
click at [683, 448] on p "False" at bounding box center [887, 443] width 408 height 15
click at [649, 448] on input "False" at bounding box center [641, 443] width 15 height 15
radio input "true"
click at [860, 566] on button "SUBMIT" at bounding box center [874, 552] width 128 height 30
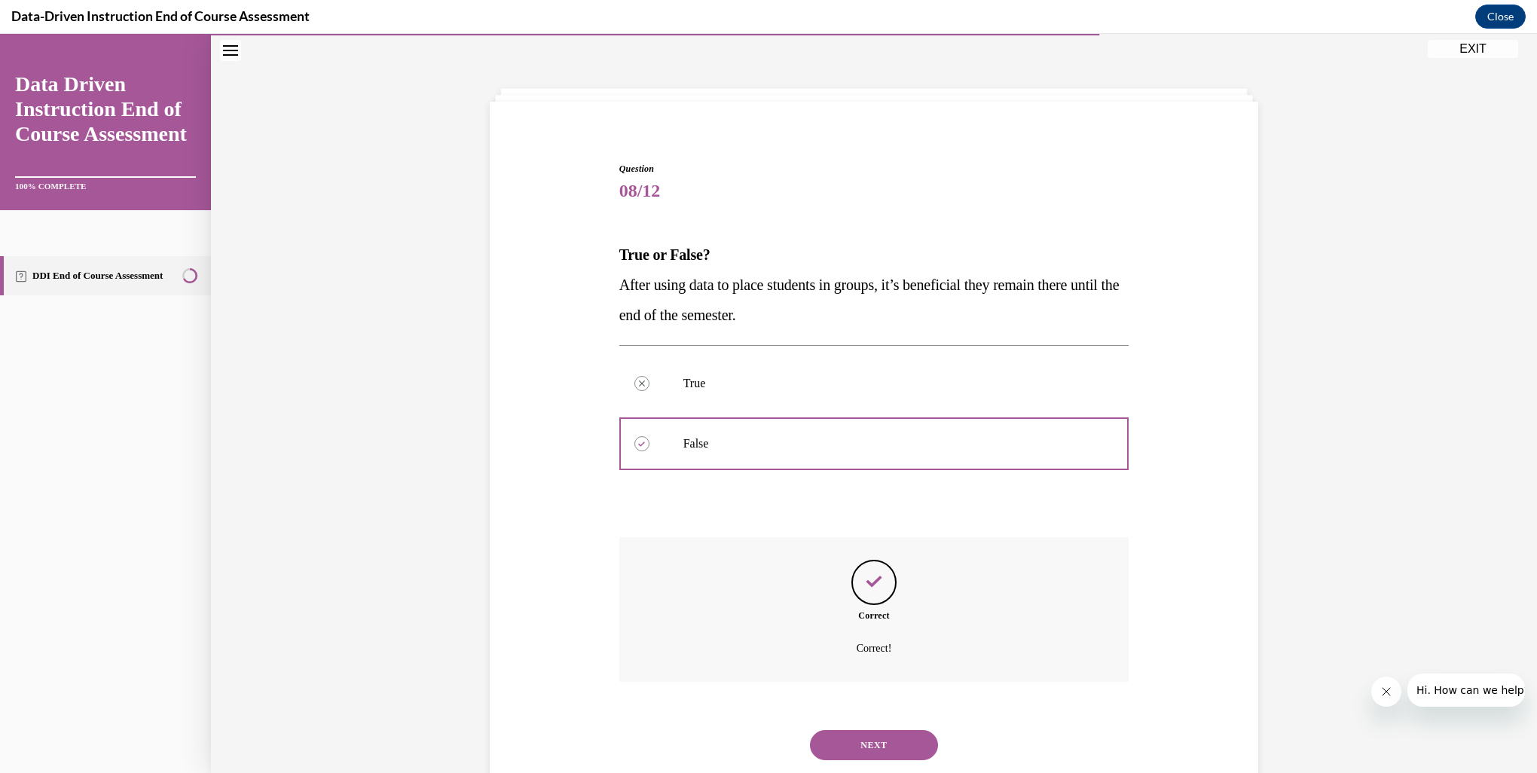
scroll to position [87, 0]
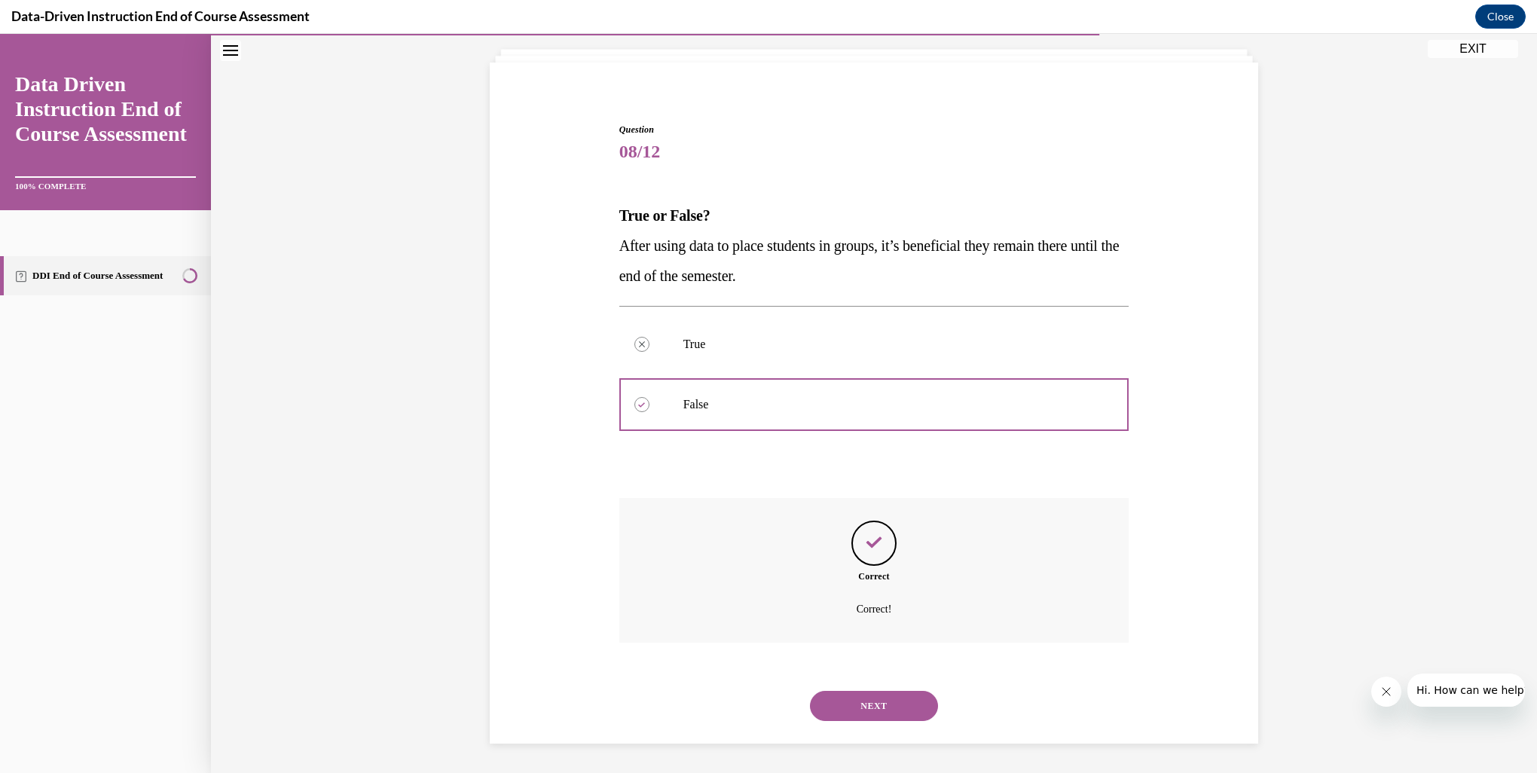
click at [868, 700] on button "NEXT" at bounding box center [874, 706] width 128 height 30
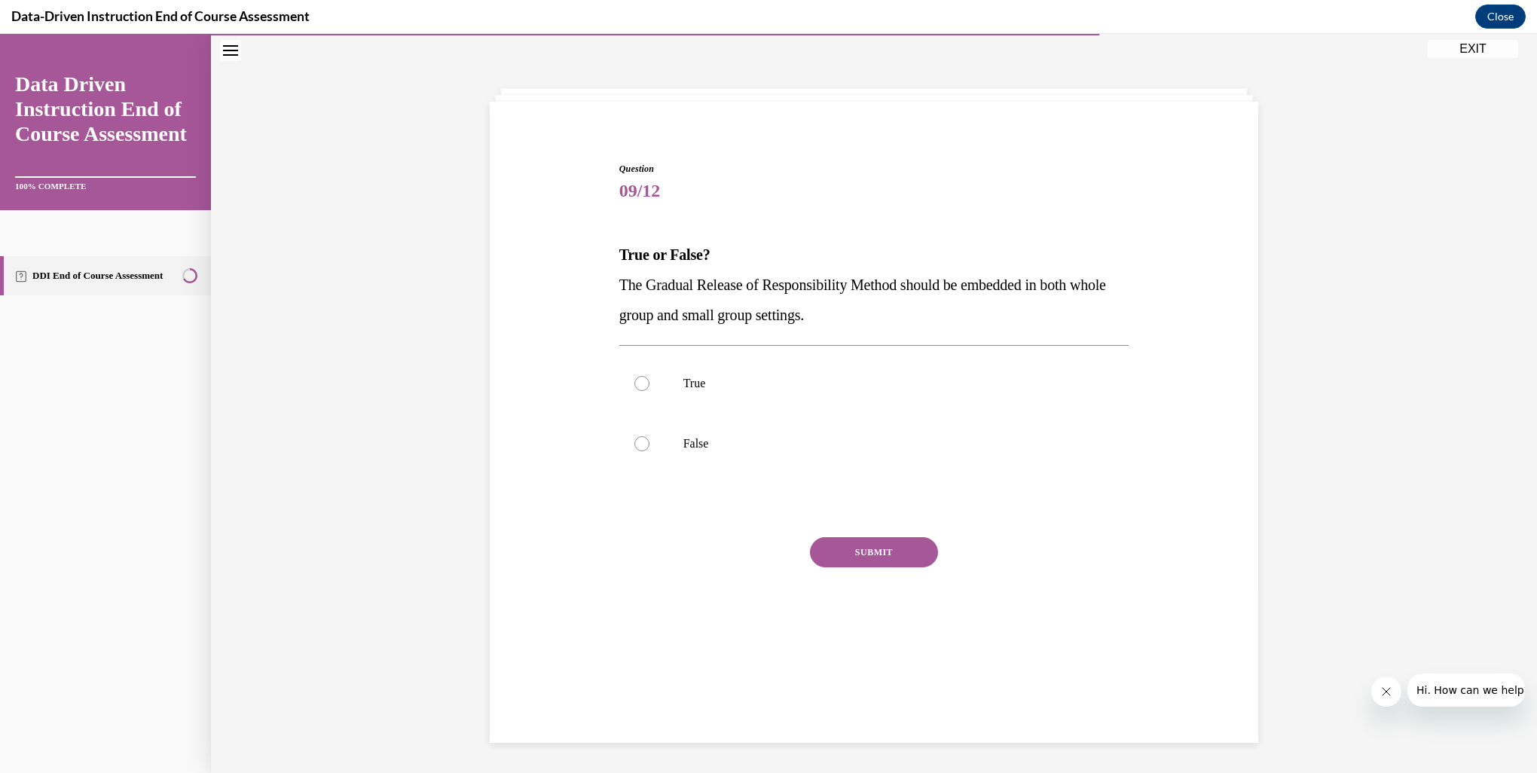
scroll to position [47, 0]
click at [636, 386] on div at bounding box center [641, 383] width 15 height 15
click at [636, 386] on input "True" at bounding box center [641, 383] width 15 height 15
radio input "true"
click at [838, 554] on button "SUBMIT" at bounding box center [874, 552] width 128 height 30
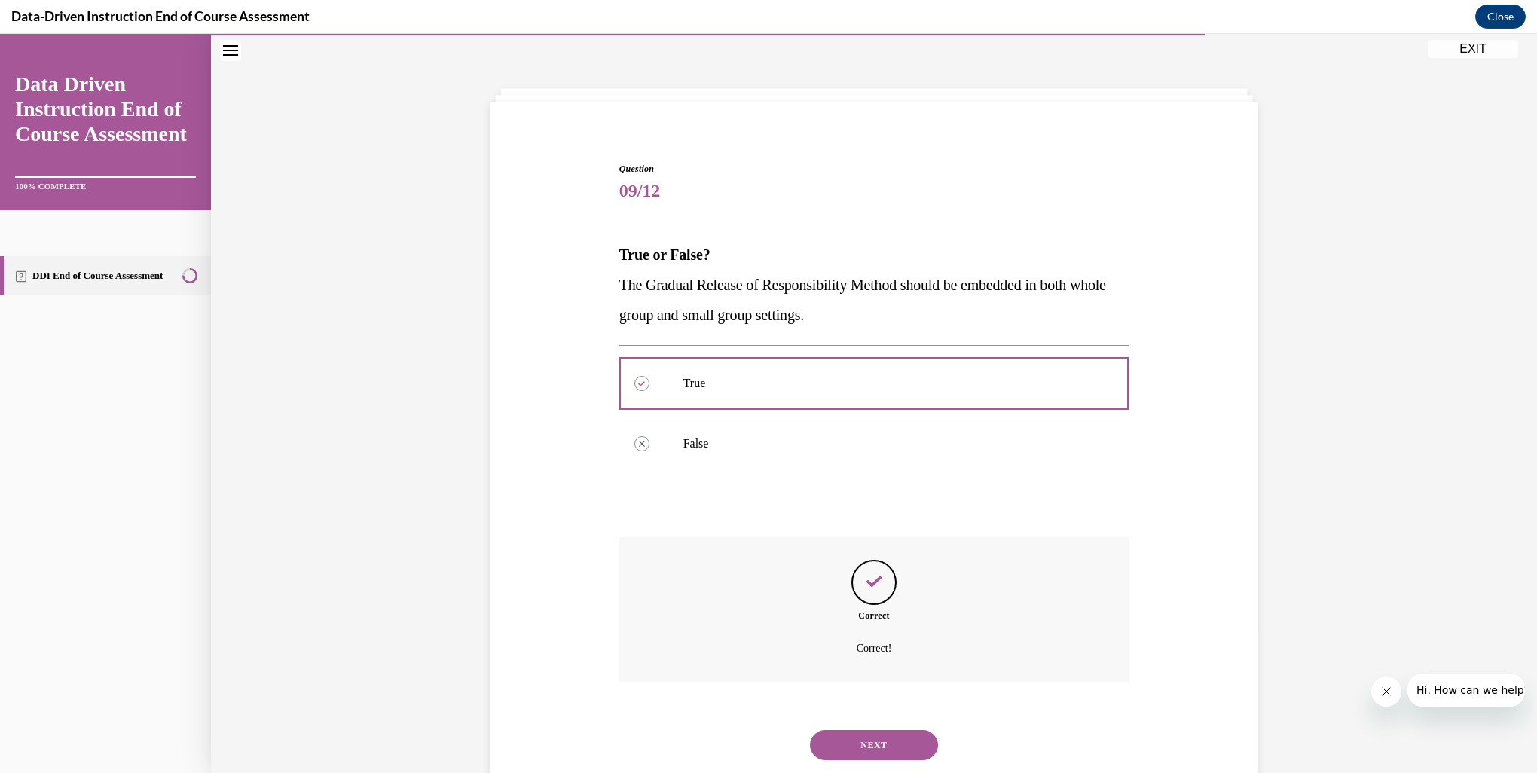
scroll to position [87, 0]
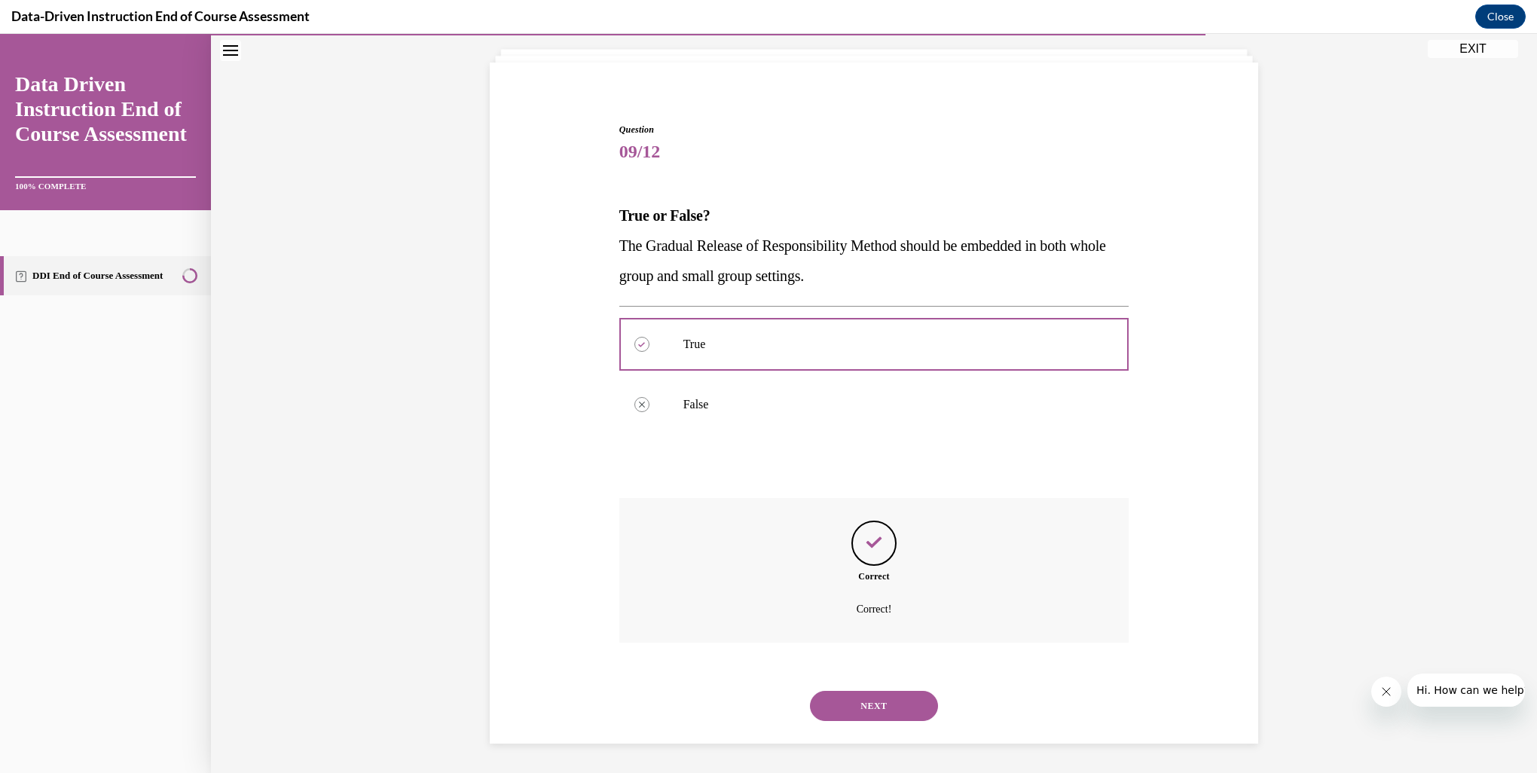
click at [865, 713] on button "NEXT" at bounding box center [874, 706] width 128 height 30
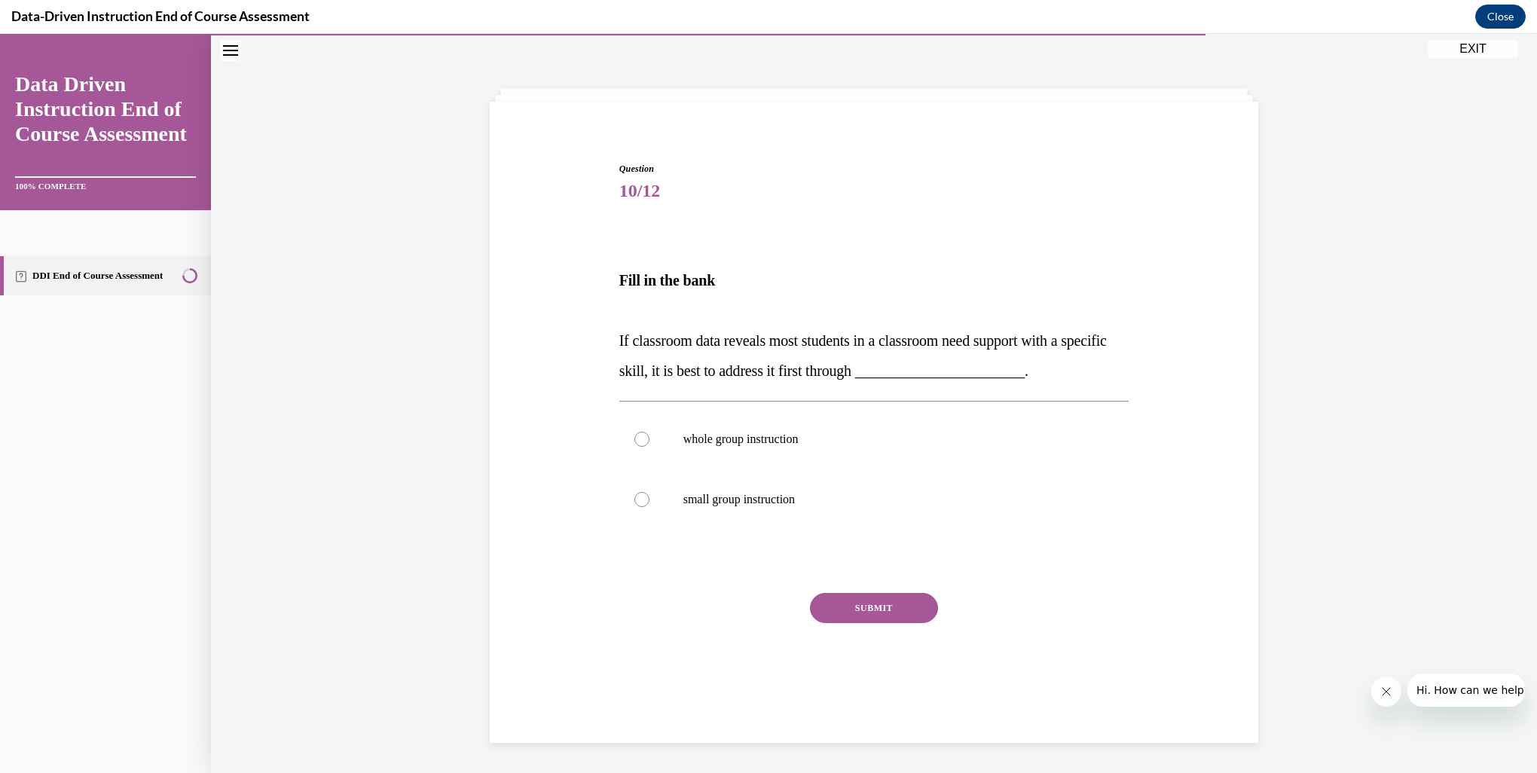
scroll to position [47, 0]
click at [717, 438] on p "whole group instruction" at bounding box center [887, 439] width 408 height 15
click at [649, 438] on input "whole group instruction" at bounding box center [641, 439] width 15 height 15
radio input "true"
click at [841, 610] on button "SUBMIT" at bounding box center [874, 608] width 128 height 30
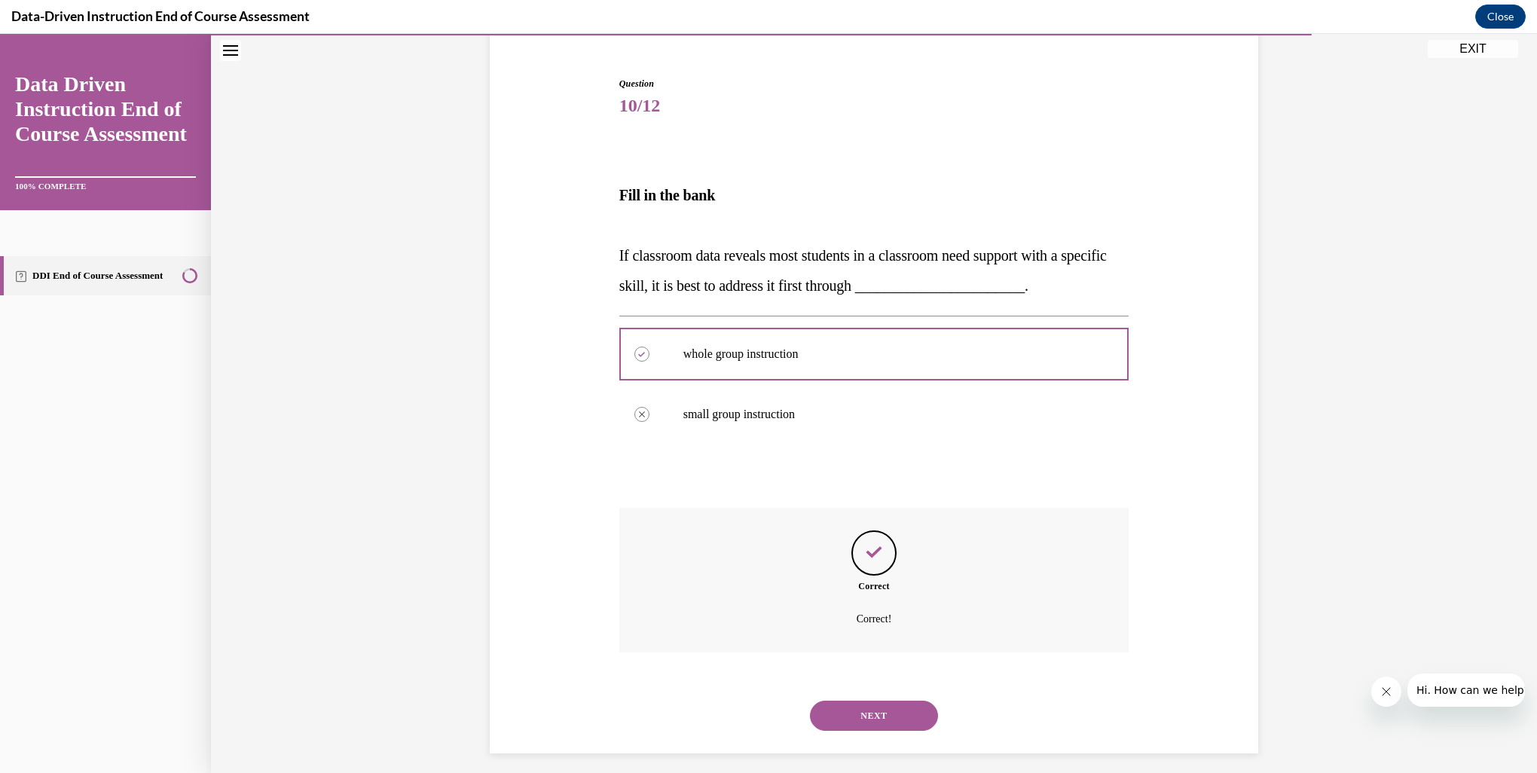
scroll to position [142, 0]
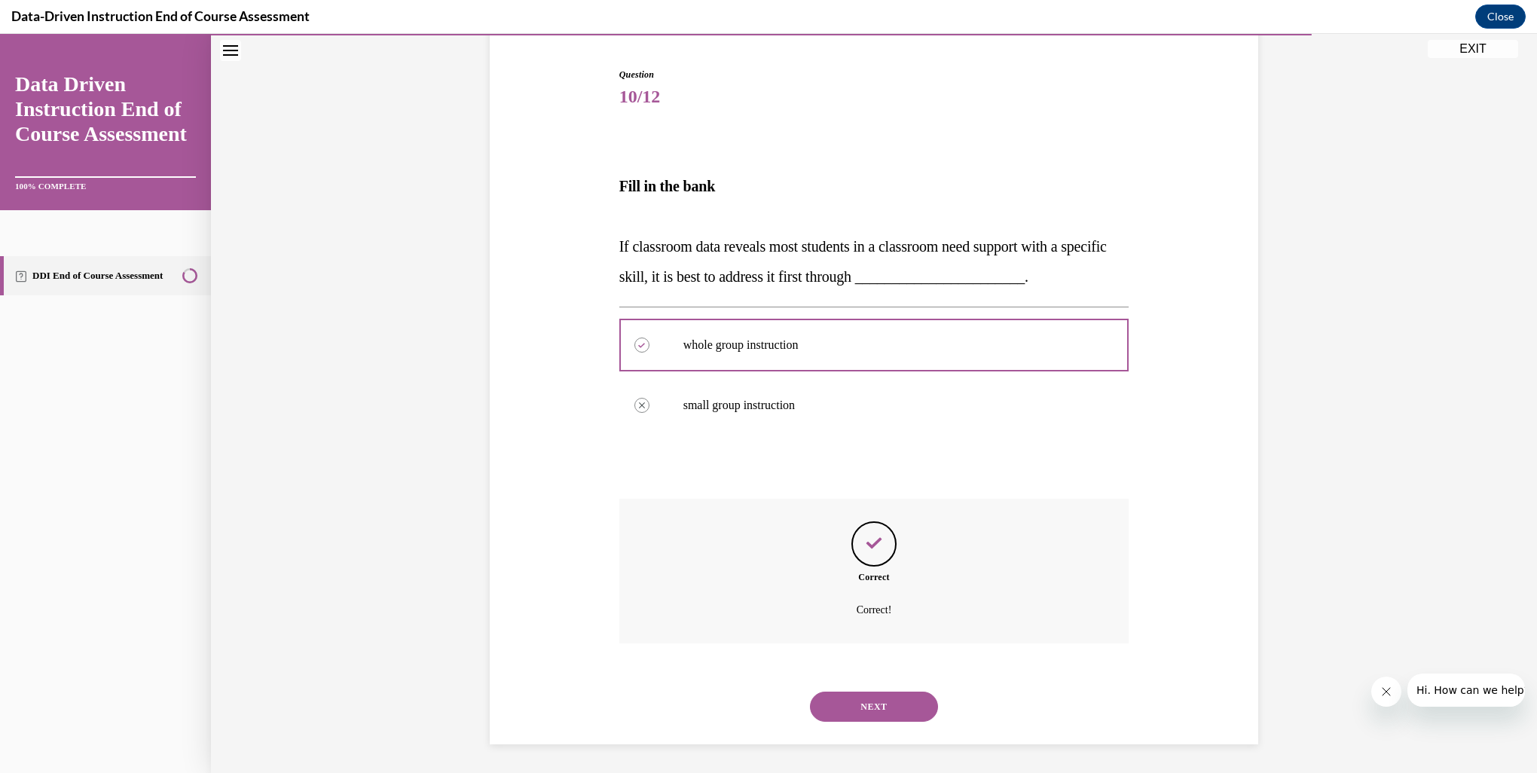
click at [848, 707] on button "NEXT" at bounding box center [874, 706] width 128 height 30
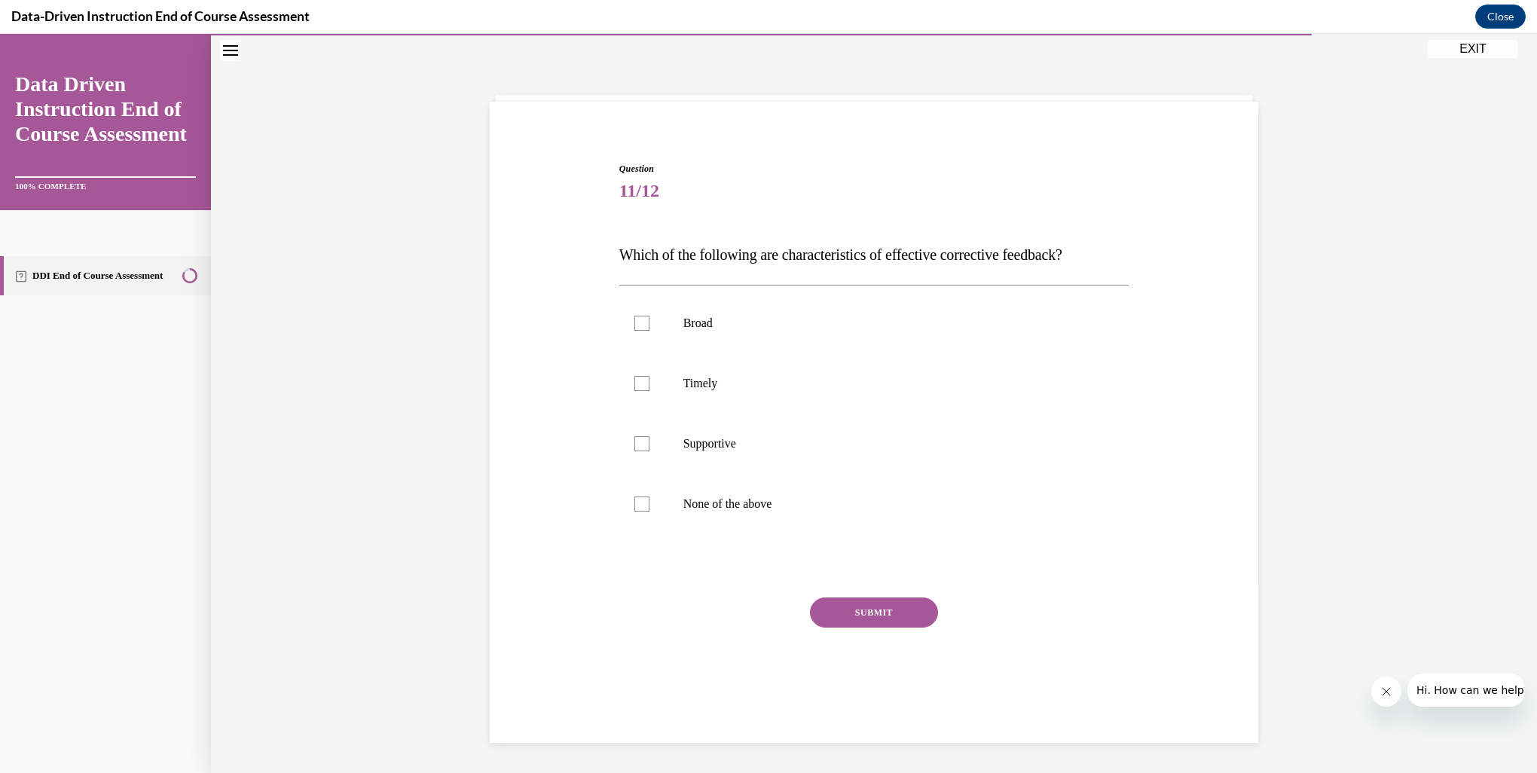
scroll to position [47, 0]
click at [639, 446] on div at bounding box center [641, 443] width 15 height 15
click at [639, 446] on input "Supportive" at bounding box center [641, 443] width 15 height 15
checkbox input "true"
click at [634, 386] on div at bounding box center [641, 383] width 15 height 15
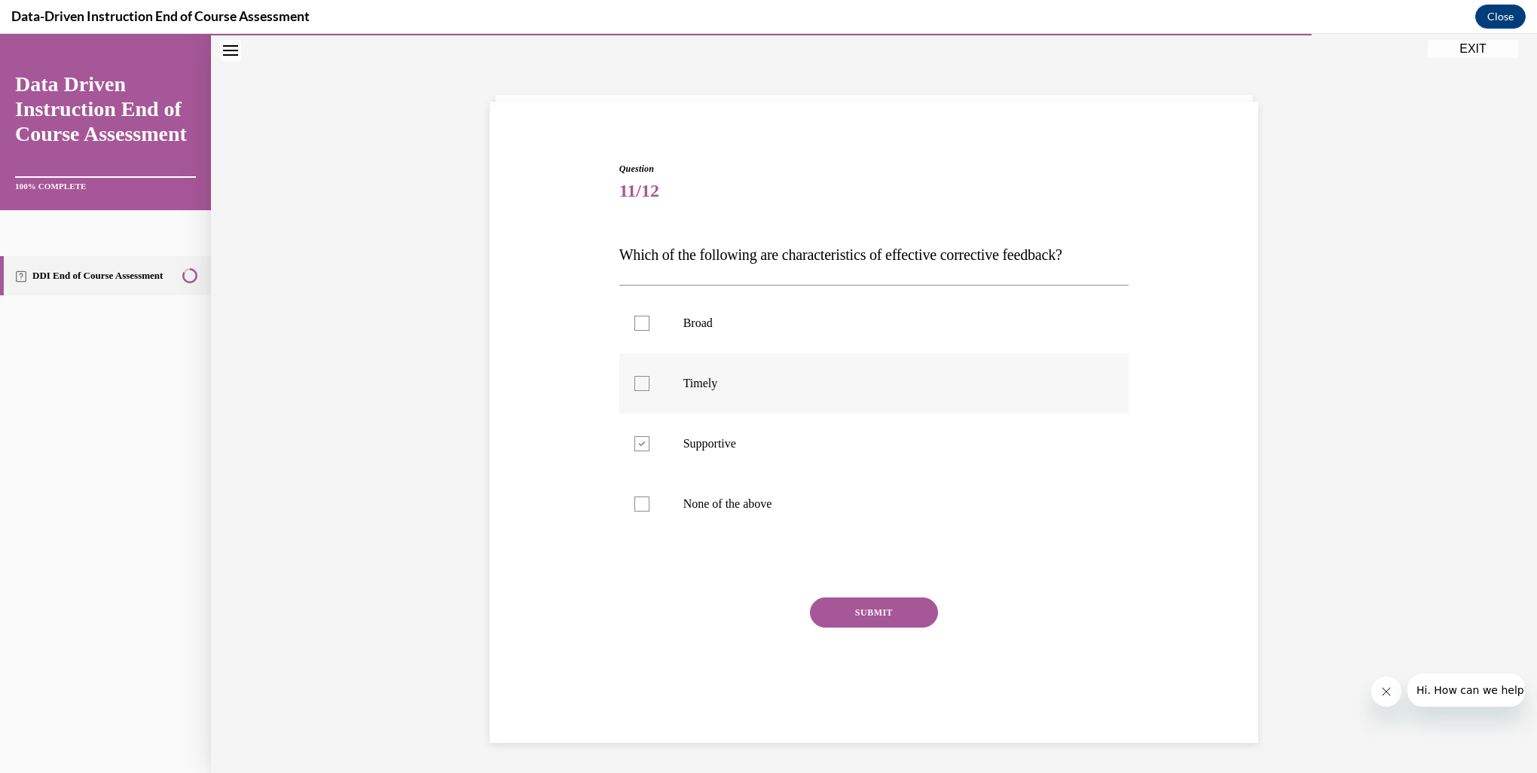
click at [634, 386] on input "Timely" at bounding box center [641, 383] width 15 height 15
checkbox input "true"
click at [839, 616] on button "SUBMIT" at bounding box center [874, 612] width 128 height 30
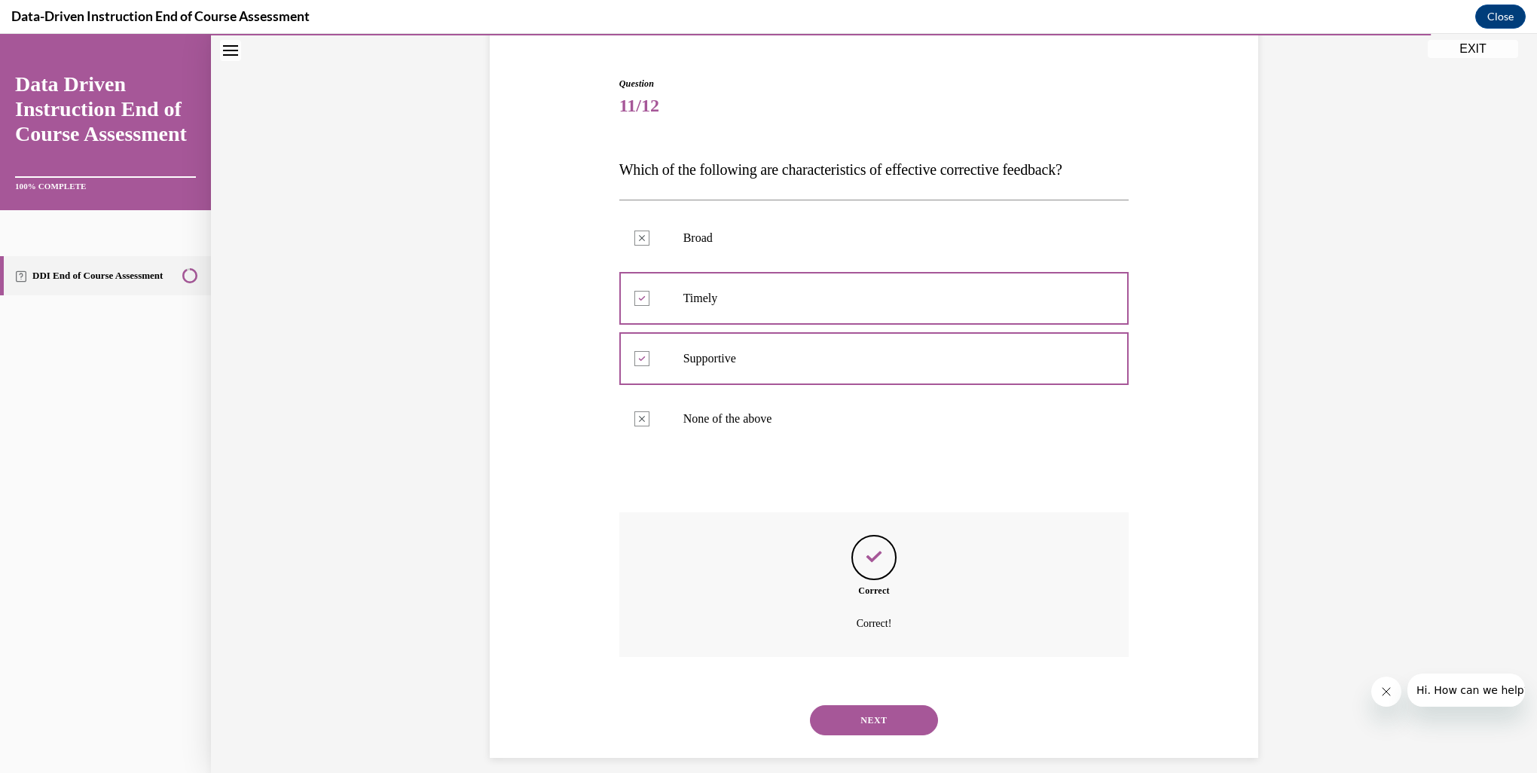
scroll to position [147, 0]
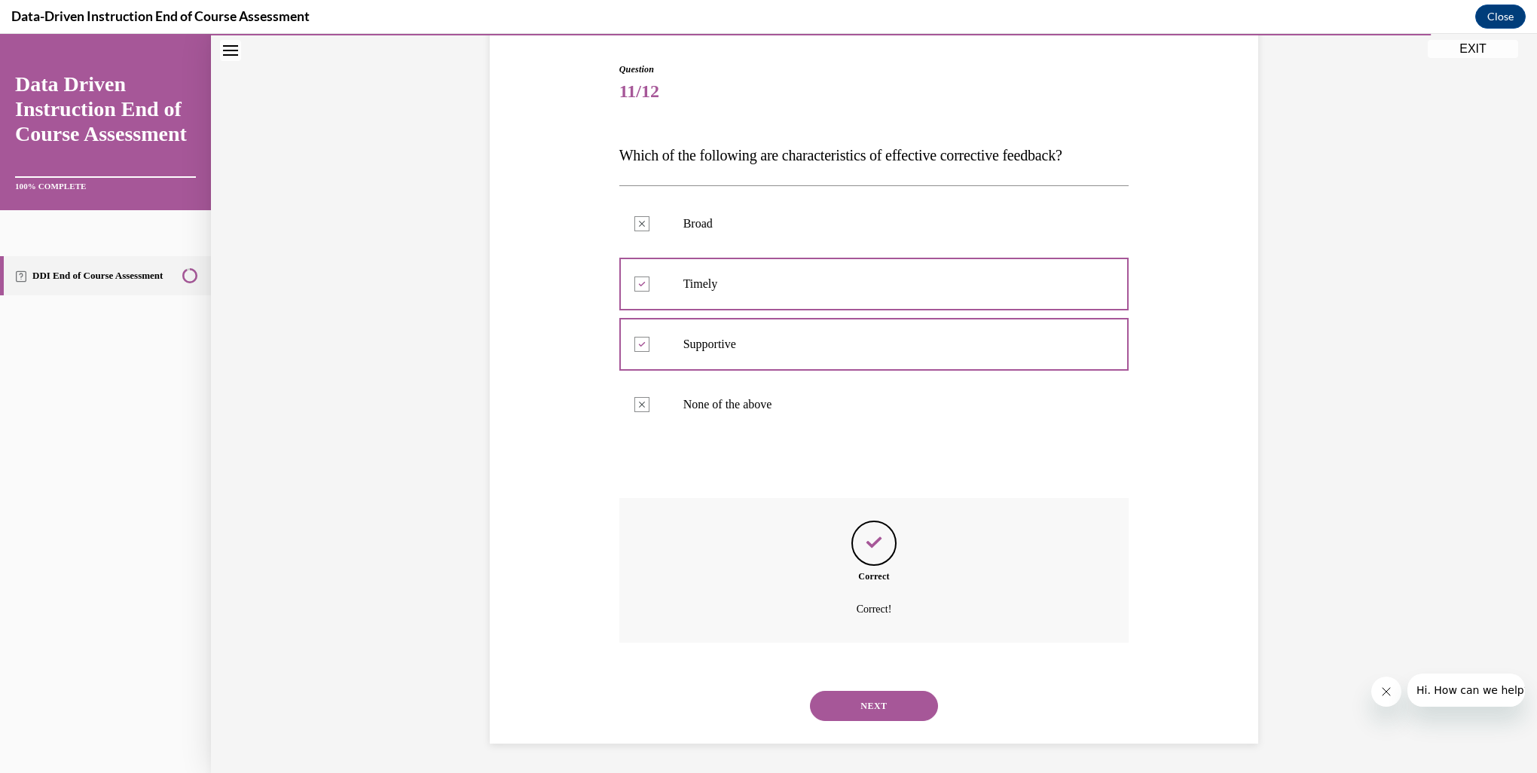
click at [867, 712] on button "NEXT" at bounding box center [874, 706] width 128 height 30
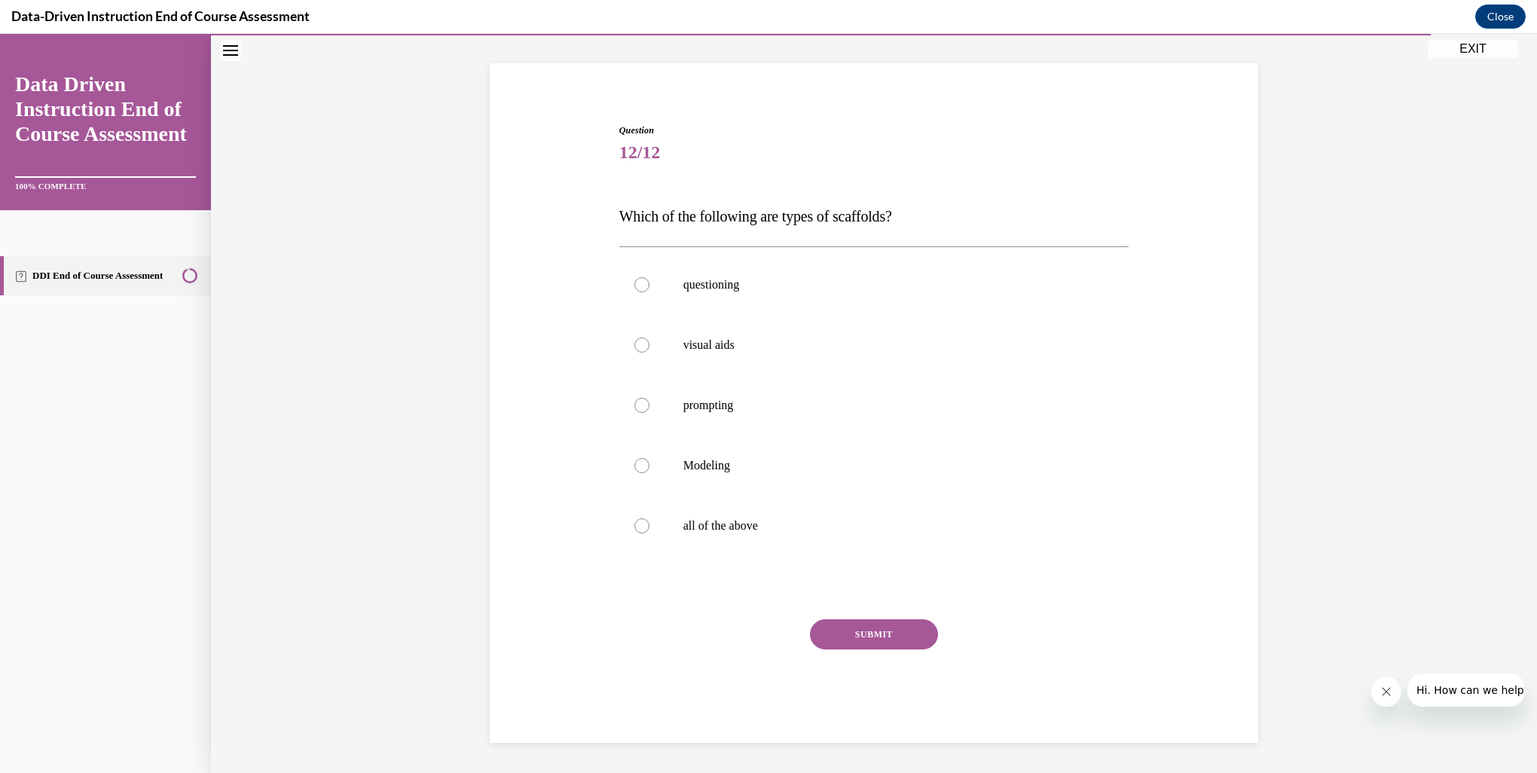
scroll to position [85, 0]
click at [716, 531] on p "all of the above" at bounding box center [887, 526] width 408 height 15
click at [649, 531] on input "all of the above" at bounding box center [641, 526] width 15 height 15
radio input "true"
click at [844, 637] on button "SUBMIT" at bounding box center [874, 635] width 128 height 30
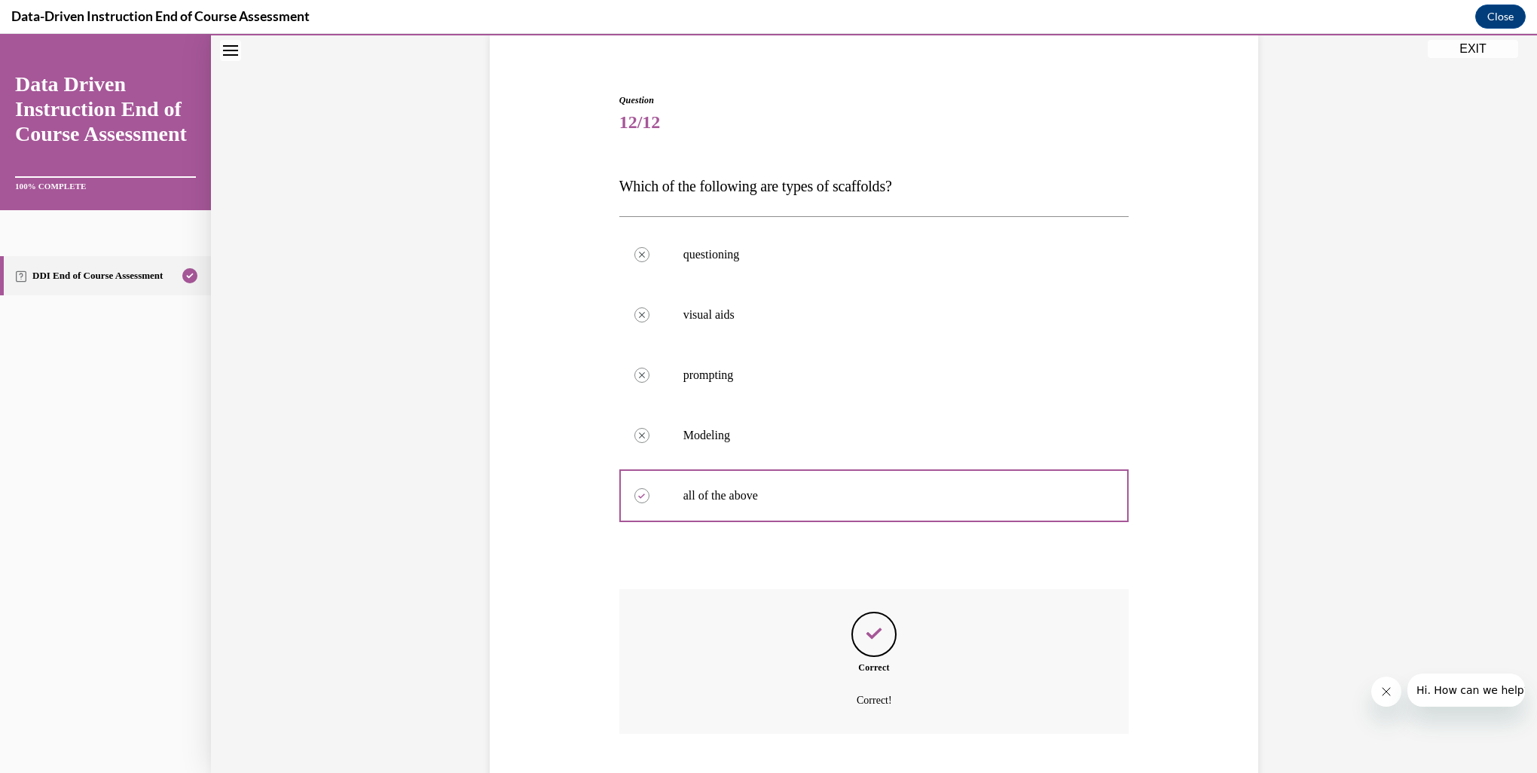
scroll to position [207, 0]
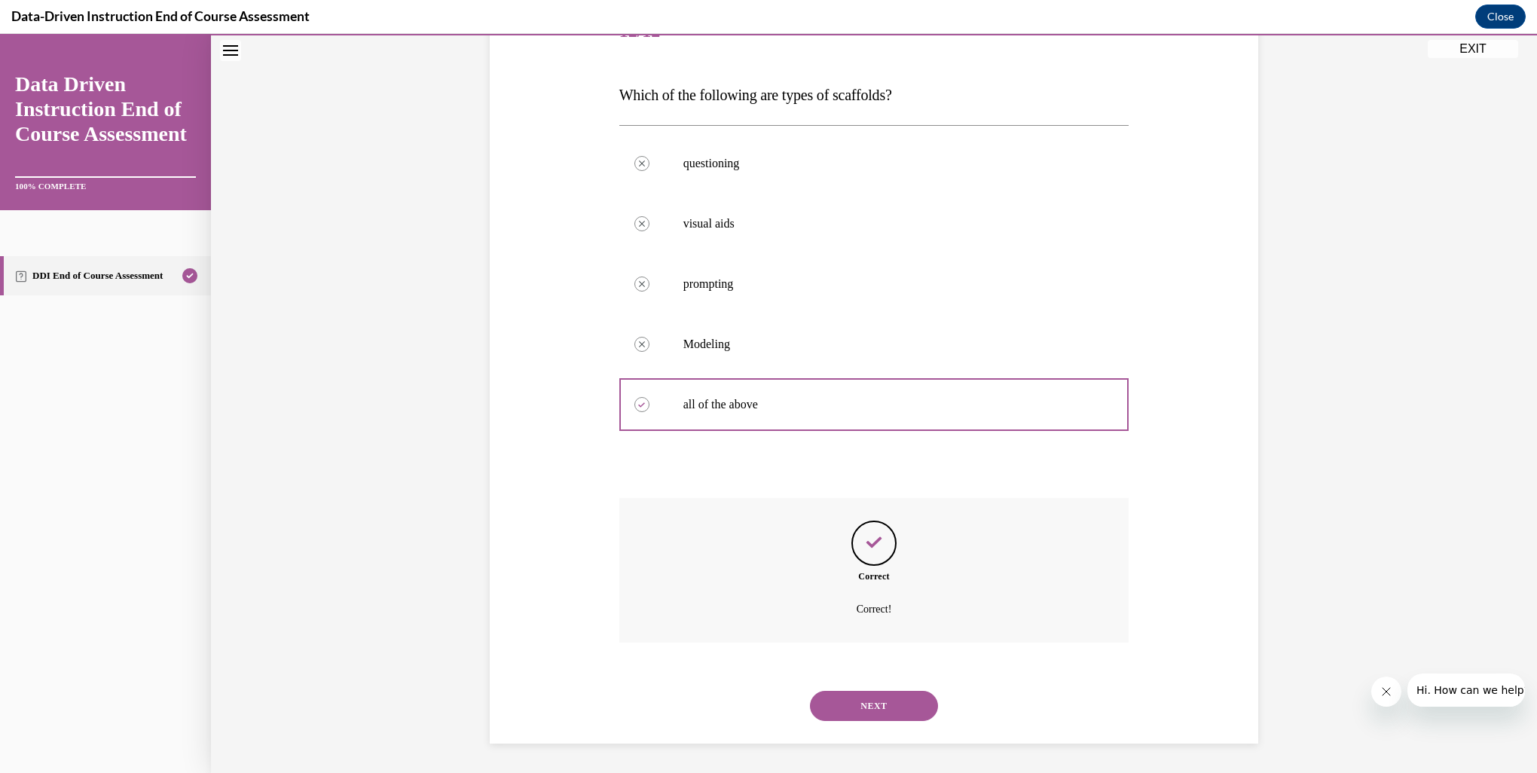
drag, startPoint x: 868, startPoint y: 701, endPoint x: 862, endPoint y: 686, distance: 15.5
click at [868, 694] on button "NEXT" at bounding box center [874, 706] width 128 height 30
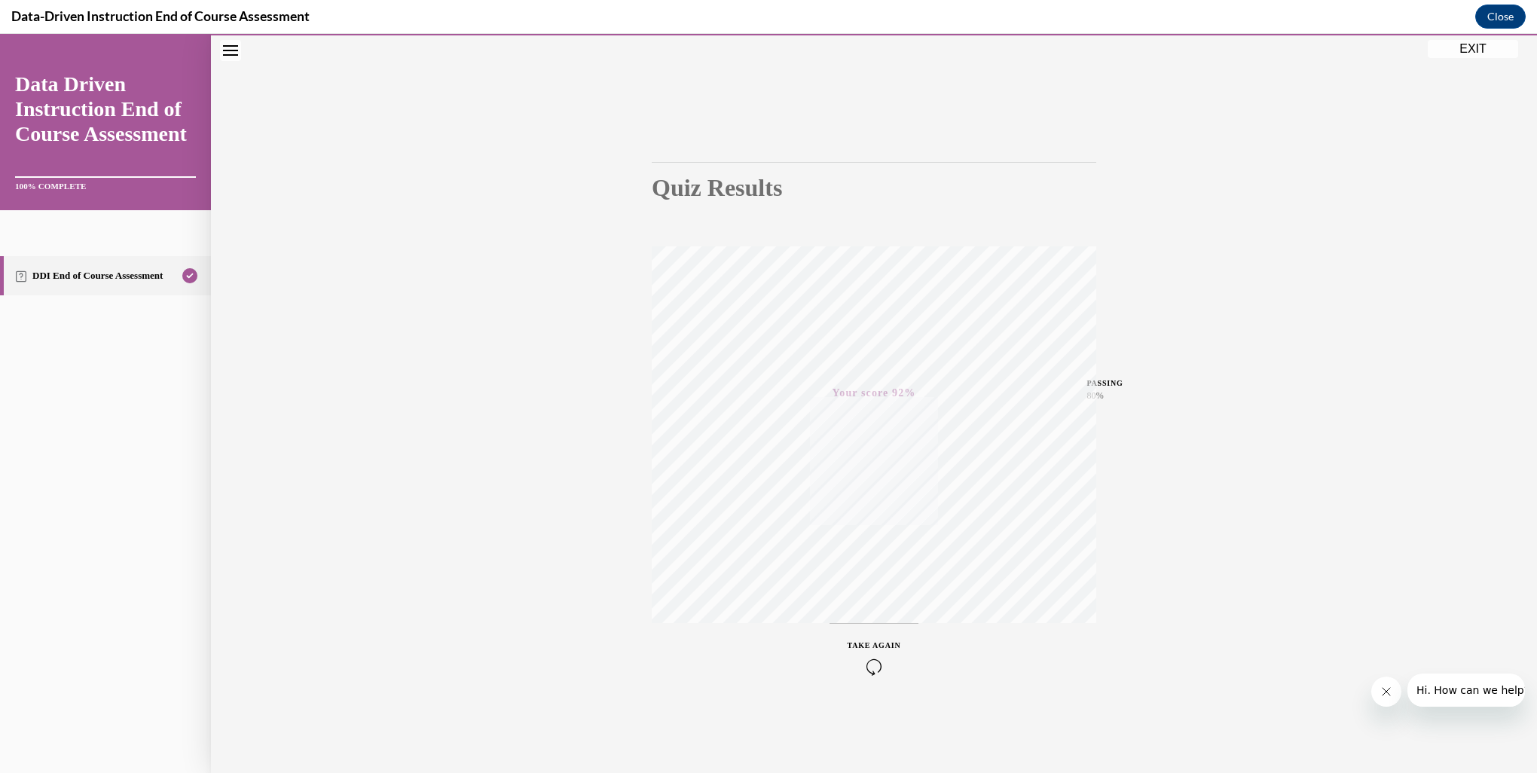
click at [1470, 52] on button "EXIT" at bounding box center [1472, 49] width 90 height 18
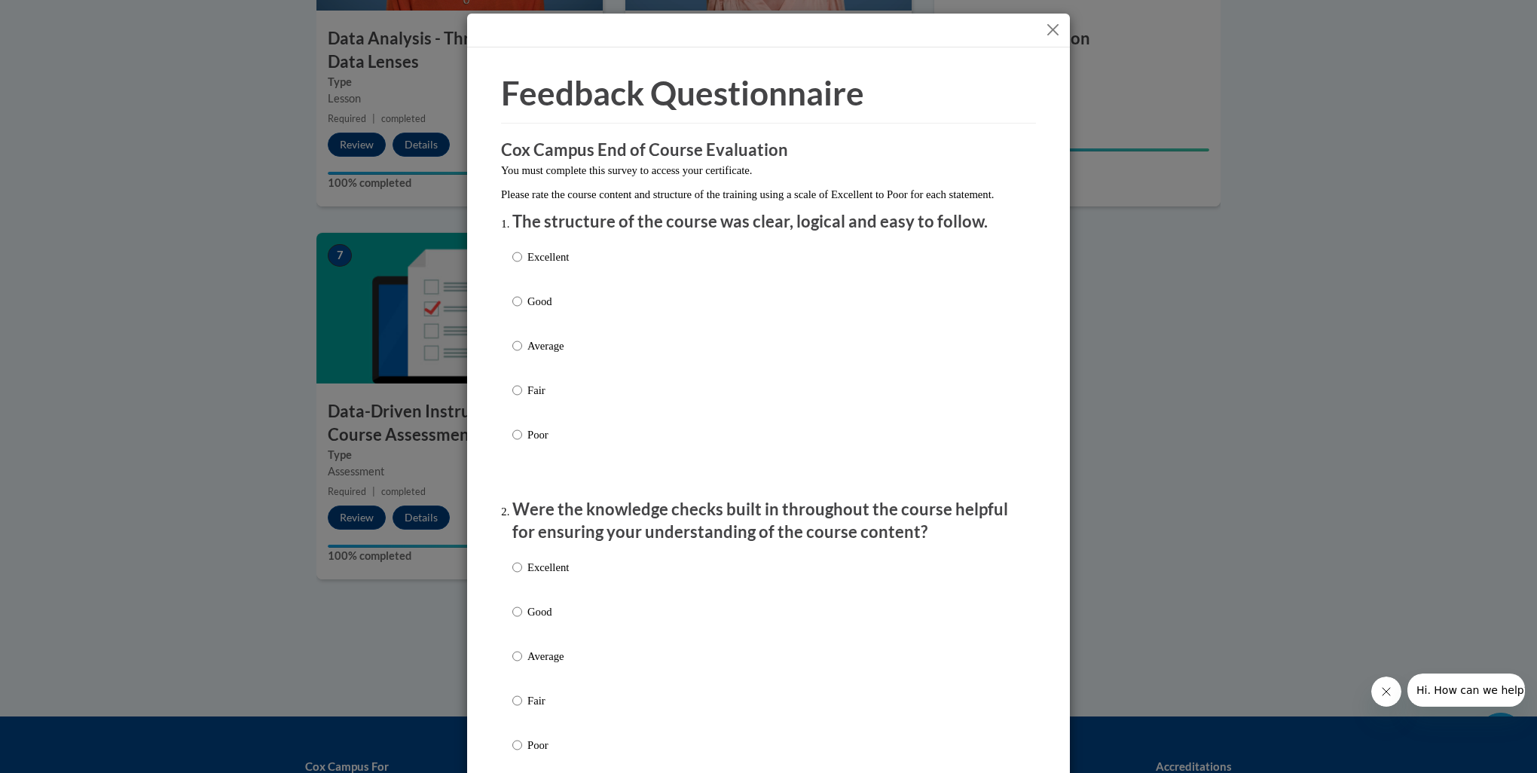
drag, startPoint x: 549, startPoint y: 278, endPoint x: 560, endPoint y: 292, distance: 17.2
click at [551, 265] on p "Excellent" at bounding box center [547, 257] width 41 height 17
click at [522, 265] on input "Excellent" at bounding box center [517, 257] width 10 height 17
radio input "true"
click at [558, 575] on p "Excellent" at bounding box center [547, 567] width 41 height 17
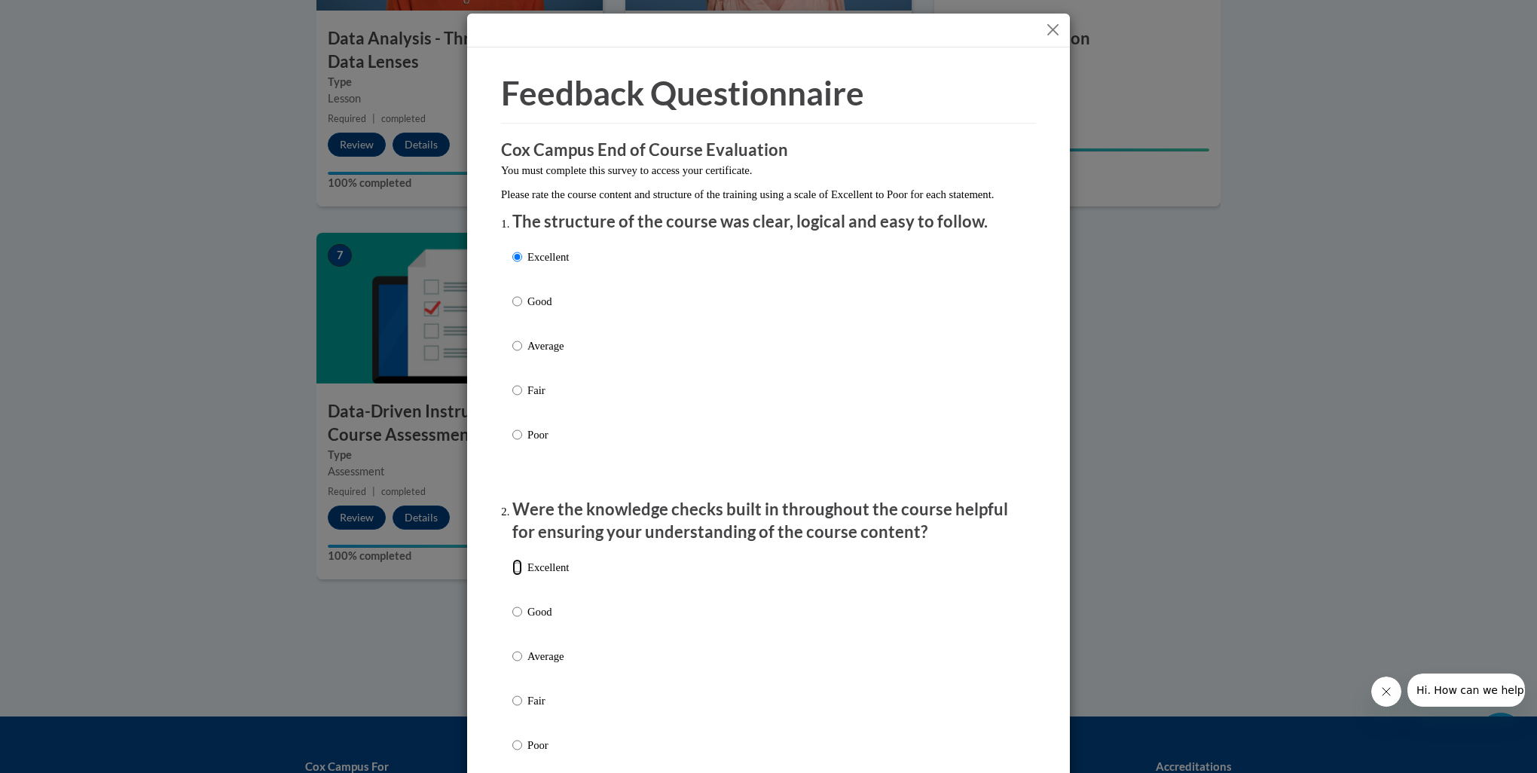
click at [522, 575] on input "Excellent" at bounding box center [517, 567] width 10 height 17
radio input "true"
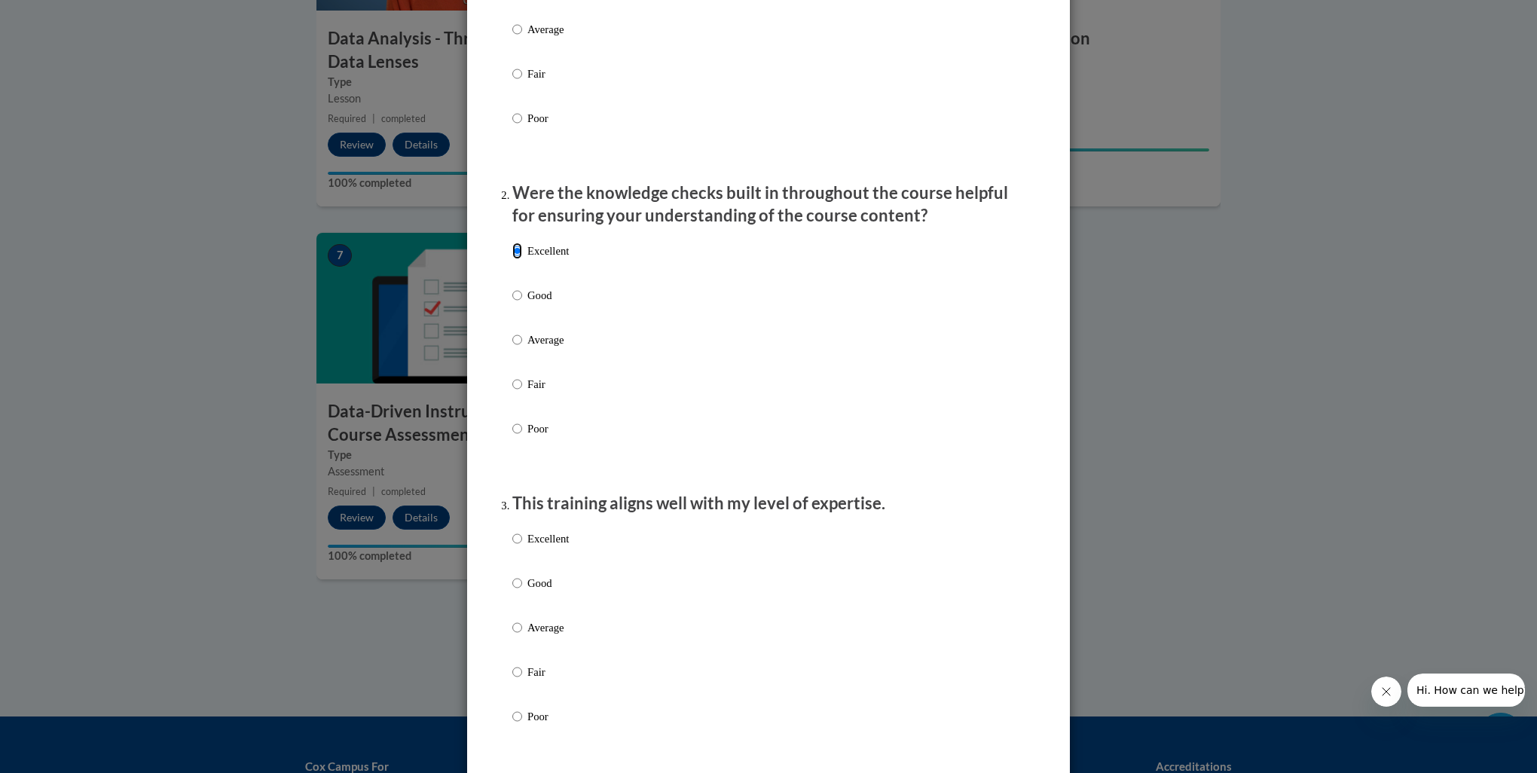
scroll to position [351, 0]
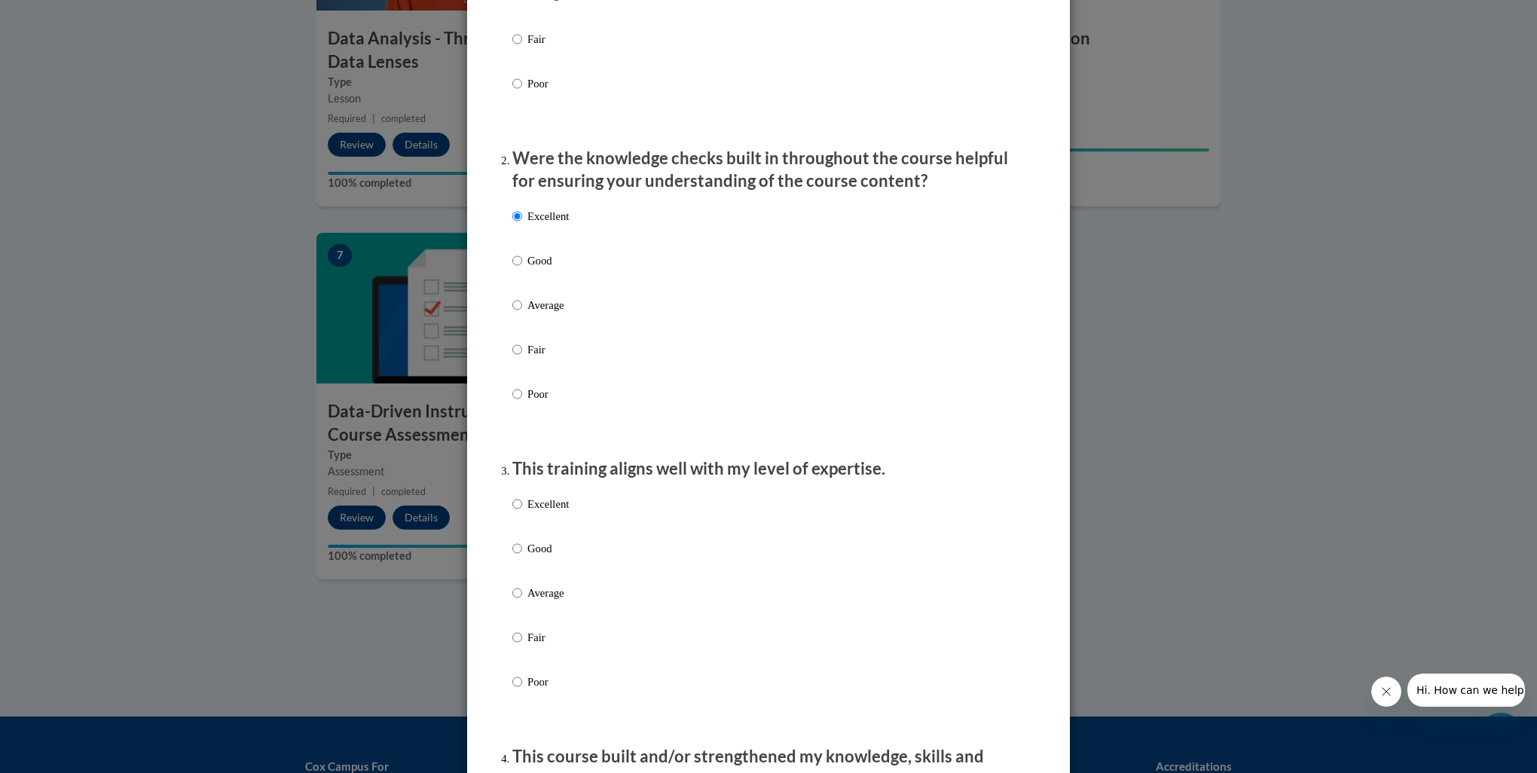
click at [536, 557] on p "Good" at bounding box center [547, 548] width 41 height 17
click at [522, 557] on input "Good" at bounding box center [517, 548] width 10 height 17
radio input "true"
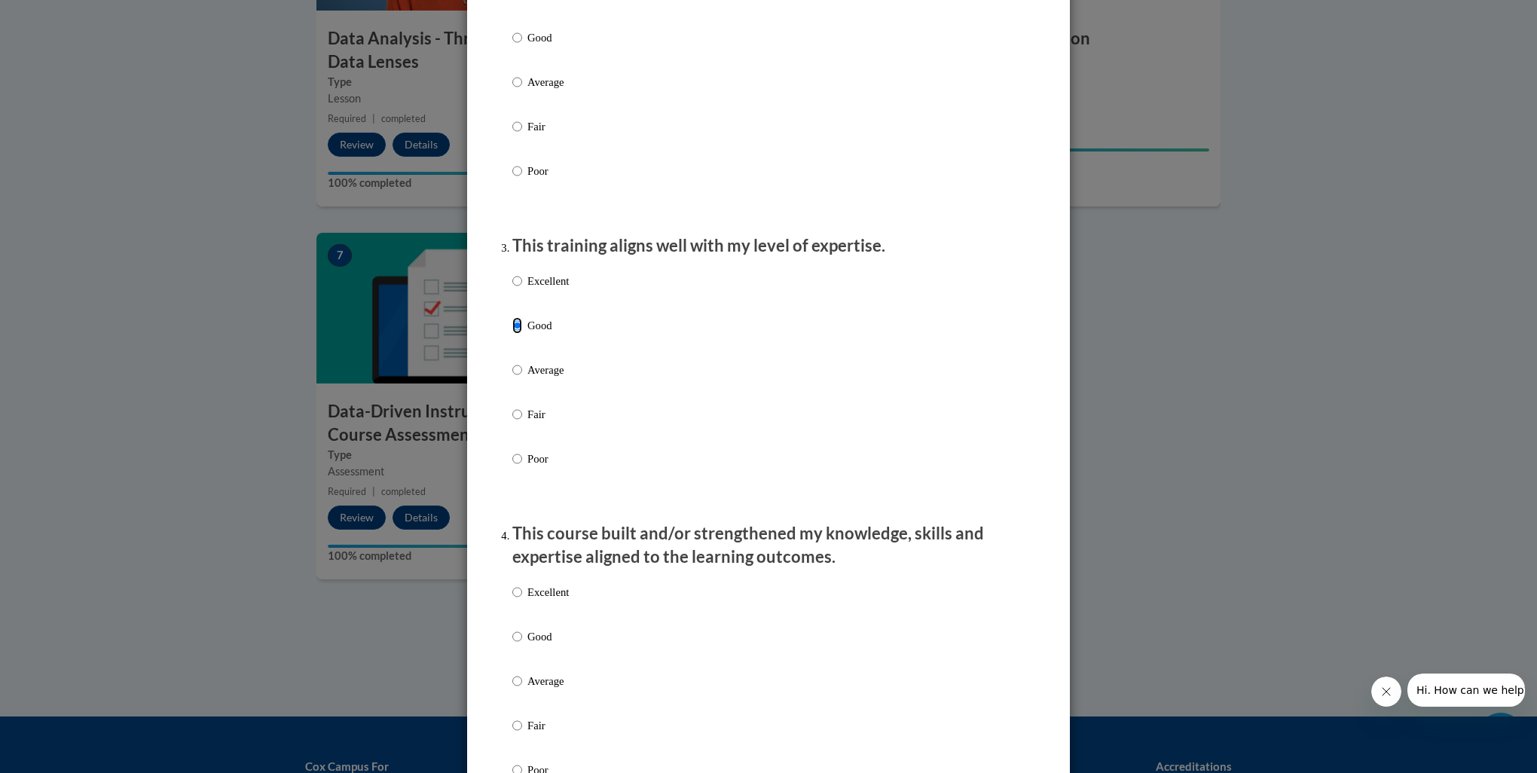
scroll to position [627, 0]
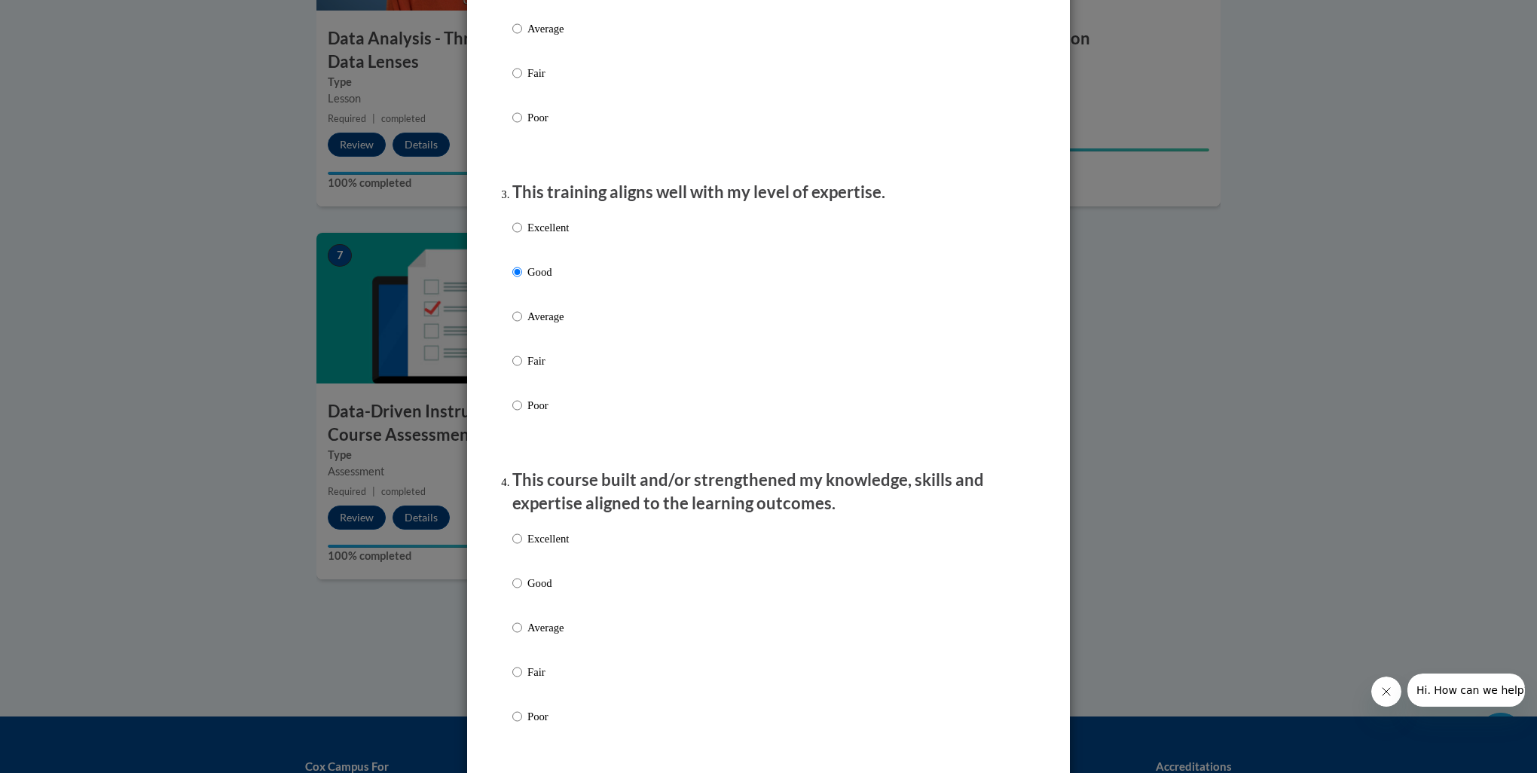
click at [553, 547] on p "Excellent" at bounding box center [547, 538] width 41 height 17
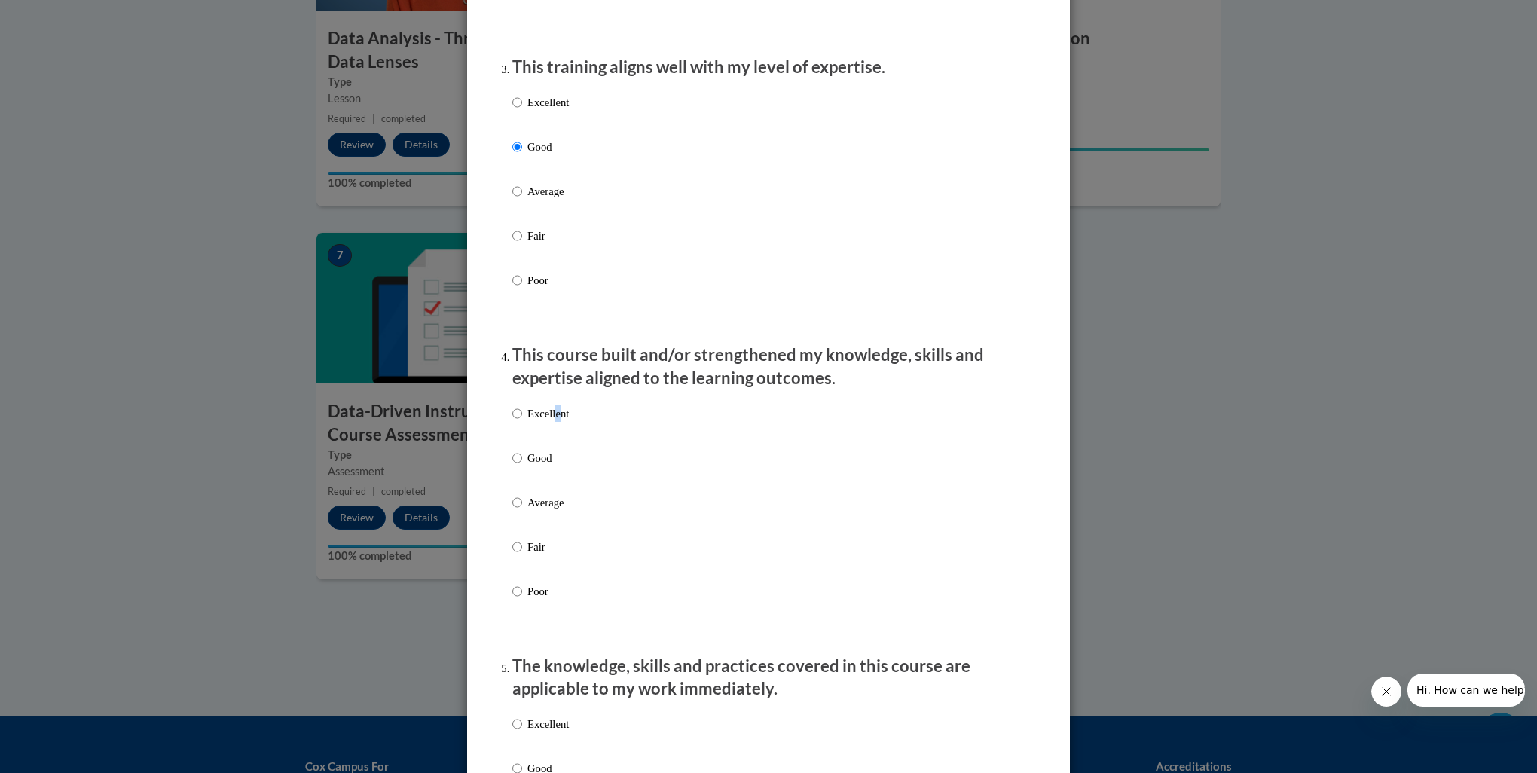
scroll to position [753, 0]
click at [529, 465] on p "Good" at bounding box center [547, 457] width 41 height 17
click at [522, 465] on input "Good" at bounding box center [517, 457] width 10 height 17
radio input "true"
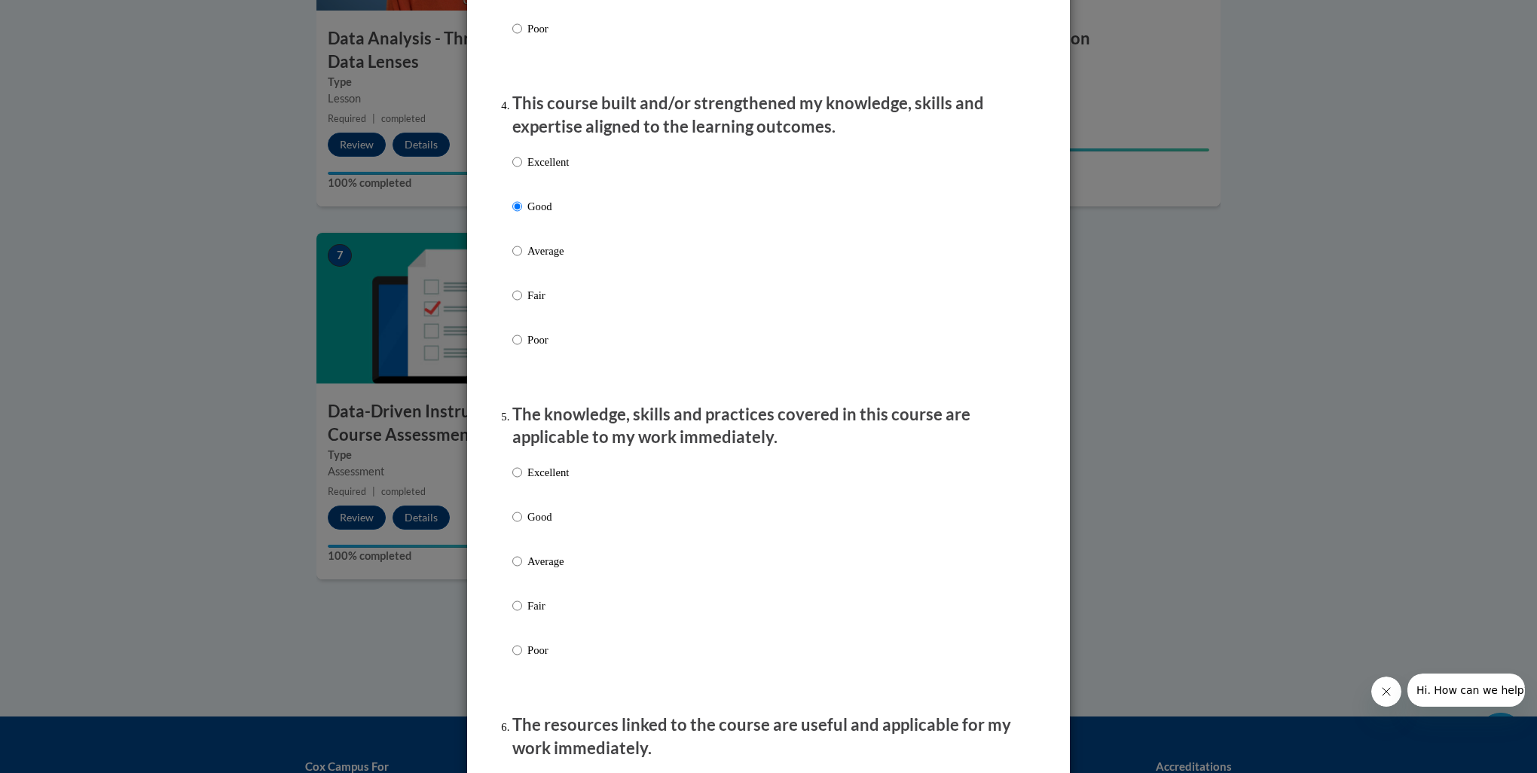
click at [527, 525] on p "Good" at bounding box center [547, 516] width 41 height 17
click at [522, 525] on input "Good" at bounding box center [517, 516] width 10 height 17
radio input "true"
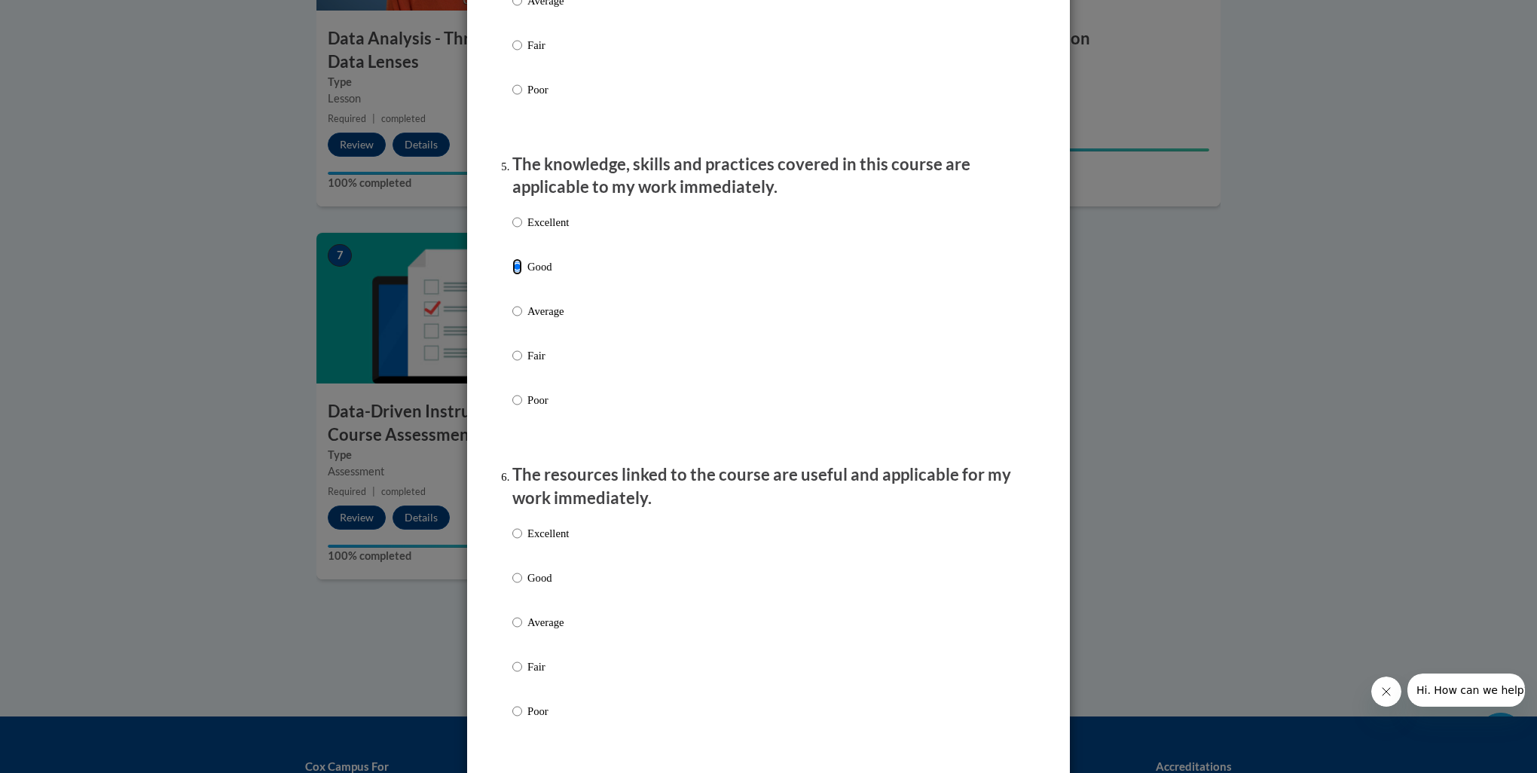
scroll to position [1255, 0]
click at [536, 585] on p "Good" at bounding box center [547, 577] width 41 height 17
click at [522, 585] on input "Good" at bounding box center [517, 577] width 10 height 17
radio input "true"
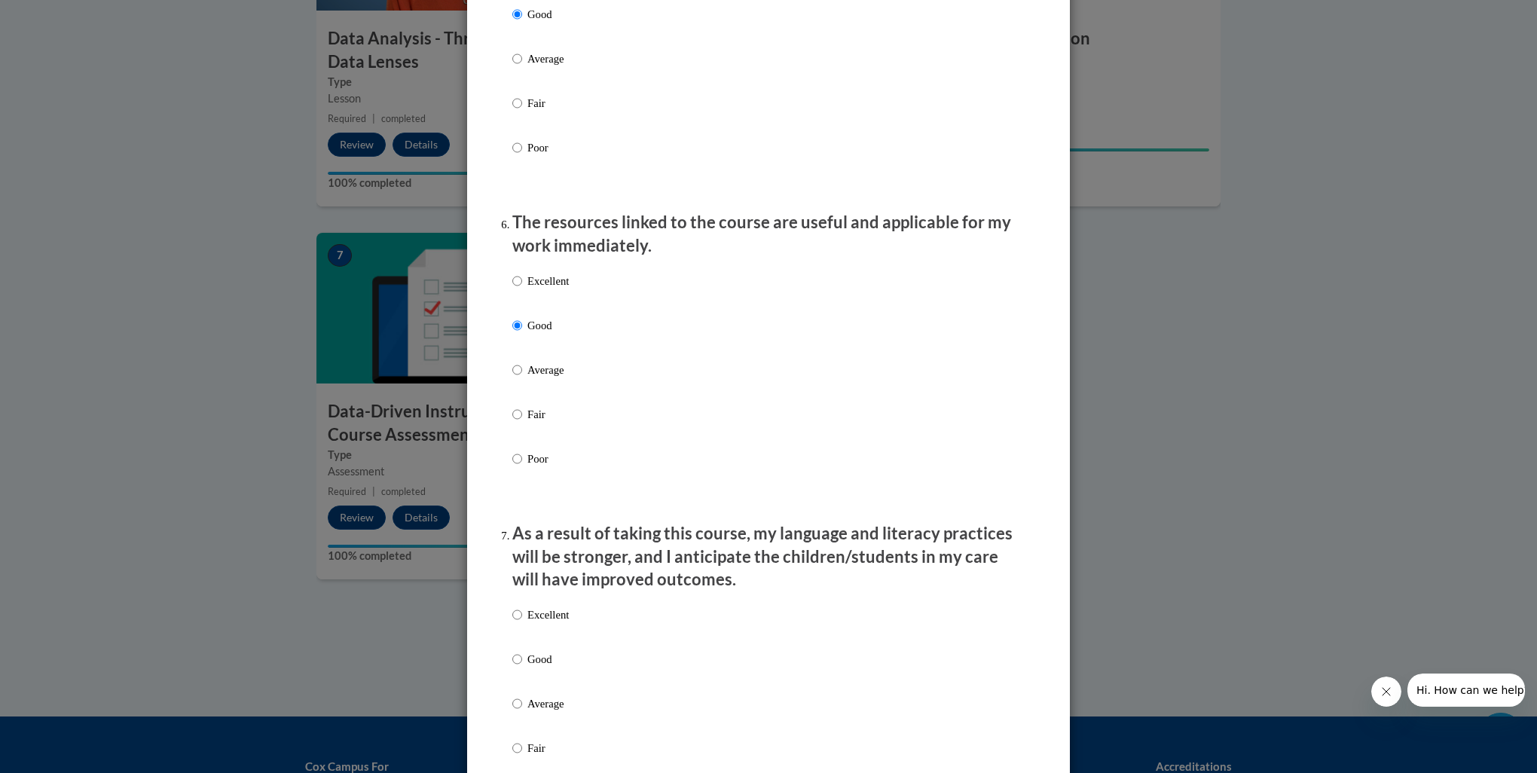
click at [533, 667] on p "Good" at bounding box center [547, 659] width 41 height 17
click at [522, 667] on input "Good" at bounding box center [517, 659] width 10 height 17
radio input "true"
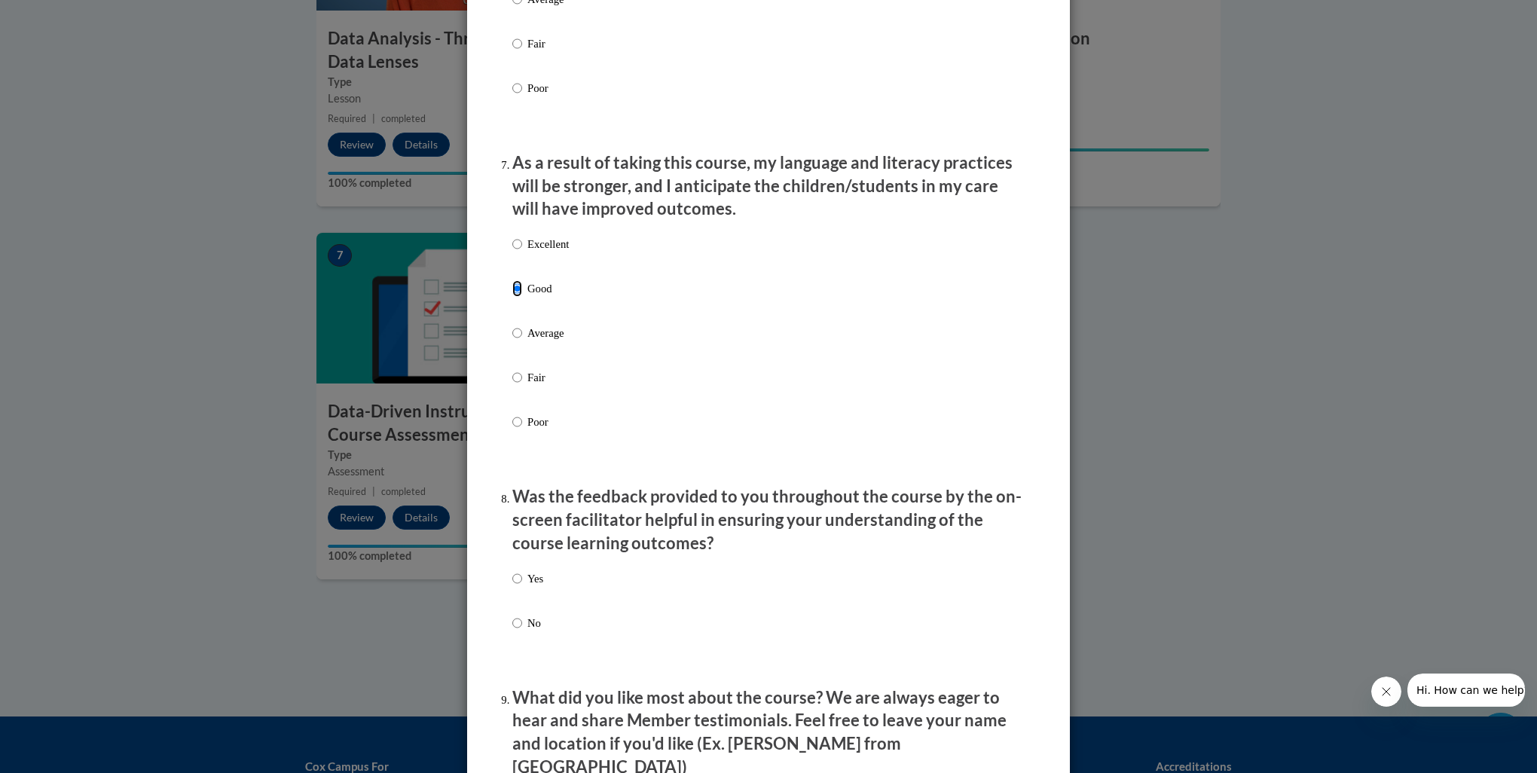
scroll to position [1908, 0]
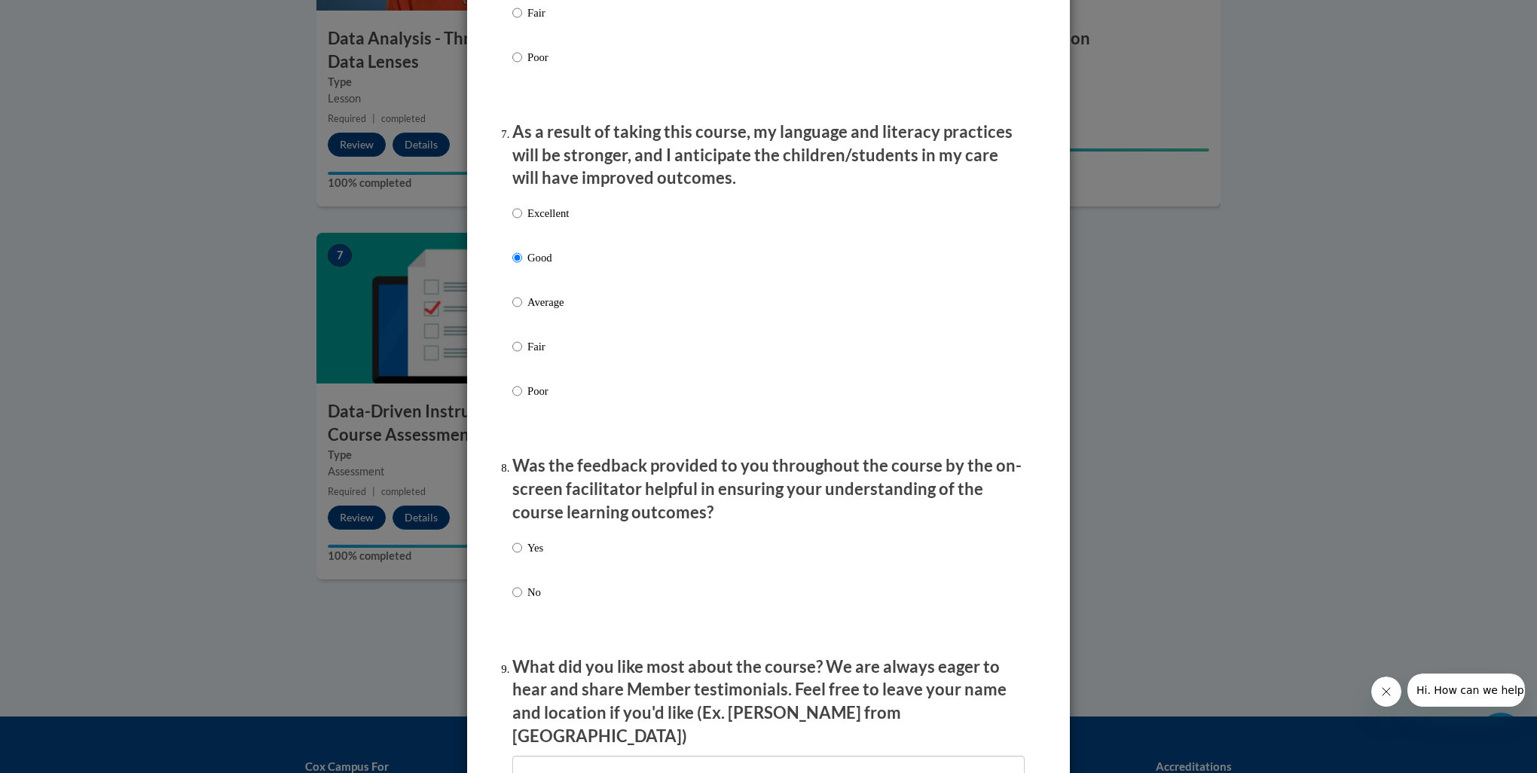
click at [517, 562] on label "Yes" at bounding box center [527, 559] width 31 height 41
click at [517, 556] on input "Yes" at bounding box center [517, 547] width 10 height 17
radio input "true"
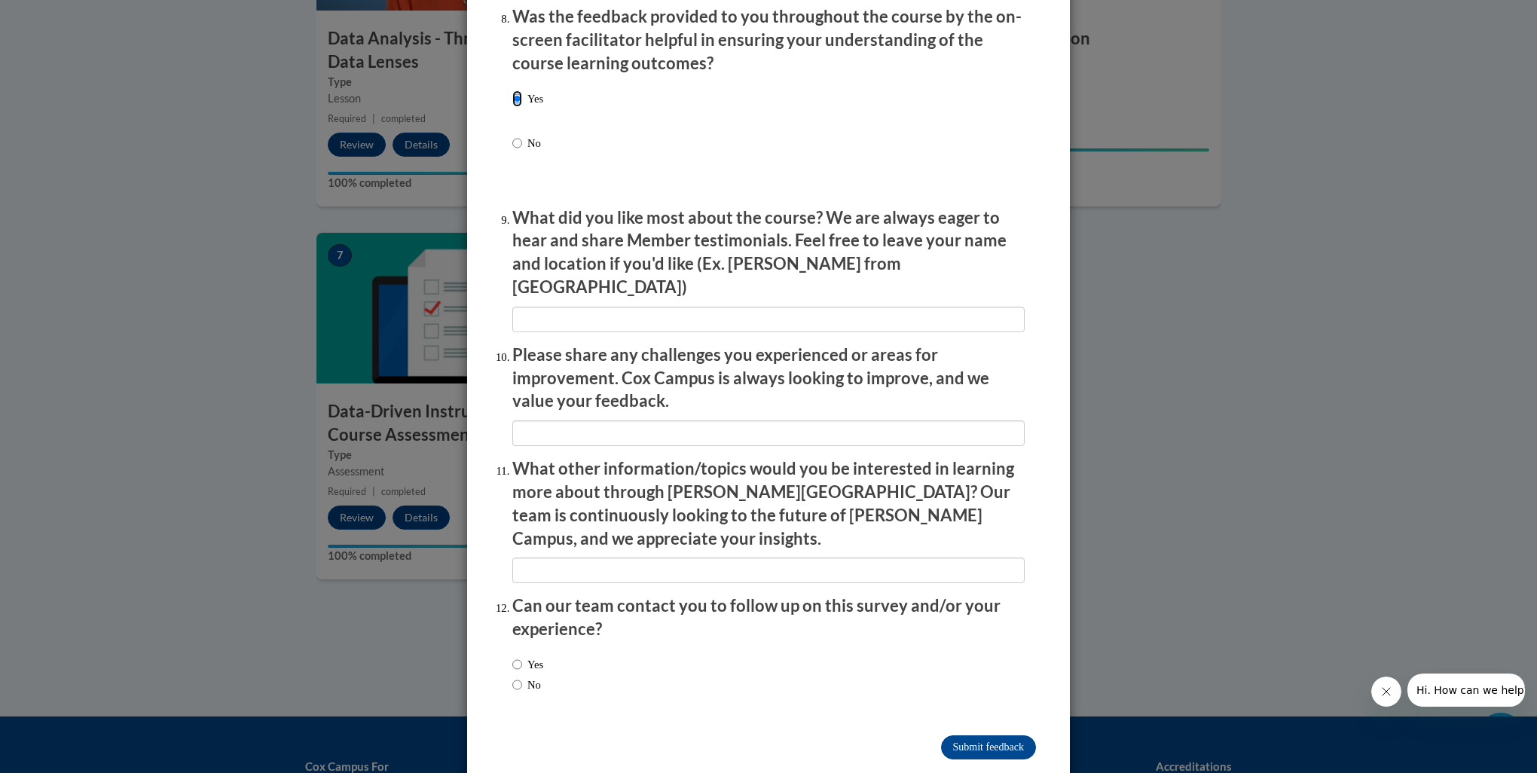
scroll to position [2364, 0]
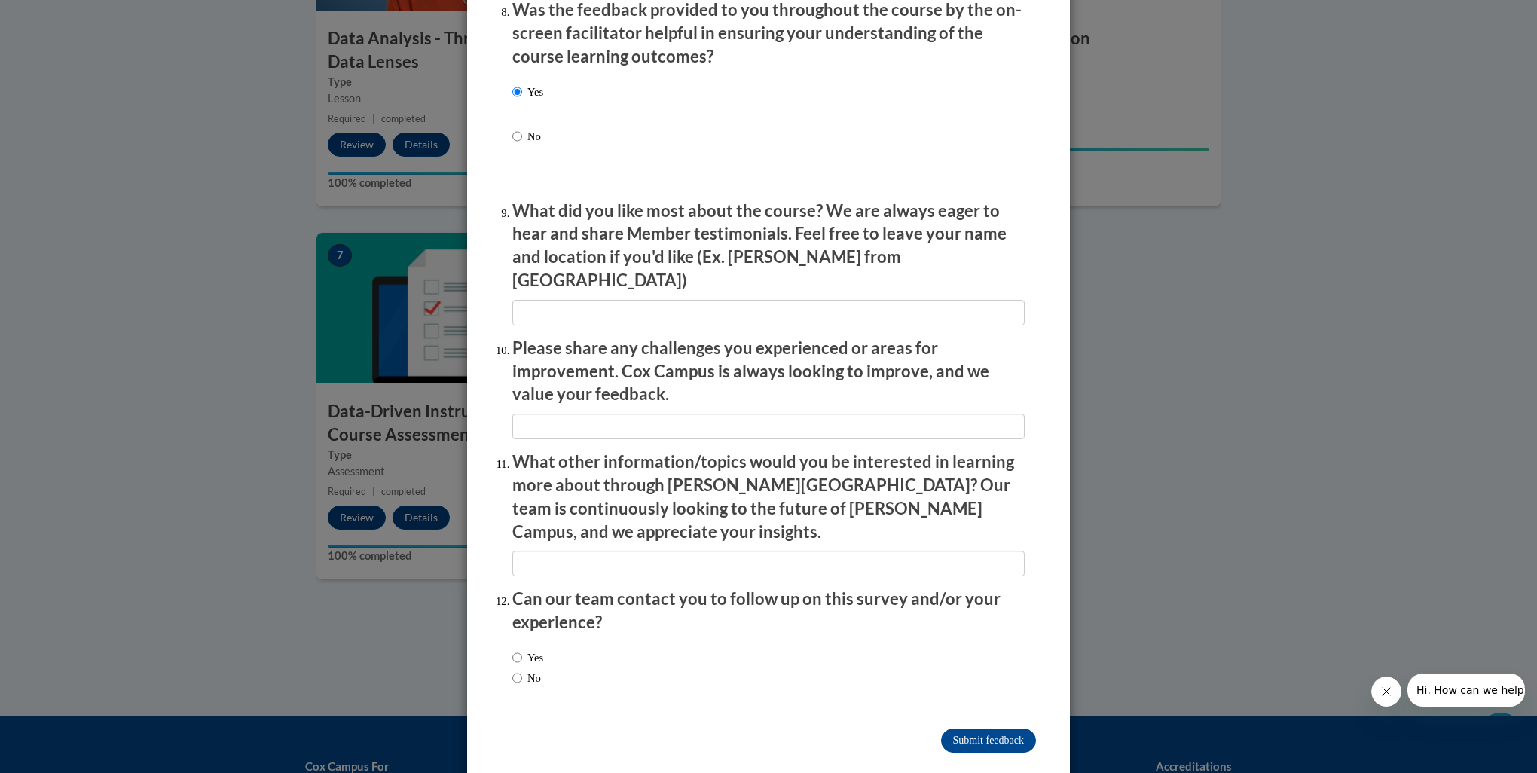
click at [524, 670] on label "No" at bounding box center [526, 678] width 29 height 17
click at [522, 670] on input "No" at bounding box center [517, 678] width 10 height 17
radio input "true"
click at [988, 728] on input "Submit feedback" at bounding box center [988, 740] width 95 height 24
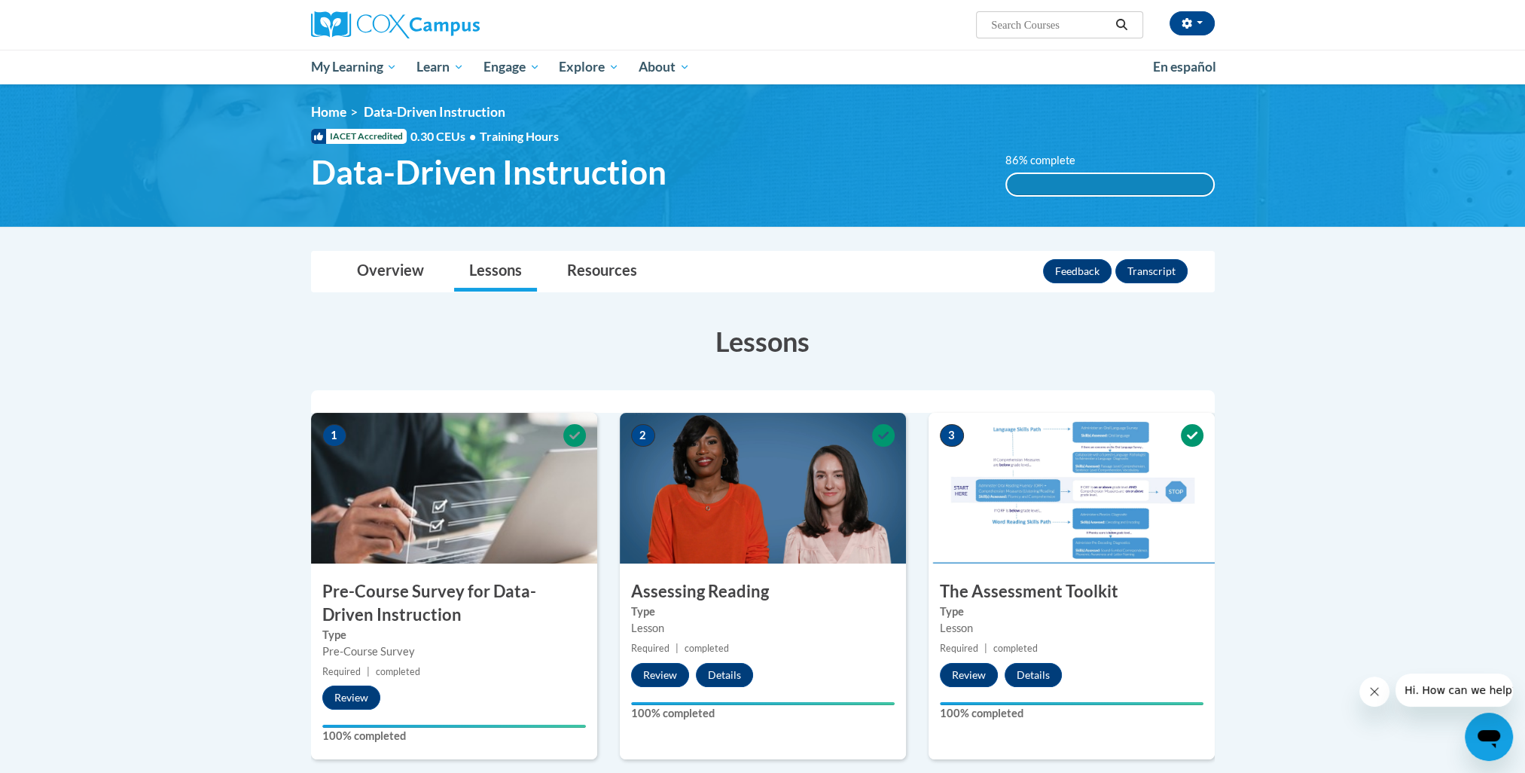
scroll to position [0, 0]
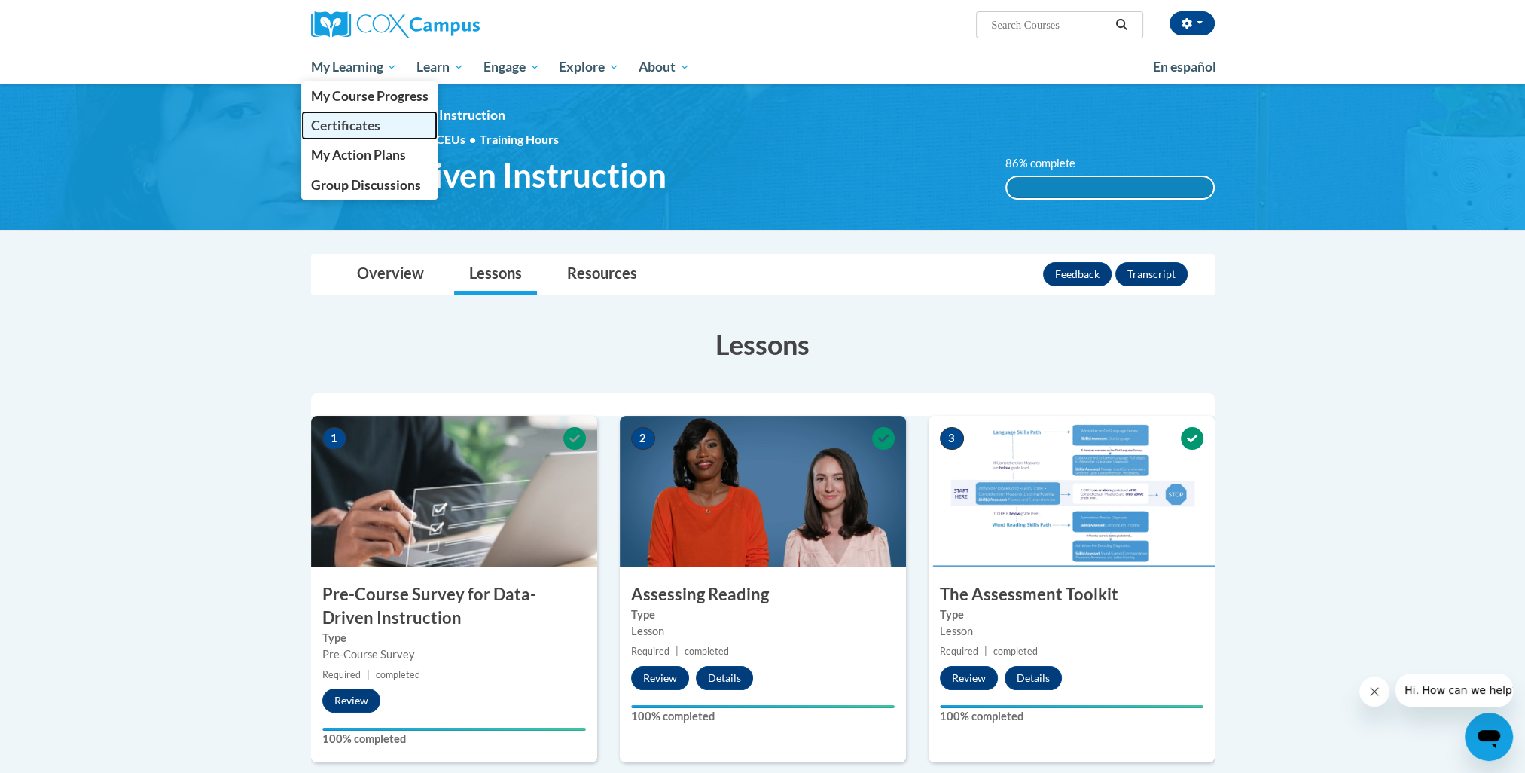
click at [365, 134] on link "Certificates" at bounding box center [369, 125] width 137 height 29
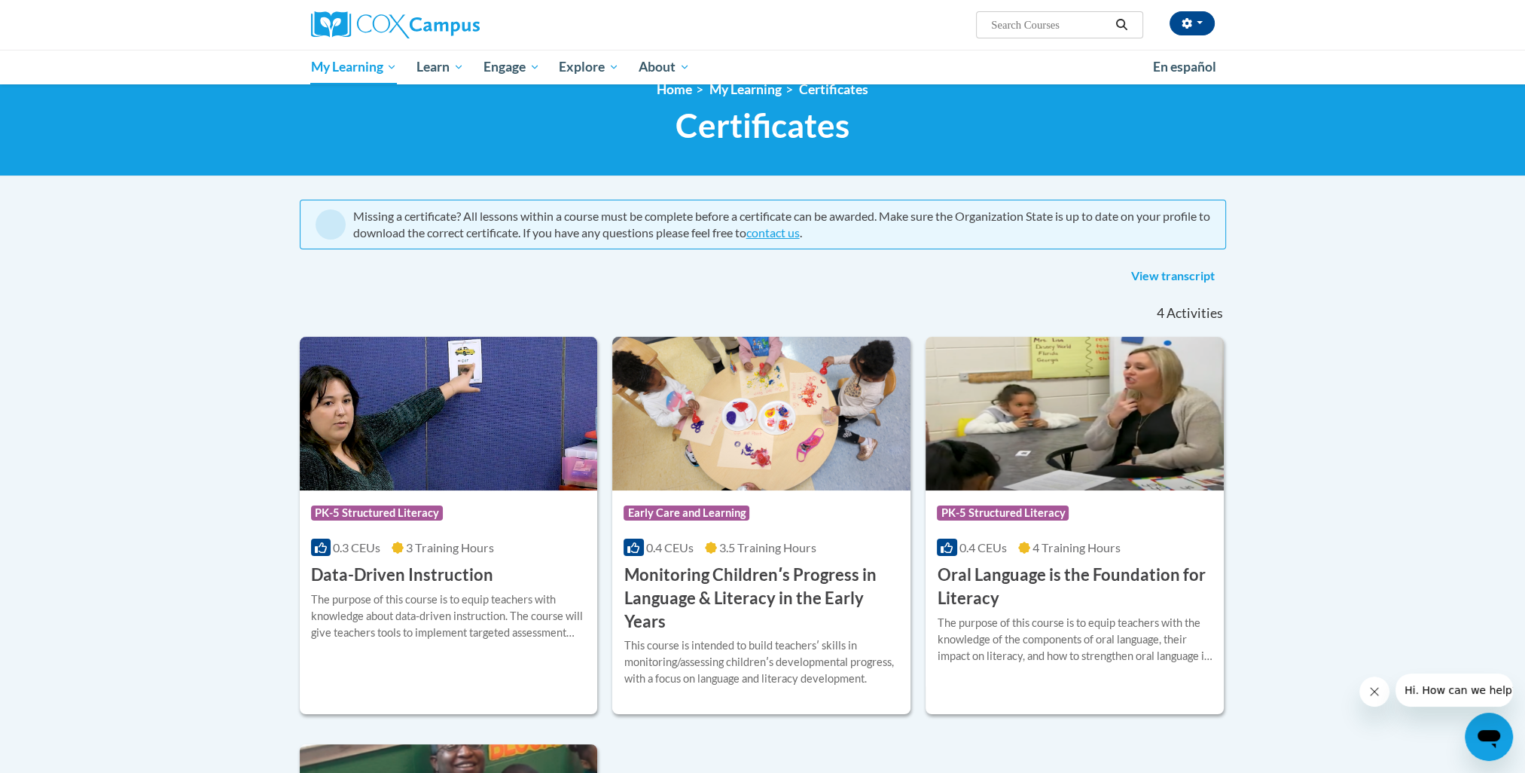
scroll to position [25, 0]
click at [477, 400] on img at bounding box center [449, 414] width 298 height 154
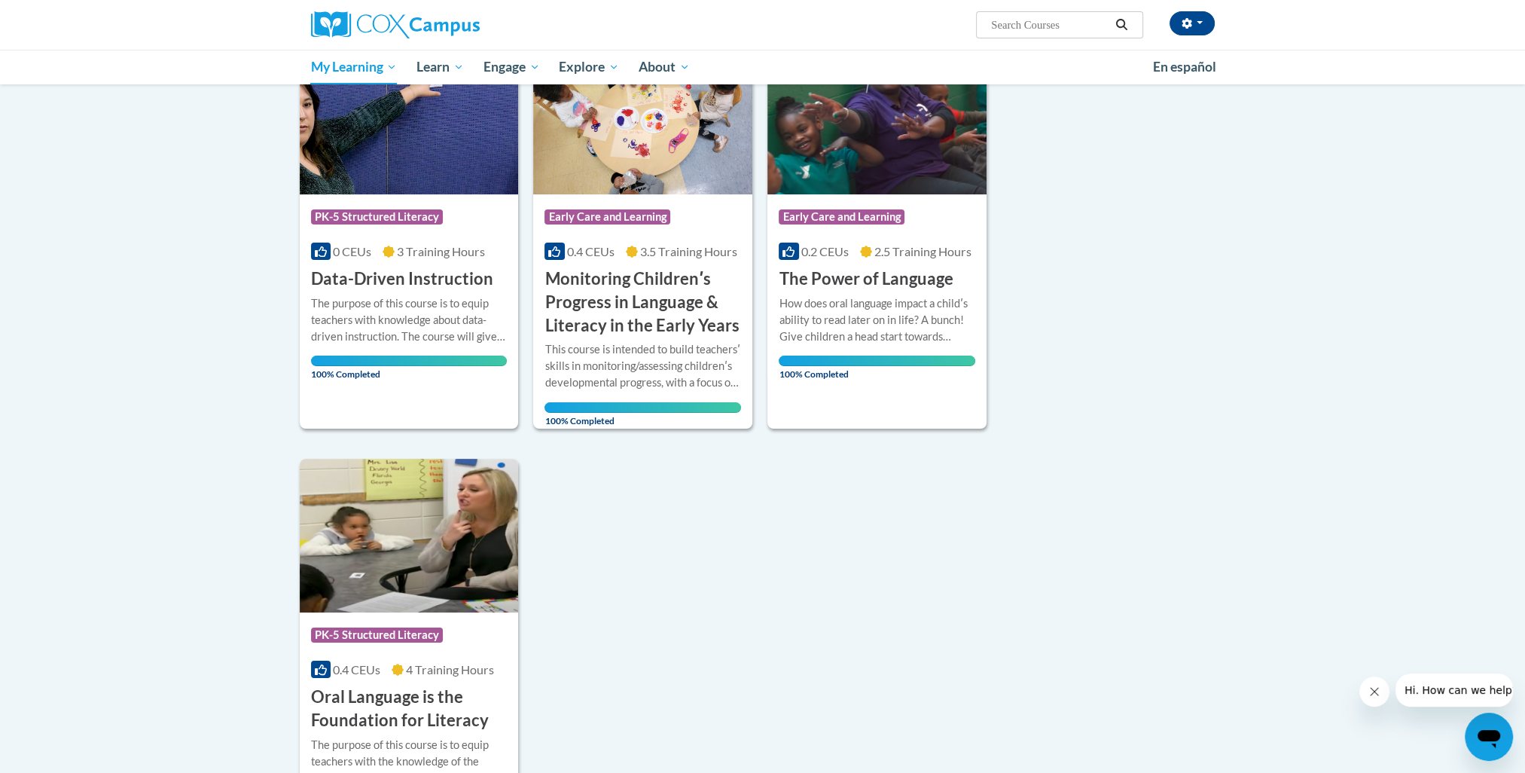
drag, startPoint x: 918, startPoint y: 575, endPoint x: 908, endPoint y: 571, distance: 10.5
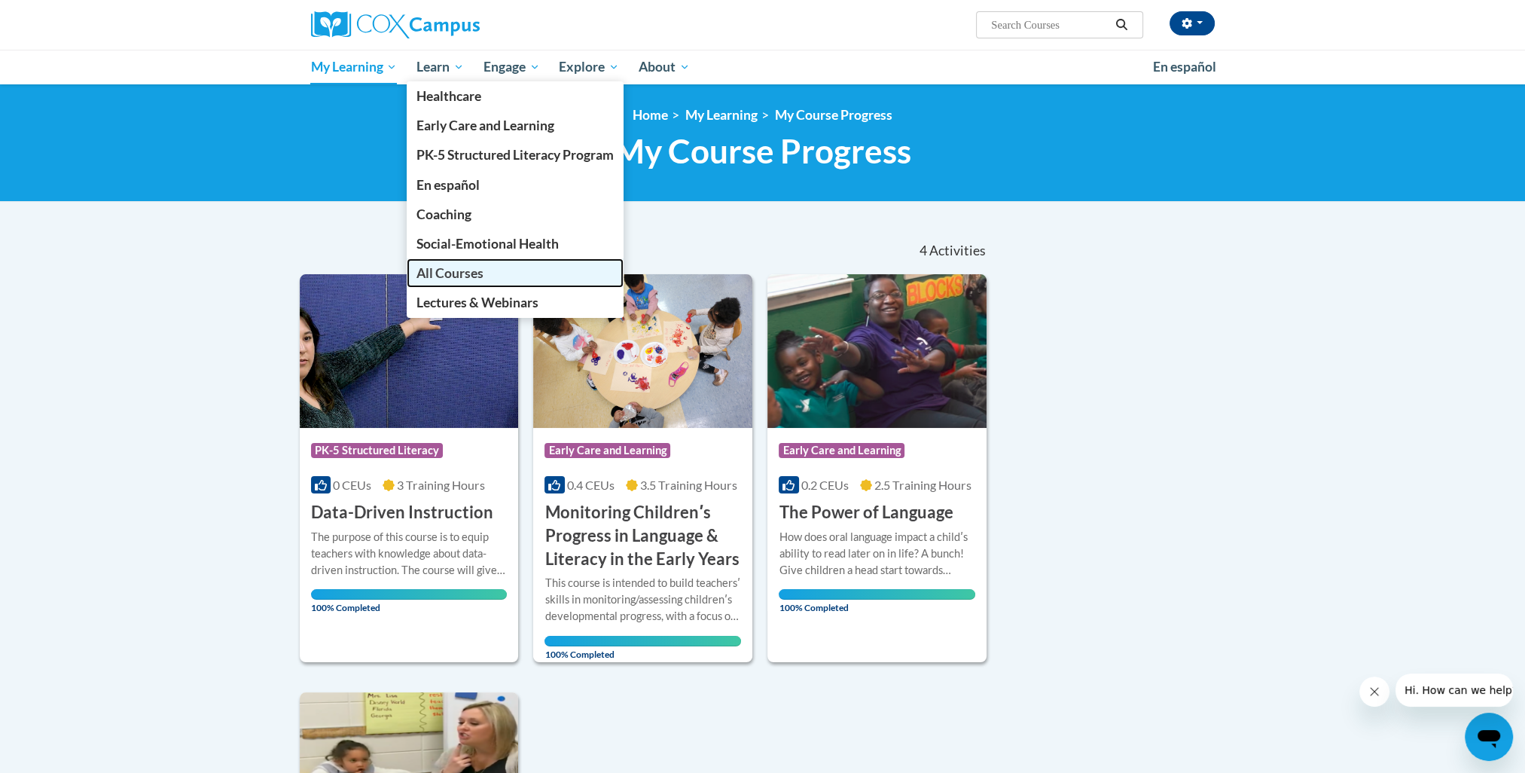
click at [447, 275] on span "All Courses" at bounding box center [450, 273] width 67 height 16
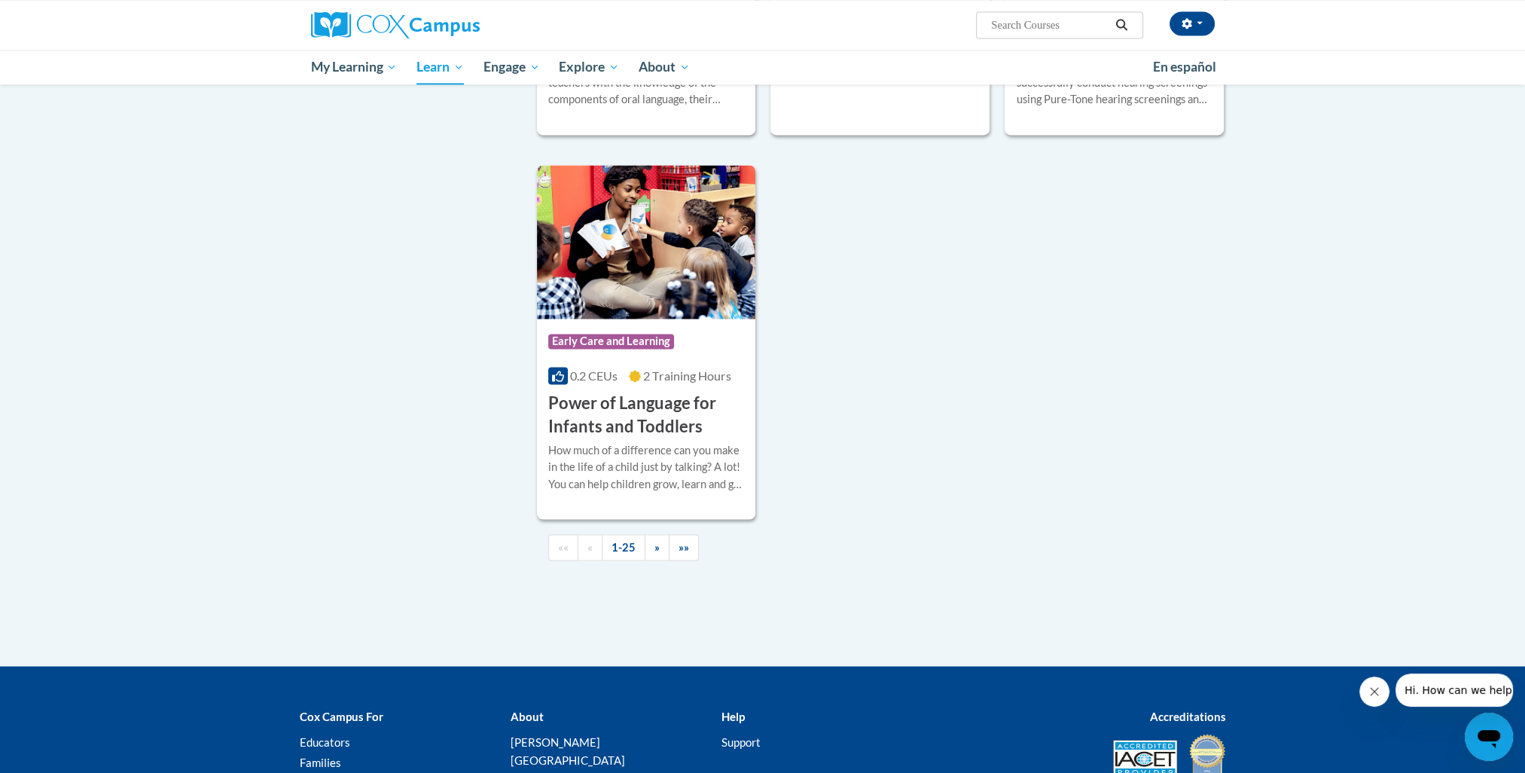
scroll to position [3339, 0]
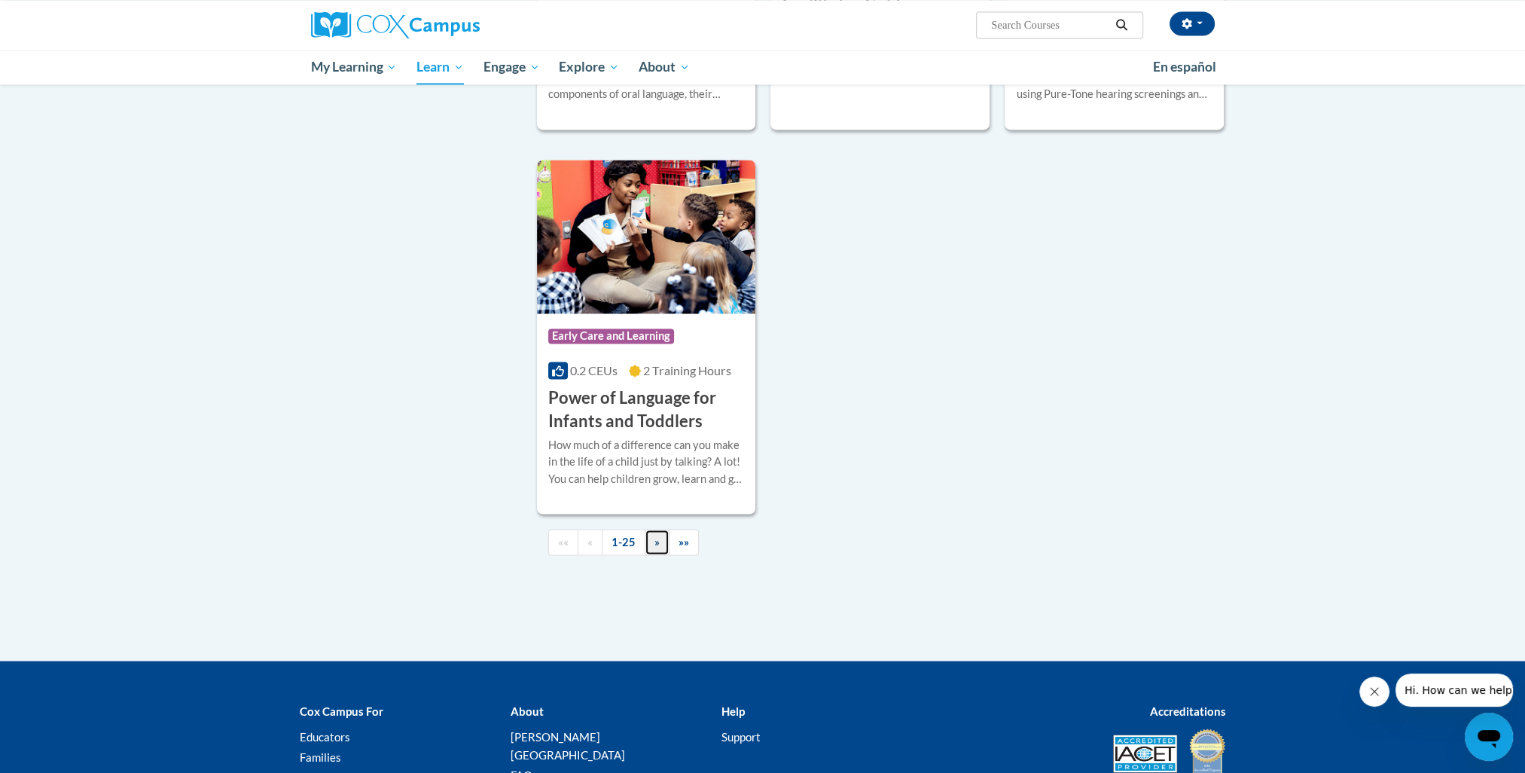
drag, startPoint x: 656, startPoint y: 563, endPoint x: 676, endPoint y: 560, distance: 19.9
click at [656, 548] on span "»" at bounding box center [657, 541] width 5 height 13
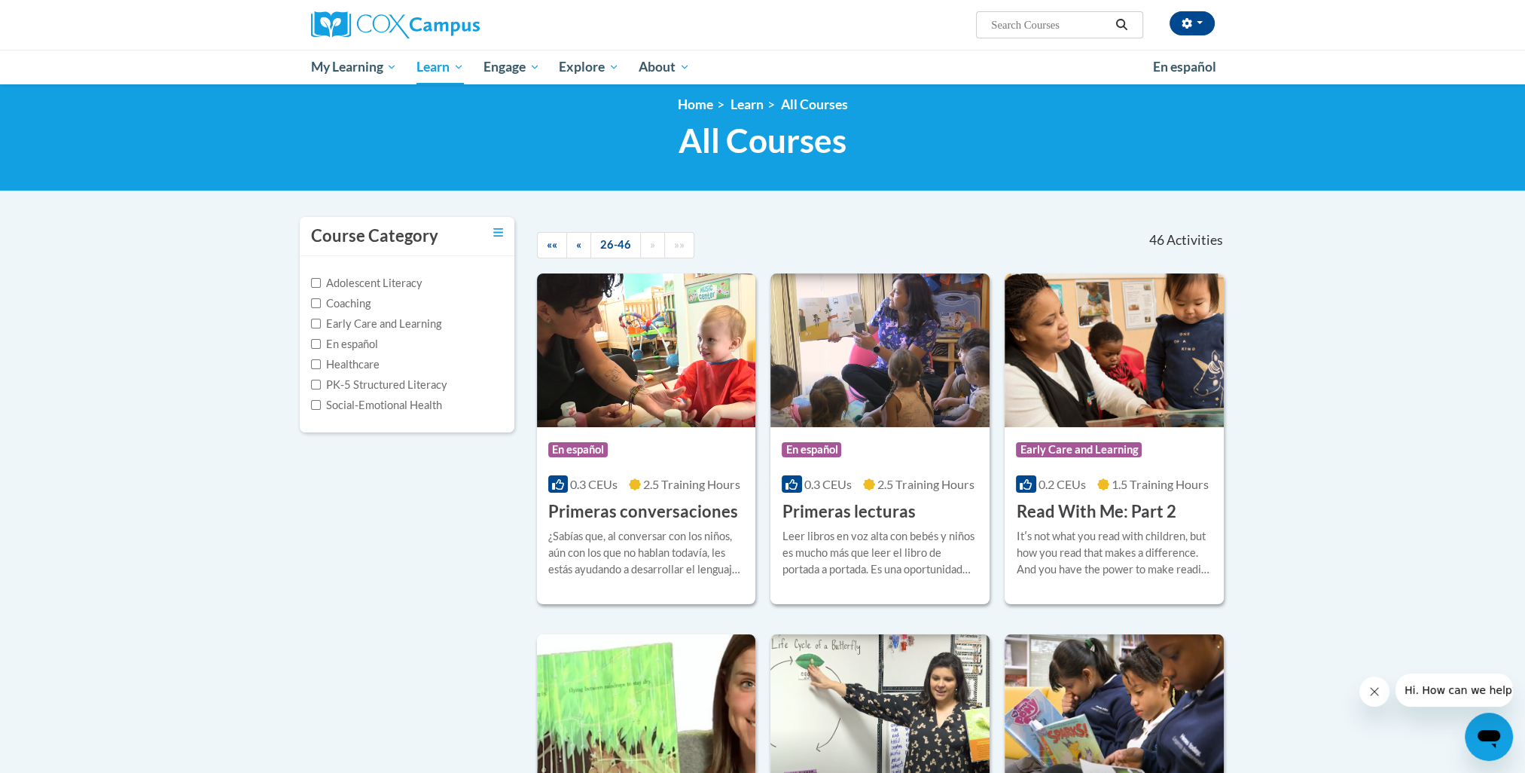
scroll to position [0, 0]
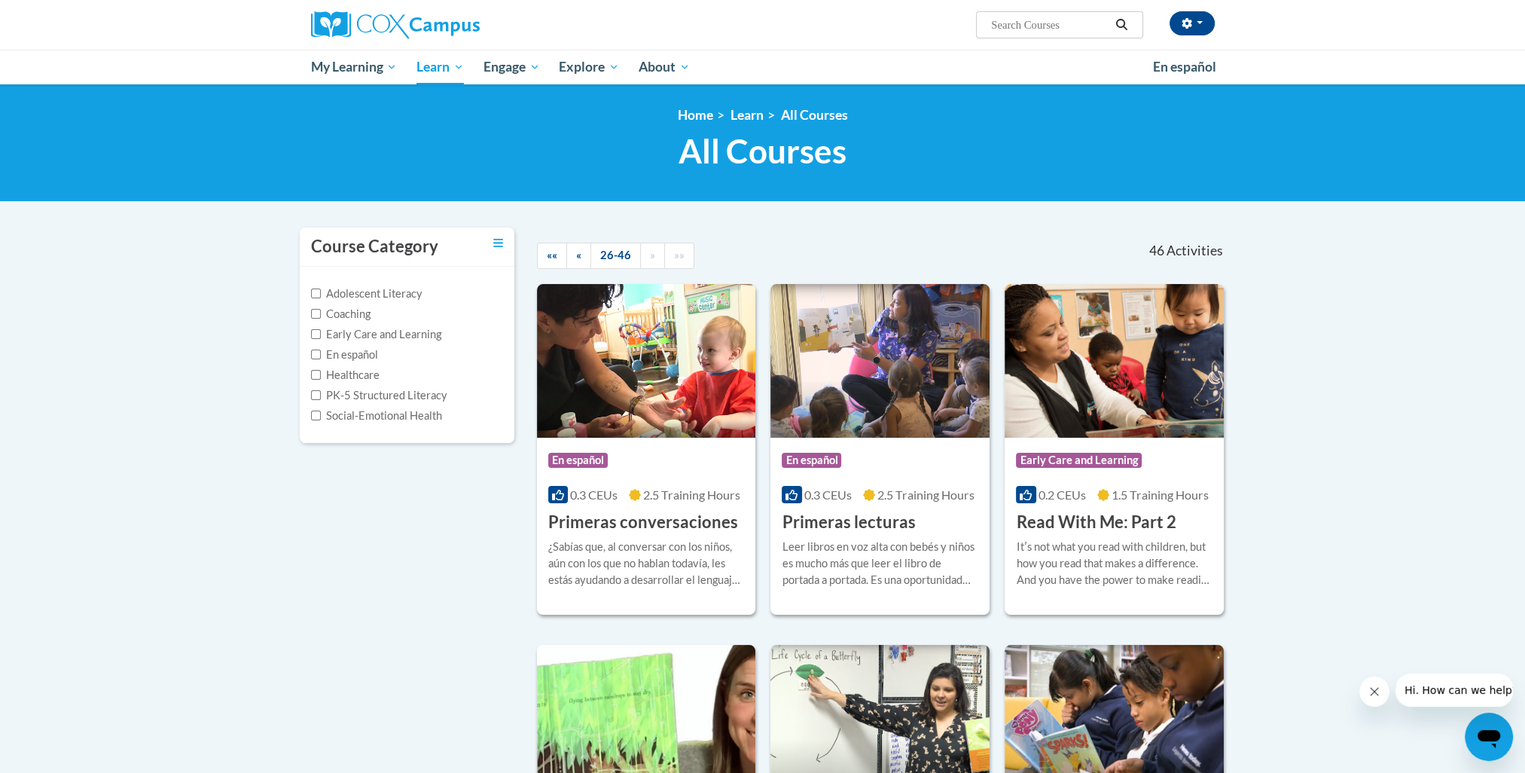
click at [1015, 30] on input "Search..." at bounding box center [1050, 25] width 121 height 18
type input "Early Print Awareness"
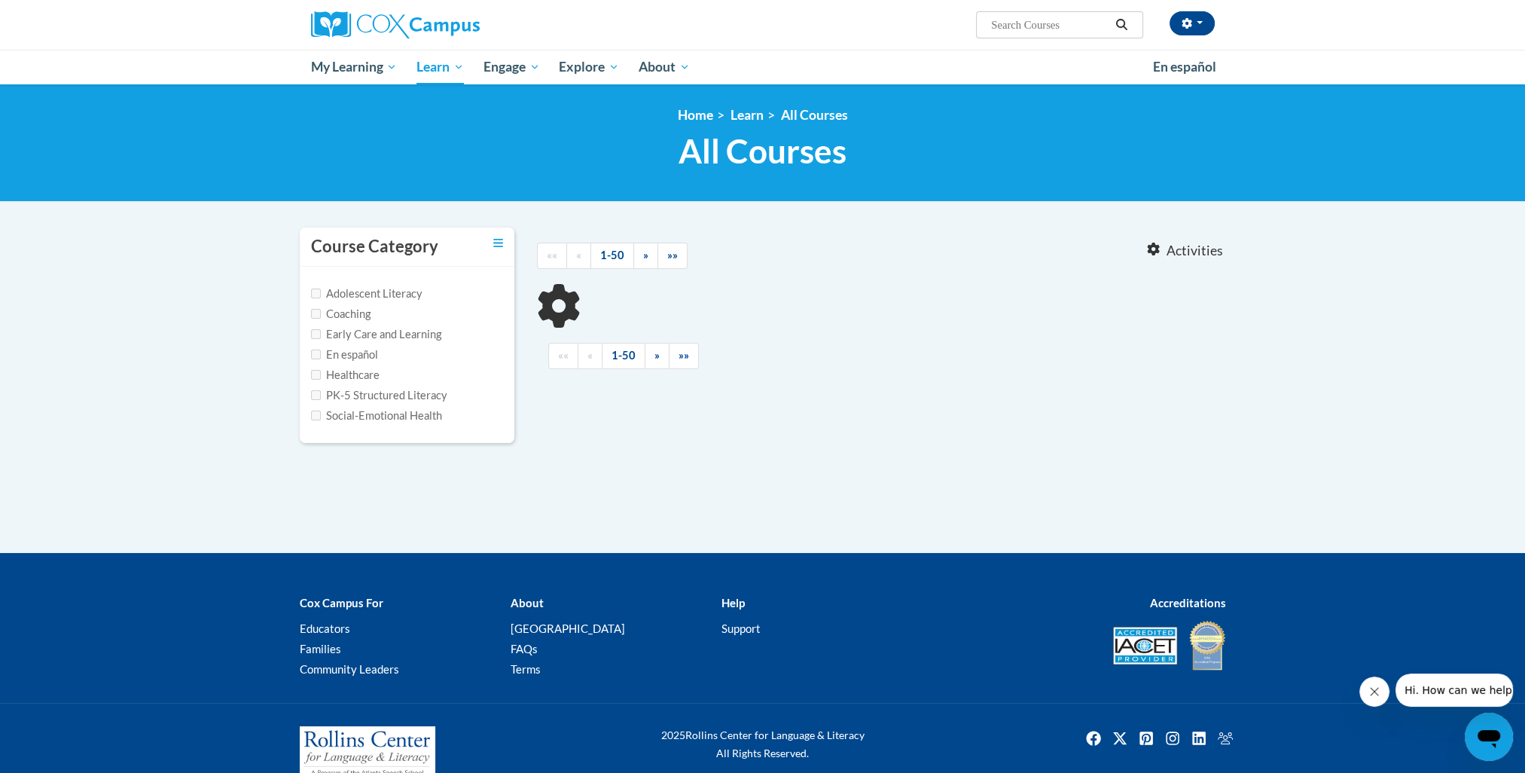
type input "Early Print Awareness"
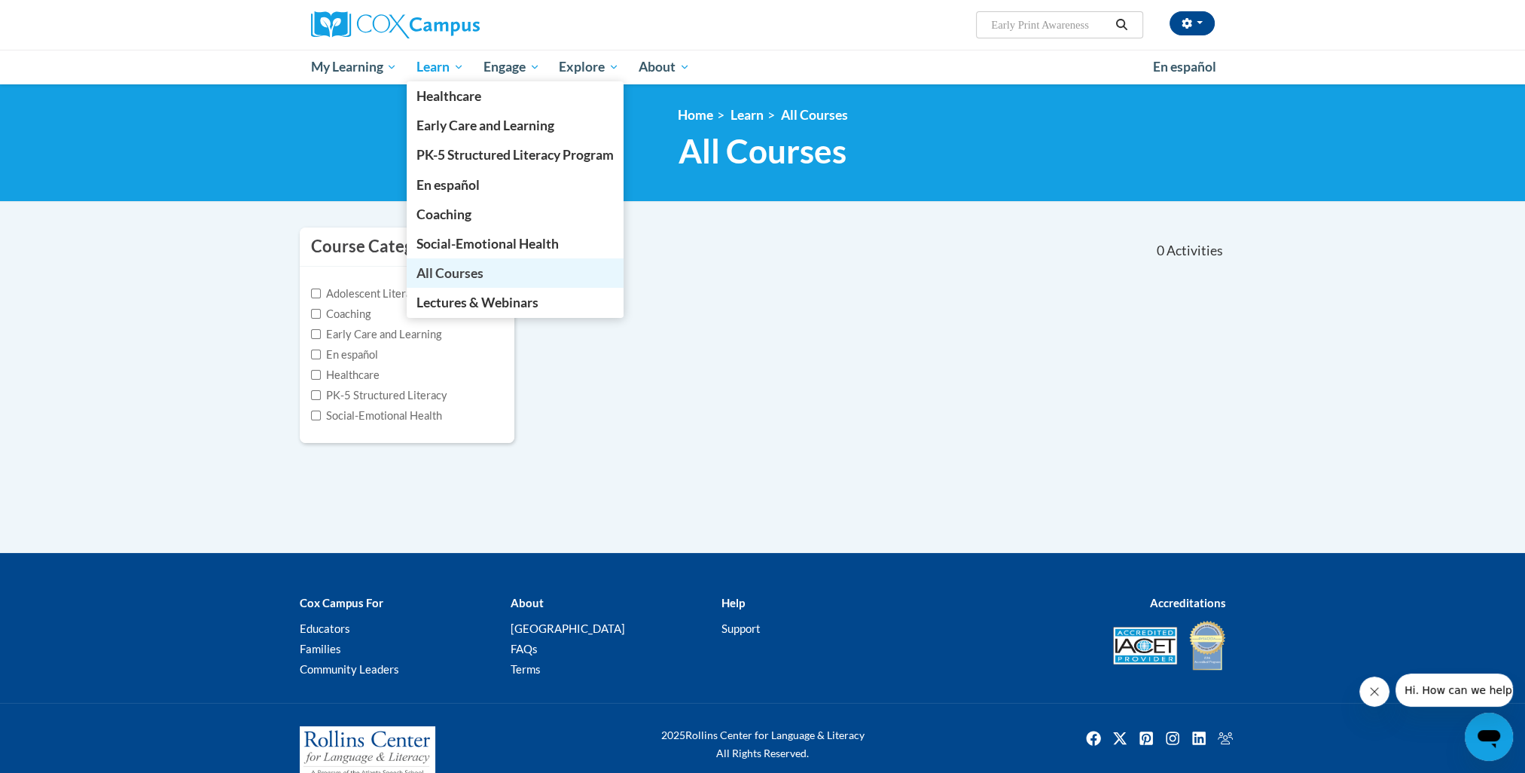
click at [441, 275] on span "All Courses" at bounding box center [450, 273] width 67 height 16
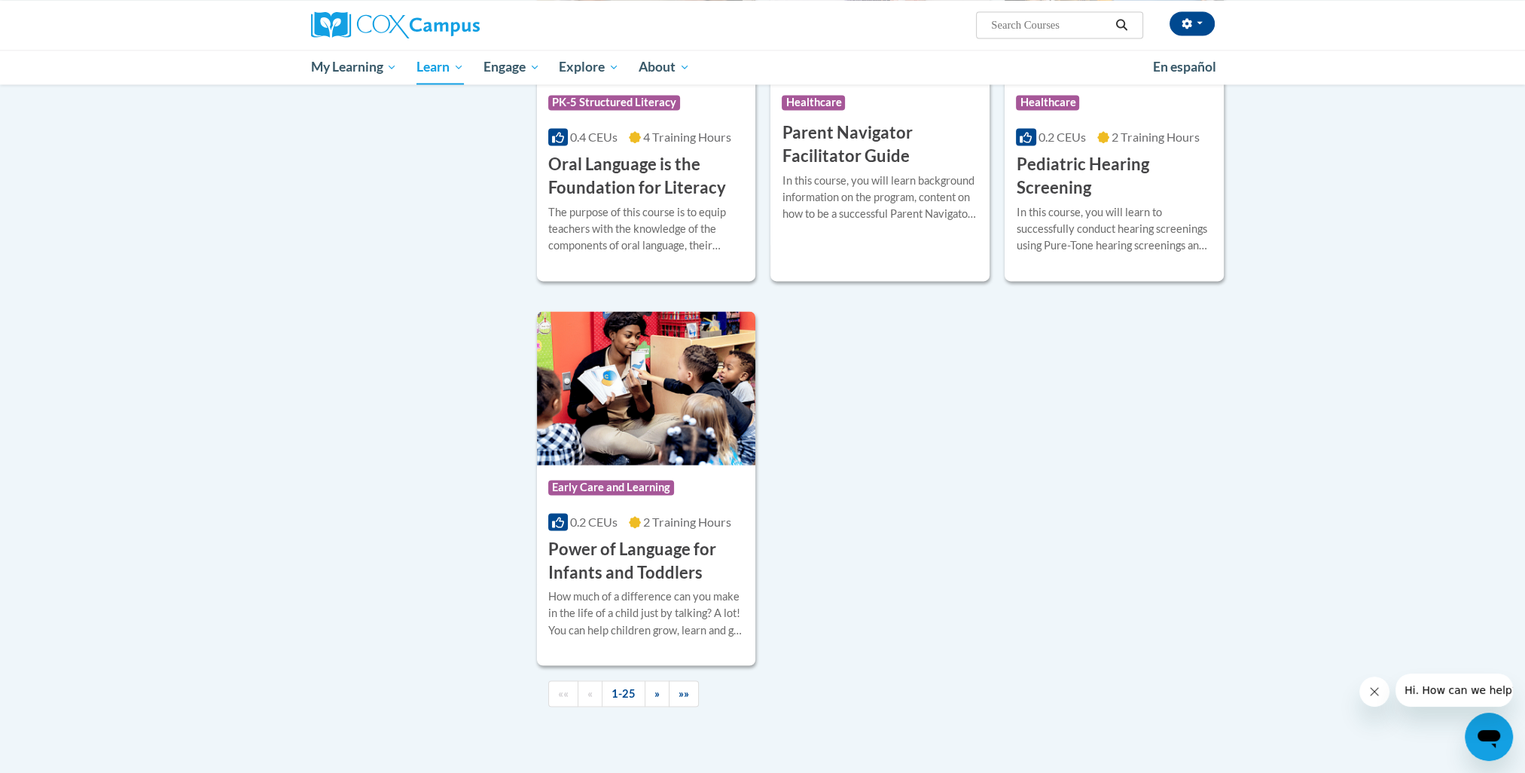
scroll to position [3188, 0]
click at [653, 706] on link "»" at bounding box center [657, 692] width 25 height 26
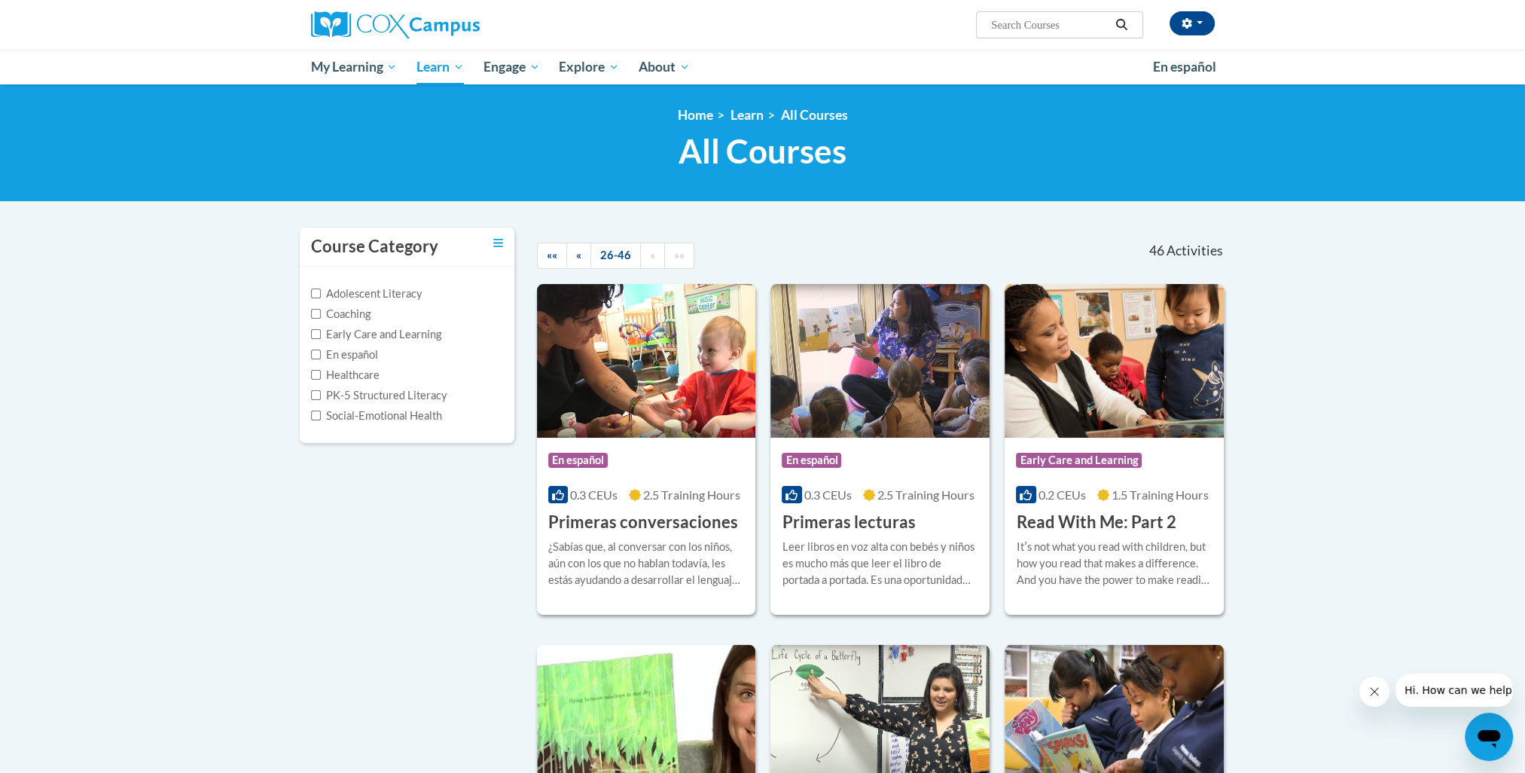
scroll to position [0, 0]
click at [575, 256] on link "«" at bounding box center [578, 256] width 25 height 26
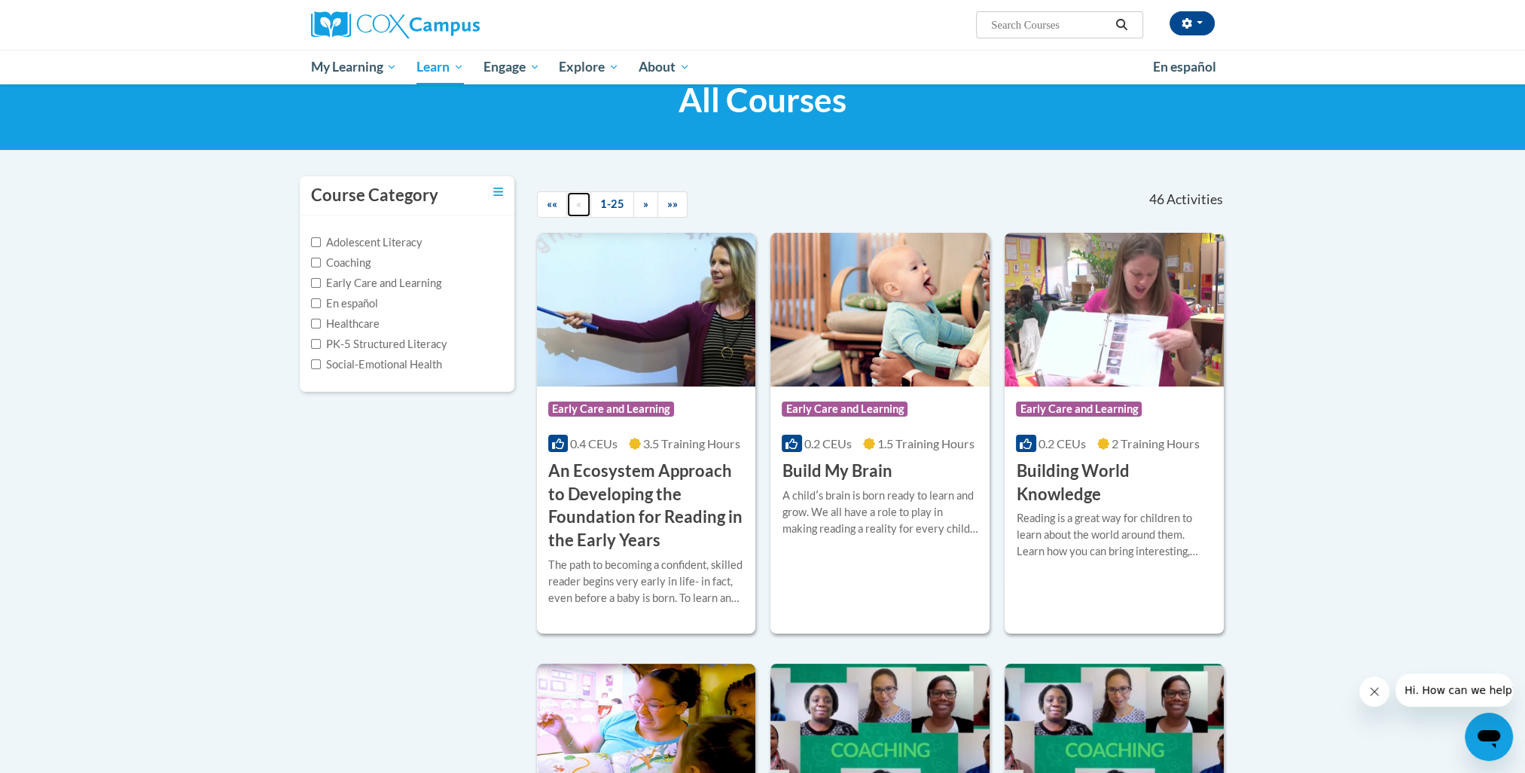
scroll to position [50, 0]
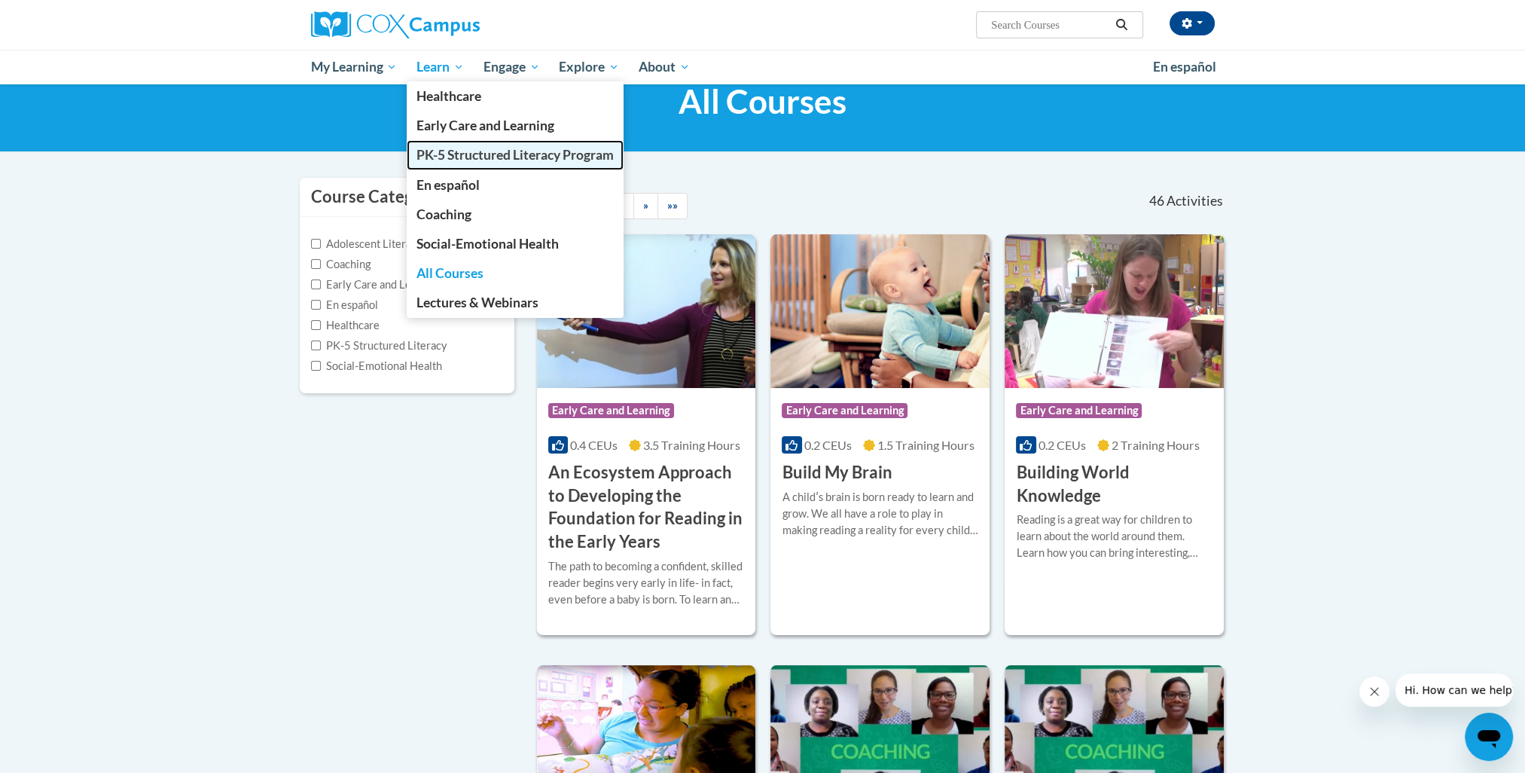
click at [470, 157] on span "PK-5 Structured Literacy Program" at bounding box center [515, 155] width 197 height 16
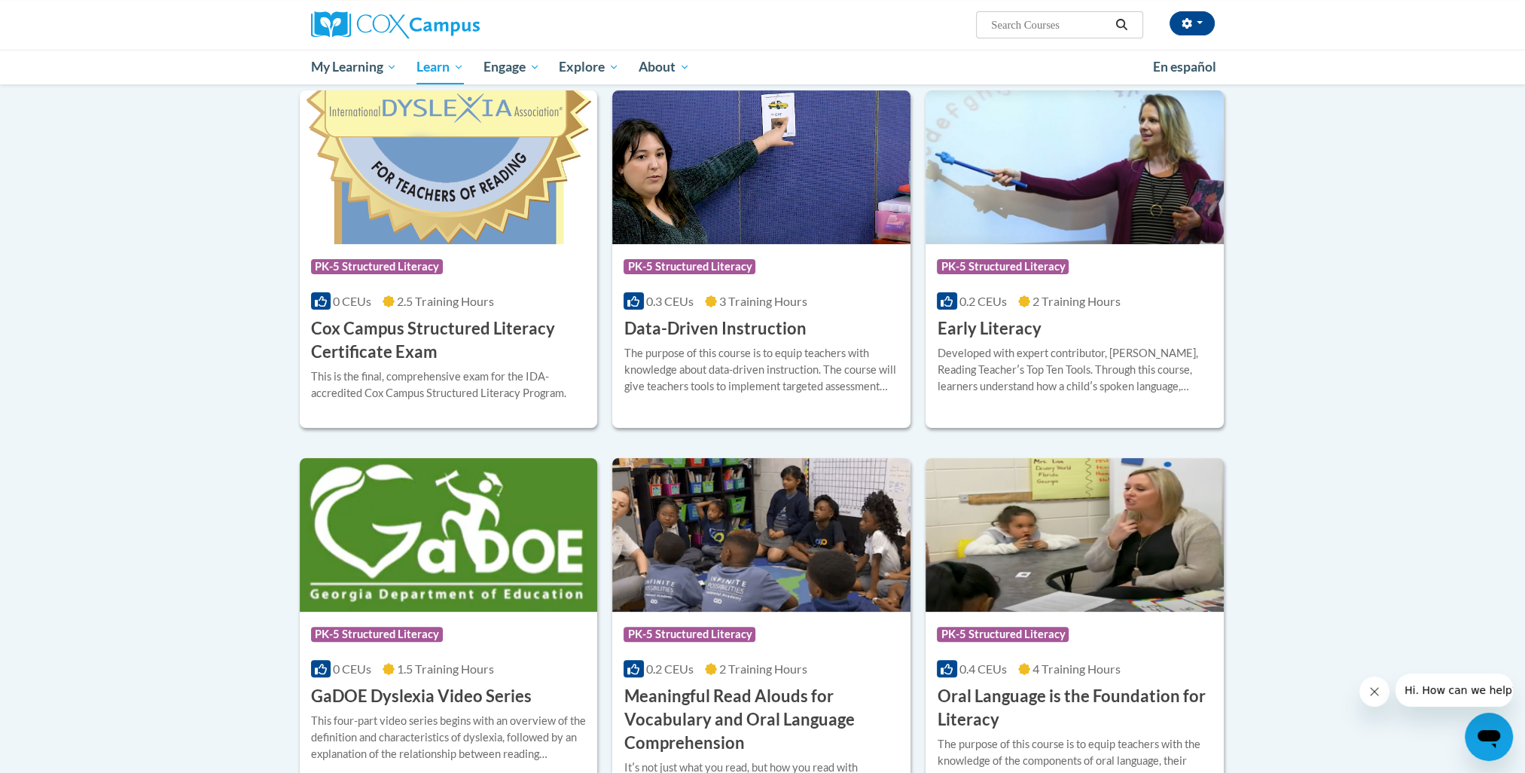
scroll to position [477, 0]
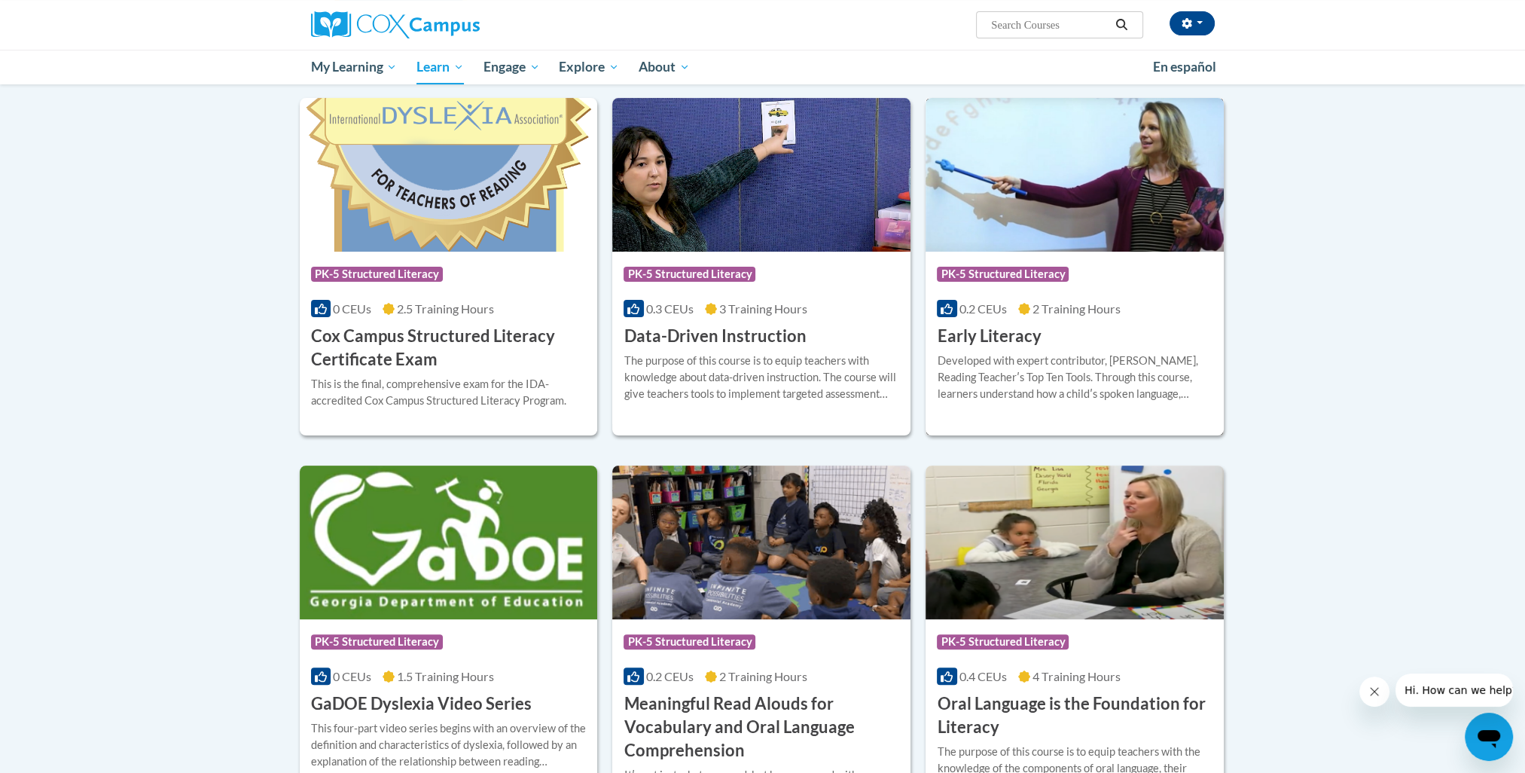
click at [1017, 337] on h3 "Early Literacy" at bounding box center [989, 336] width 104 height 23
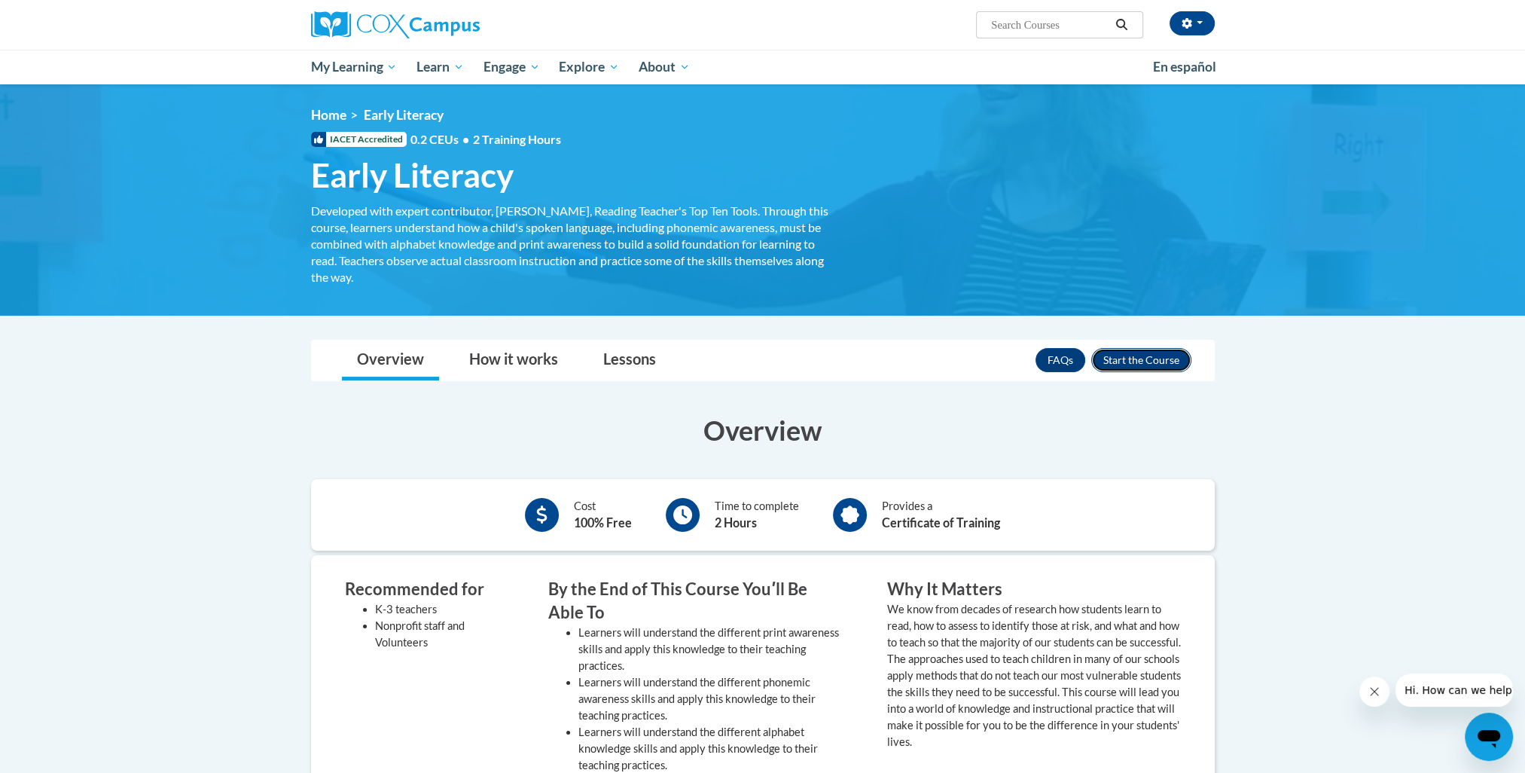
click at [1118, 362] on button "Enroll" at bounding box center [1141, 360] width 100 height 24
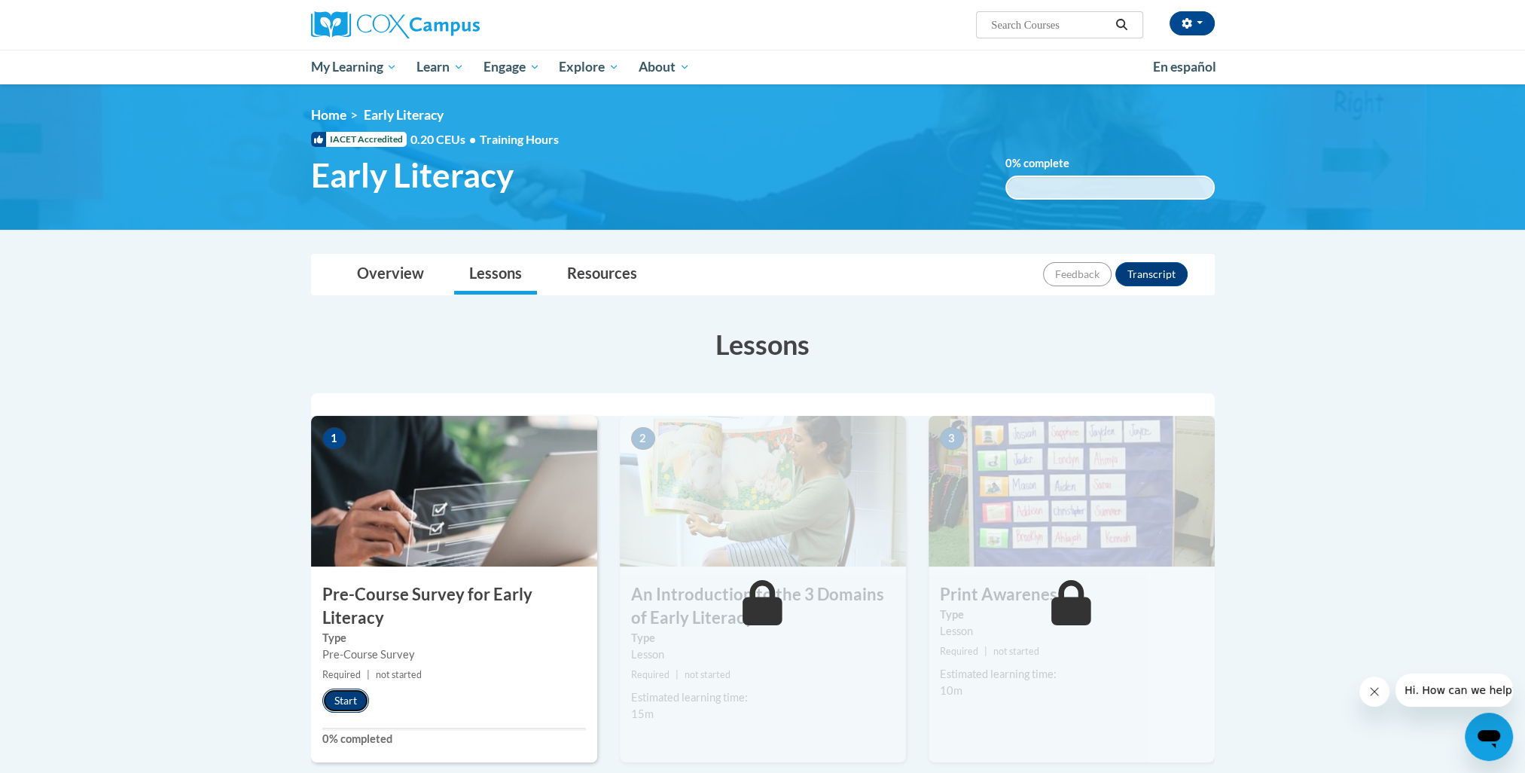
click at [348, 703] on button "Start" at bounding box center [345, 700] width 47 height 24
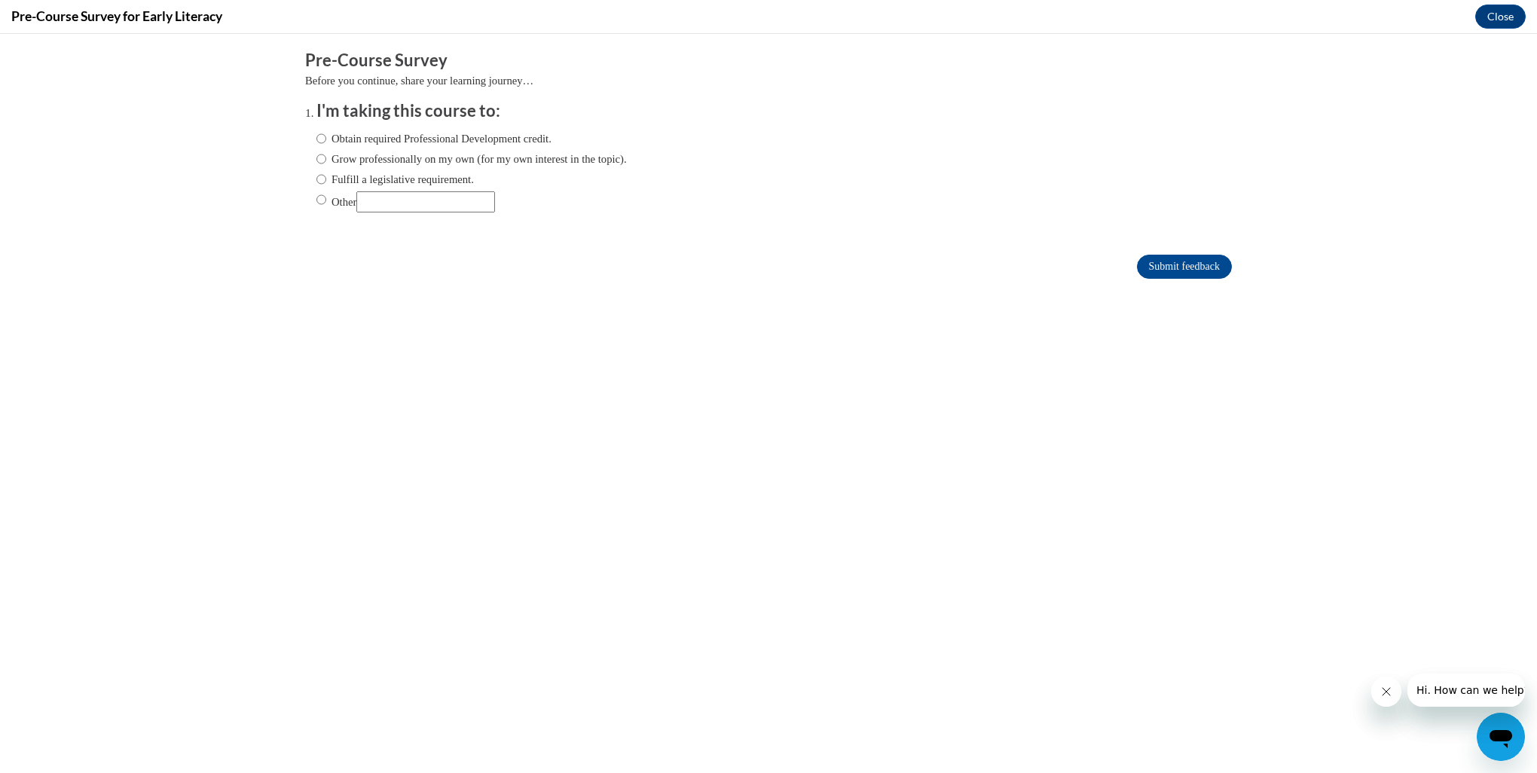
click at [455, 161] on label "Grow professionally on my own (for my own interest in the topic)." at bounding box center [471, 159] width 310 height 17
click at [326, 161] on input "Grow professionally on my own (for my own interest in the topic)." at bounding box center [321, 159] width 10 height 17
radio input "true"
click at [1157, 264] on input "Submit feedback" at bounding box center [1184, 267] width 95 height 24
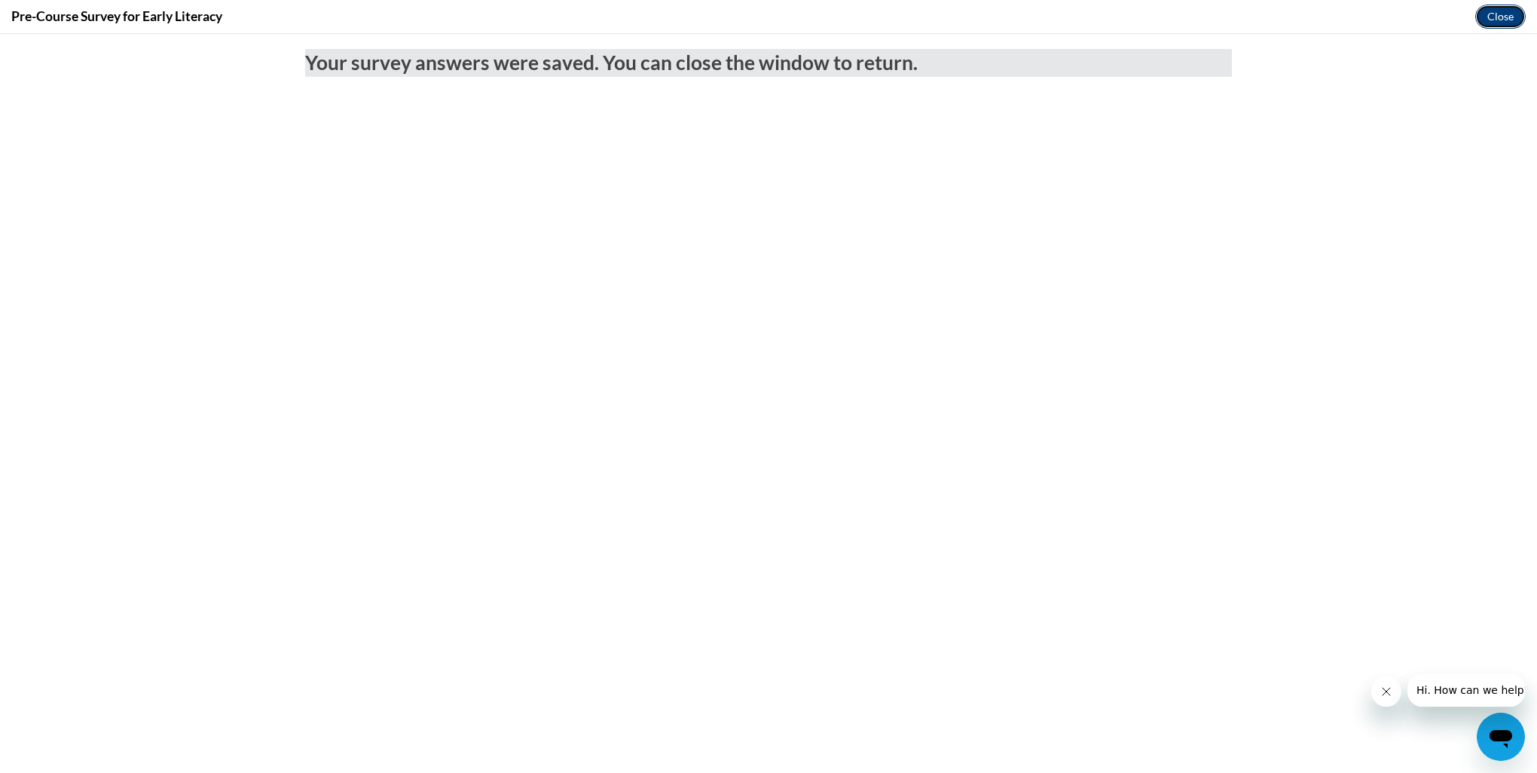
click at [1489, 15] on button "Close" at bounding box center [1500, 17] width 50 height 24
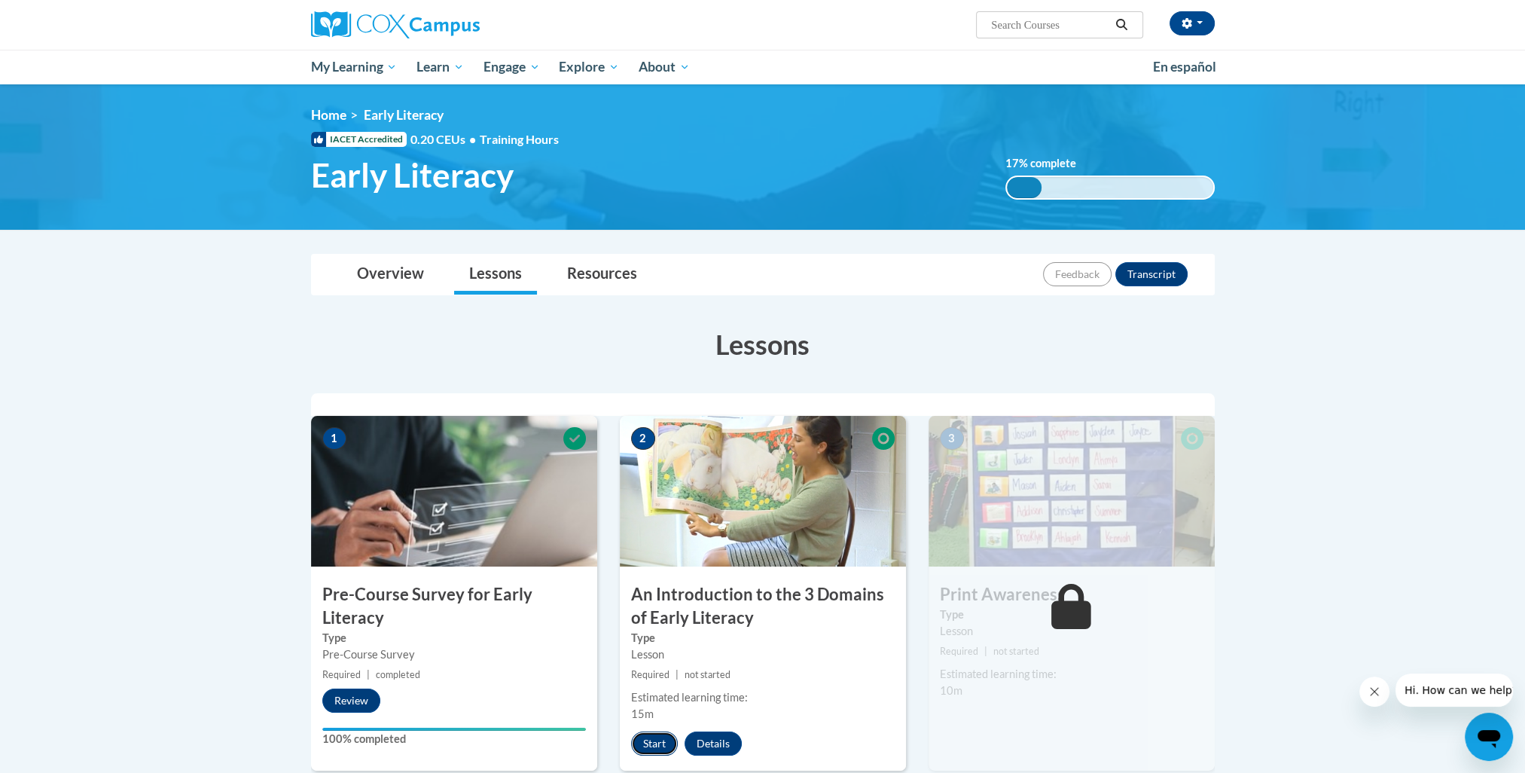
click at [660, 743] on button "Start" at bounding box center [654, 743] width 47 height 24
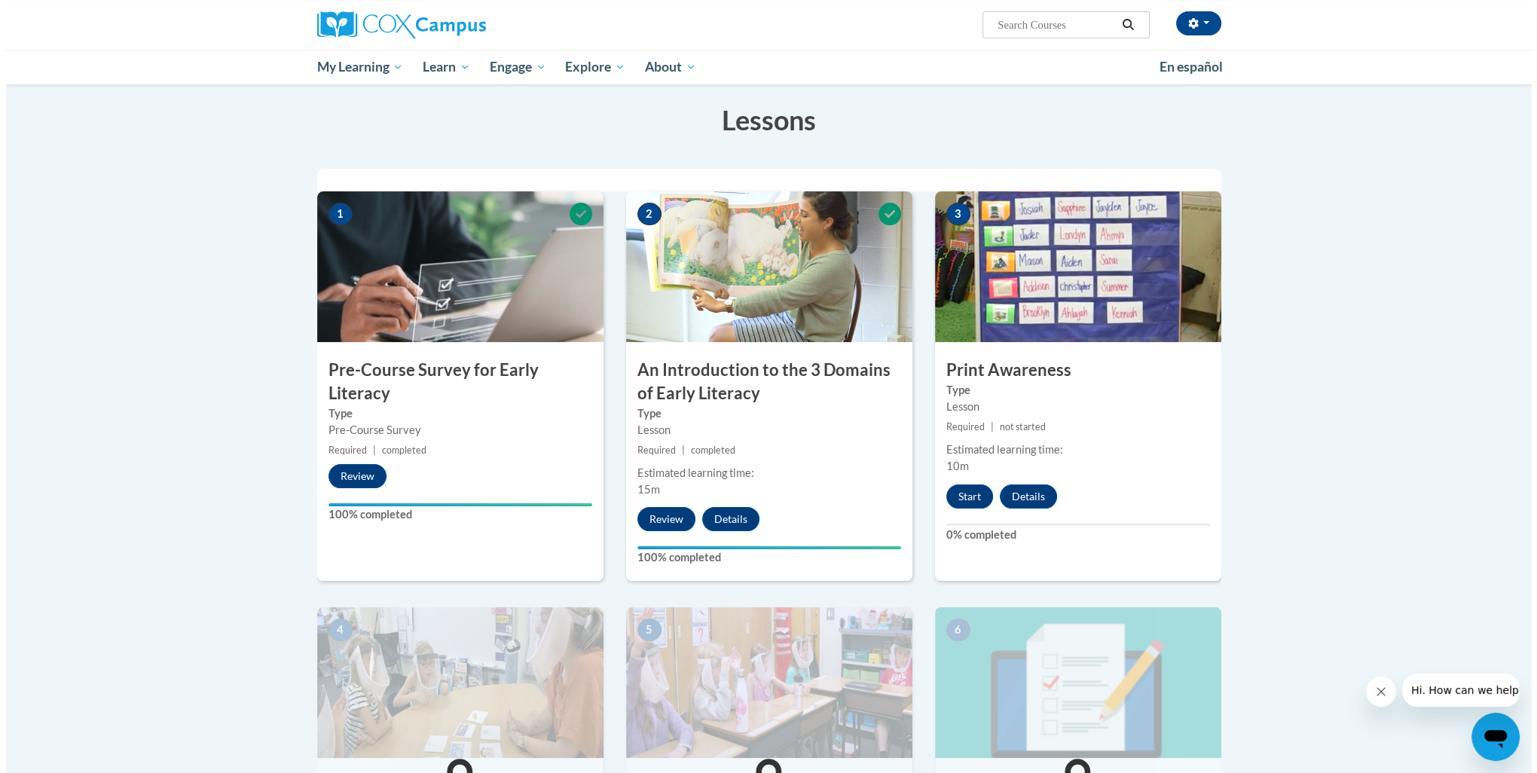
scroll to position [226, 0]
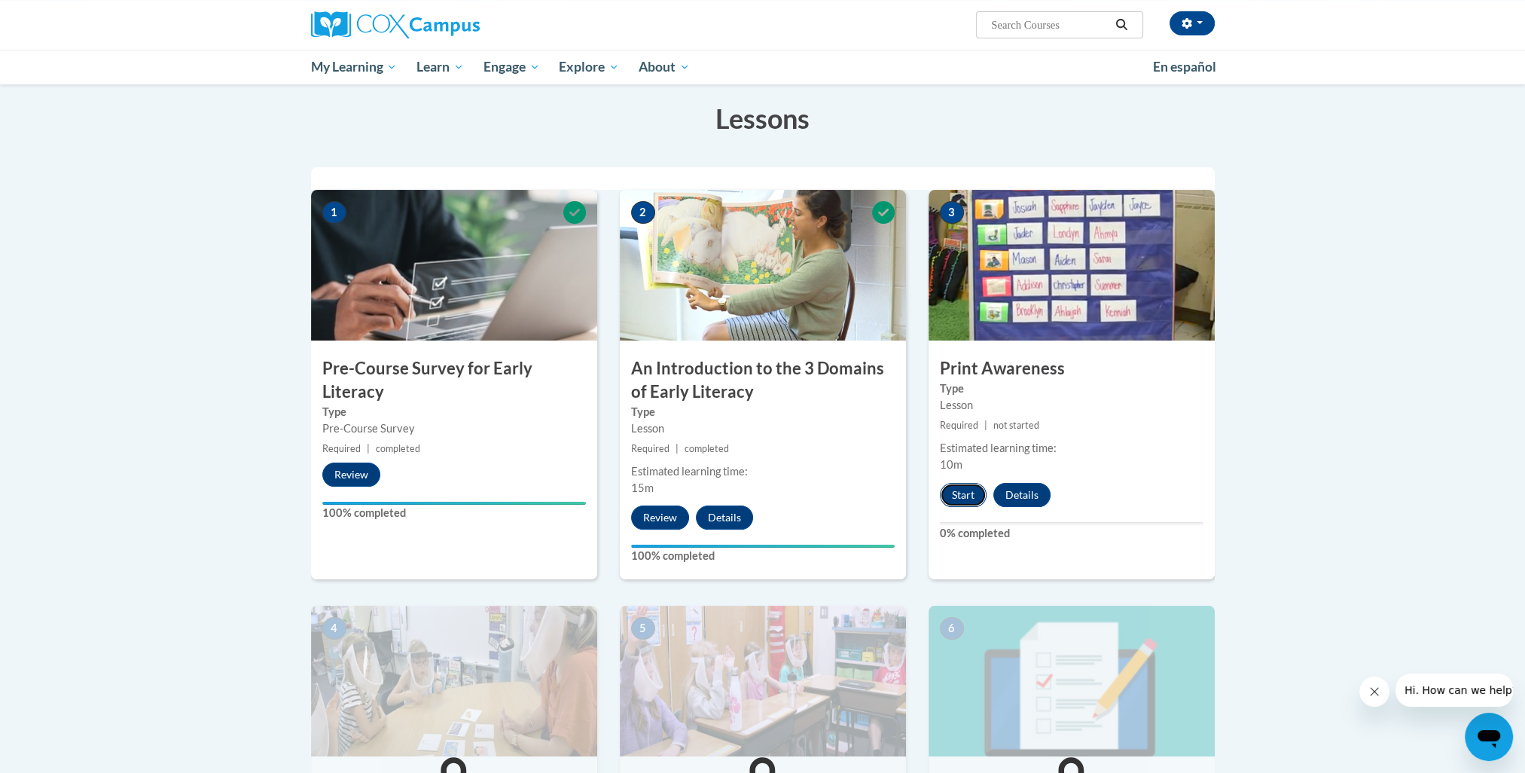
click at [968, 490] on button "Start" at bounding box center [963, 495] width 47 height 24
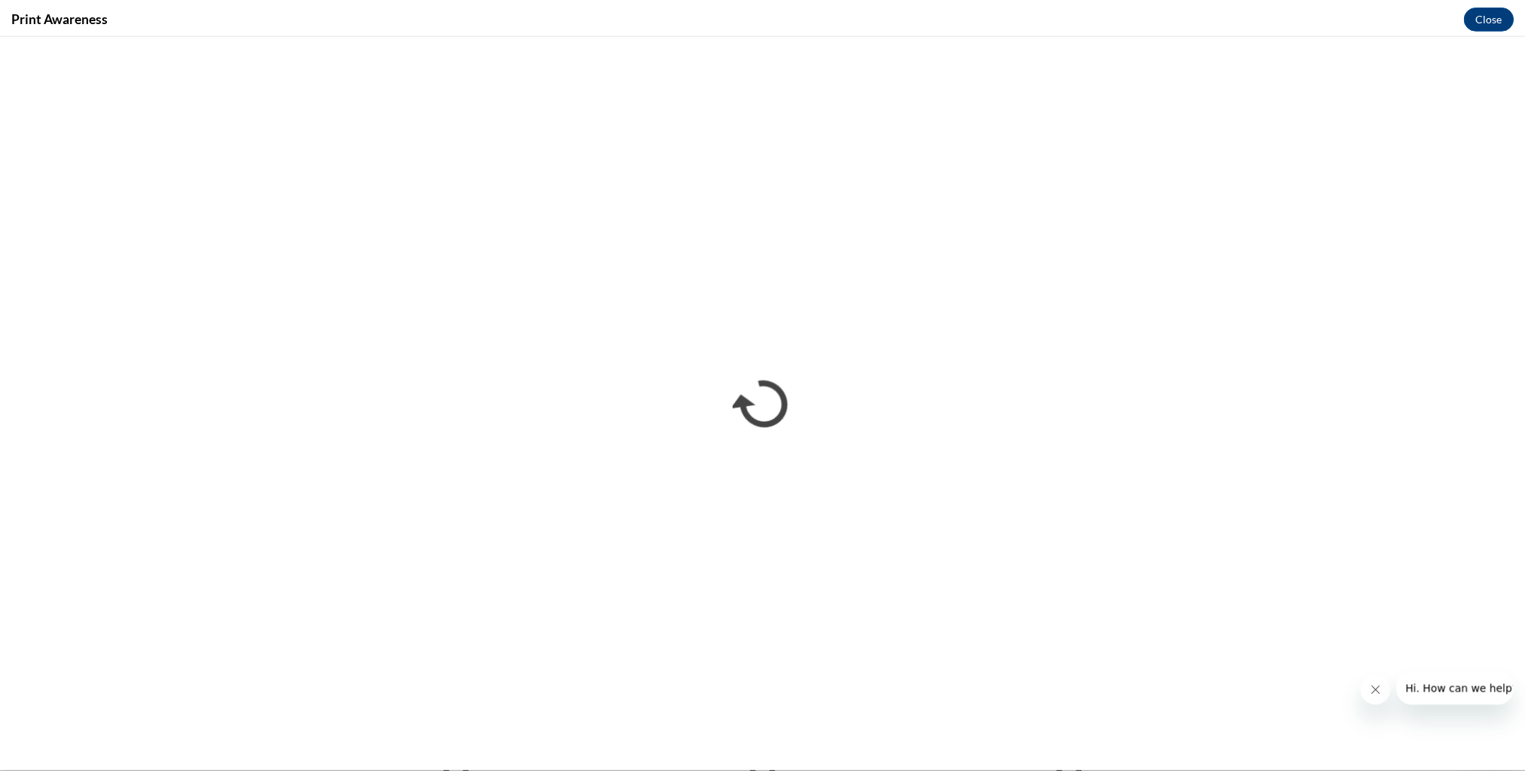
scroll to position [0, 0]
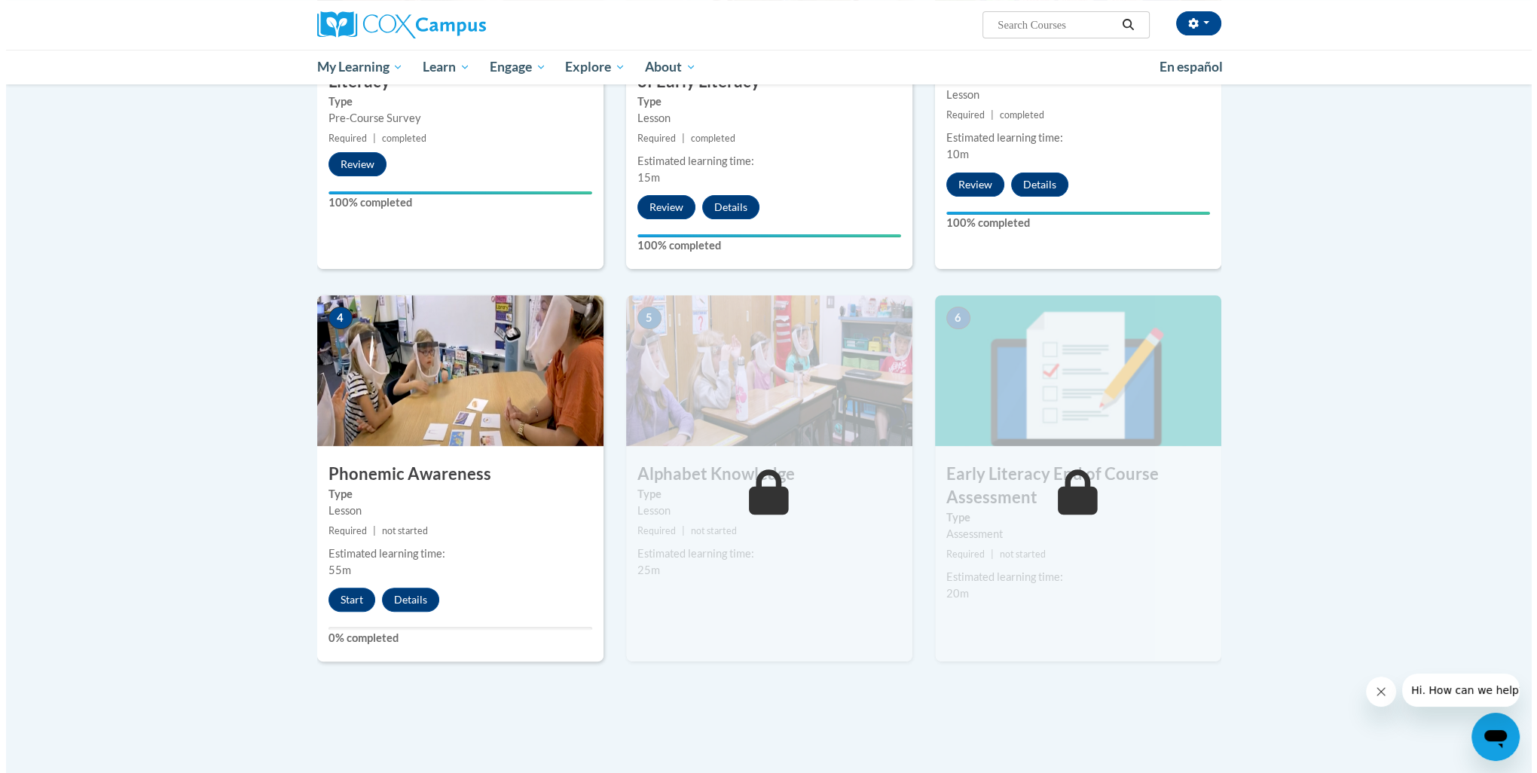
scroll to position [552, 0]
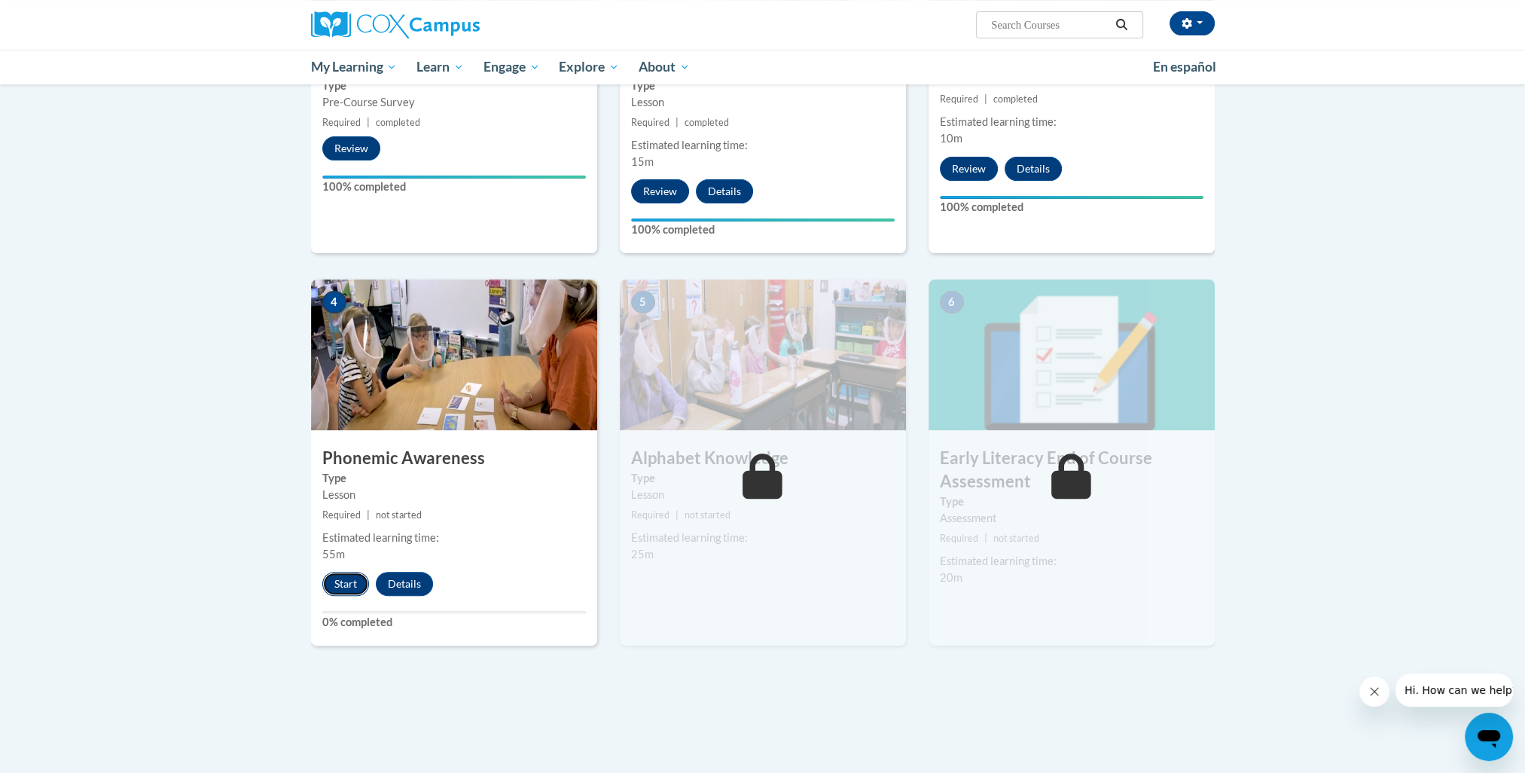
click at [343, 588] on button "Start" at bounding box center [345, 584] width 47 height 24
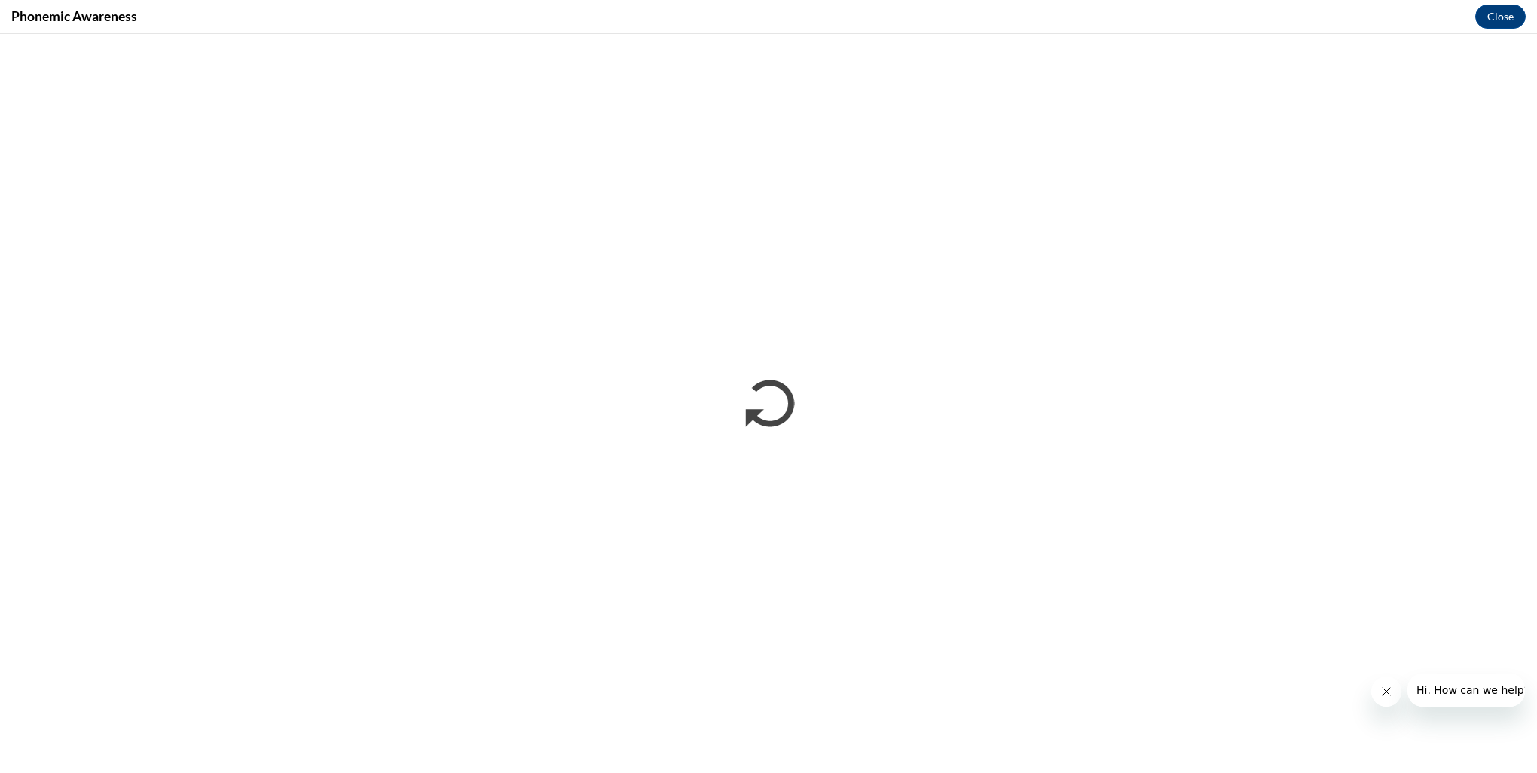
scroll to position [0, 0]
